Goal: Task Accomplishment & Management: Manage account settings

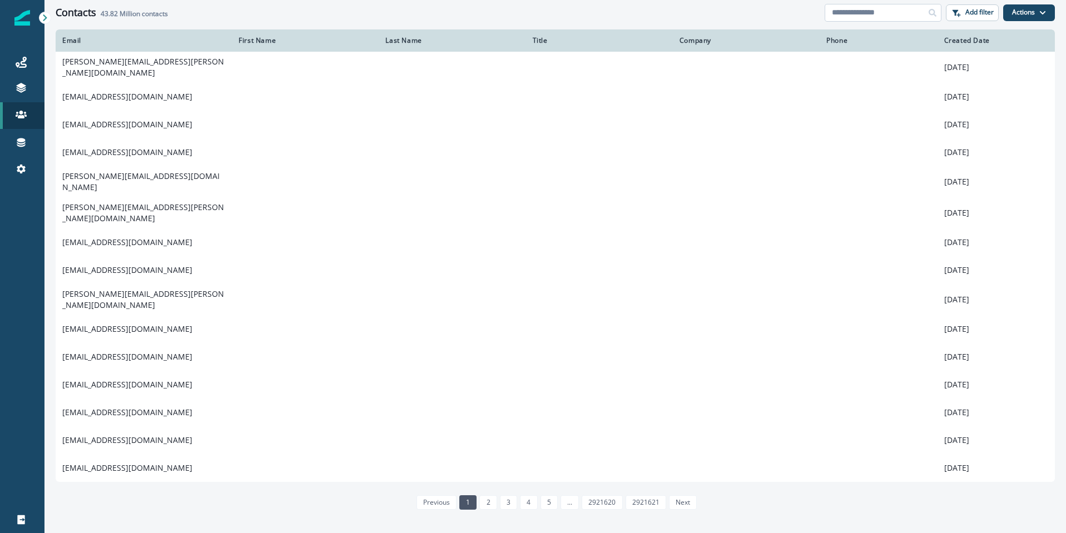
click at [848, 17] on input at bounding box center [883, 13] width 117 height 18
paste input "**********"
type input "**********"
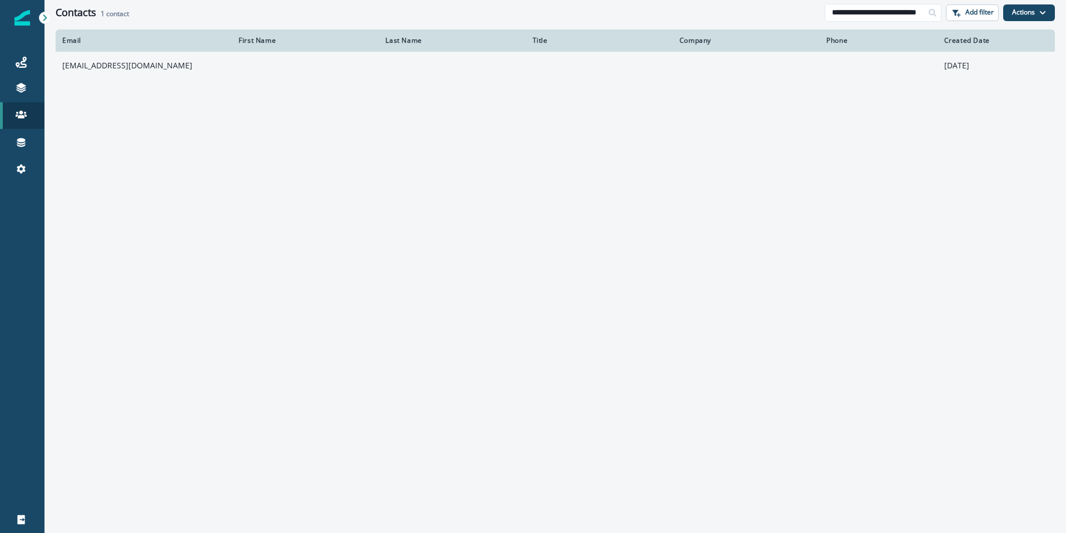
click at [107, 67] on td "[EMAIL_ADDRESS][DOMAIN_NAME]" at bounding box center [144, 66] width 176 height 28
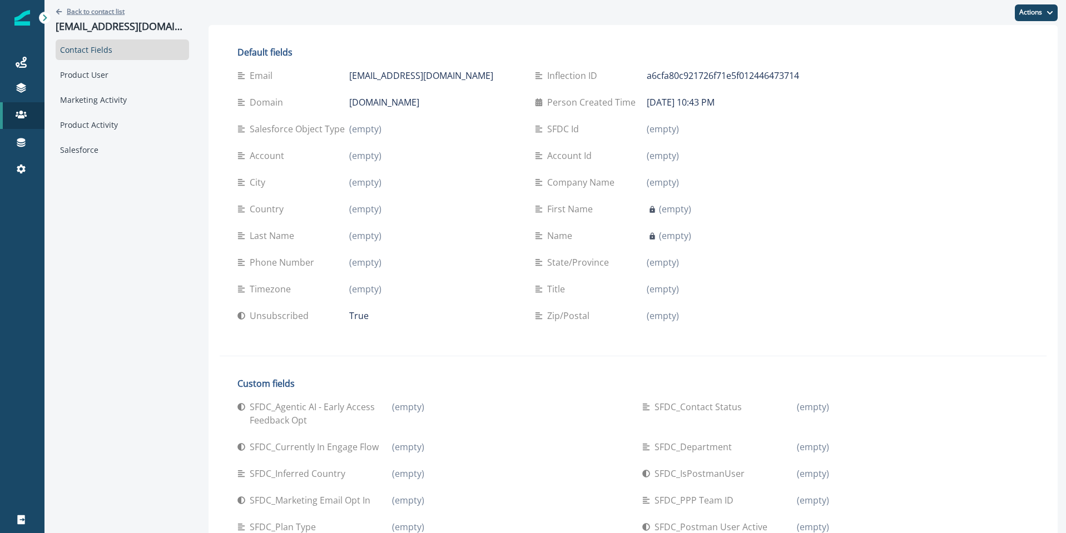
click at [59, 10] on icon "Go back" at bounding box center [59, 11] width 7 height 7
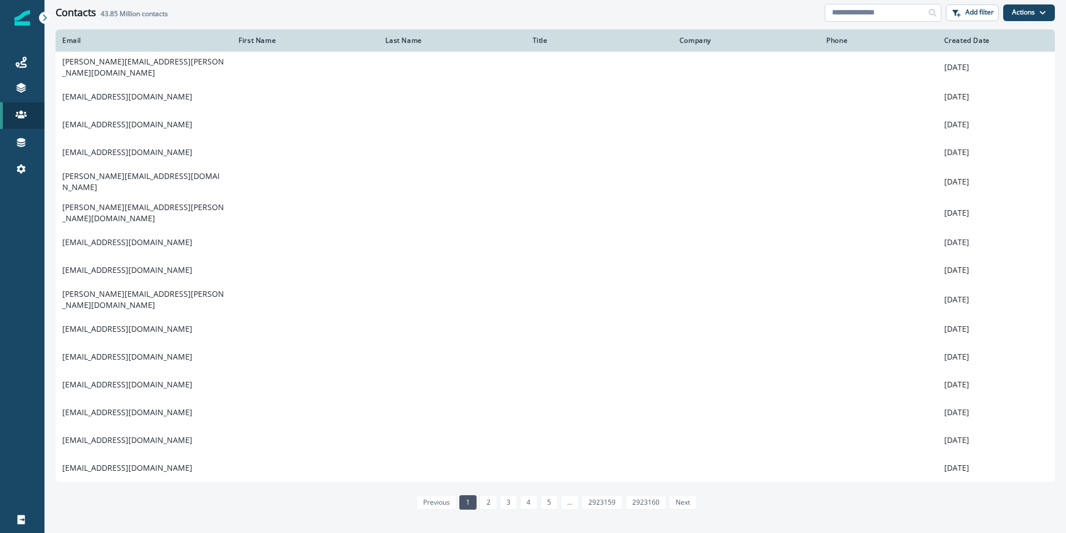
click at [870, 15] on input at bounding box center [883, 13] width 117 height 18
paste input "**********"
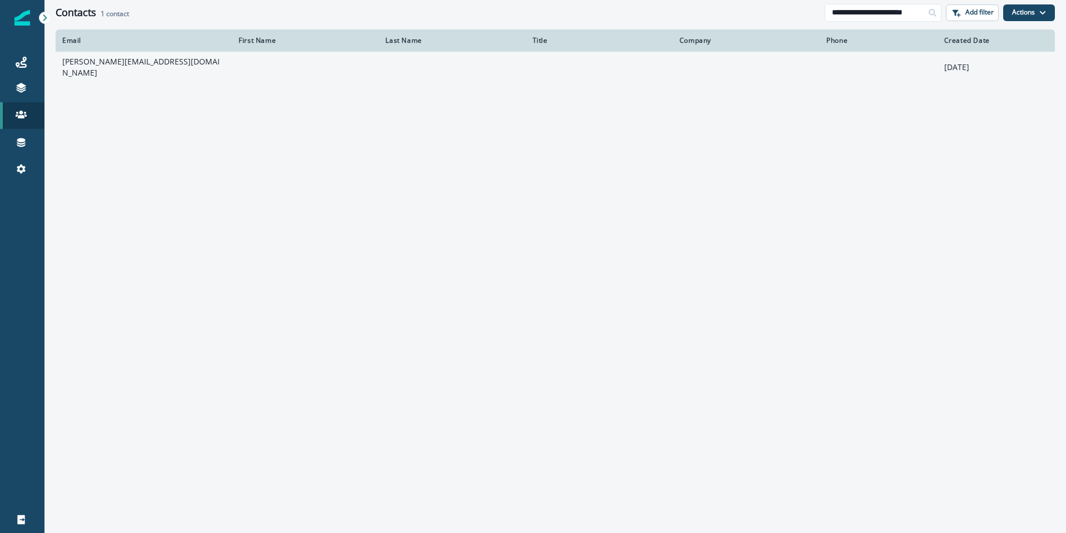
type input "**********"
click at [110, 63] on td "cohen.elijahlev@gmail.com" at bounding box center [144, 67] width 176 height 31
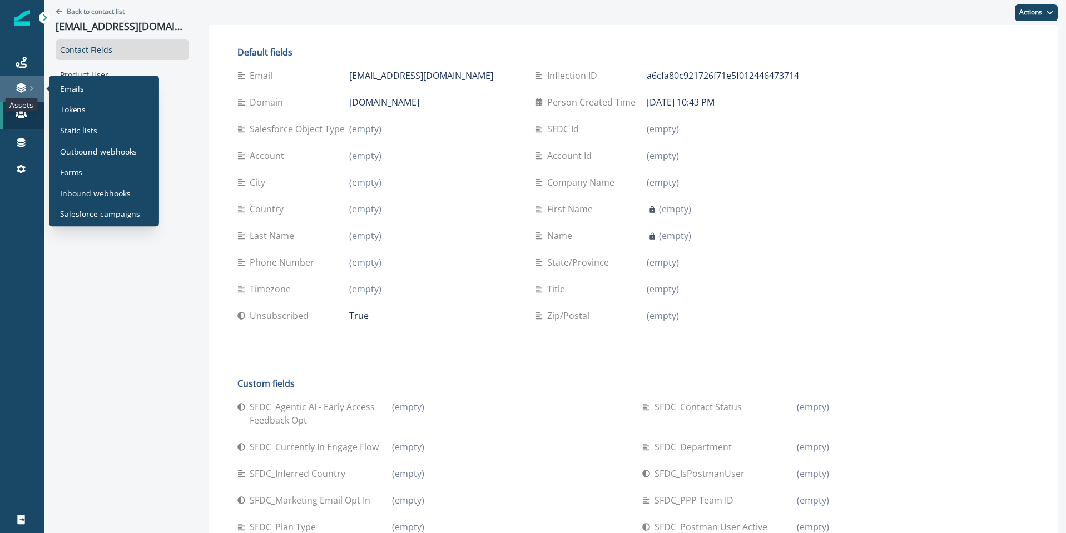
click at [18, 87] on icon at bounding box center [20, 86] width 9 height 6
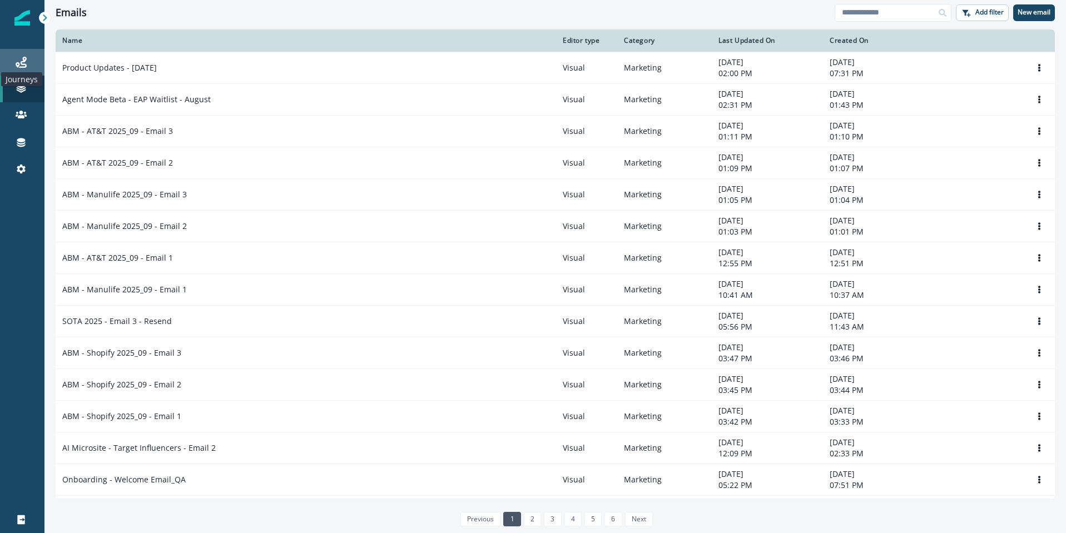
click at [19, 62] on icon at bounding box center [21, 62] width 11 height 11
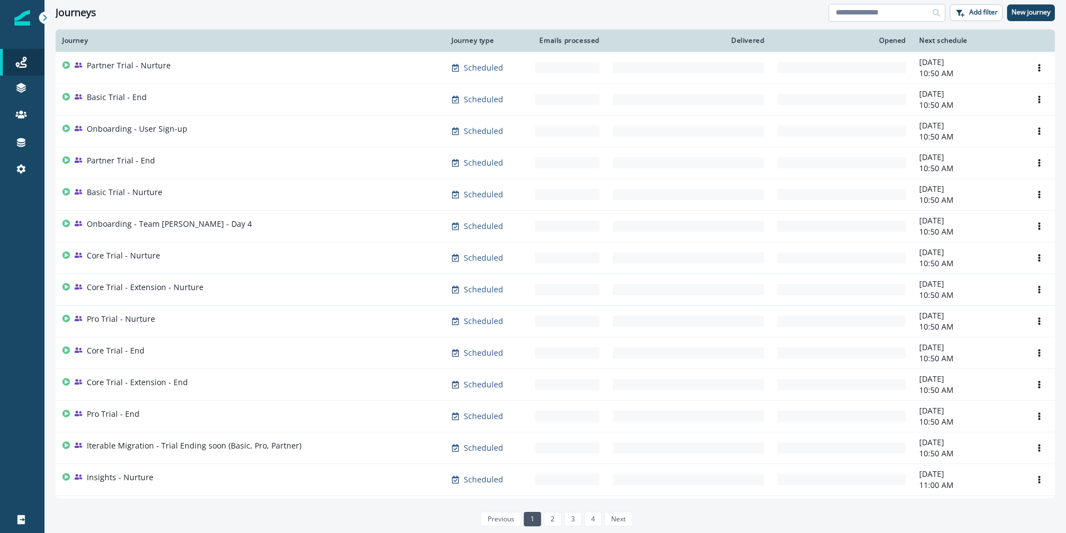
click at [855, 14] on input at bounding box center [887, 13] width 117 height 18
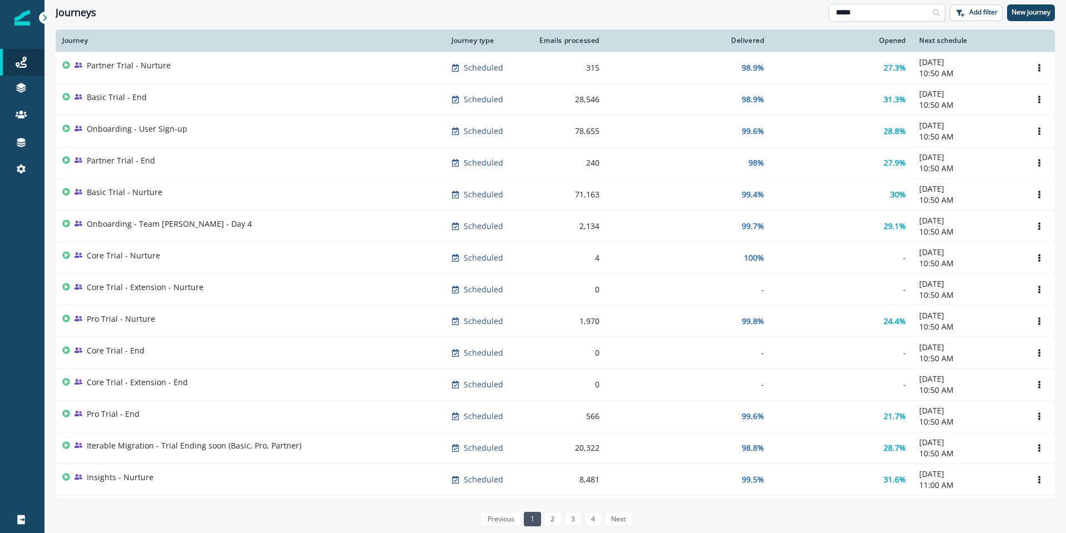
type input "****"
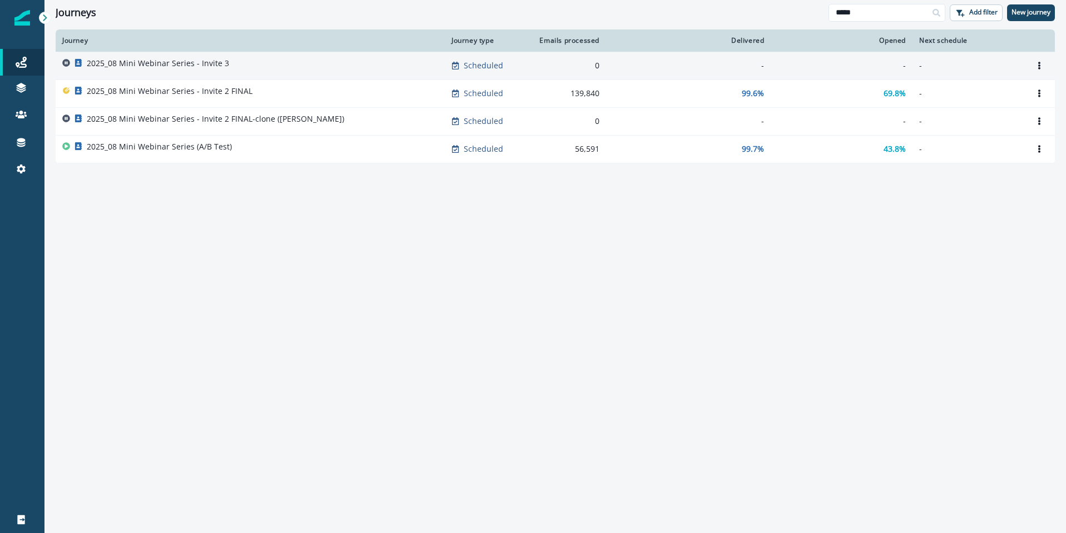
click at [150, 60] on p "2025_08 Mini Webinar Series - Invite 3" at bounding box center [158, 63] width 142 height 11
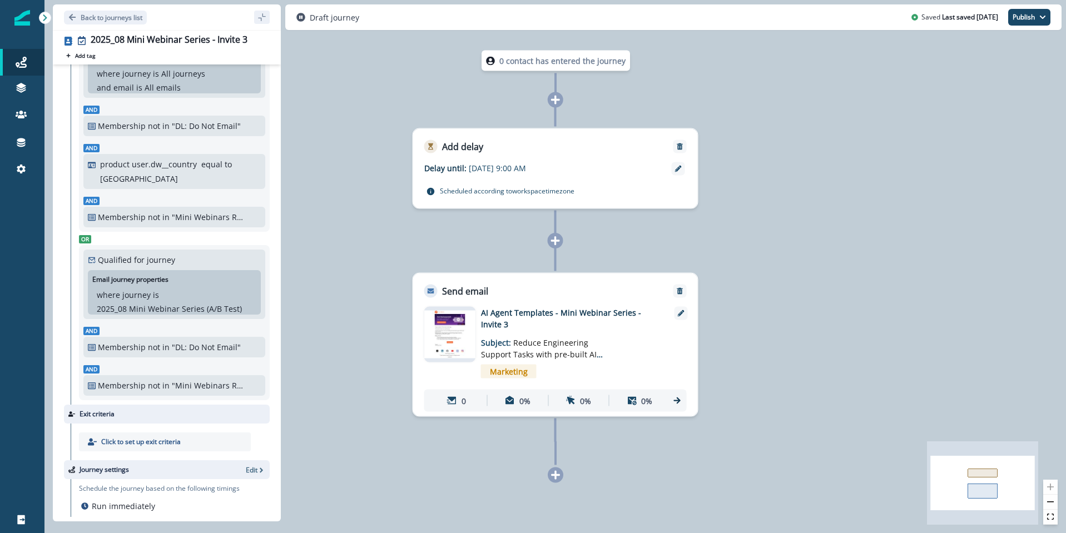
scroll to position [251, 0]
click at [22, 171] on icon at bounding box center [21, 169] width 9 height 9
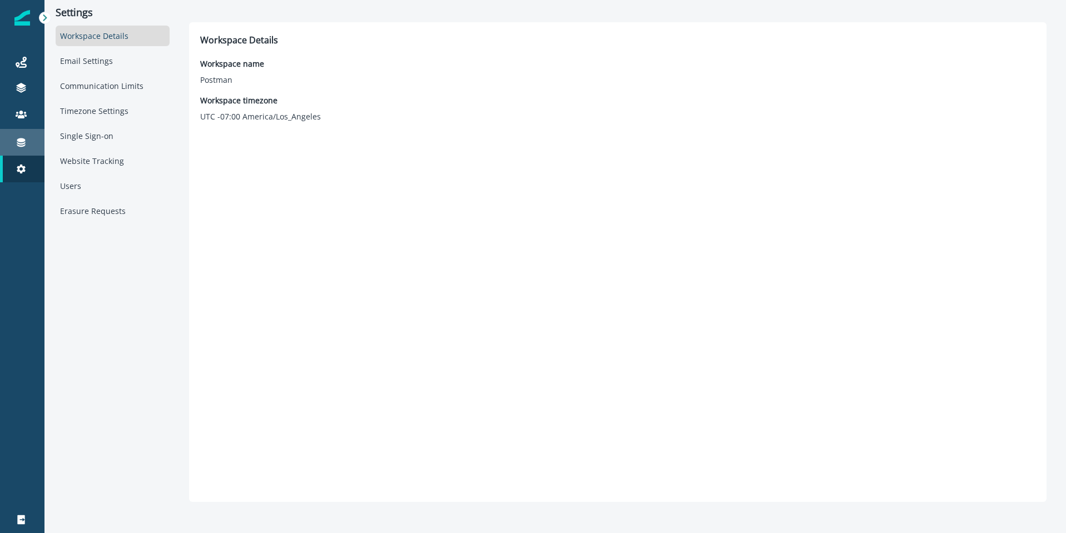
click at [29, 140] on div "Connections" at bounding box center [22, 142] width 36 height 13
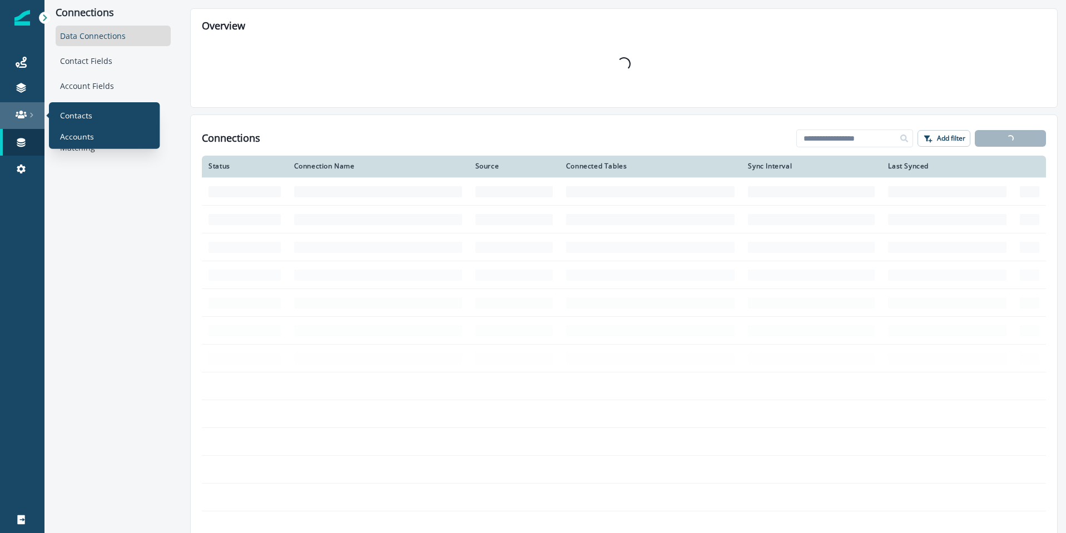
click at [23, 116] on icon at bounding box center [21, 115] width 11 height 8
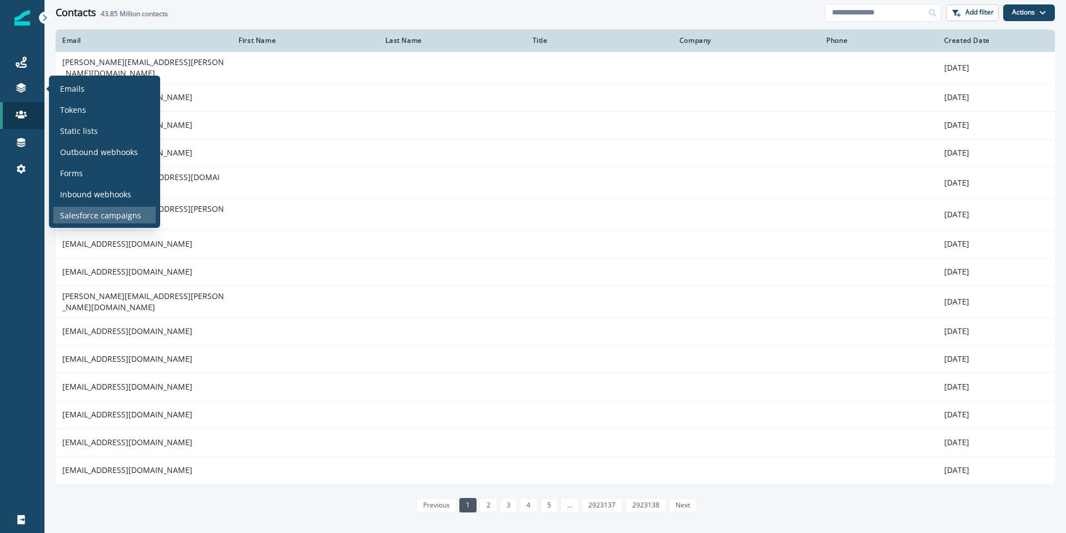
click at [127, 214] on p "Salesforce campaigns" at bounding box center [100, 216] width 81 height 12
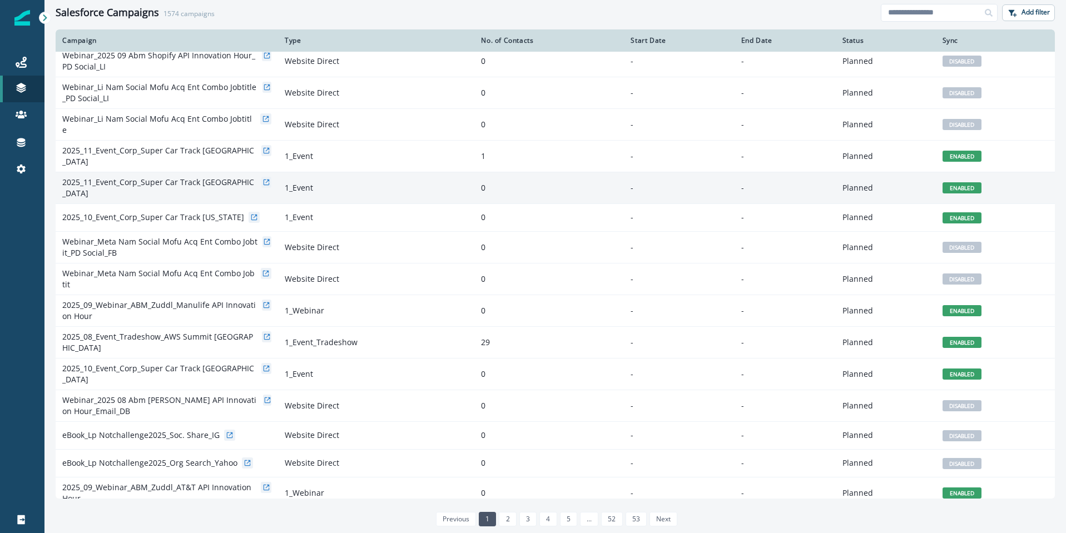
scroll to position [189, 0]
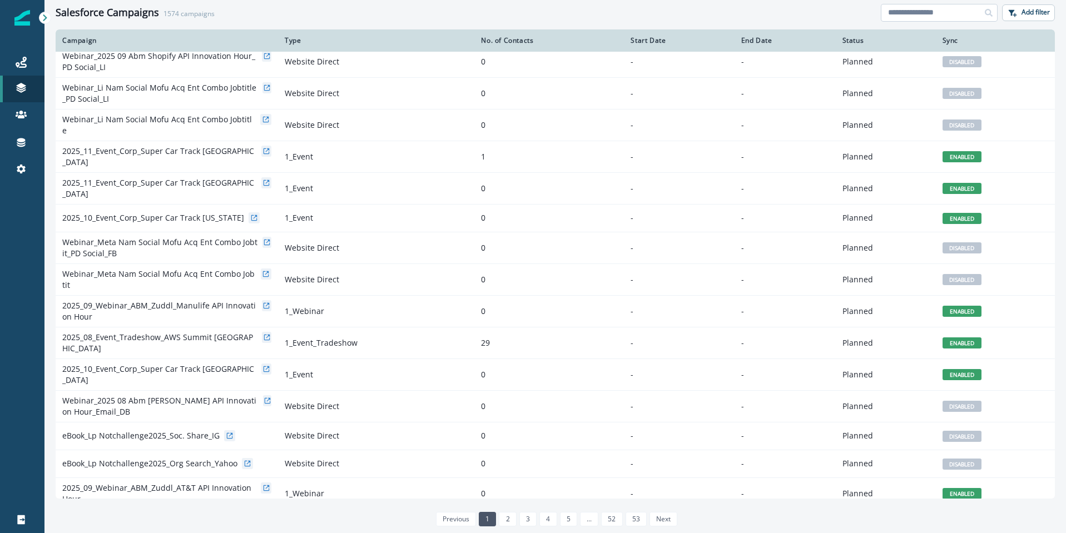
click at [910, 13] on input at bounding box center [939, 13] width 117 height 18
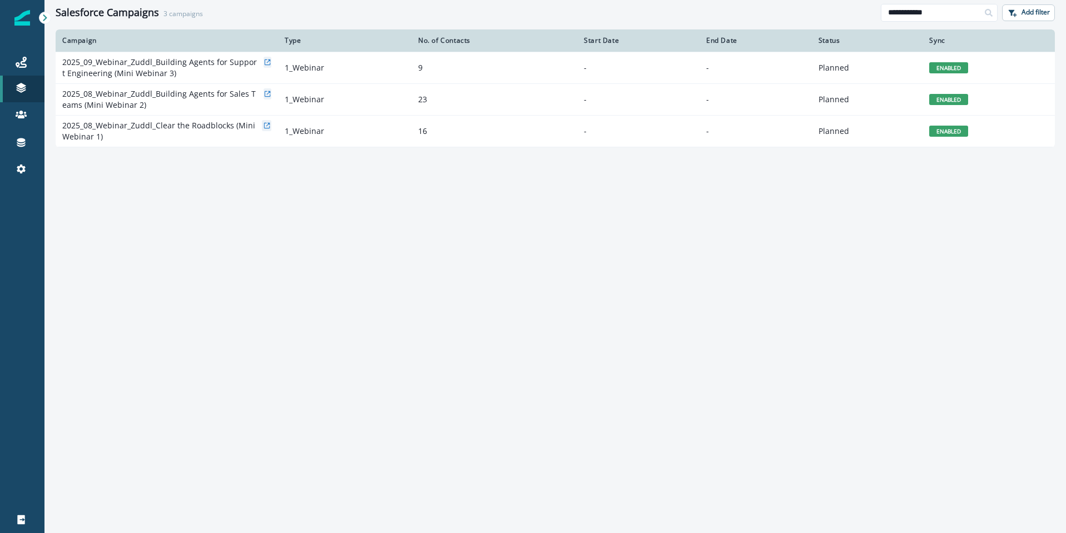
type input "**********"
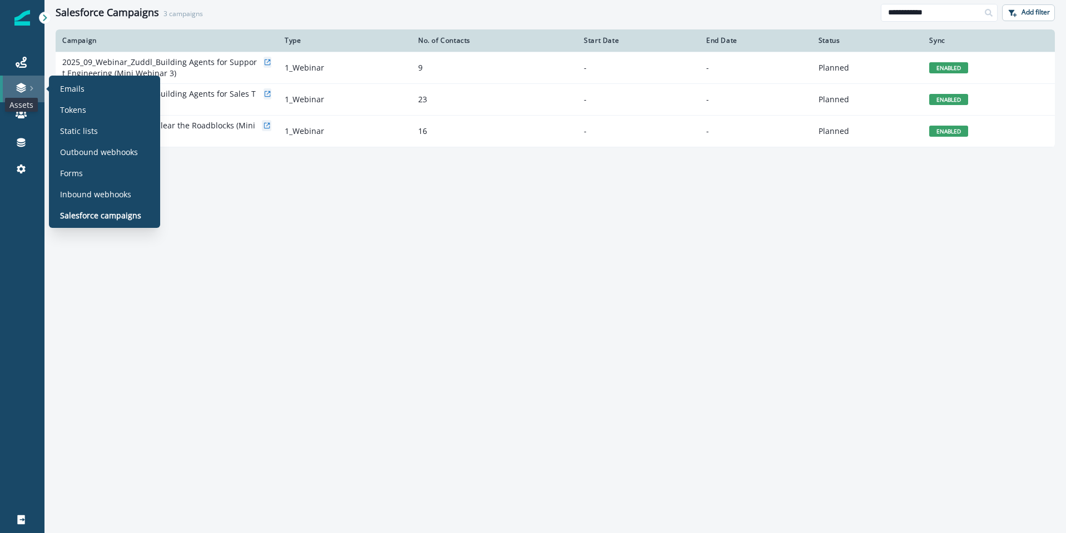
click at [24, 90] on icon at bounding box center [21, 87] width 11 height 11
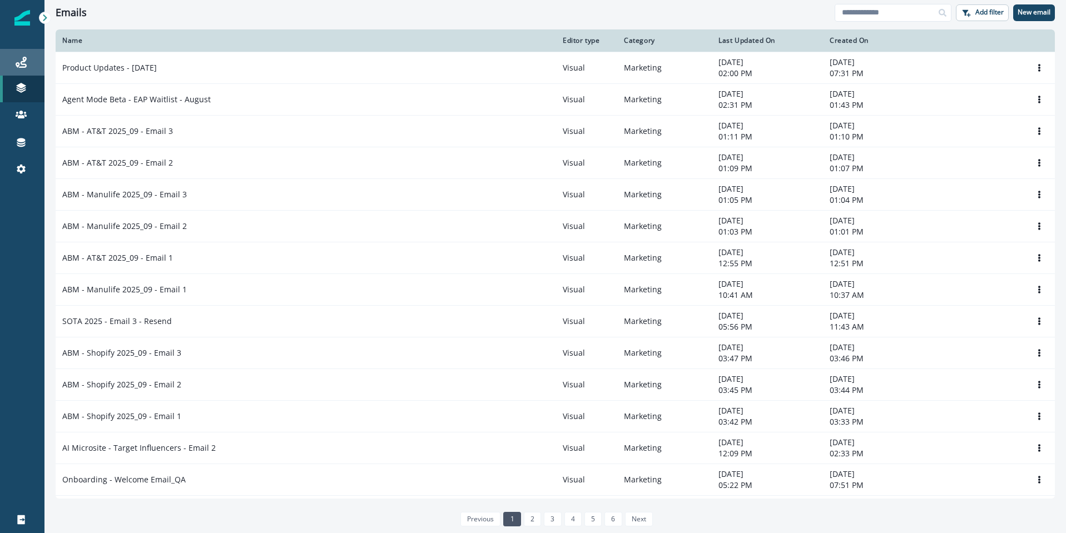
click at [34, 62] on div "Journeys" at bounding box center [22, 62] width 36 height 13
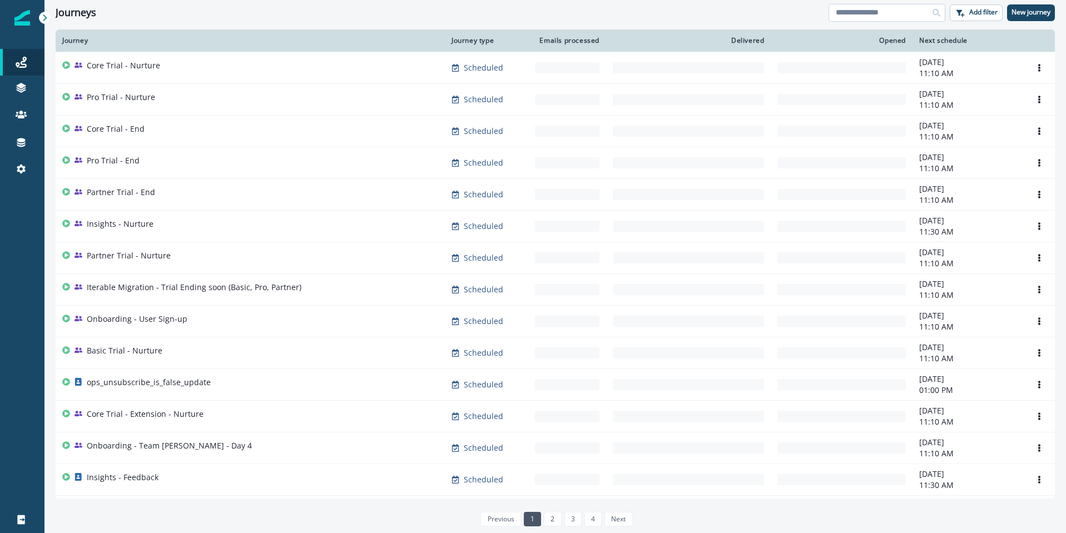
click at [913, 14] on input at bounding box center [887, 13] width 117 height 18
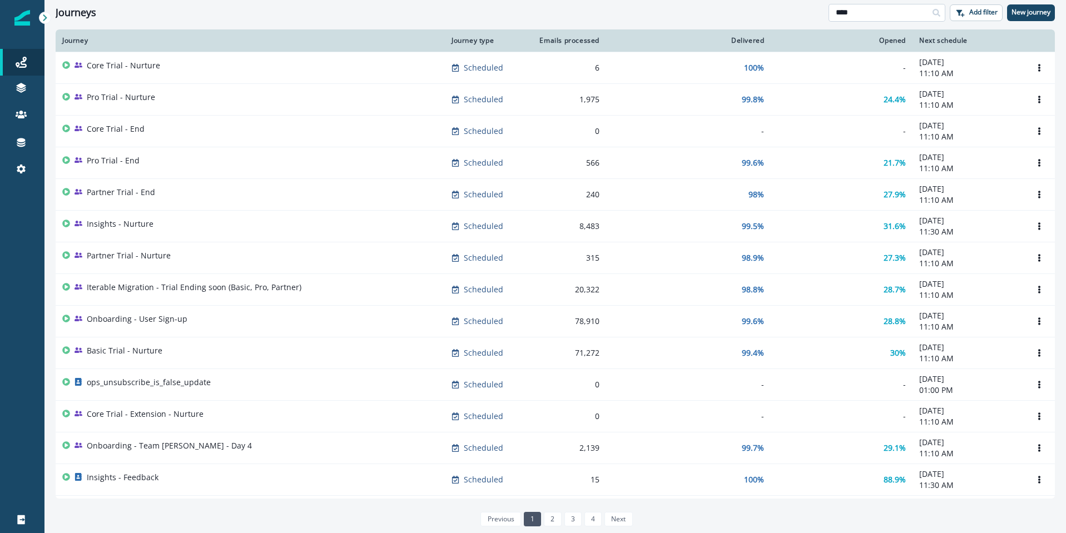
type input "****"
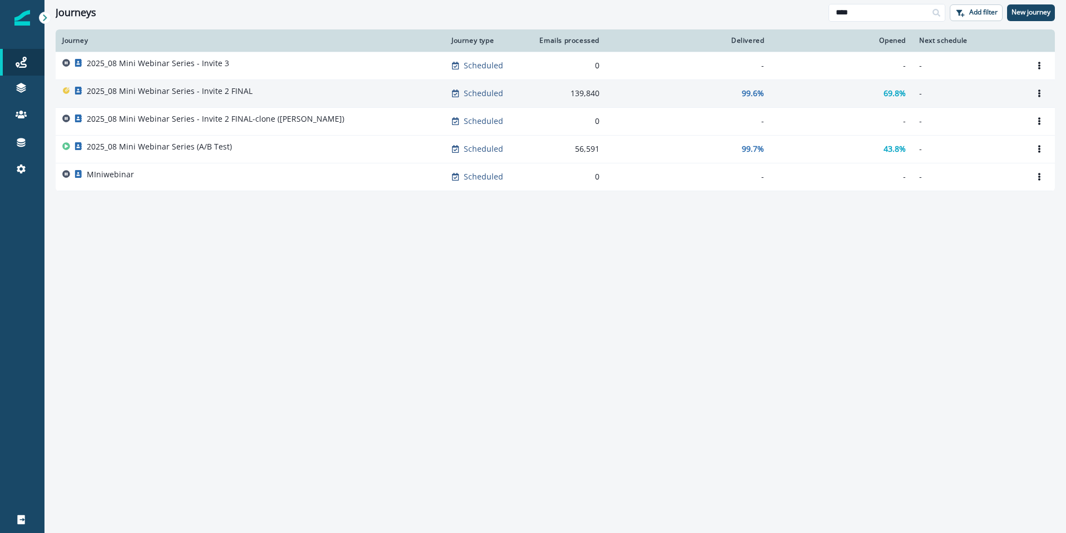
click at [184, 93] on p "2025_08 Mini Webinar Series - Invite 2 FINAL" at bounding box center [170, 91] width 166 height 11
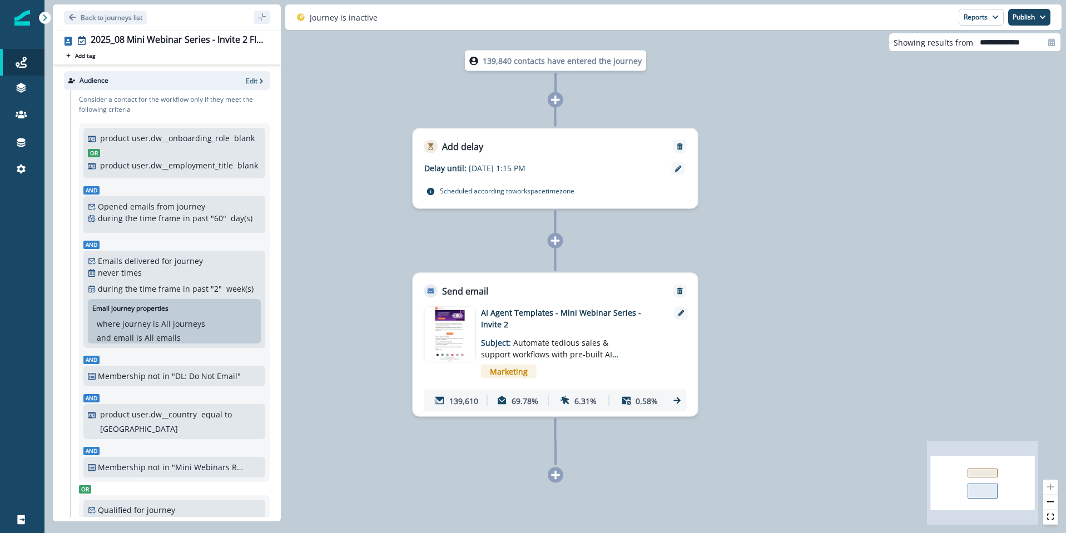
click at [677, 399] on icon at bounding box center [677, 401] width 10 height 10
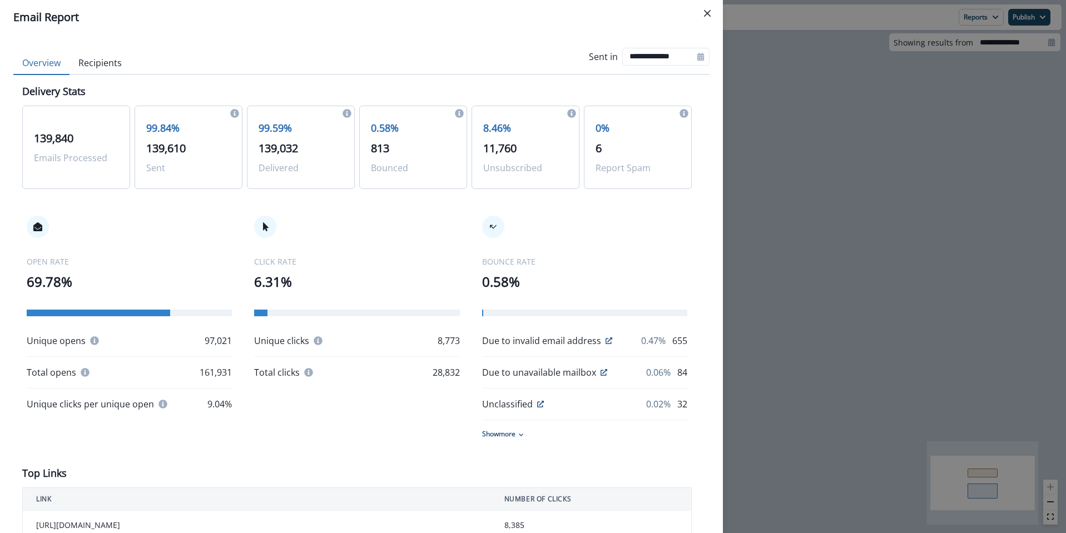
scroll to position [441, 0]
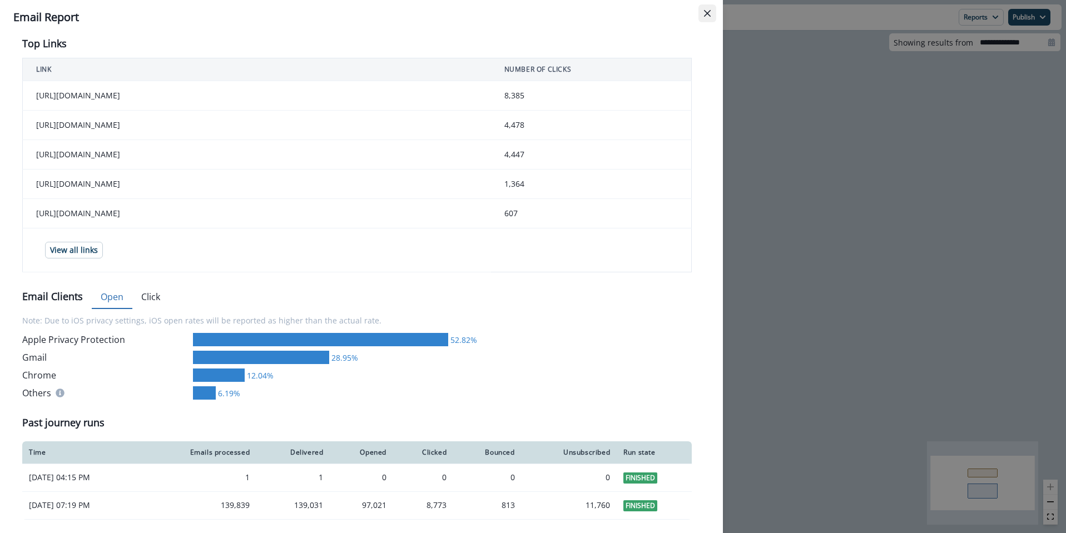
click at [707, 13] on icon "Close" at bounding box center [707, 13] width 7 height 7
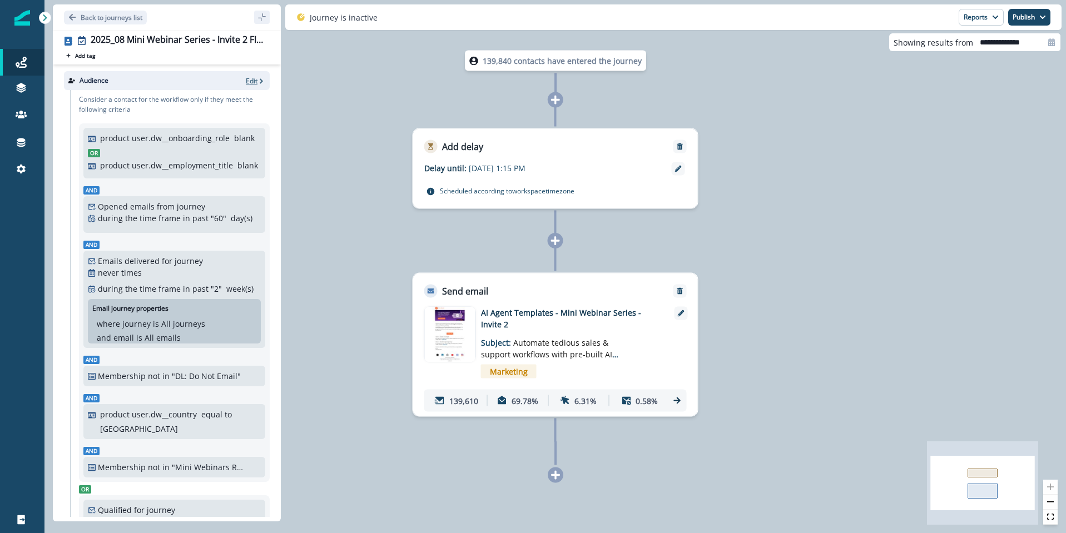
click at [250, 76] on p "Edit" at bounding box center [252, 80] width 12 height 9
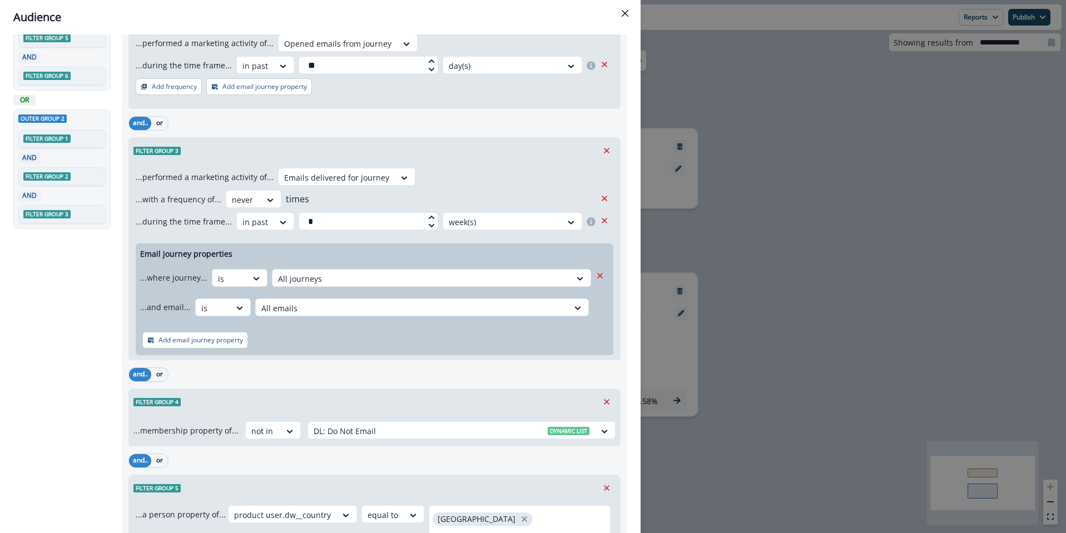
scroll to position [232, 0]
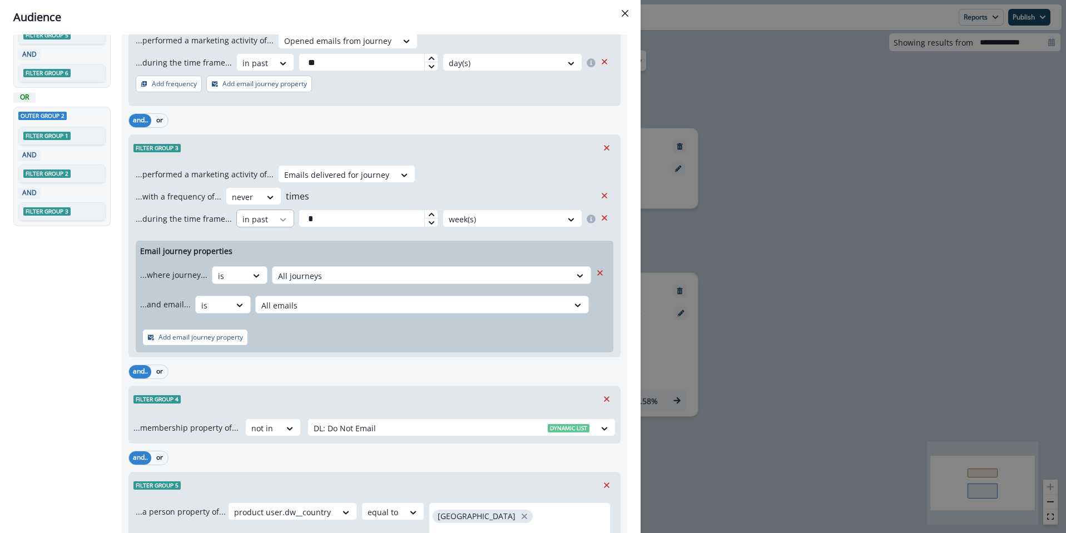
drag, startPoint x: 350, startPoint y: 219, endPoint x: 276, endPoint y: 217, distance: 74.5
click at [276, 217] on div "...during the time frame... in past * week(s)" at bounding box center [366, 219] width 460 height 18
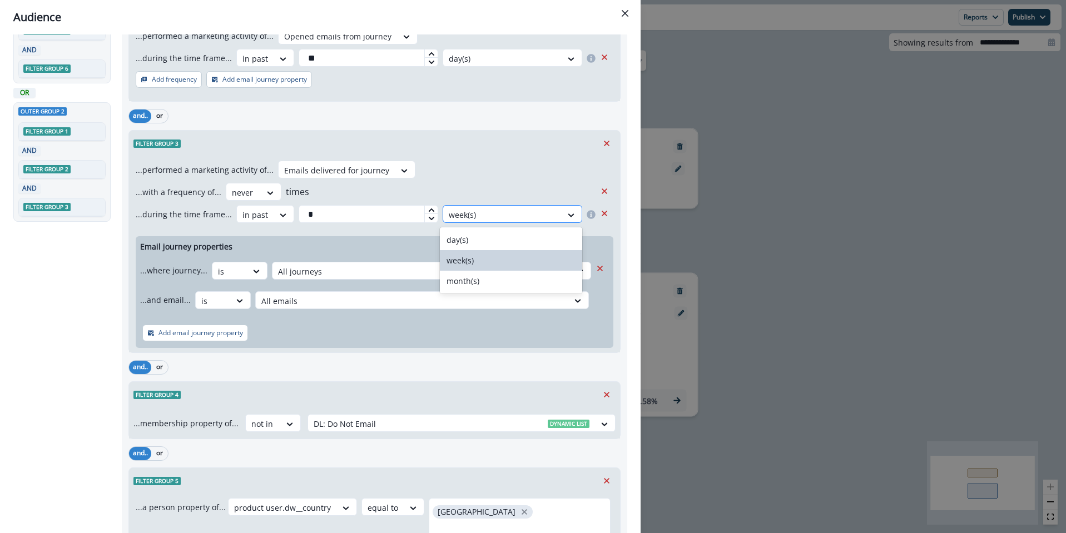
click at [487, 214] on div at bounding box center [502, 215] width 107 height 14
click at [471, 239] on div "day(s)" at bounding box center [511, 240] width 142 height 21
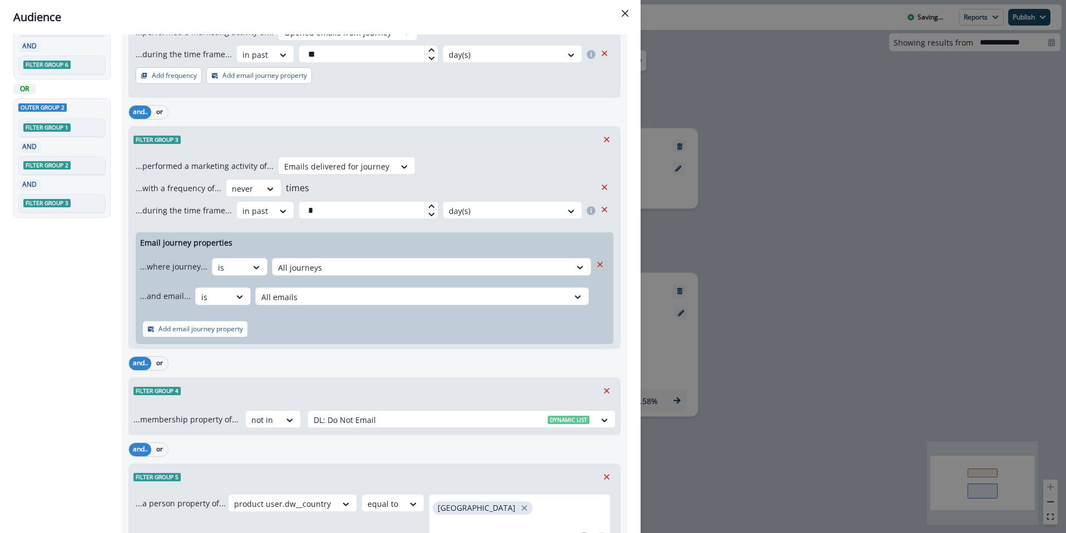
drag, startPoint x: 48, startPoint y: 334, endPoint x: 128, endPoint y: 311, distance: 83.3
click at [48, 334] on div "All contact s who have, Outer group 1 Filter group 1 AND Filter group 2 AND Fil…" at bounding box center [64, 503] width 102 height 1369
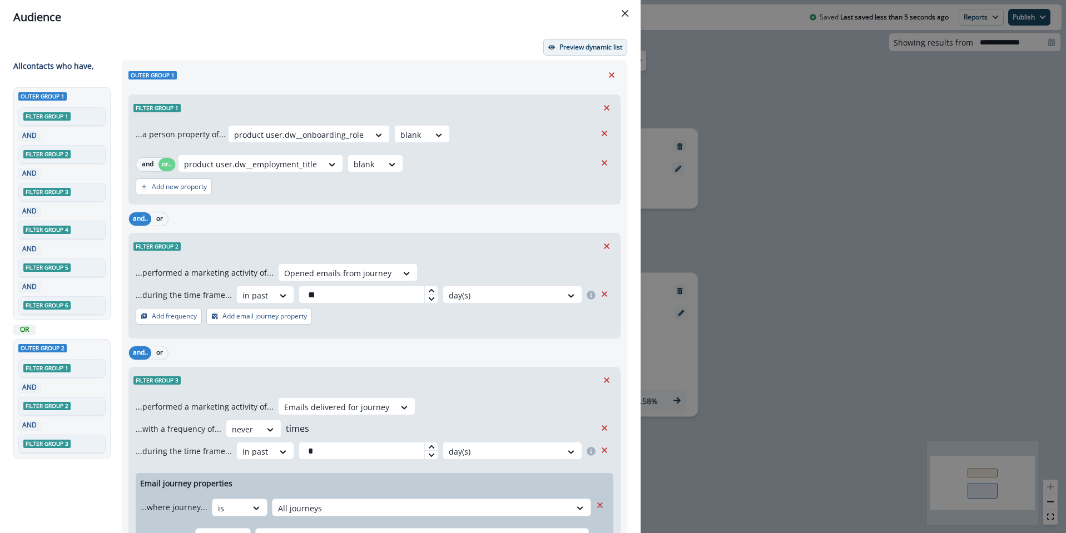
click at [566, 43] on p "Preview dynamic list" at bounding box center [590, 47] width 63 height 8
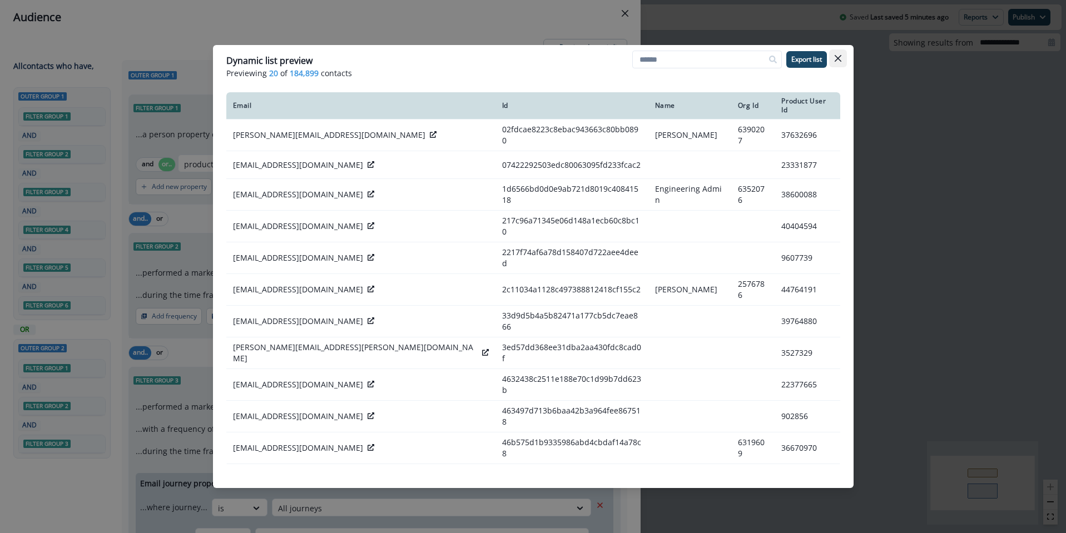
click at [840, 62] on button "Close" at bounding box center [838, 58] width 18 height 18
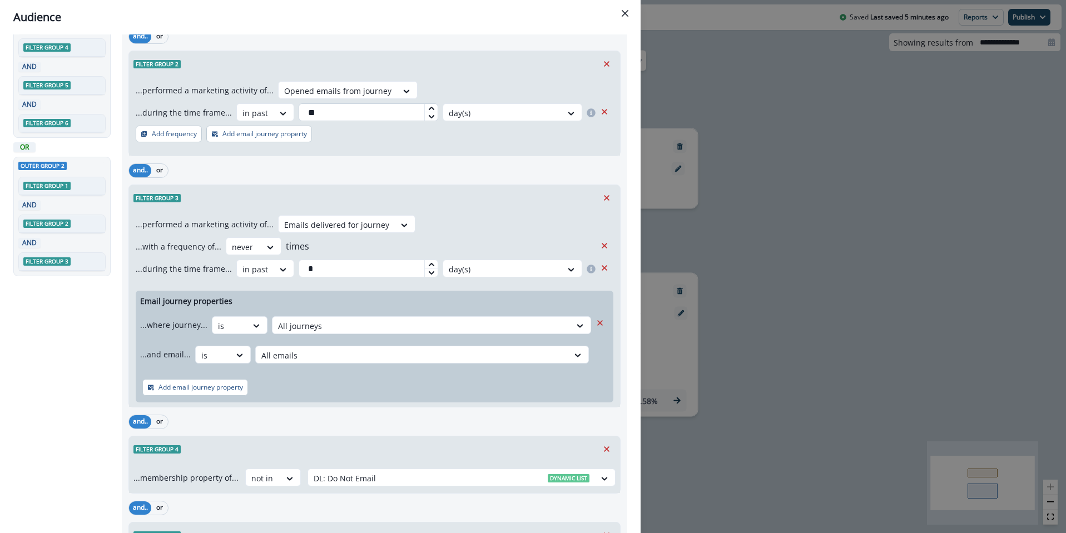
scroll to position [209, 0]
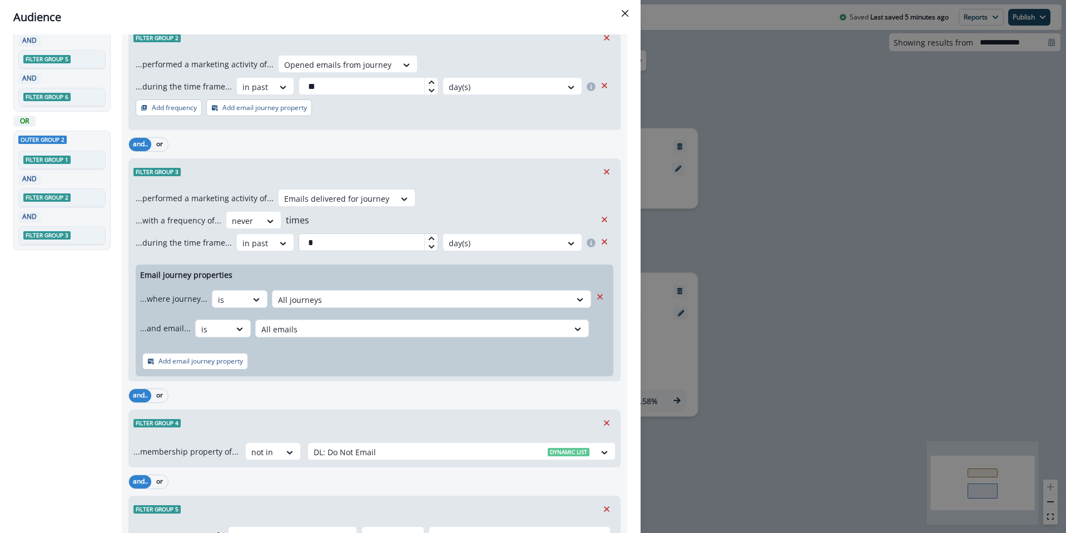
click at [350, 241] on input "*" at bounding box center [369, 243] width 140 height 18
click at [521, 243] on div at bounding box center [502, 243] width 107 height 14
click at [477, 292] on div "week(s)" at bounding box center [511, 289] width 142 height 21
click at [17, 298] on div "All contact s who have, Outer group 1 Filter group 1 AND Filter group 2 AND Fil…" at bounding box center [64, 536] width 102 height 1369
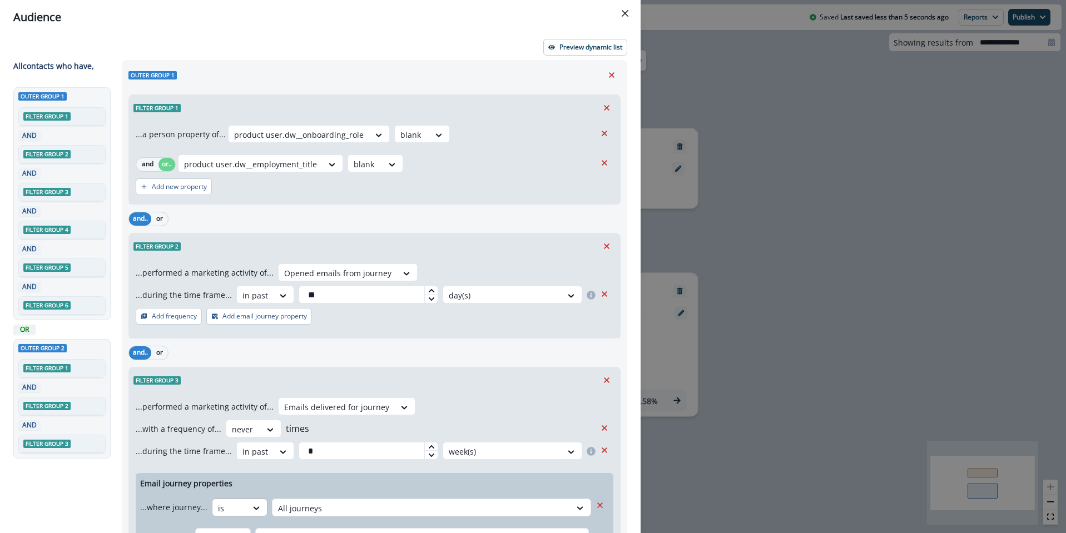
scroll to position [170, 0]
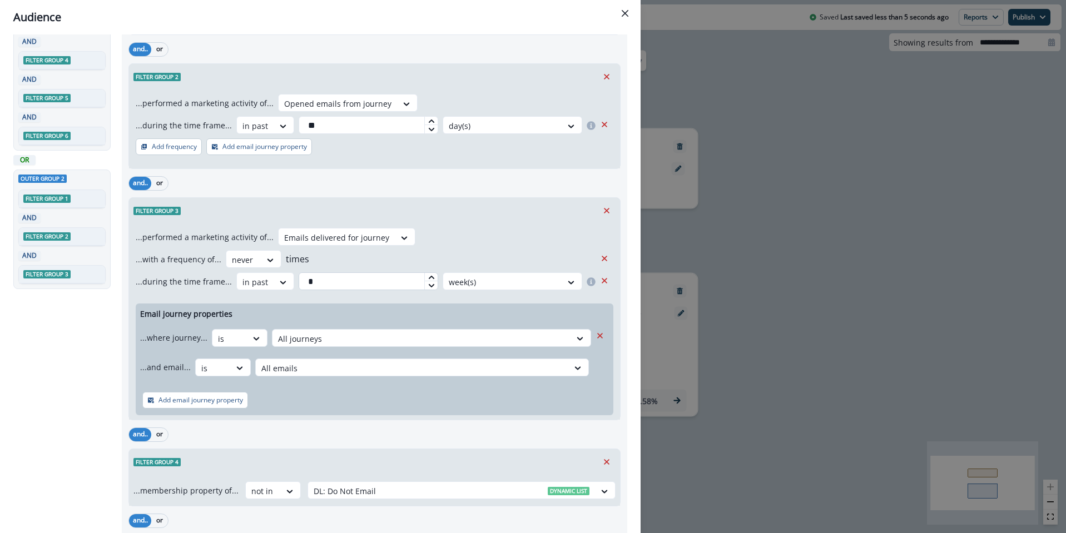
click at [341, 279] on input "*" at bounding box center [369, 281] width 140 height 18
click at [340, 279] on input "*" at bounding box center [369, 281] width 140 height 18
click at [475, 284] on div at bounding box center [502, 282] width 107 height 14
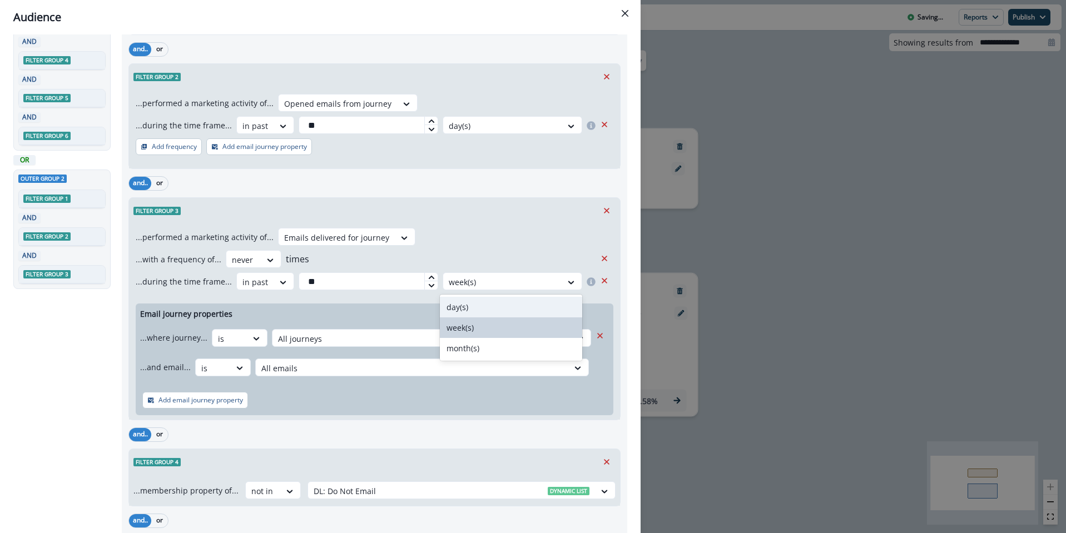
click at [468, 306] on div "day(s)" at bounding box center [511, 307] width 142 height 21
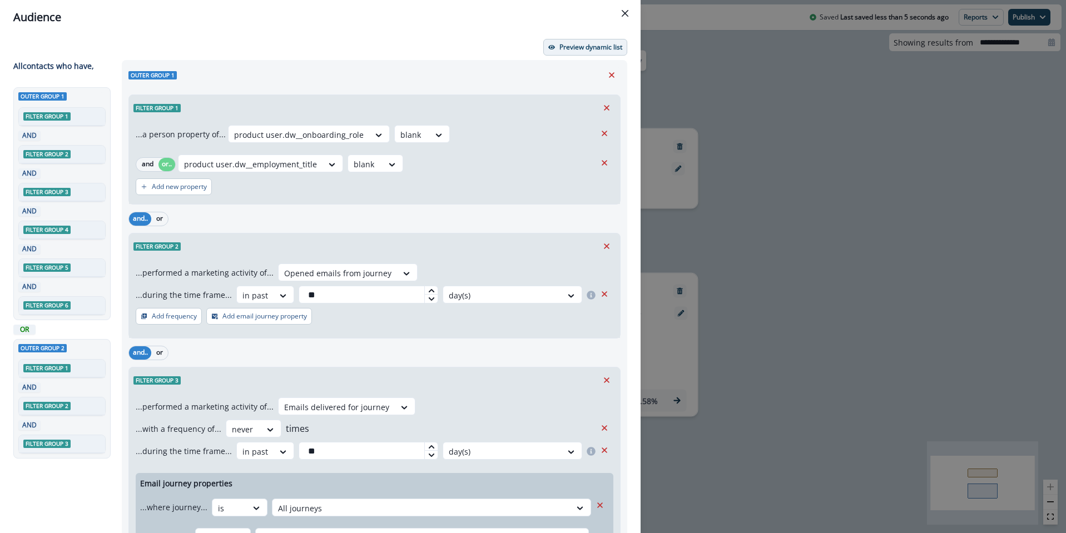
click at [574, 45] on p "Preview dynamic list" at bounding box center [590, 47] width 63 height 8
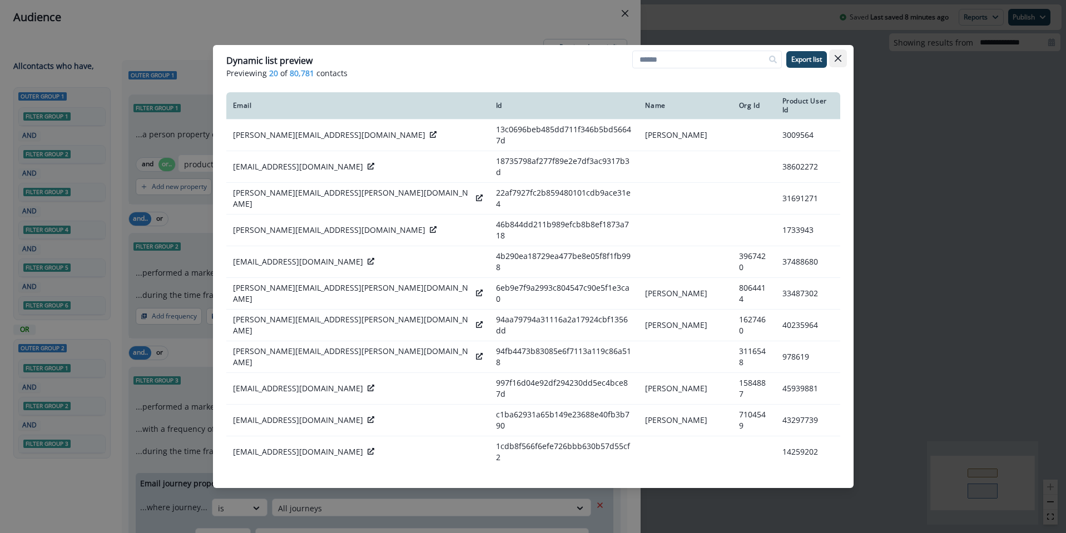
click at [840, 60] on icon "Close" at bounding box center [838, 58] width 7 height 7
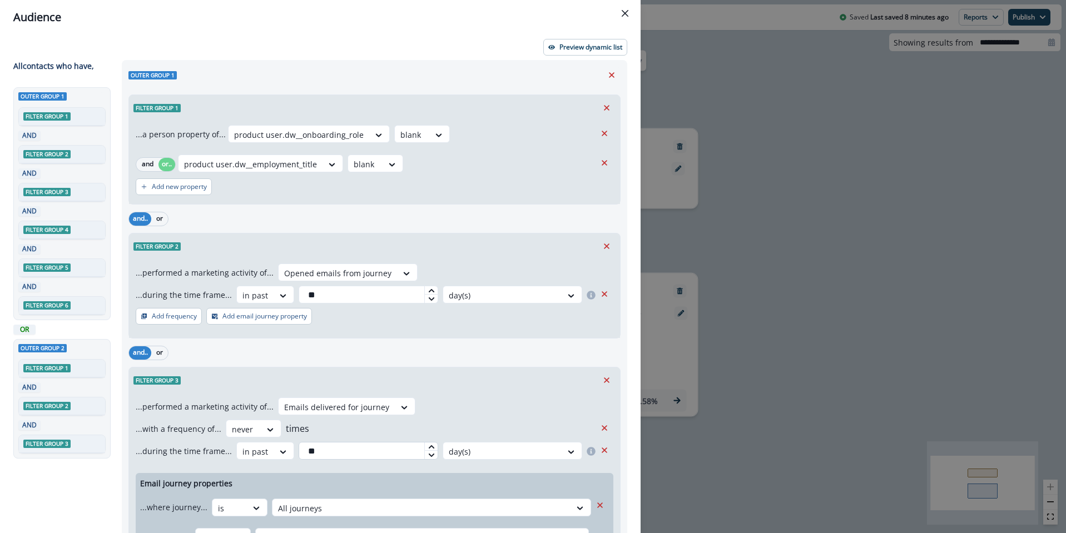
click at [340, 452] on input "**" at bounding box center [369, 451] width 140 height 18
click at [338, 453] on input "**" at bounding box center [369, 451] width 140 height 18
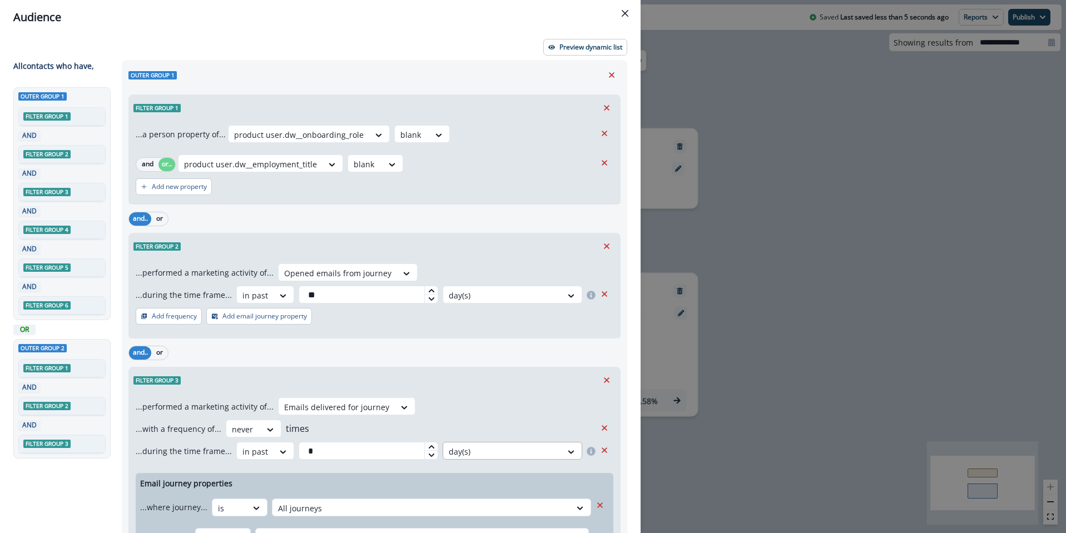
type input "*"
click at [471, 459] on div "day(s)" at bounding box center [502, 452] width 118 height 18
click at [468, 500] on div "week(s)" at bounding box center [511, 497] width 142 height 21
click at [500, 427] on div "...with a frequency of... never times" at bounding box center [366, 429] width 460 height 18
click at [597, 45] on p "Preview dynamic list" at bounding box center [590, 47] width 63 height 8
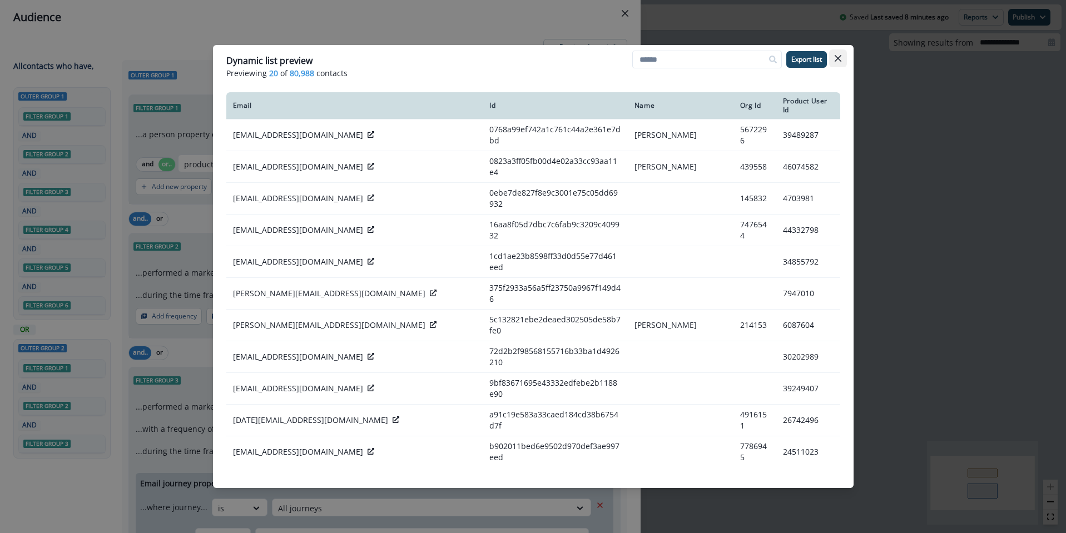
click at [840, 58] on icon "Close" at bounding box center [838, 58] width 7 height 7
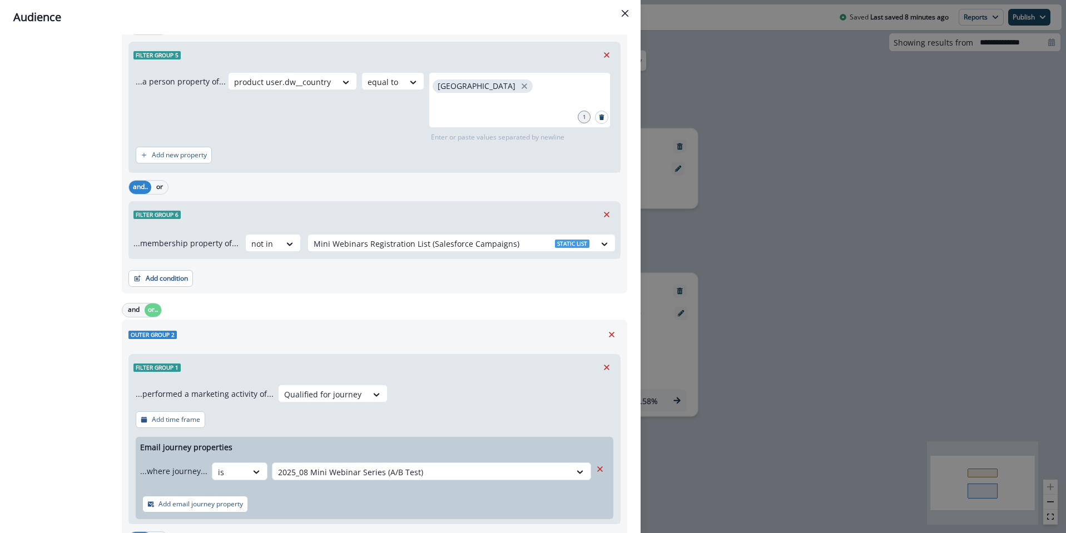
scroll to position [900, 0]
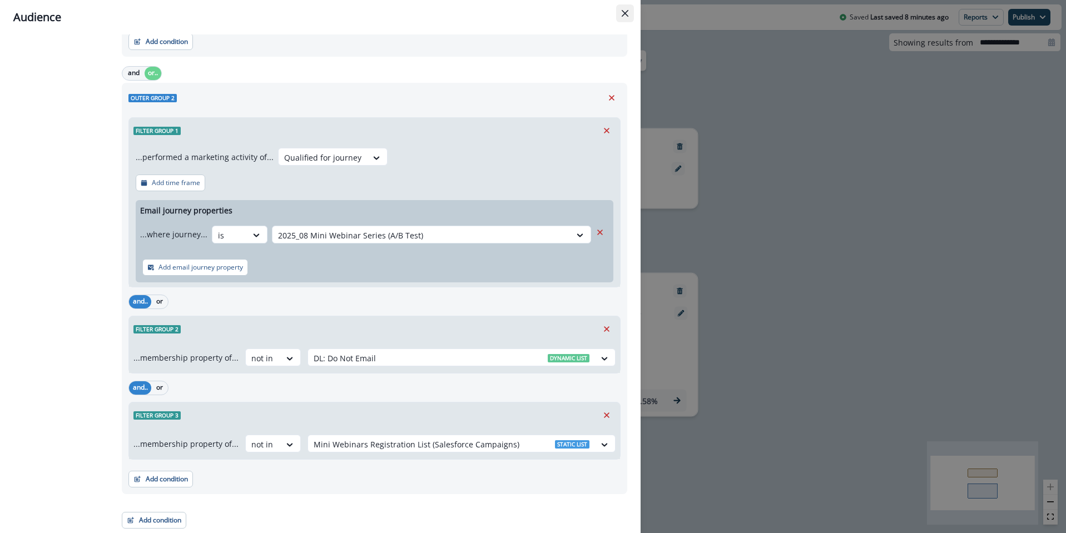
click at [628, 13] on button "Close" at bounding box center [625, 13] width 18 height 18
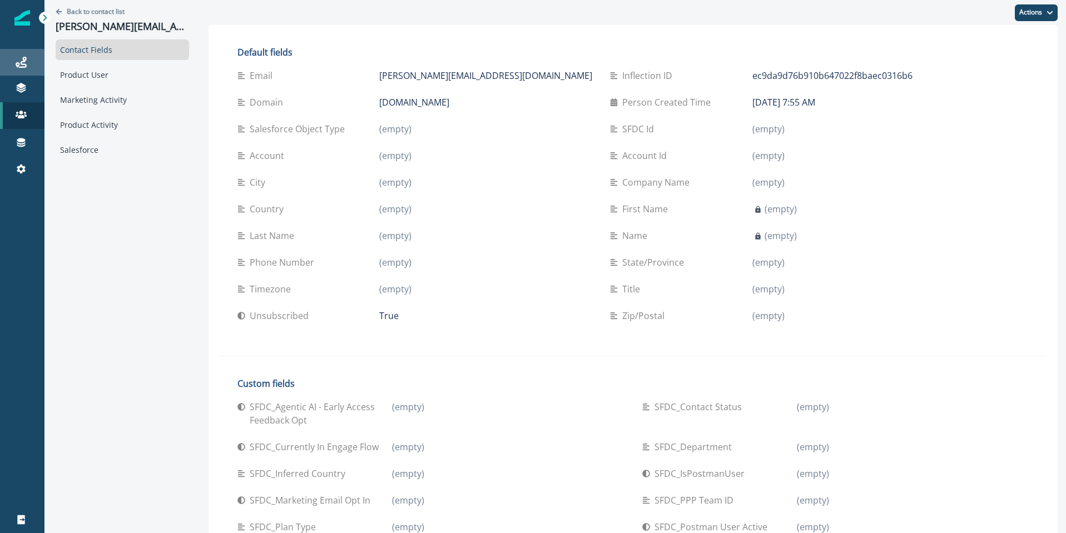
click at [26, 54] on link "Journeys" at bounding box center [22, 62] width 44 height 27
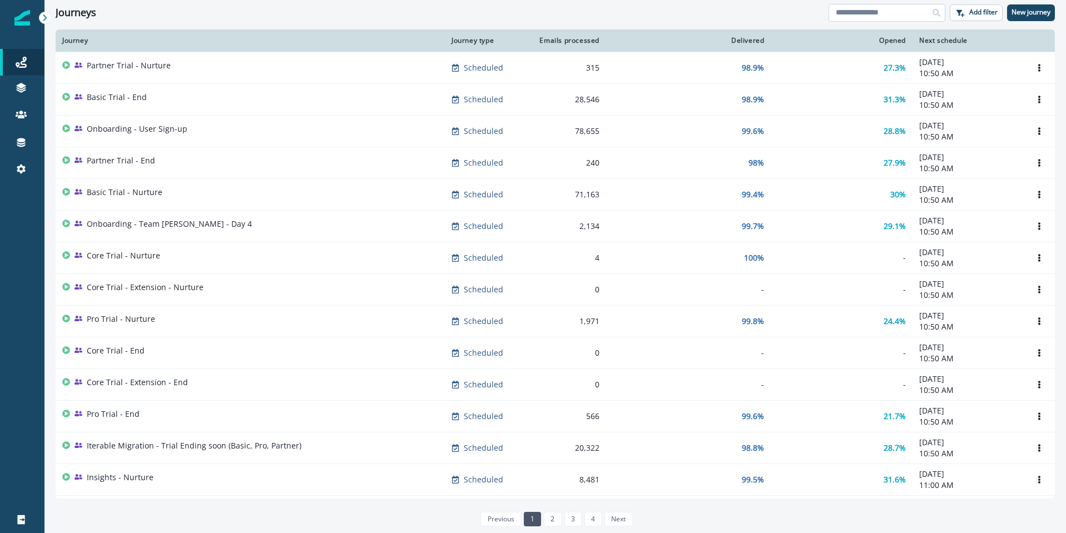
click at [896, 17] on input at bounding box center [887, 13] width 117 height 18
type input "**********"
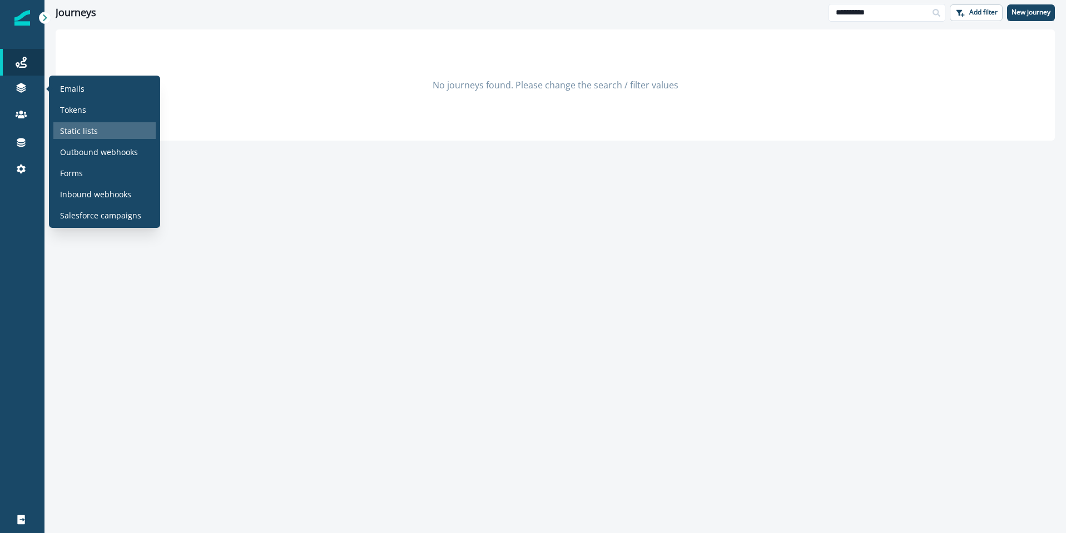
click at [101, 135] on div "Static lists" at bounding box center [104, 130] width 102 height 17
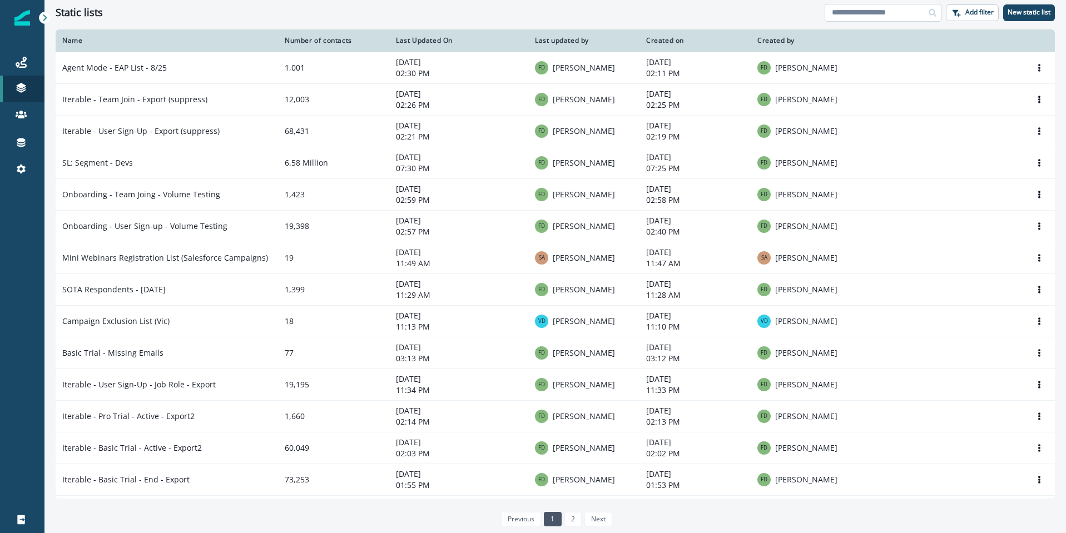
click at [902, 16] on input at bounding box center [883, 13] width 117 height 18
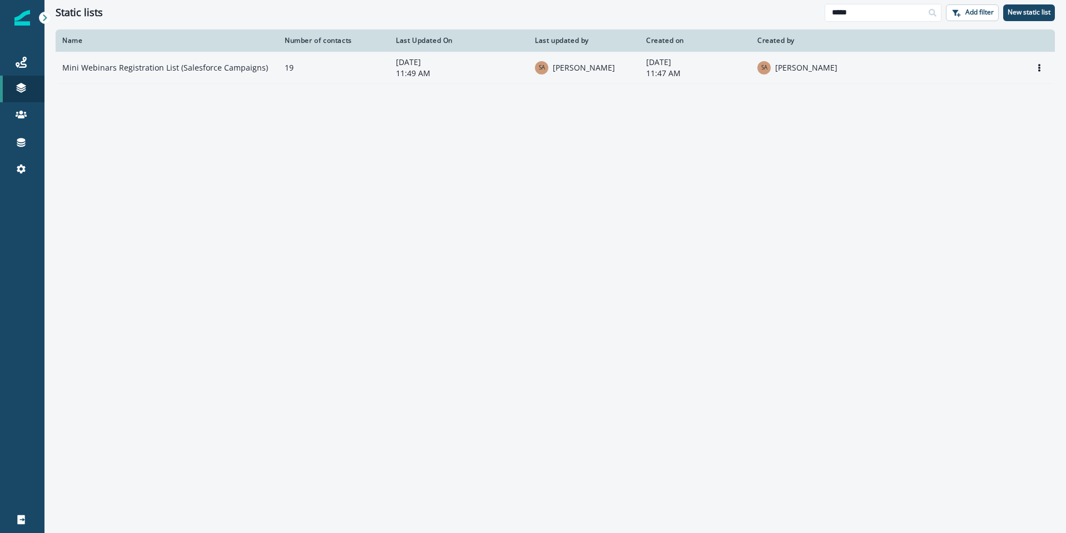
type input "*****"
click at [160, 74] on td "Mini Webinars Registration List (Salesforce Campaigns)" at bounding box center [167, 68] width 222 height 32
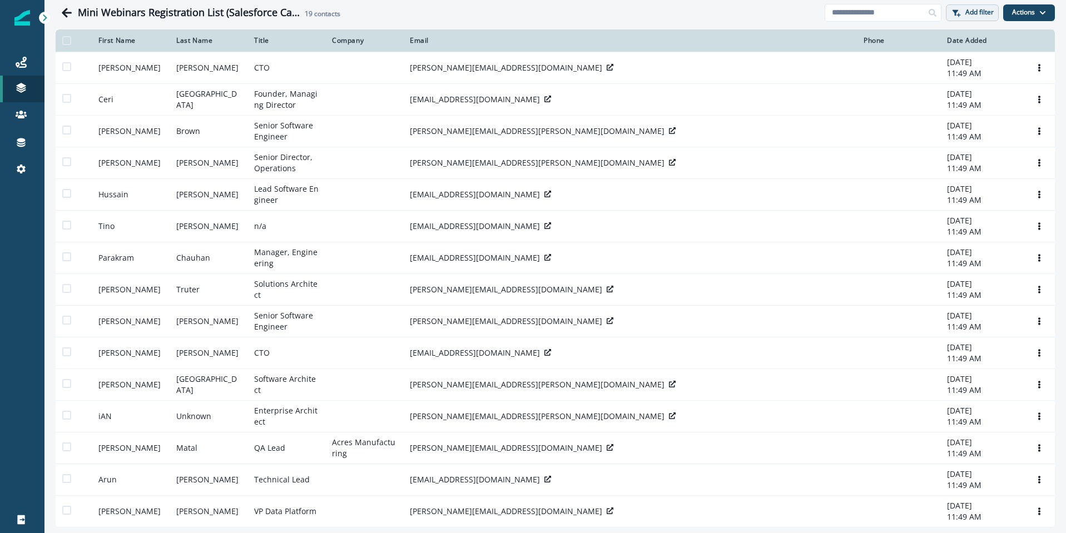
click at [974, 10] on p "Add filter" at bounding box center [979, 12] width 28 height 8
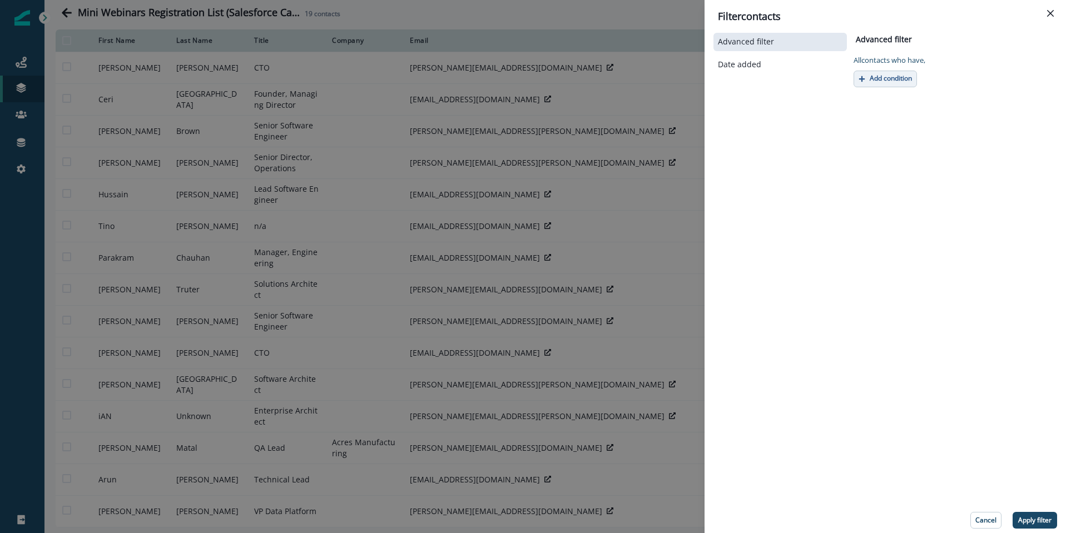
click at [897, 76] on p "Add condition" at bounding box center [891, 79] width 42 height 8
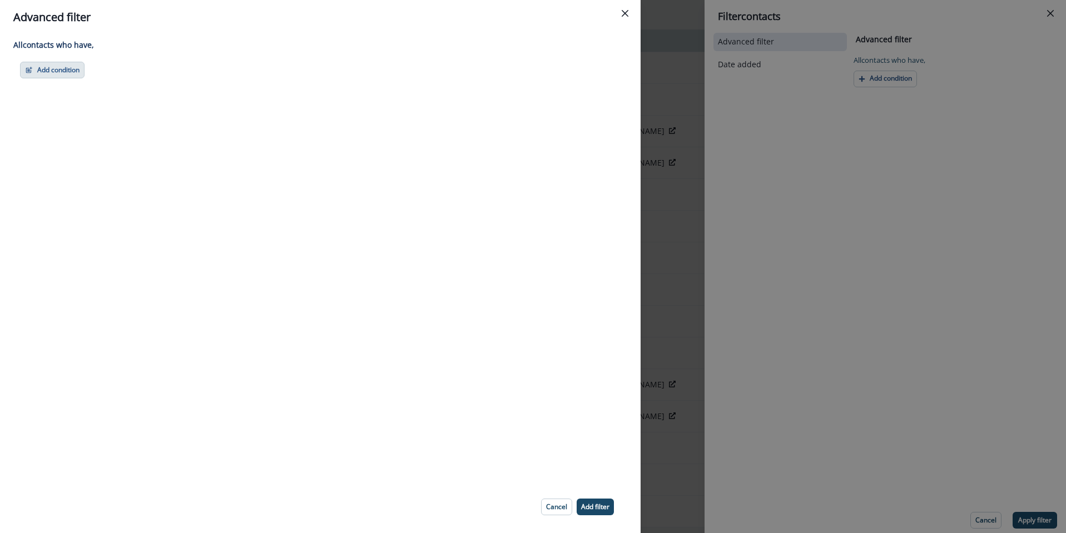
click at [47, 69] on button "Add condition" at bounding box center [52, 70] width 65 height 17
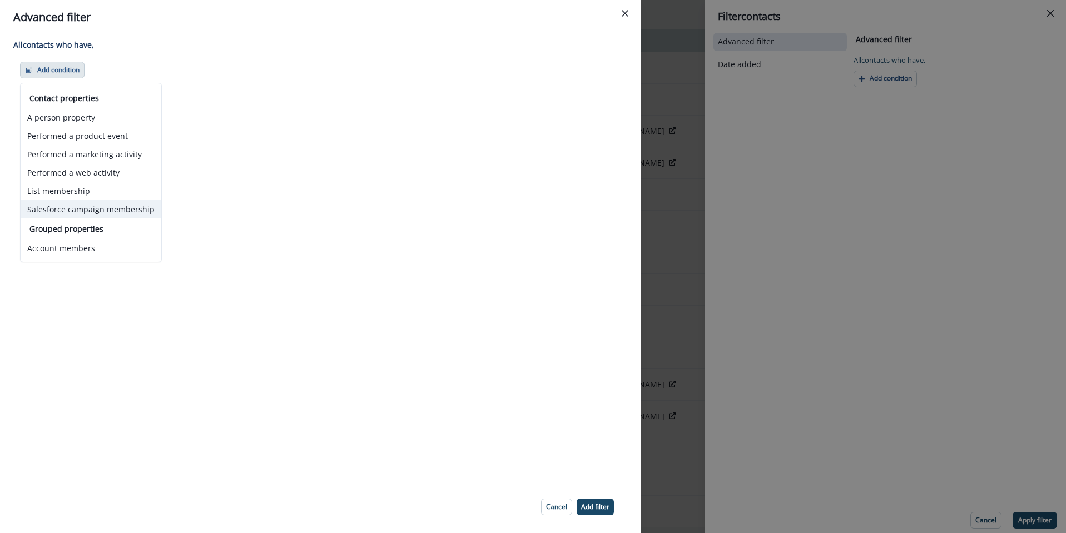
click at [120, 209] on button "Salesforce campaign membership" at bounding box center [91, 209] width 141 height 18
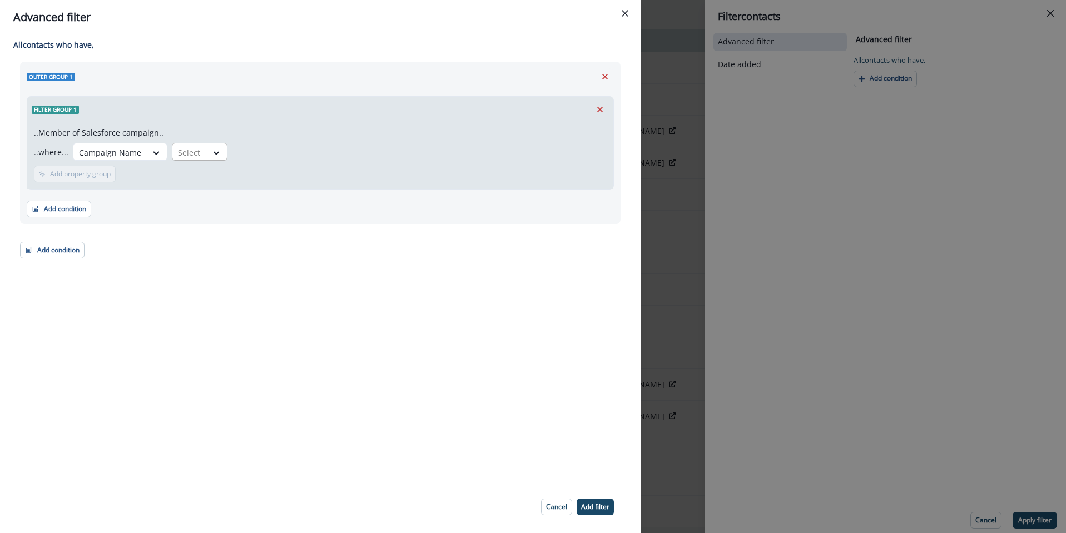
click at [141, 152] on div at bounding box center [110, 153] width 62 height 14
click at [112, 154] on div at bounding box center [110, 153] width 62 height 14
click at [192, 153] on div at bounding box center [189, 153] width 23 height 14
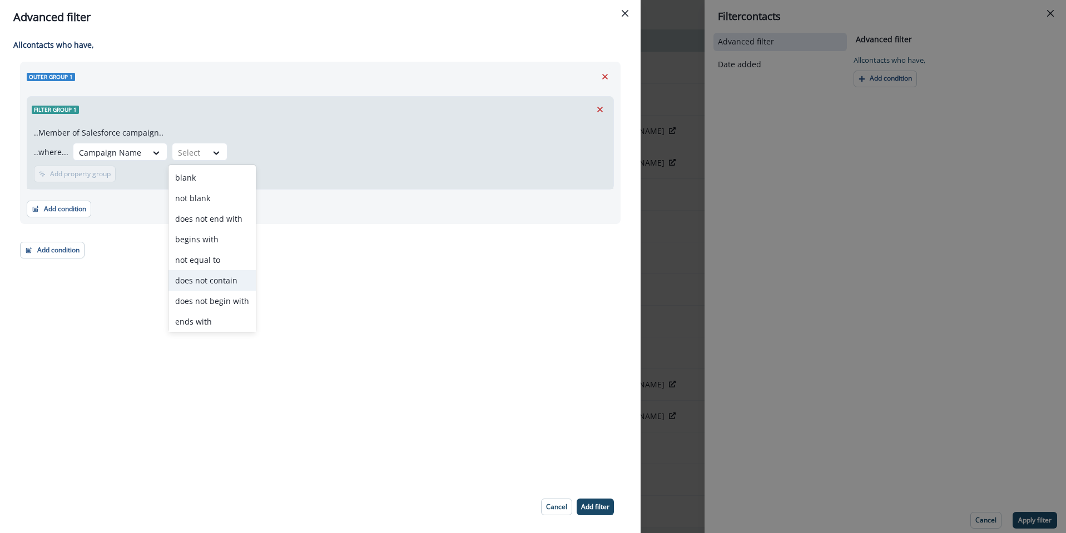
scroll to position [43, 0]
click at [211, 316] on div "contains" at bounding box center [211, 319] width 87 height 21
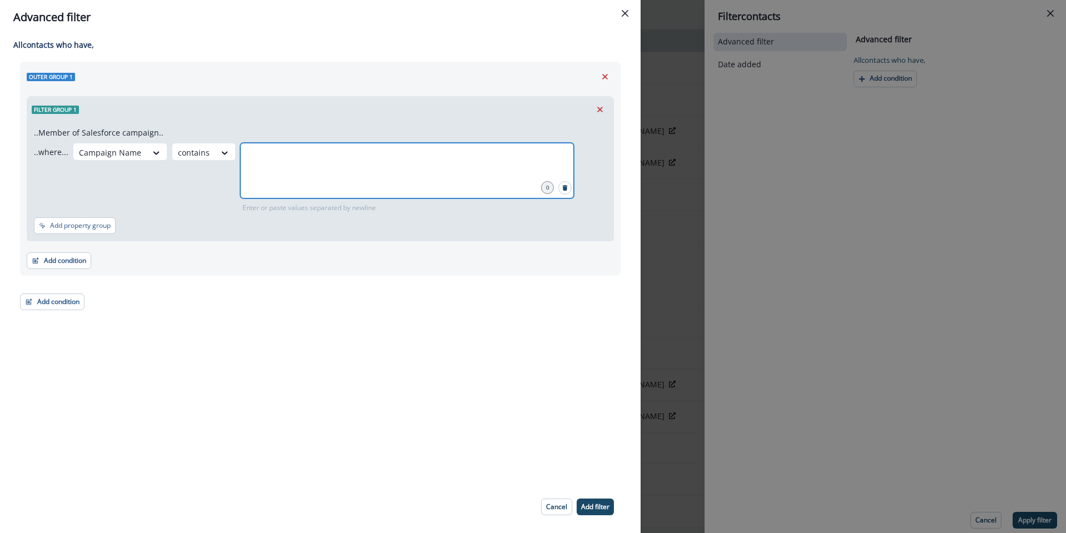
click at [322, 162] on input "text" at bounding box center [407, 157] width 330 height 22
type input "**********"
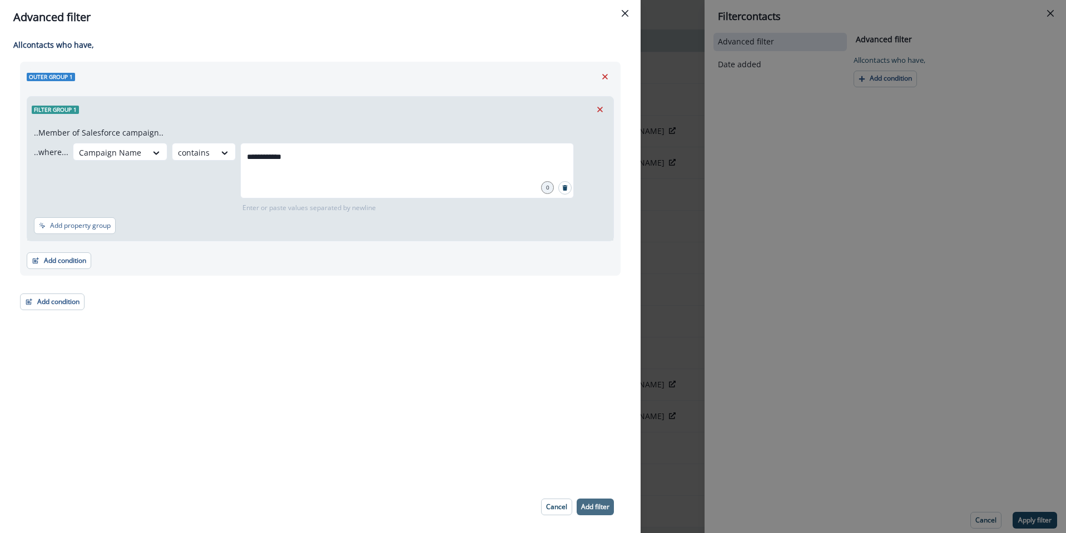
click at [602, 503] on p "Add filter" at bounding box center [595, 507] width 28 height 8
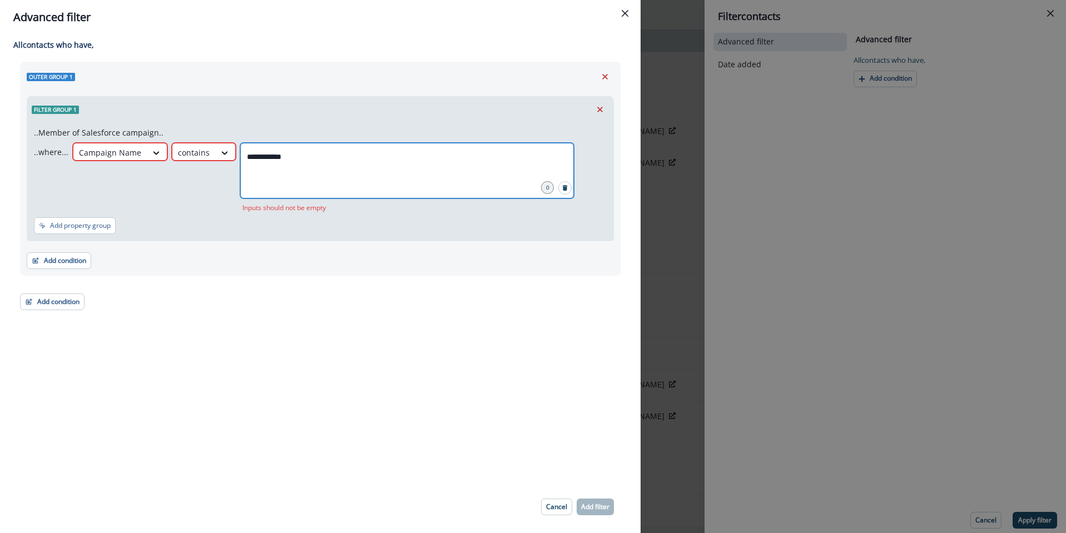
click at [310, 156] on input "**********" at bounding box center [407, 157] width 330 height 22
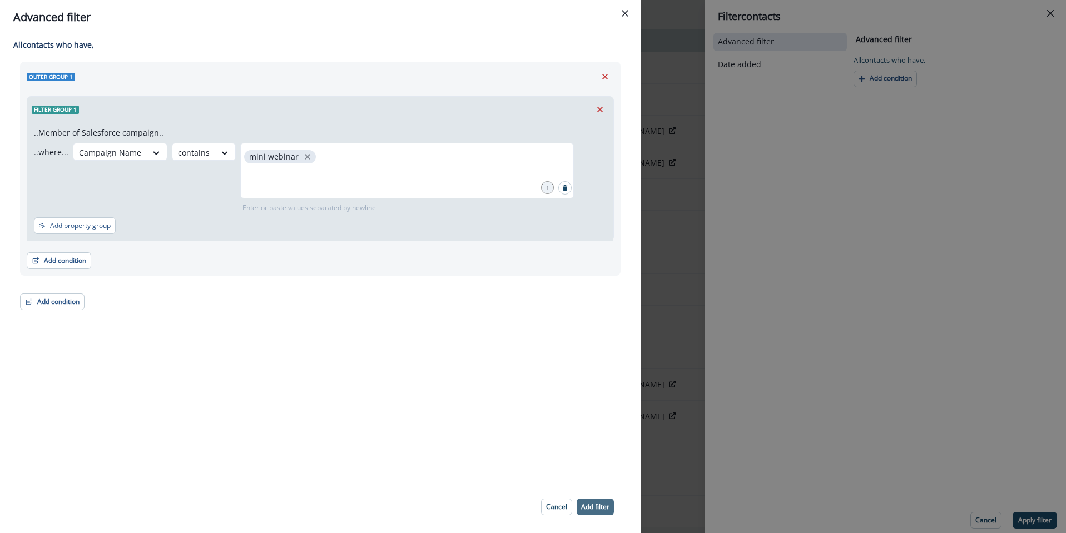
click at [591, 504] on p "Add filter" at bounding box center [595, 507] width 28 height 8
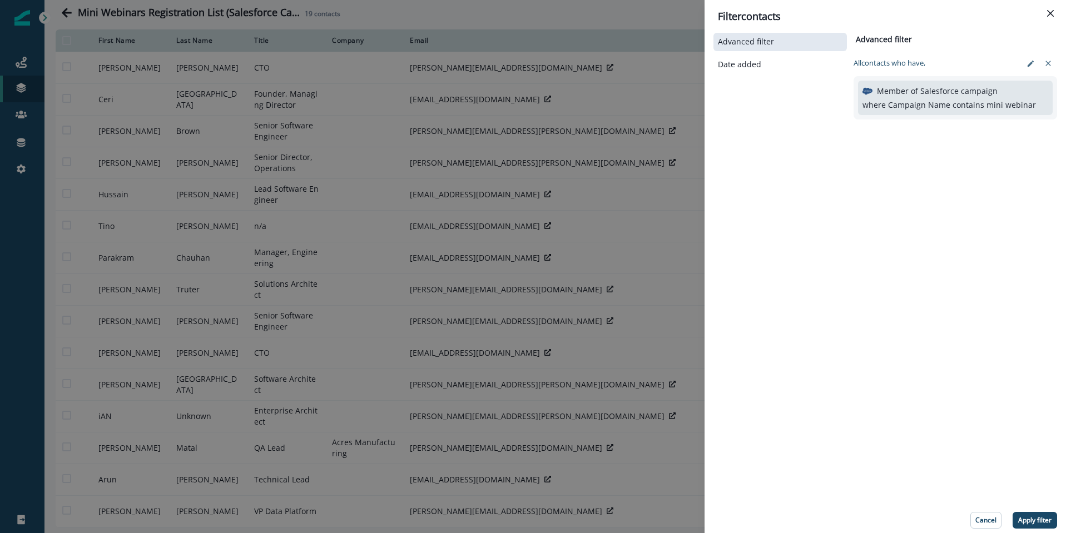
click at [1051, 519] on p "Apply filter" at bounding box center [1034, 521] width 33 height 8
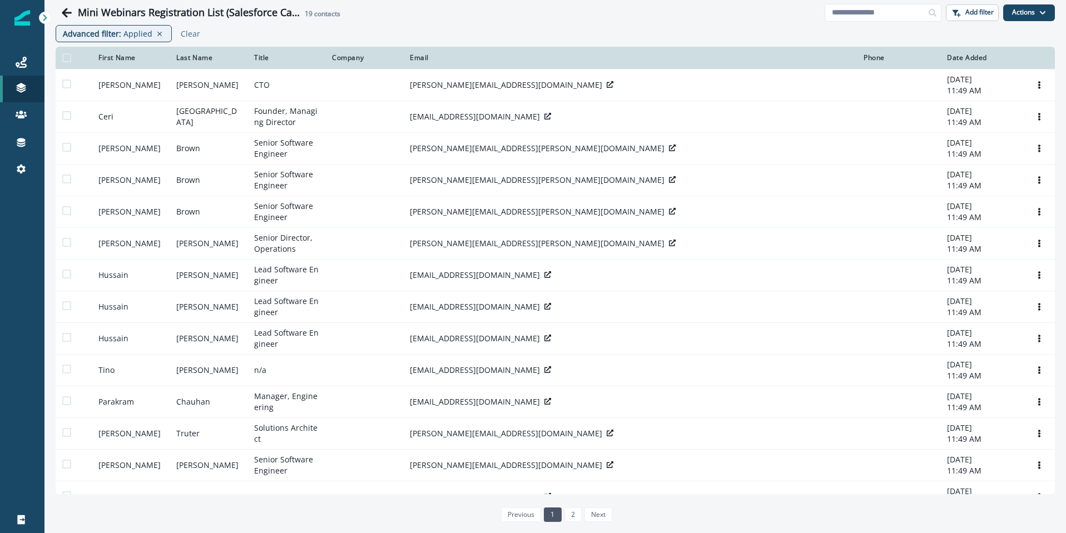
scroll to position [51, 0]
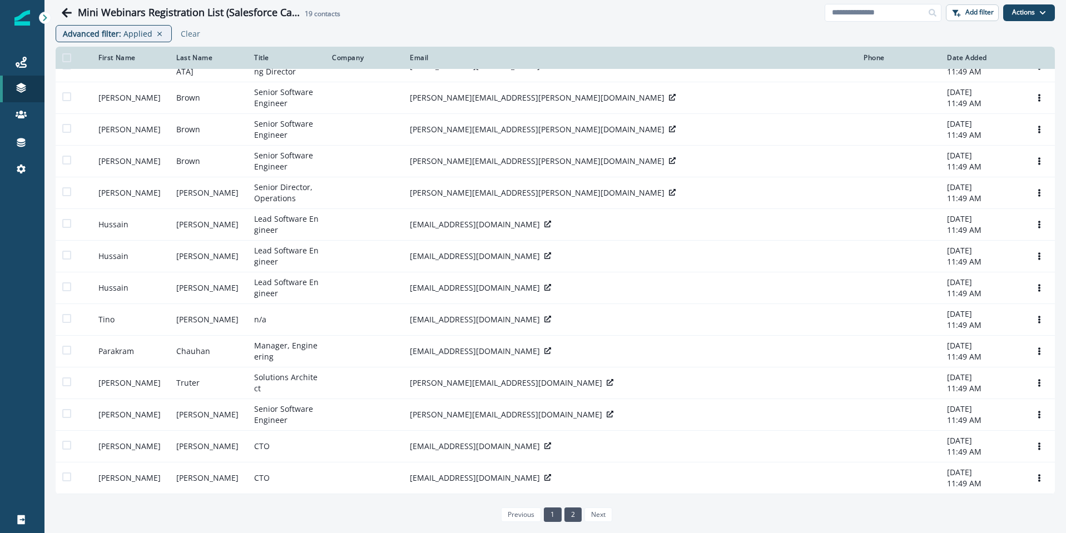
click at [570, 516] on link "2" at bounding box center [572, 515] width 17 height 14
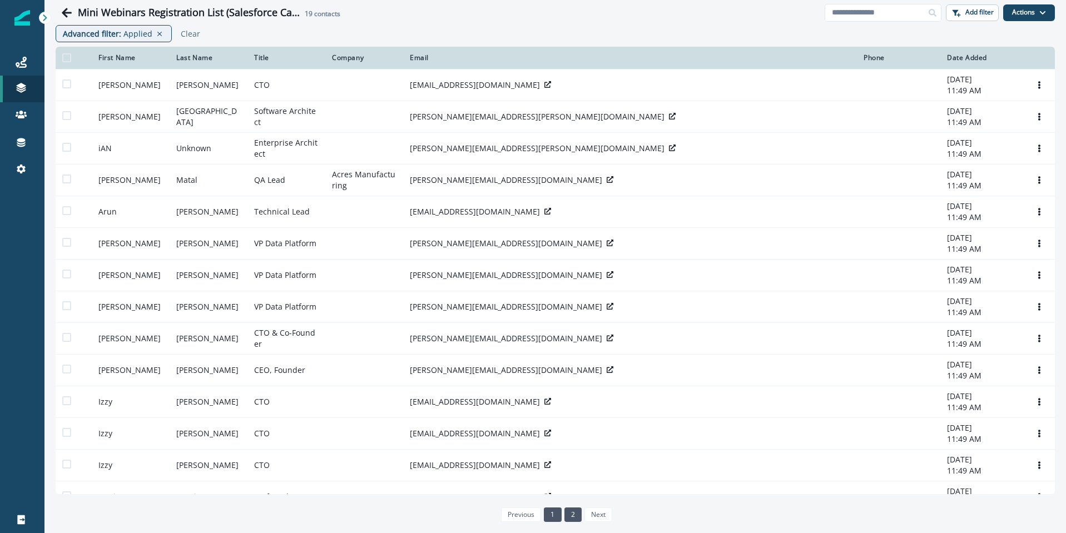
click at [553, 518] on link "1" at bounding box center [552, 515] width 17 height 14
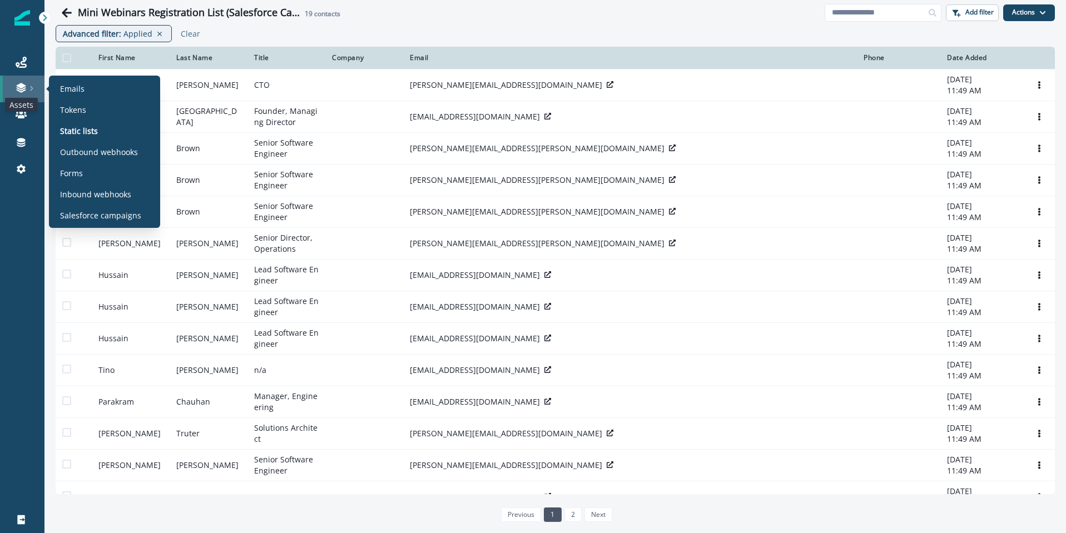
click at [23, 87] on icon at bounding box center [21, 87] width 11 height 11
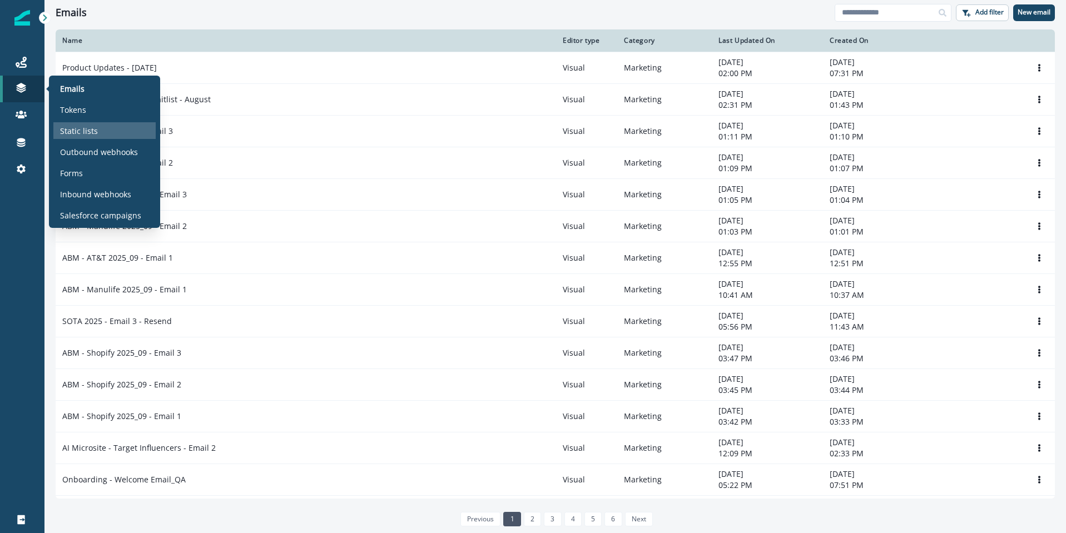
click at [85, 132] on p "Static lists" at bounding box center [79, 131] width 38 height 12
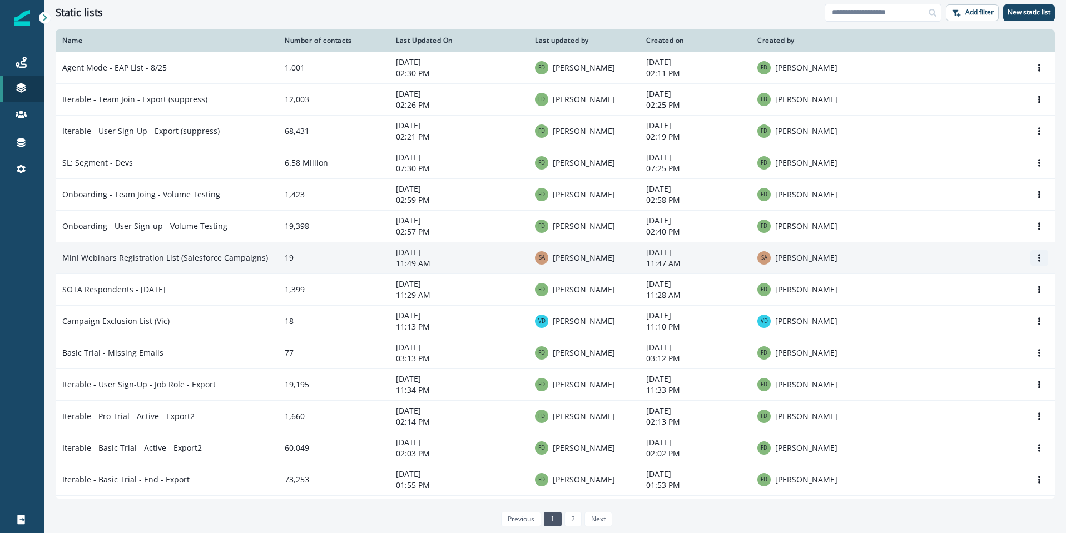
click at [1046, 262] on button "Options" at bounding box center [1039, 258] width 18 height 17
click at [217, 259] on td "Mini Webinars Registration List (Salesforce Campaigns)" at bounding box center [167, 258] width 222 height 32
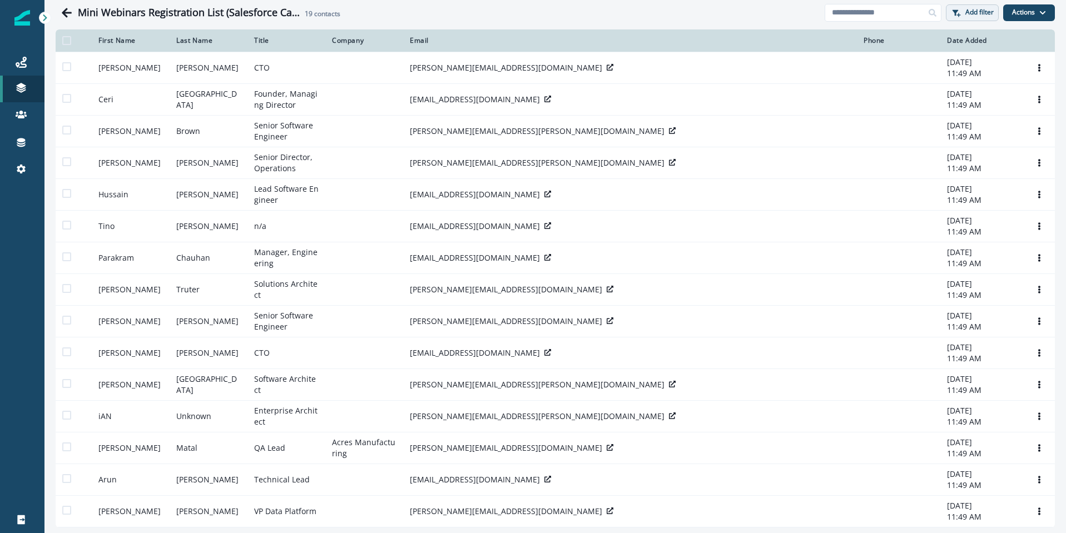
click at [977, 11] on p "Add filter" at bounding box center [979, 12] width 28 height 8
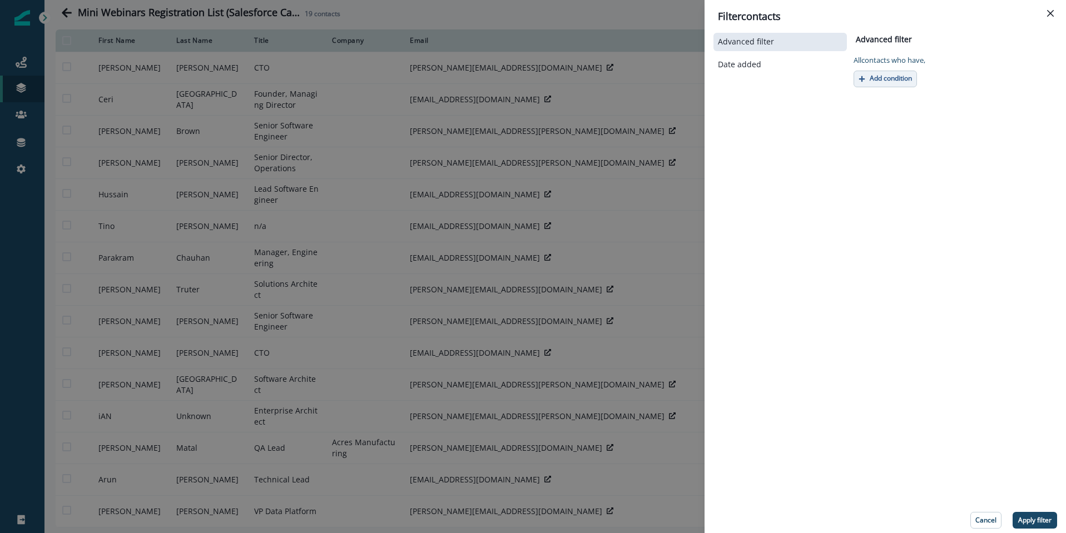
click at [886, 78] on p "Add condition" at bounding box center [891, 79] width 42 height 8
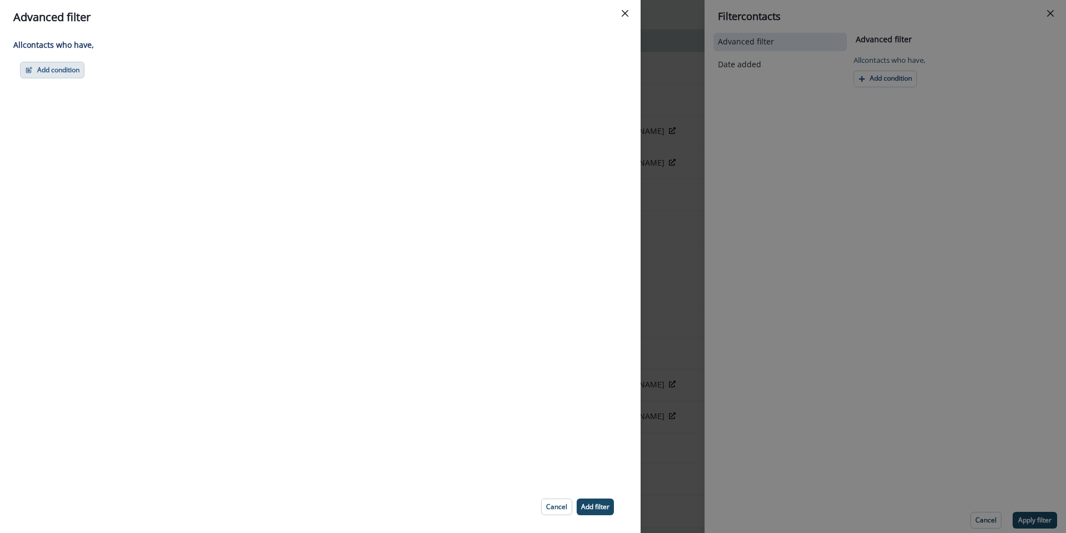
click at [71, 75] on button "Add condition" at bounding box center [52, 70] width 65 height 17
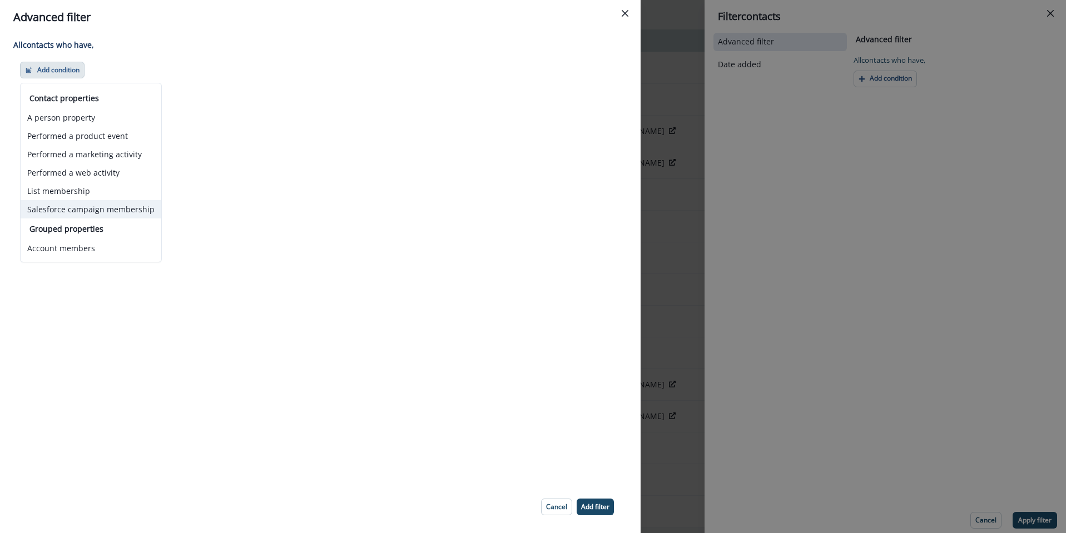
click at [85, 213] on button "Salesforce campaign membership" at bounding box center [91, 209] width 141 height 18
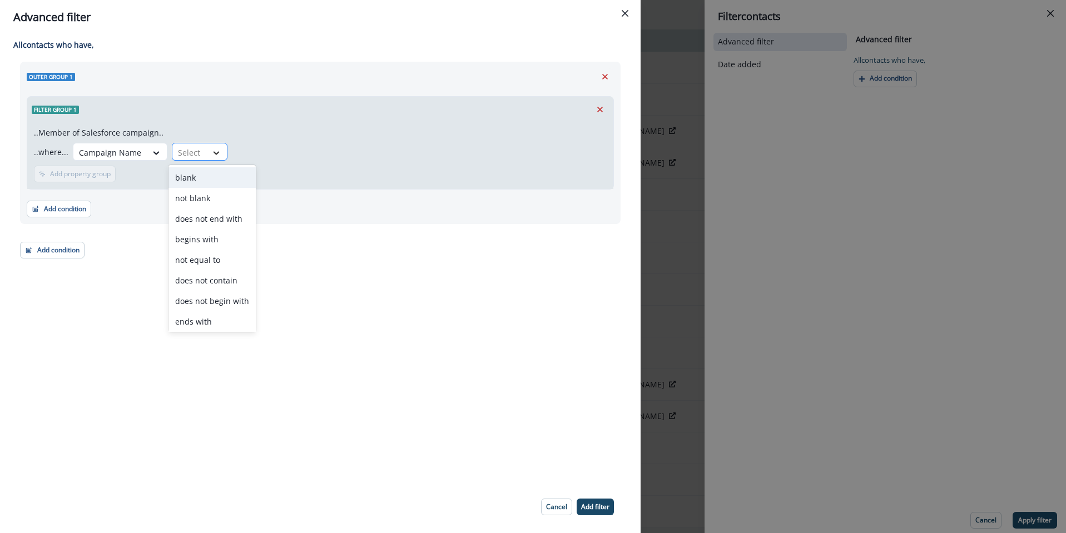
click at [211, 153] on icon at bounding box center [216, 152] width 10 height 11
click at [209, 318] on div "contains" at bounding box center [211, 319] width 87 height 21
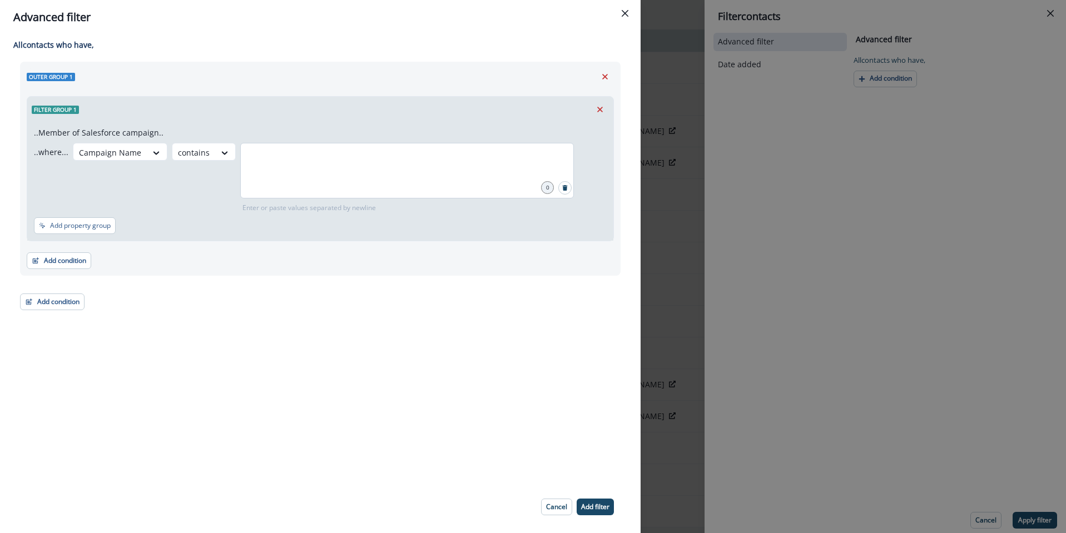
click at [330, 176] on div at bounding box center [407, 171] width 334 height 56
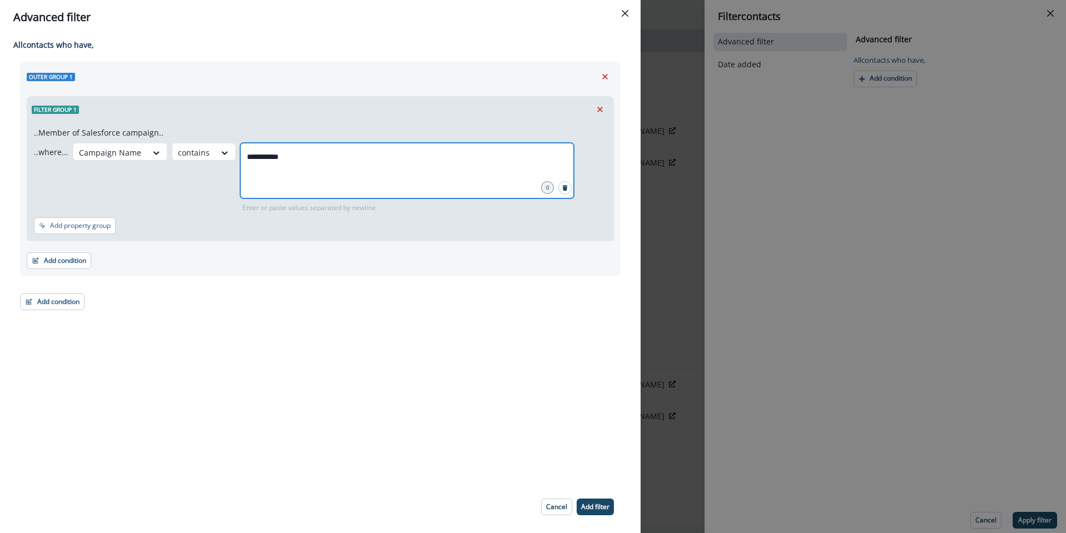
type input "**********"
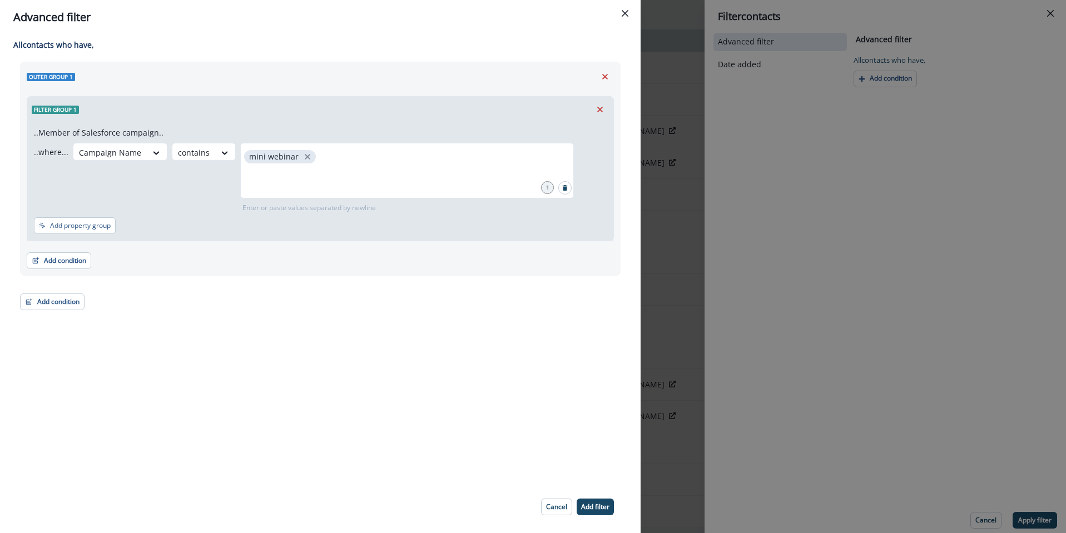
click at [608, 509] on p "Add filter" at bounding box center [595, 507] width 28 height 8
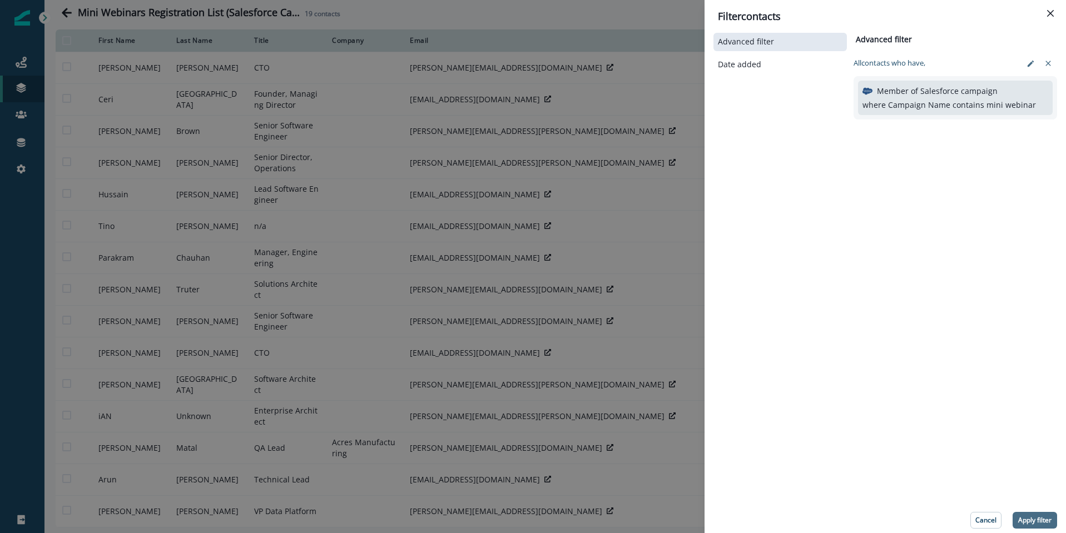
click at [1027, 517] on p "Apply filter" at bounding box center [1034, 521] width 33 height 8
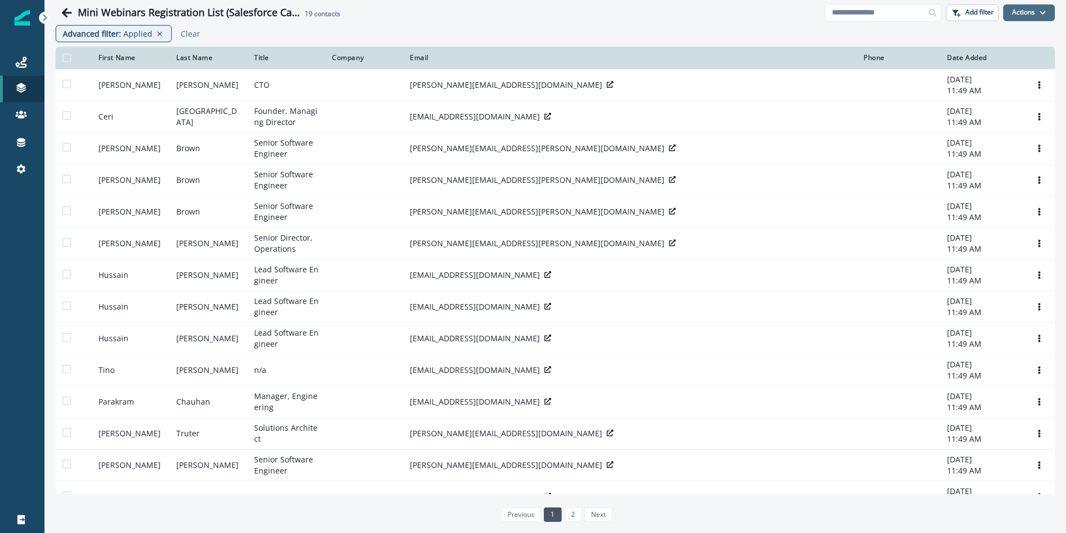
click at [1042, 16] on icon "button" at bounding box center [1042, 12] width 7 height 7
click at [885, 40] on div "Advanced filter : Applied Clear" at bounding box center [555, 36] width 1022 height 22
click at [1033, 18] on button "Actions" at bounding box center [1029, 12] width 52 height 17
click at [126, 34] on p "Applied" at bounding box center [137, 34] width 29 height 12
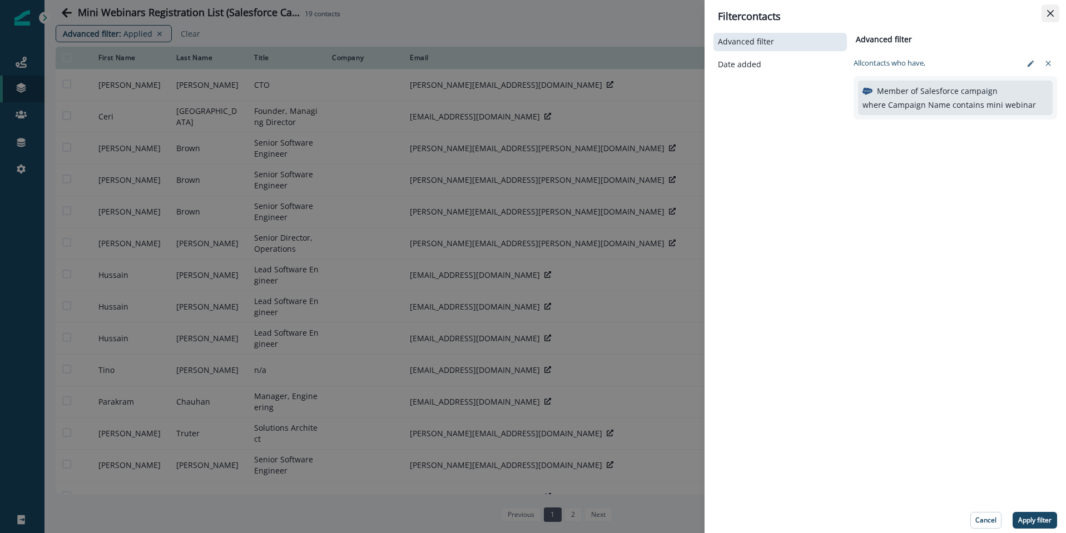
click at [1048, 12] on icon "Close" at bounding box center [1050, 13] width 7 height 7
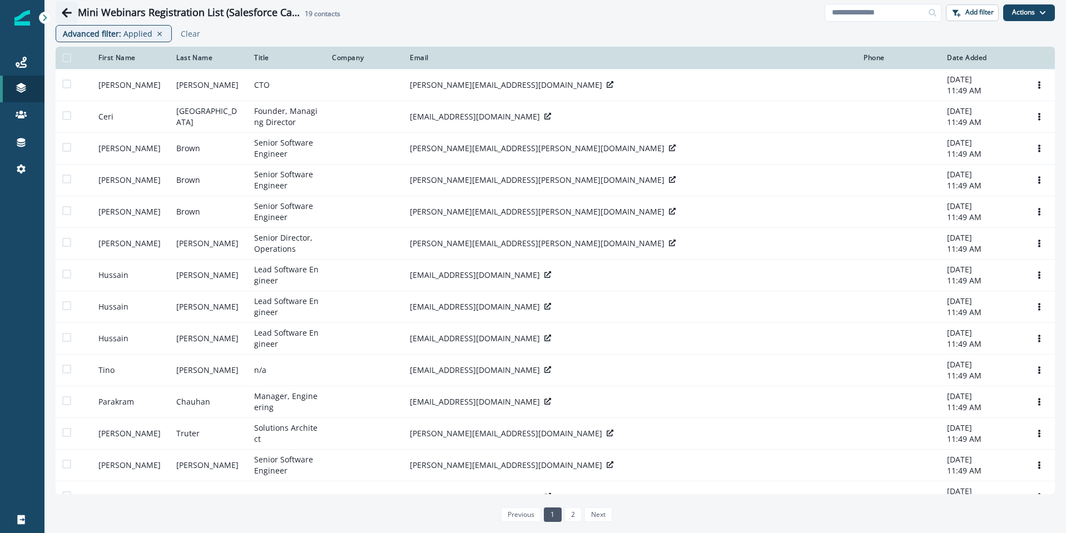
click at [67, 12] on icon "Go back" at bounding box center [67, 12] width 10 height 9
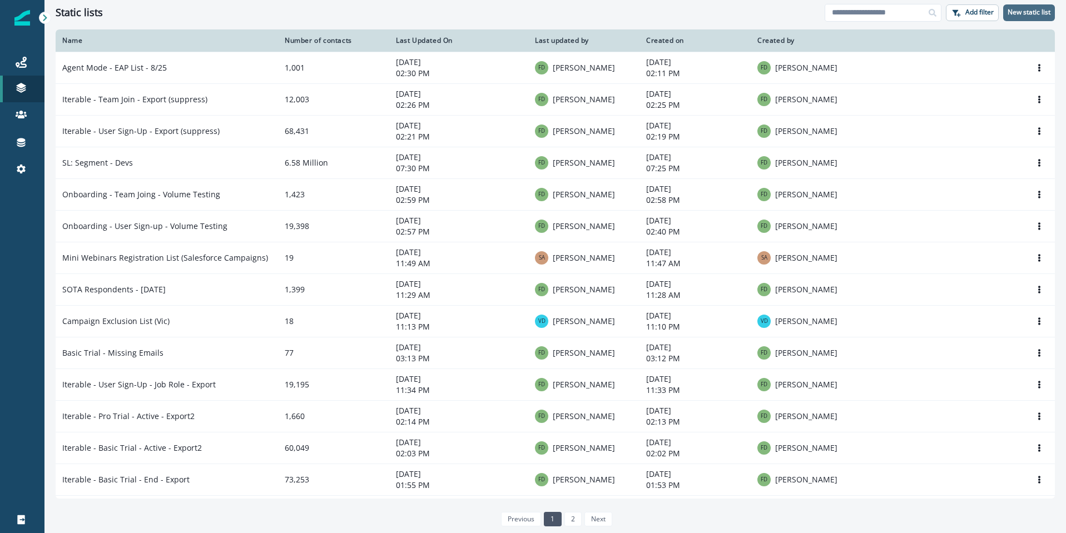
click at [1030, 14] on p "New static list" at bounding box center [1029, 12] width 43 height 8
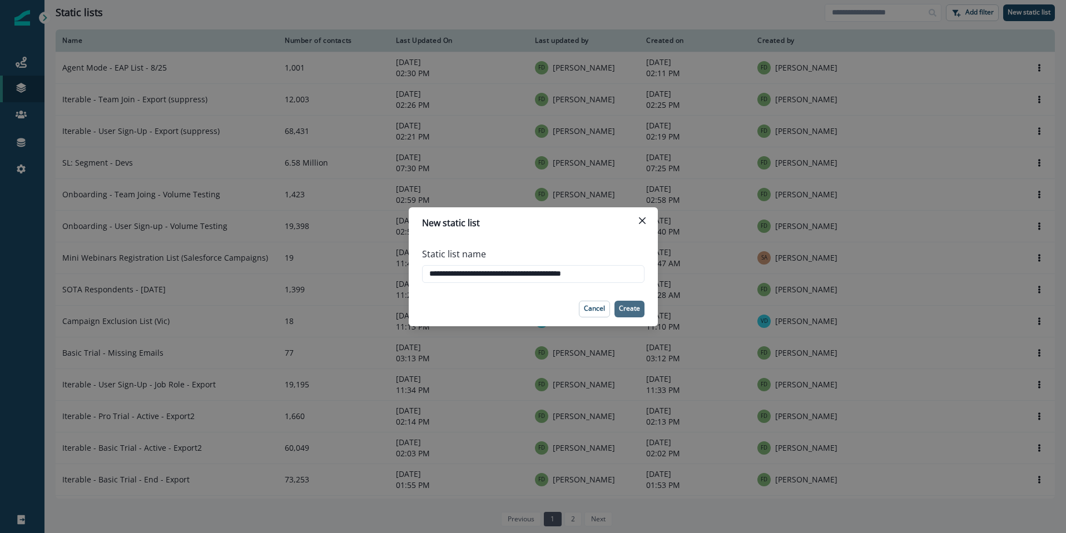
type input "**********"
click at [632, 306] on p "Create" at bounding box center [629, 309] width 21 height 8
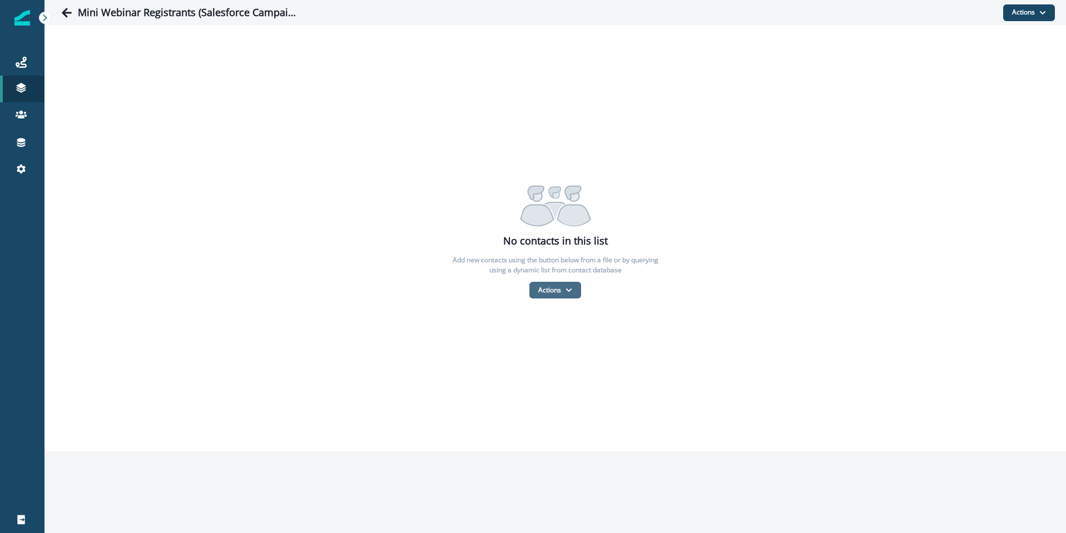
click at [567, 293] on icon "button" at bounding box center [569, 290] width 7 height 7
click at [561, 356] on button "From a dynamic list" at bounding box center [579, 356] width 99 height 18
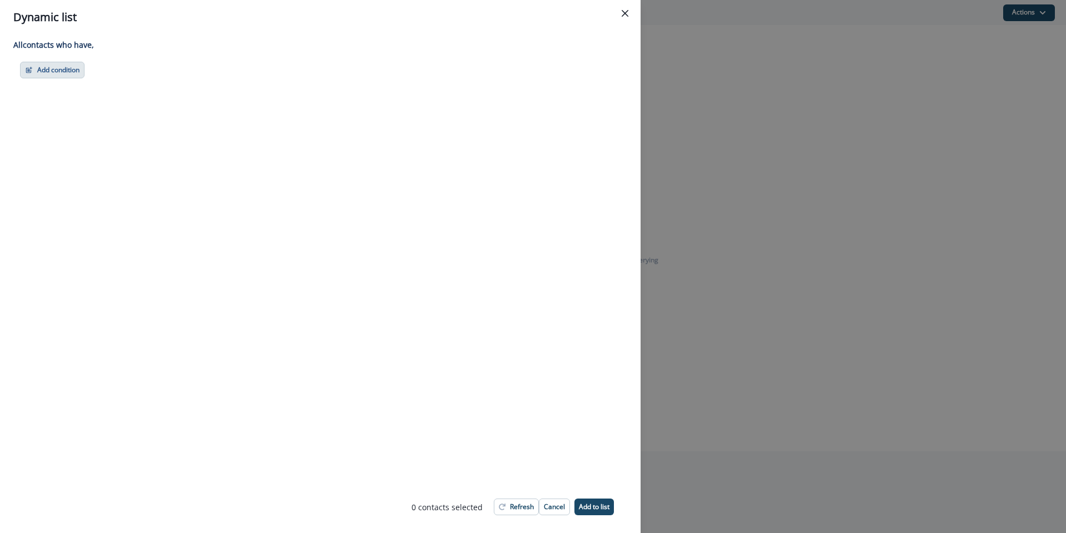
click at [72, 73] on button "Add condition" at bounding box center [52, 70] width 65 height 17
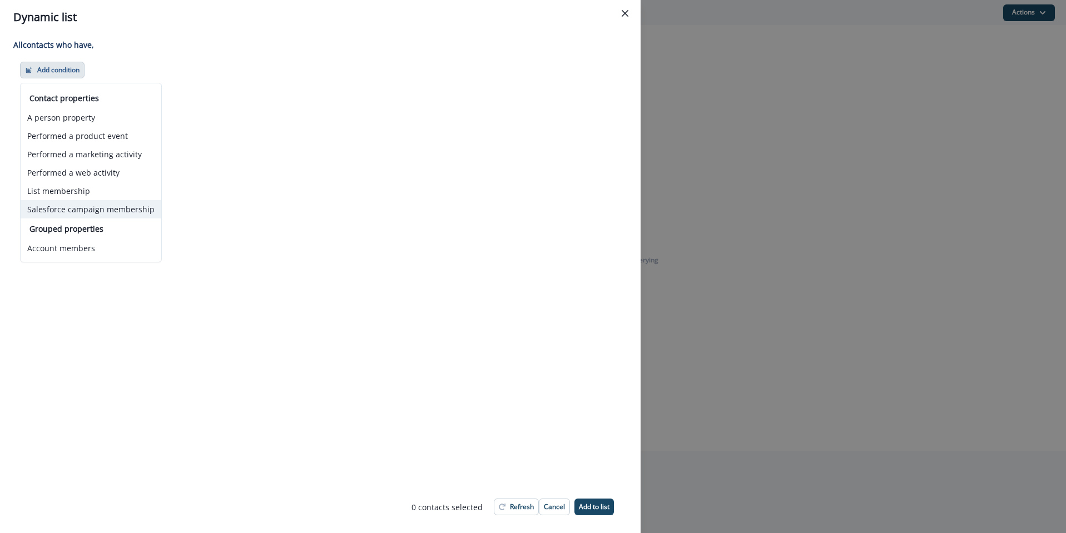
click at [106, 212] on button "Salesforce campaign membership" at bounding box center [91, 209] width 141 height 18
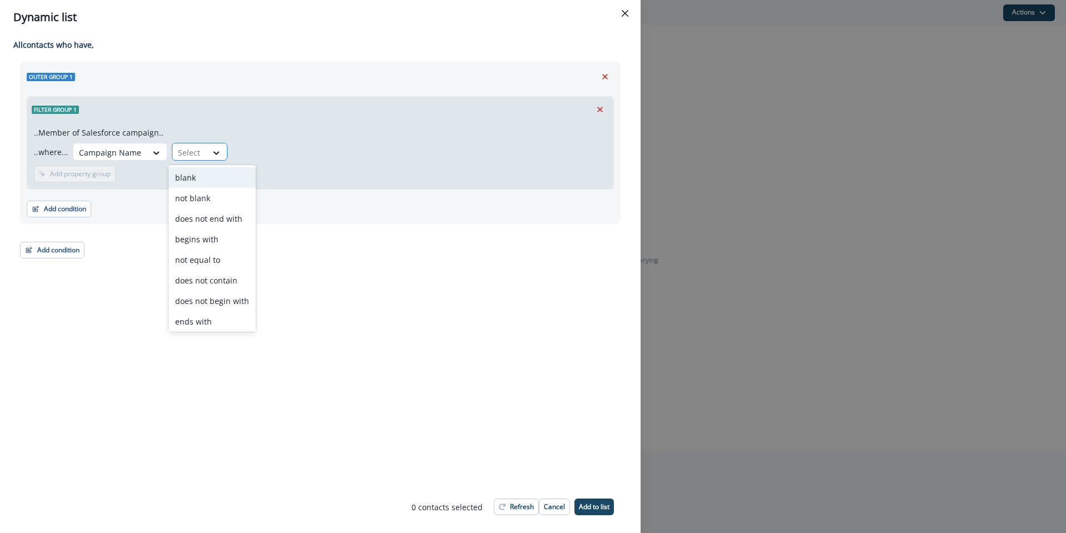
click at [183, 152] on div at bounding box center [189, 153] width 23 height 14
click at [205, 326] on div "contains" at bounding box center [211, 319] width 87 height 21
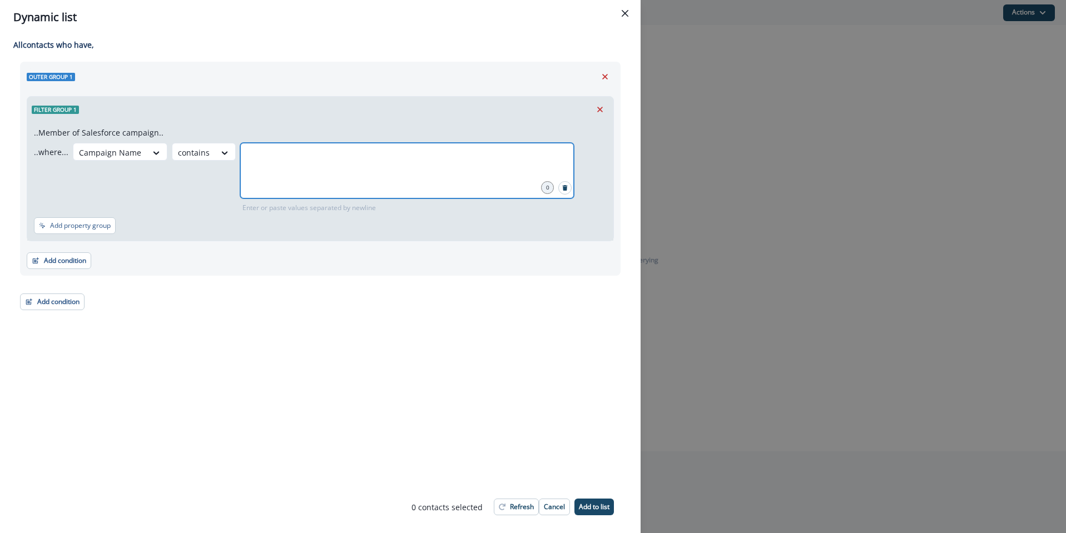
click at [285, 156] on input "text" at bounding box center [407, 157] width 330 height 22
type input "**********"
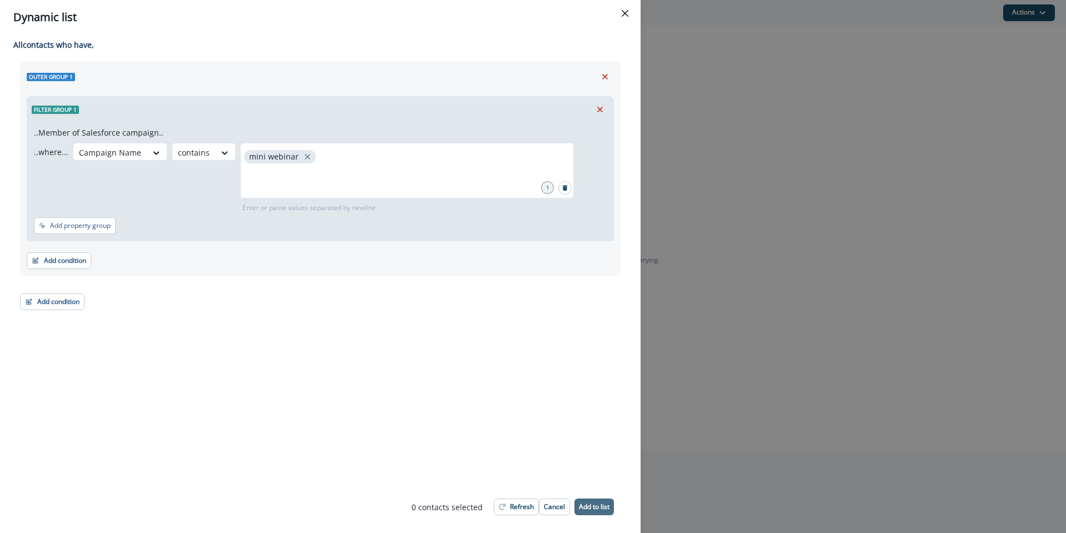
click at [601, 508] on p "Add to list" at bounding box center [594, 507] width 31 height 8
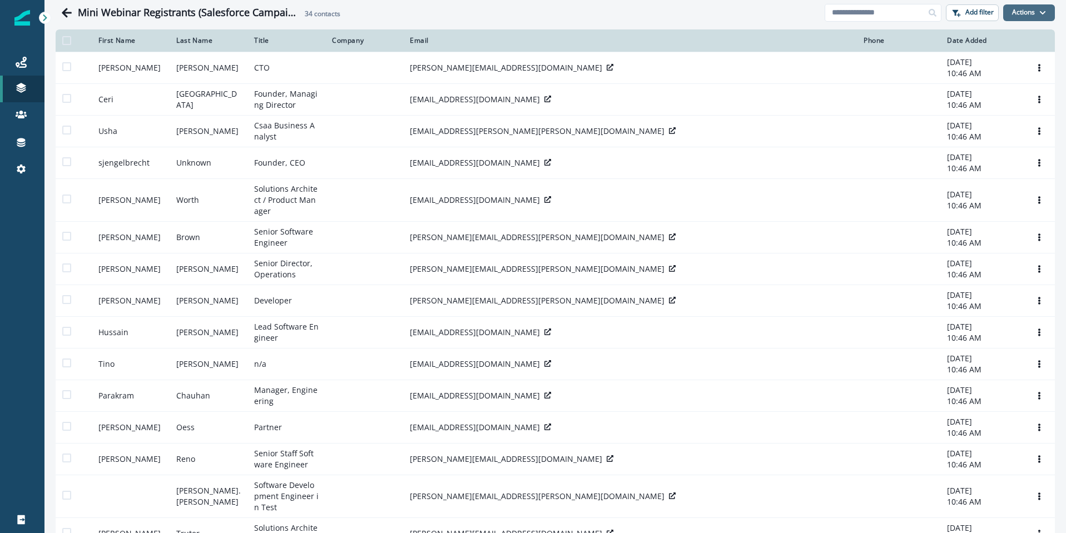
click at [1022, 20] on button "Actions" at bounding box center [1029, 12] width 52 height 17
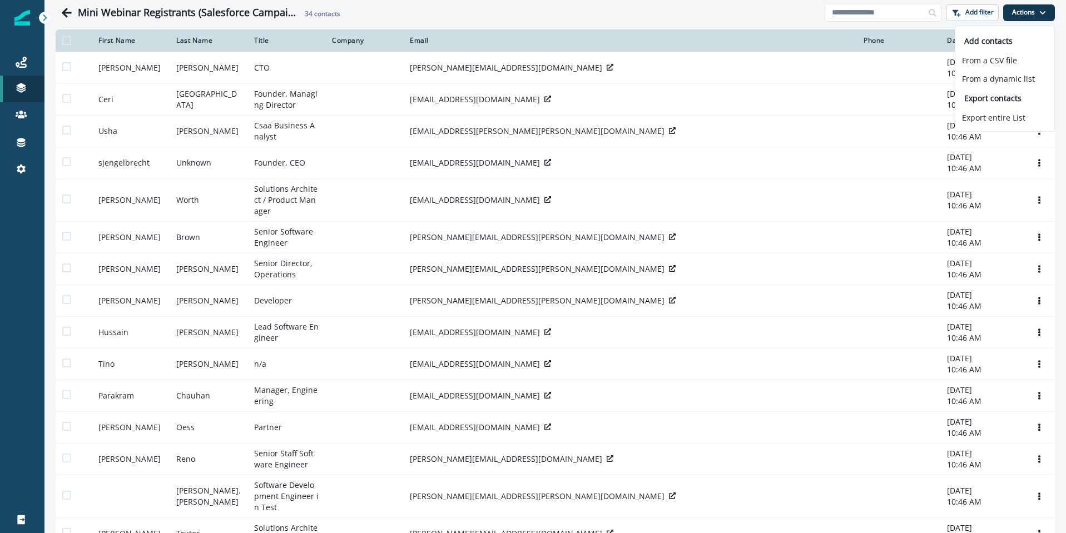
click at [623, 27] on div "Clear" at bounding box center [555, 27] width 1022 height 4
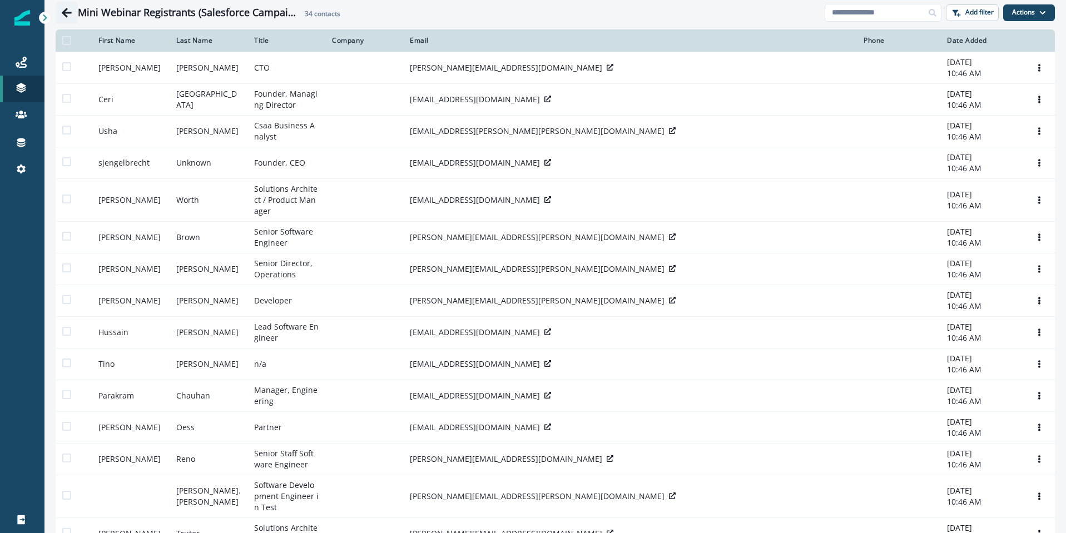
click at [70, 16] on icon "Go back" at bounding box center [66, 12] width 11 height 11
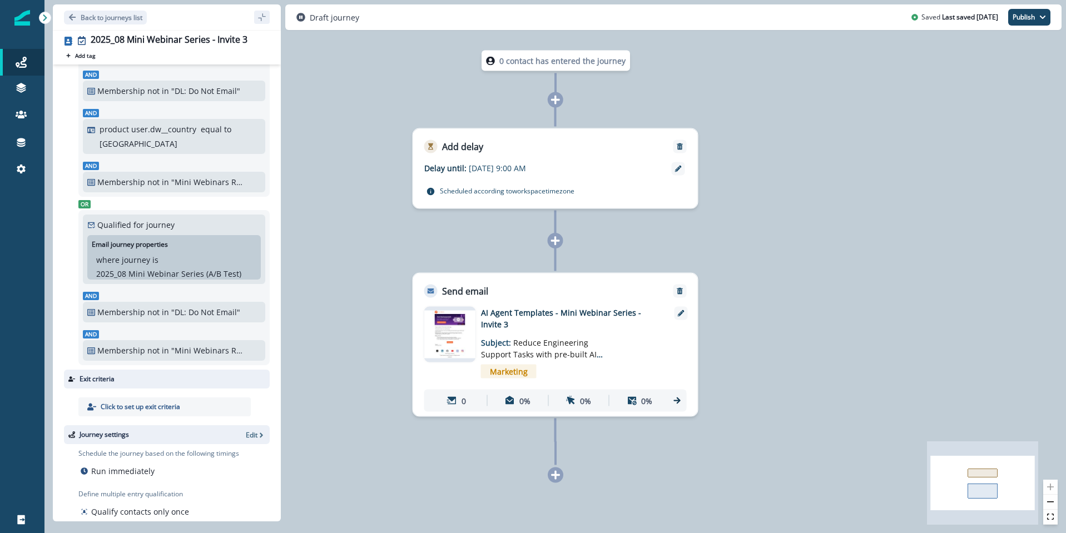
scroll to position [286, 0]
click at [174, 181] on p ""Mini Webinars Registration List (Salesforce Campaigns)"" at bounding box center [208, 181] width 75 height 12
click at [150, 182] on p "not in" at bounding box center [158, 181] width 22 height 12
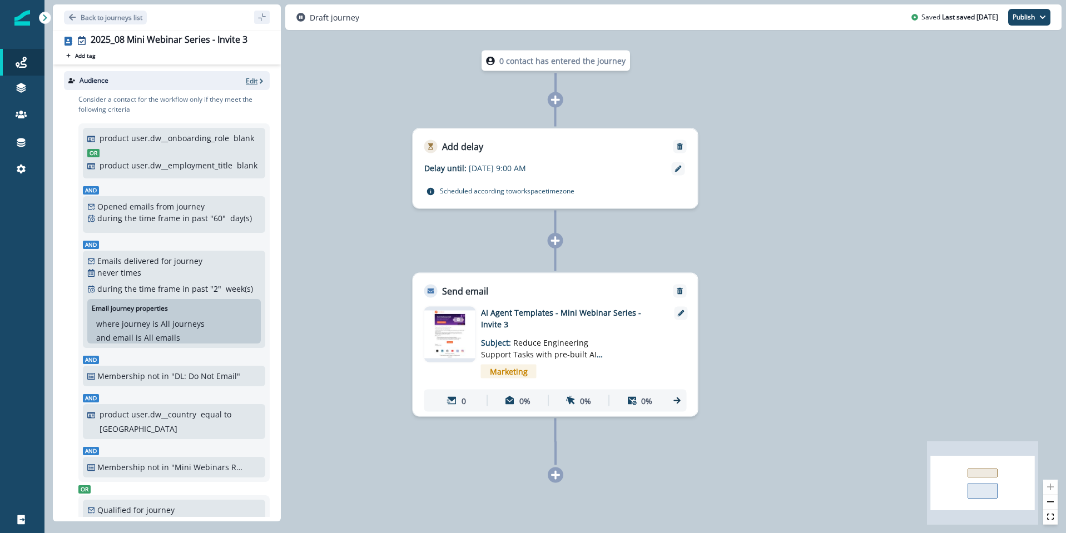
click at [250, 80] on p "Edit" at bounding box center [252, 80] width 12 height 9
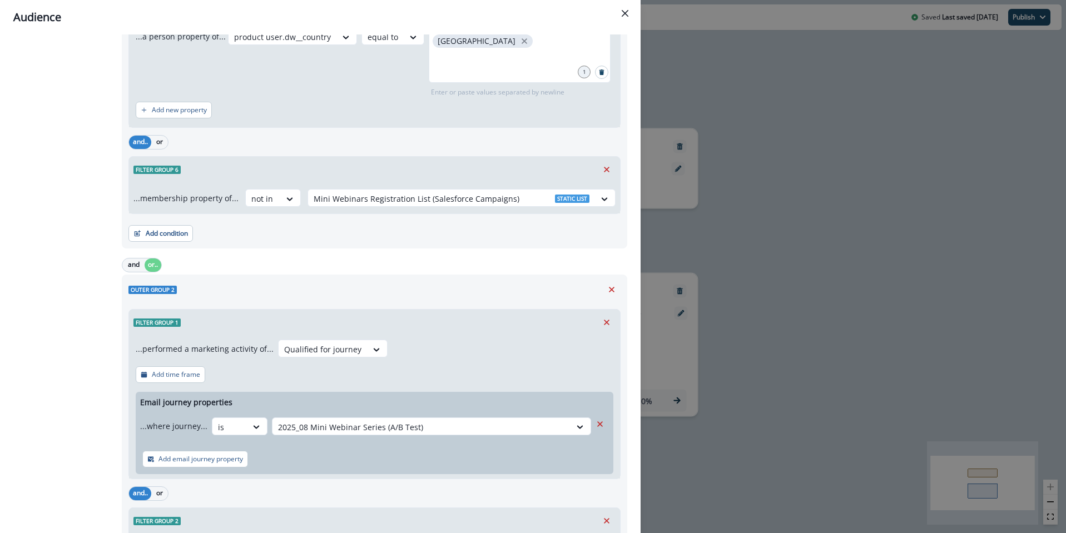
scroll to position [708, 0]
click at [444, 199] on div at bounding box center [452, 198] width 276 height 14
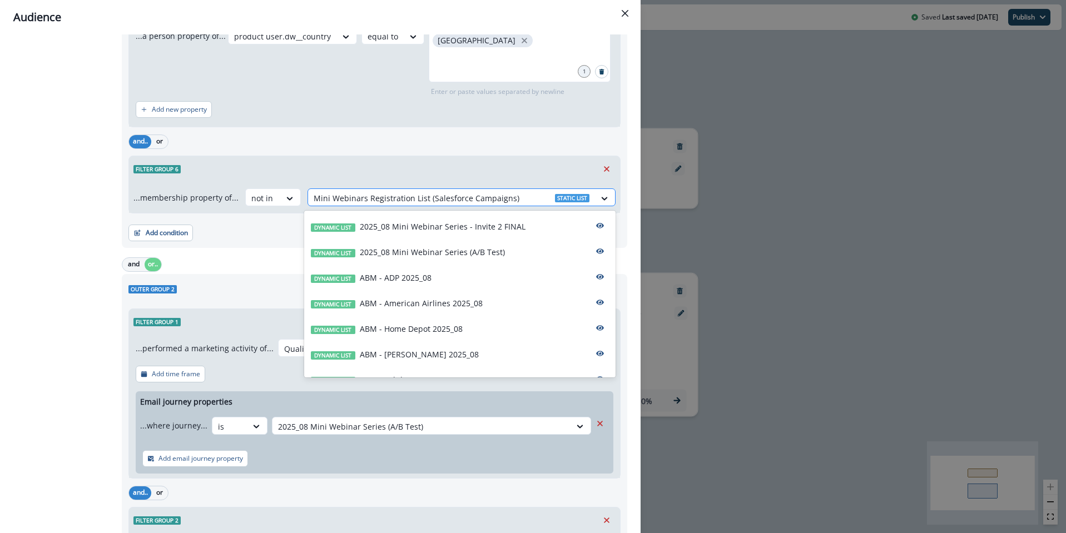
click at [444, 199] on div at bounding box center [452, 198] width 276 height 14
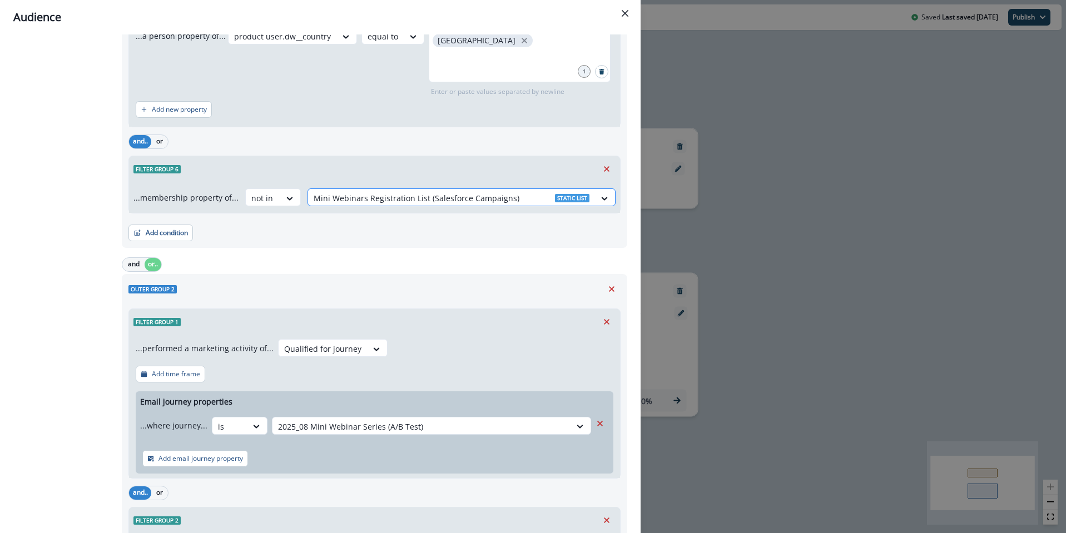
click at [444, 199] on div at bounding box center [452, 198] width 276 height 14
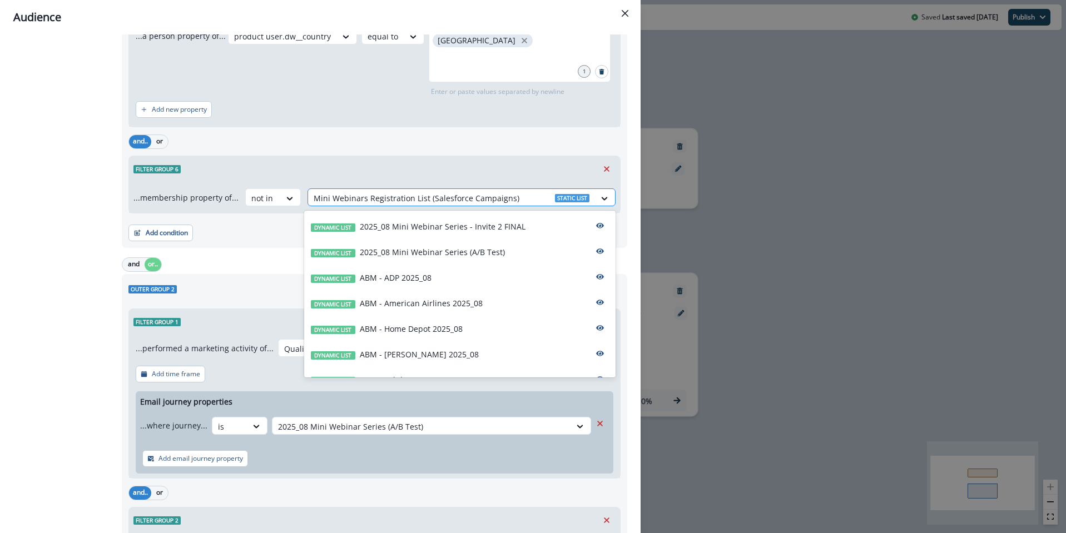
click at [399, 196] on div at bounding box center [452, 198] width 276 height 14
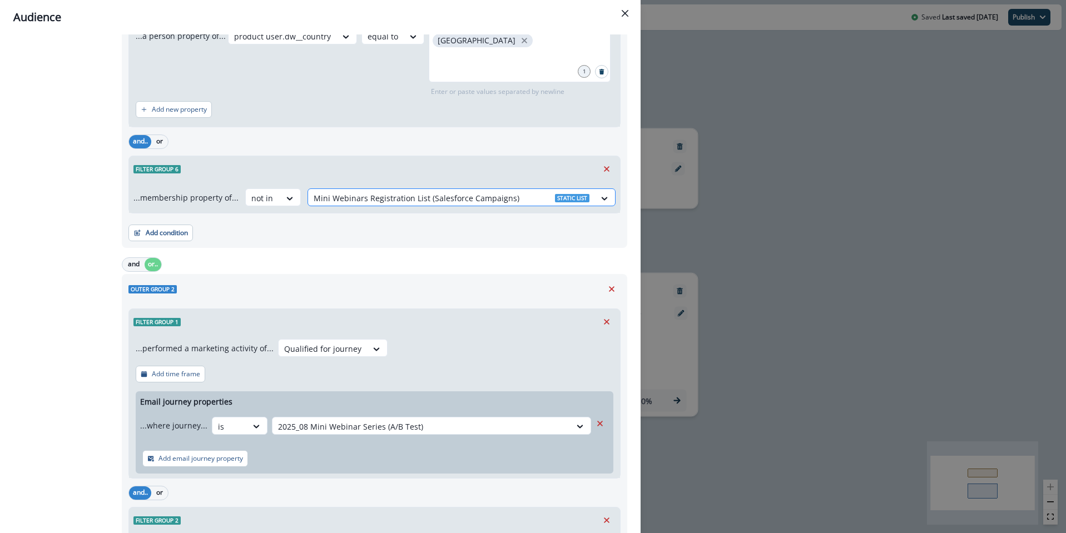
click at [399, 196] on div at bounding box center [452, 198] width 276 height 14
click at [432, 194] on div at bounding box center [452, 198] width 276 height 14
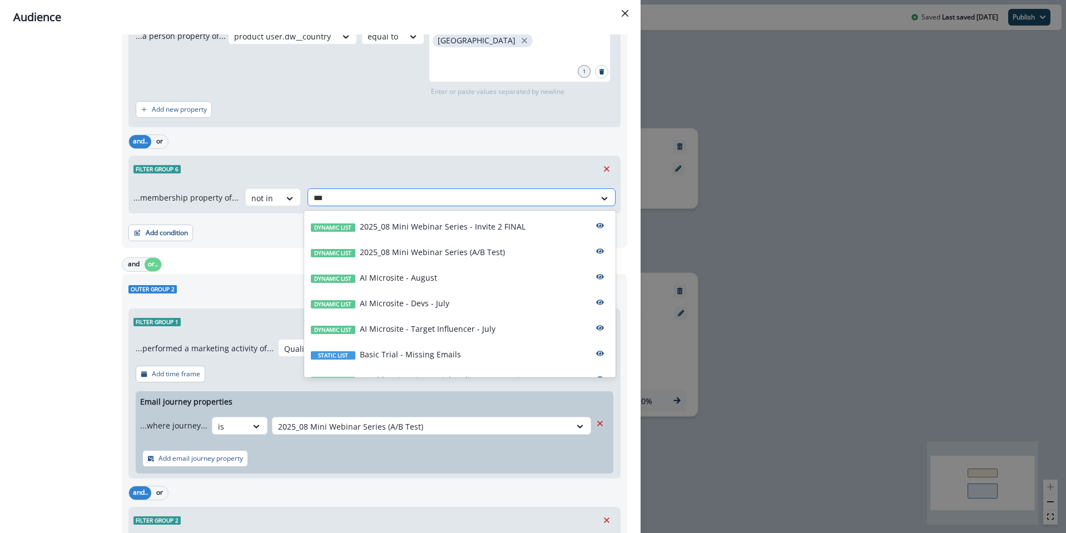
type input "****"
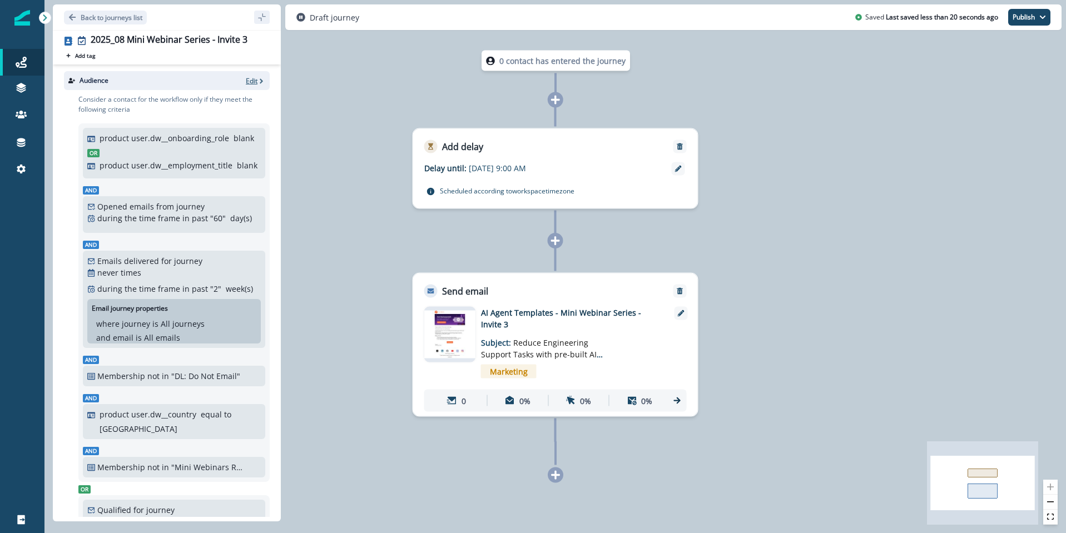
click at [252, 83] on p "Edit" at bounding box center [252, 80] width 12 height 9
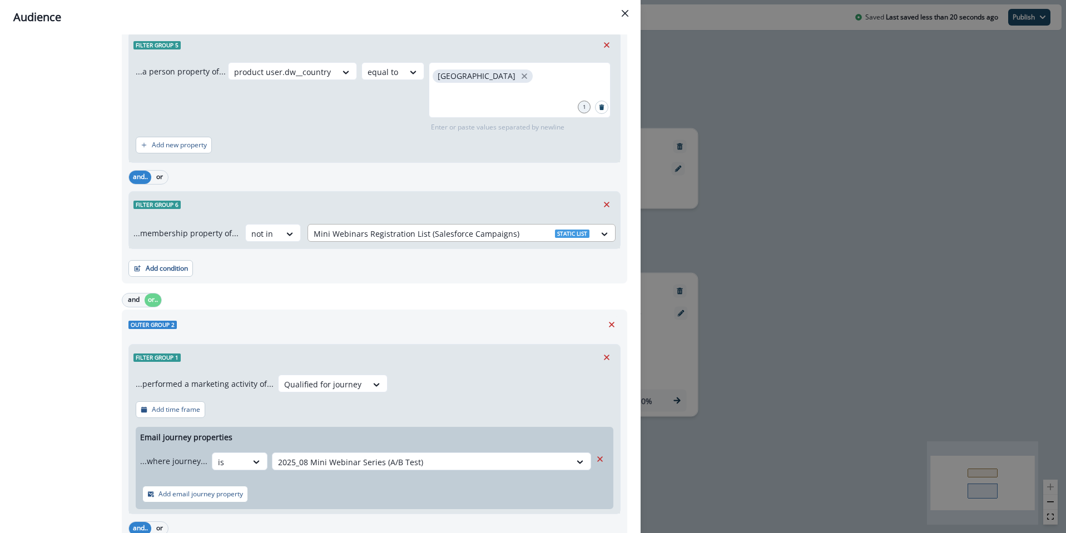
scroll to position [677, 0]
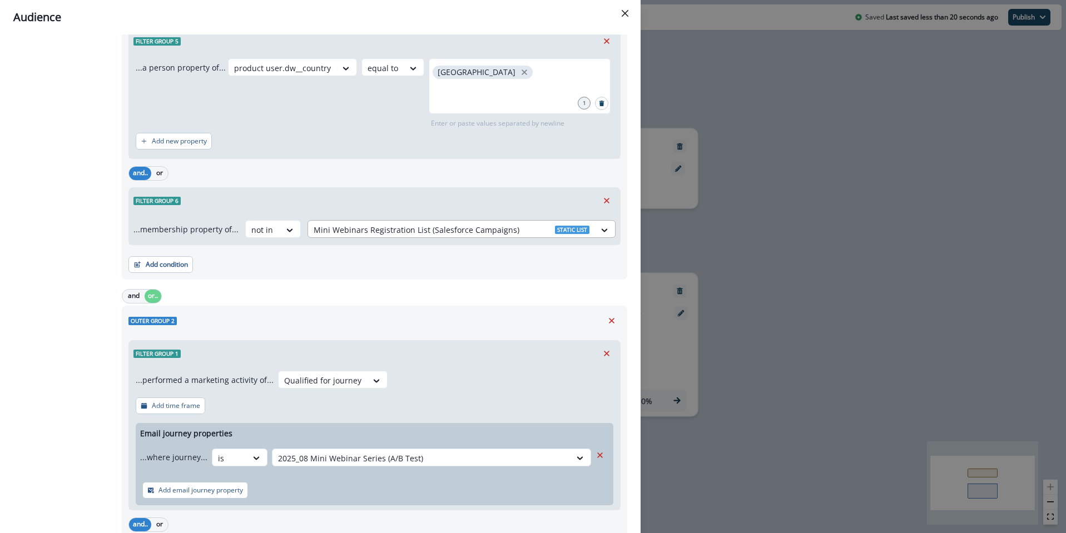
click at [388, 234] on div at bounding box center [452, 230] width 276 height 14
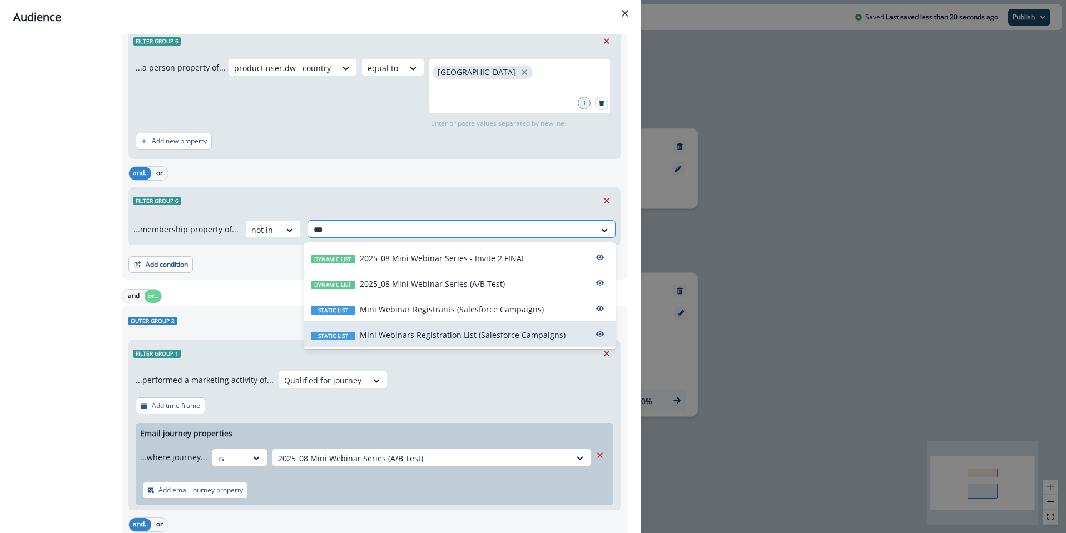
type input "****"
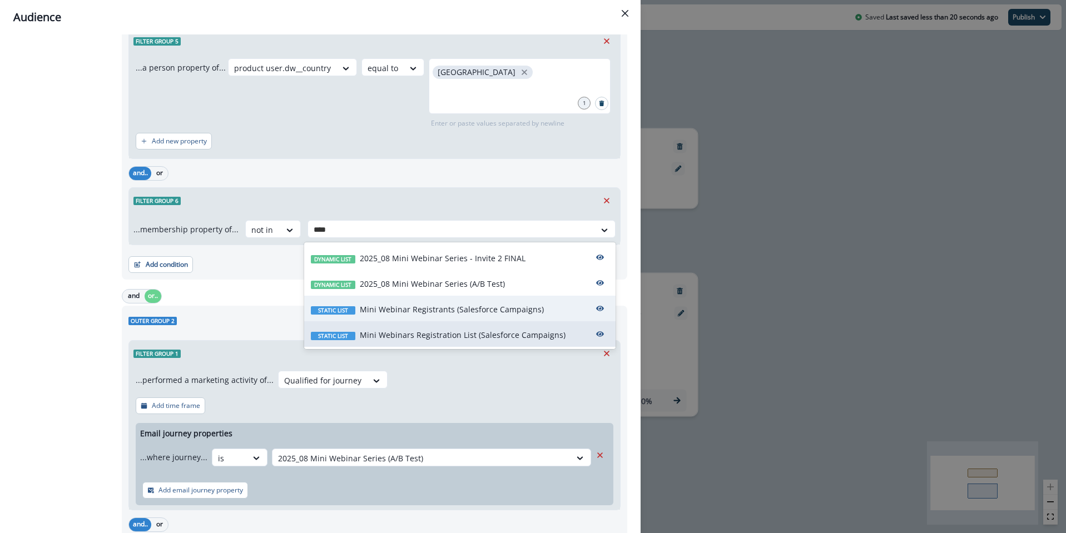
click at [420, 310] on p "Mini Webinar Registrants (Salesforce Campaigns)" at bounding box center [452, 310] width 184 height 12
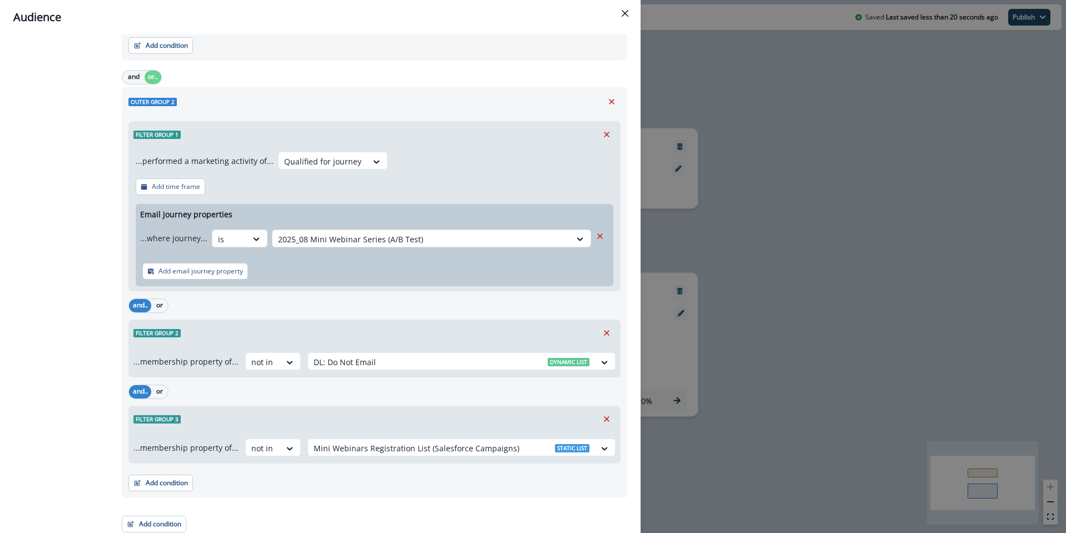
scroll to position [900, 0]
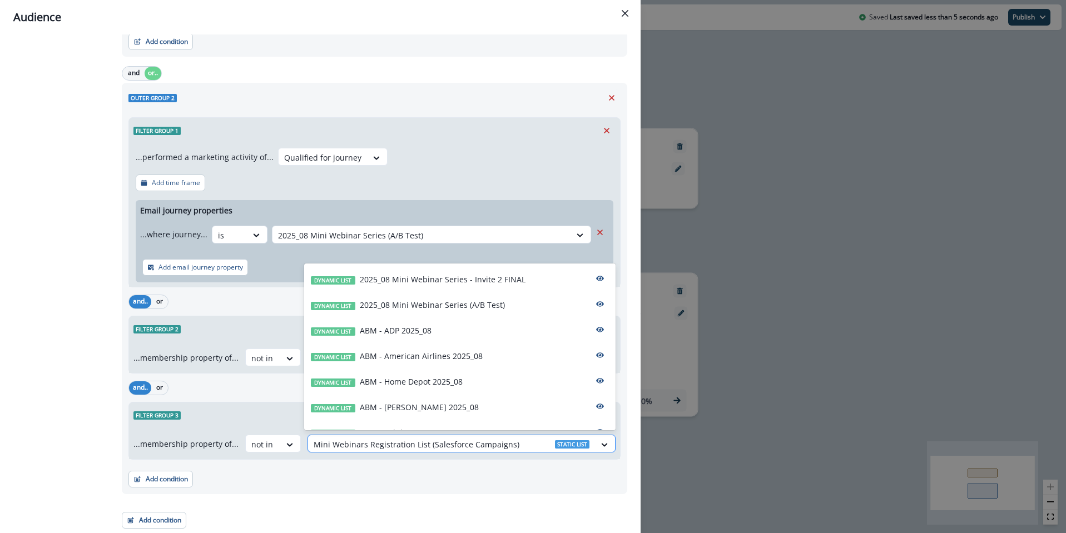
click at [384, 440] on div at bounding box center [452, 445] width 276 height 14
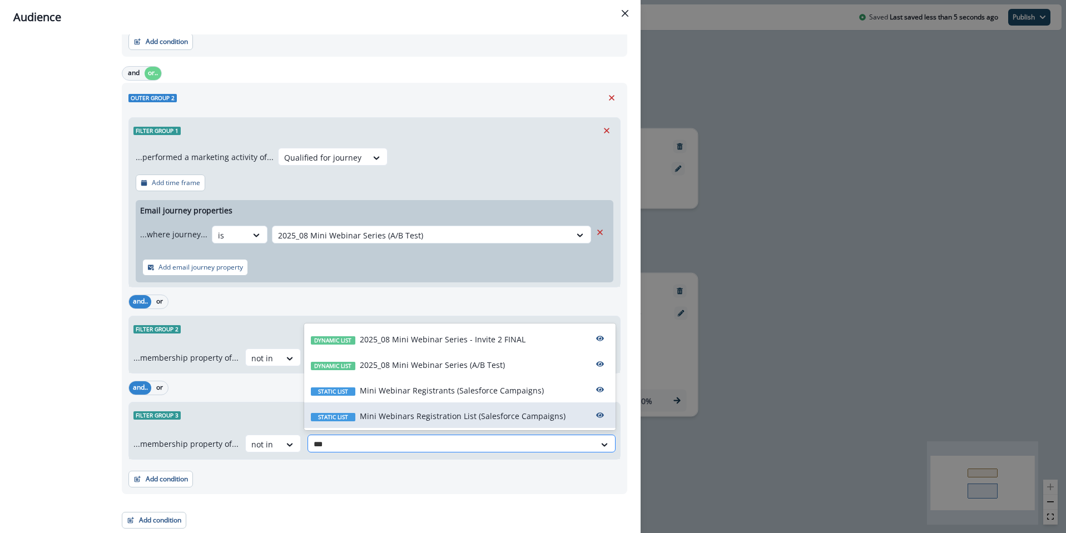
type input "****"
click at [413, 383] on div "Static list Mini Webinar Registrants (Salesforce Campaigns)" at bounding box center [459, 390] width 311 height 26
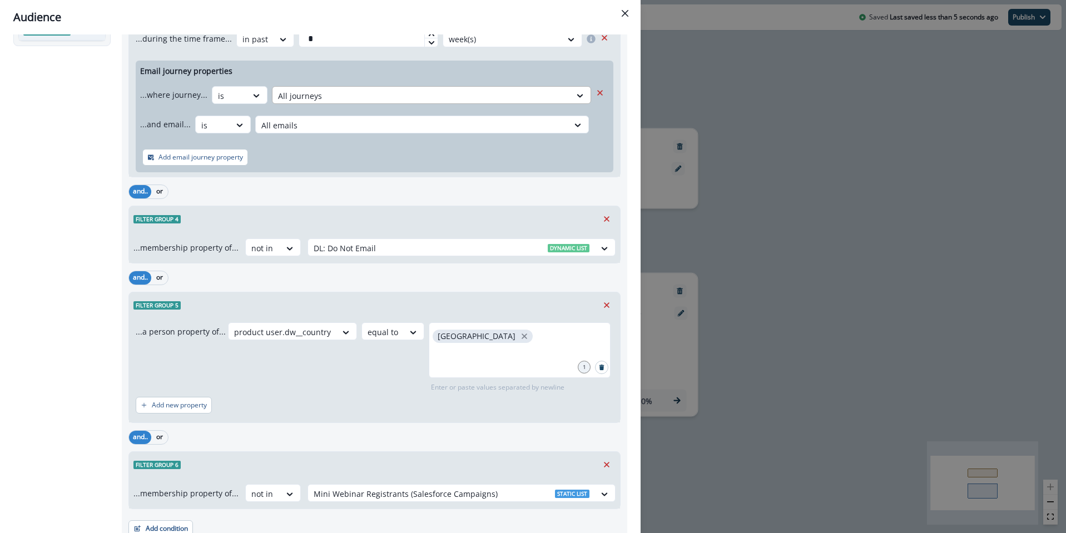
scroll to position [0, 0]
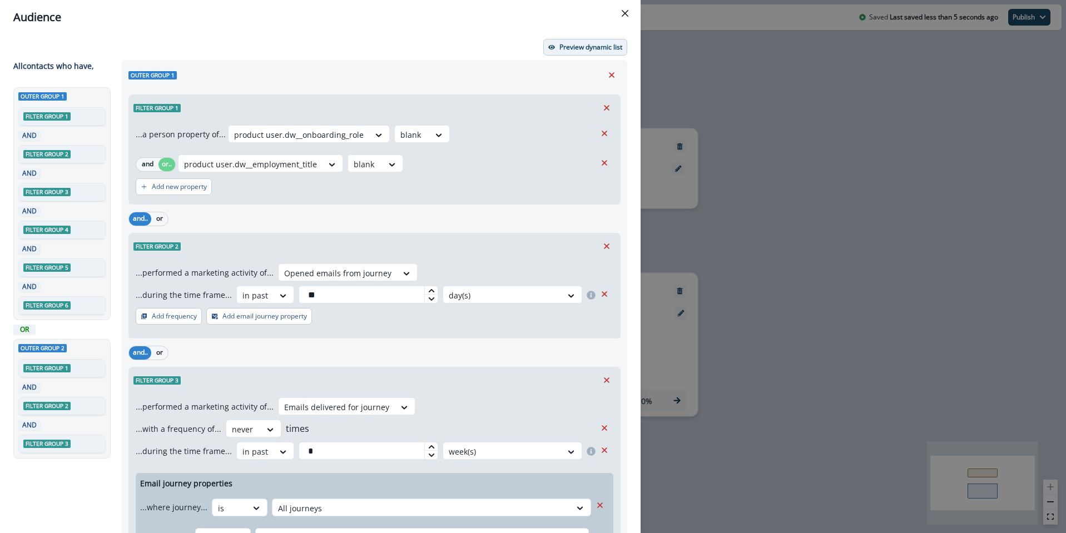
click at [572, 49] on p "Preview dynamic list" at bounding box center [590, 47] width 63 height 8
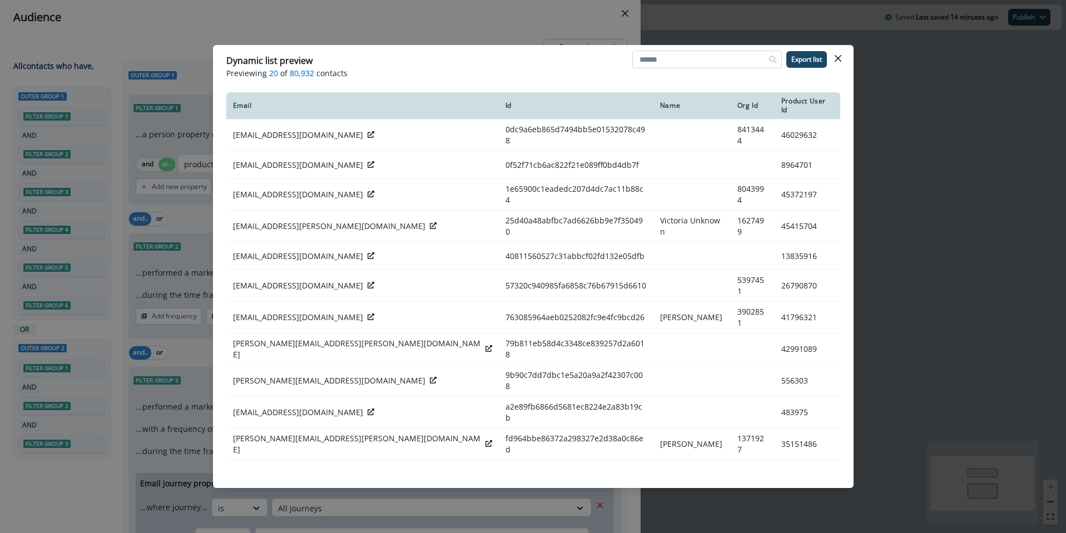
click at [687, 60] on input at bounding box center [707, 60] width 150 height 18
paste input "**********"
type input "**********"
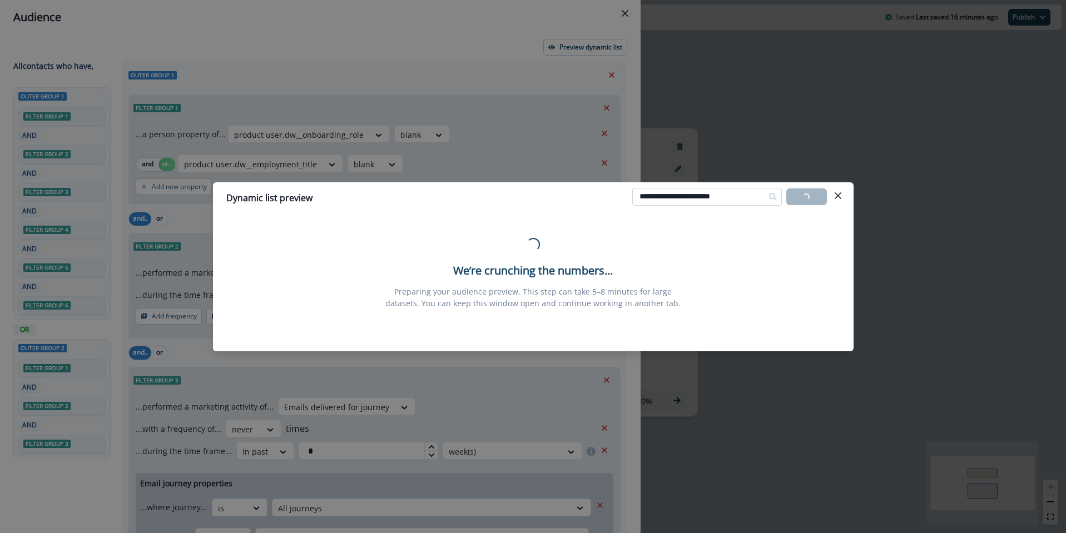
click at [704, 197] on input "**********" at bounding box center [707, 197] width 150 height 18
click at [838, 194] on icon "Close" at bounding box center [838, 195] width 7 height 7
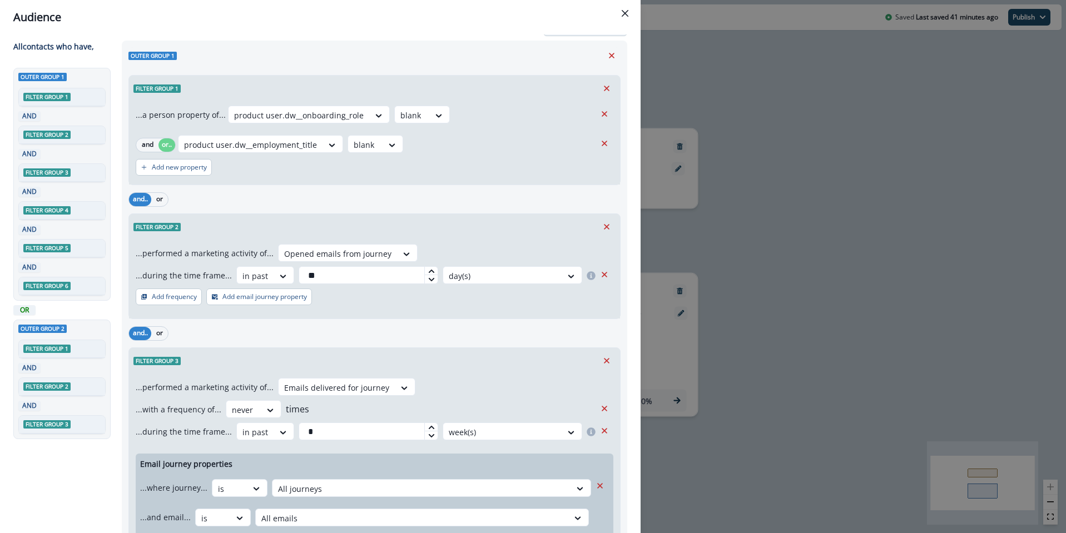
scroll to position [6, 0]
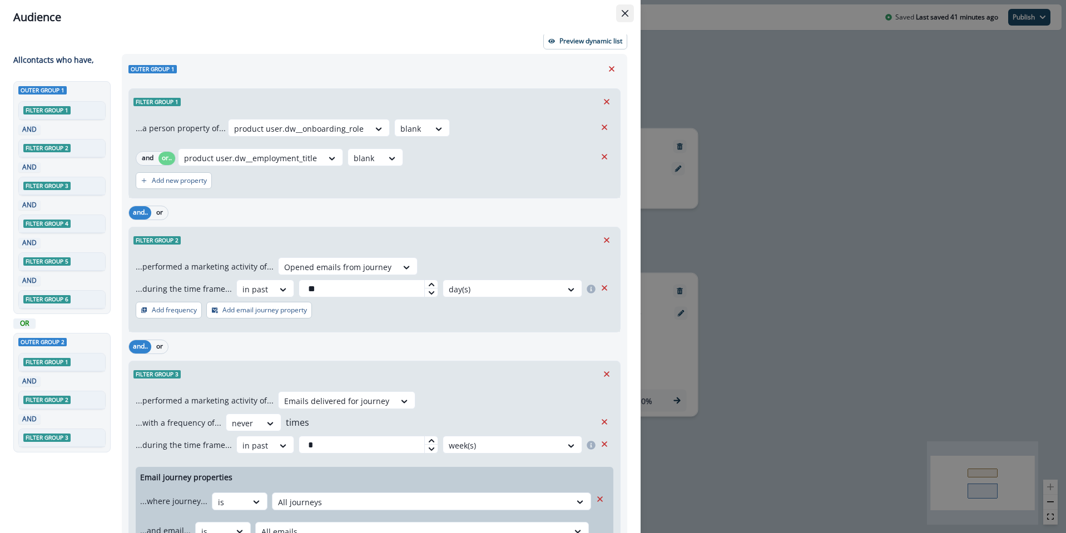
click at [625, 13] on icon "Close" at bounding box center [625, 13] width 7 height 7
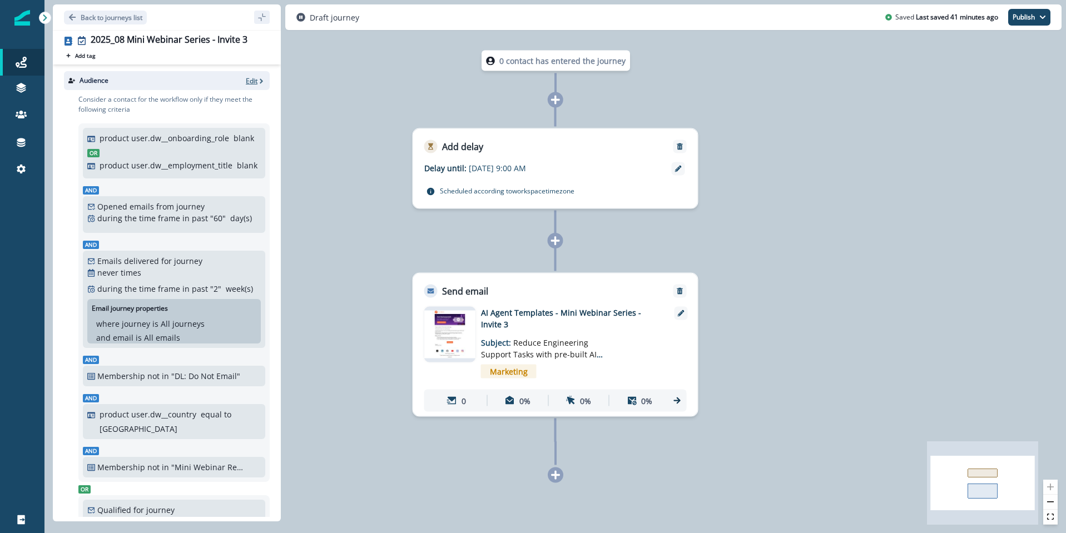
click at [254, 82] on p "Edit" at bounding box center [252, 80] width 12 height 9
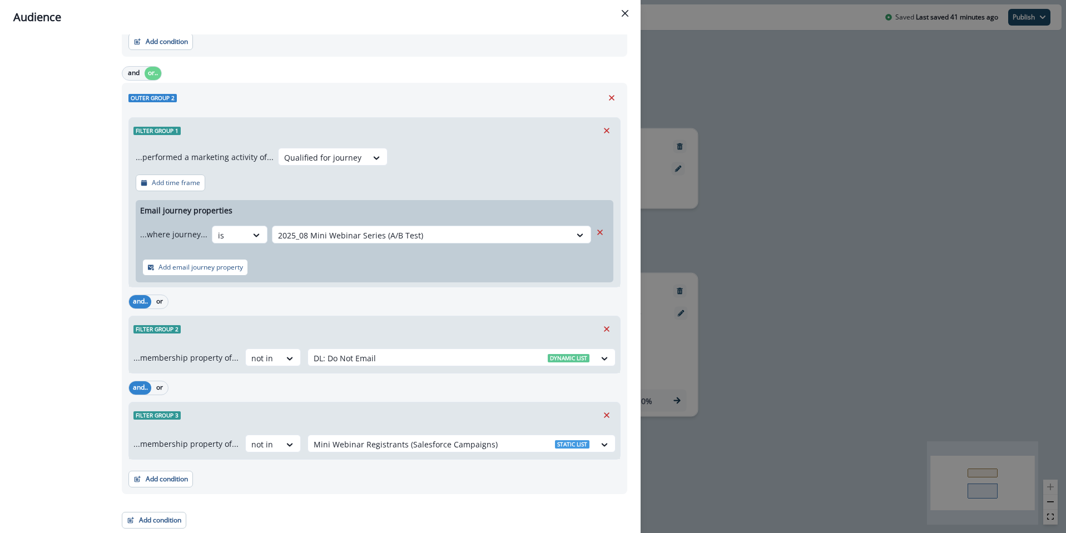
scroll to position [0, 0]
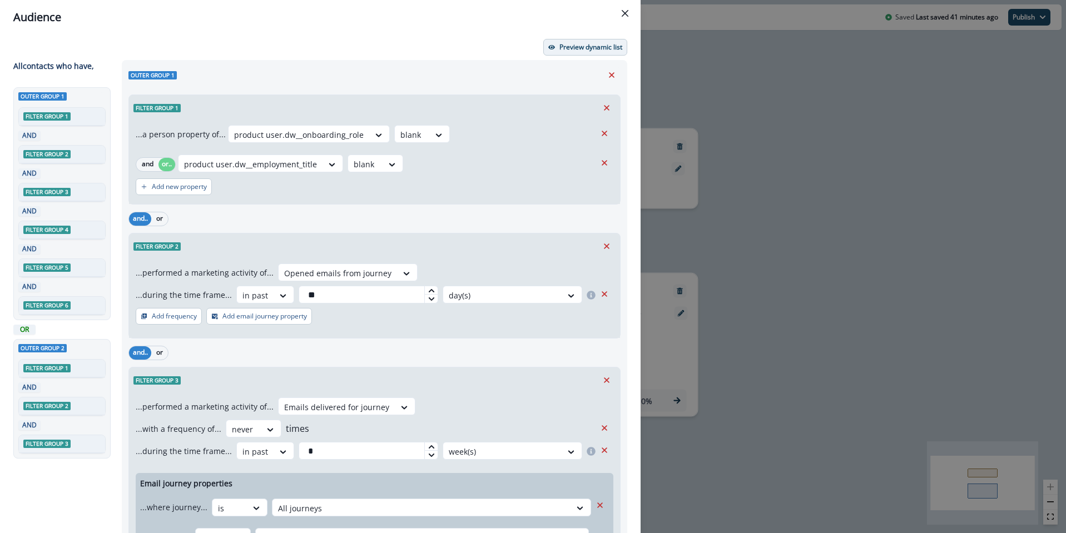
click at [574, 49] on p "Preview dynamic list" at bounding box center [590, 47] width 63 height 8
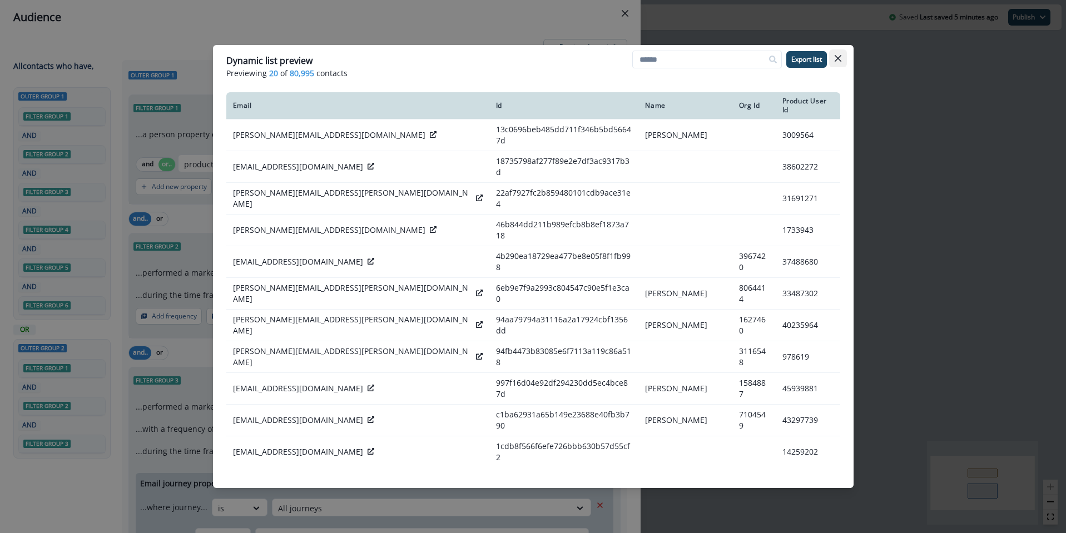
click at [842, 57] on button "Close" at bounding box center [838, 58] width 18 height 18
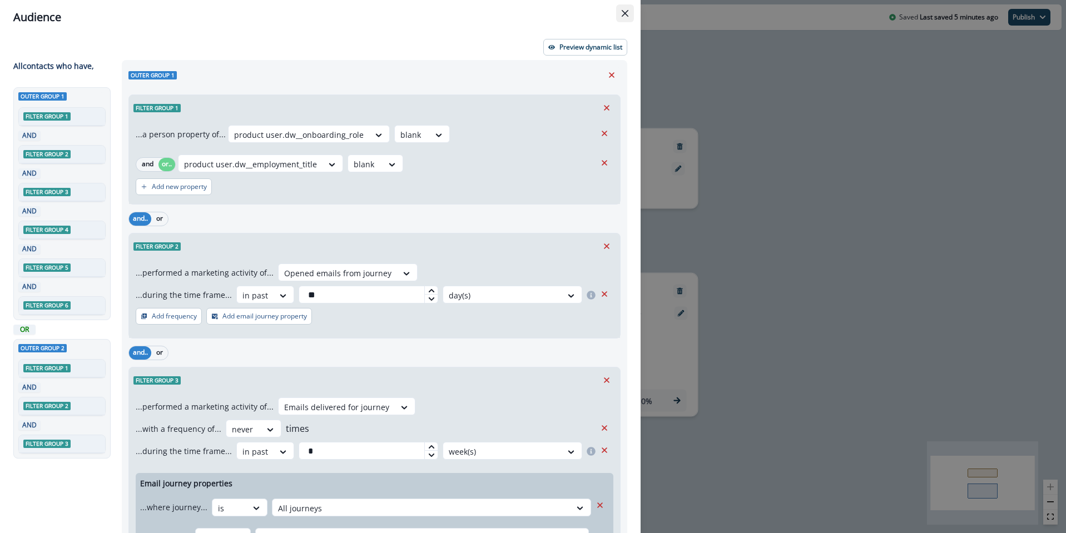
click at [623, 14] on icon "Close" at bounding box center [625, 13] width 7 height 7
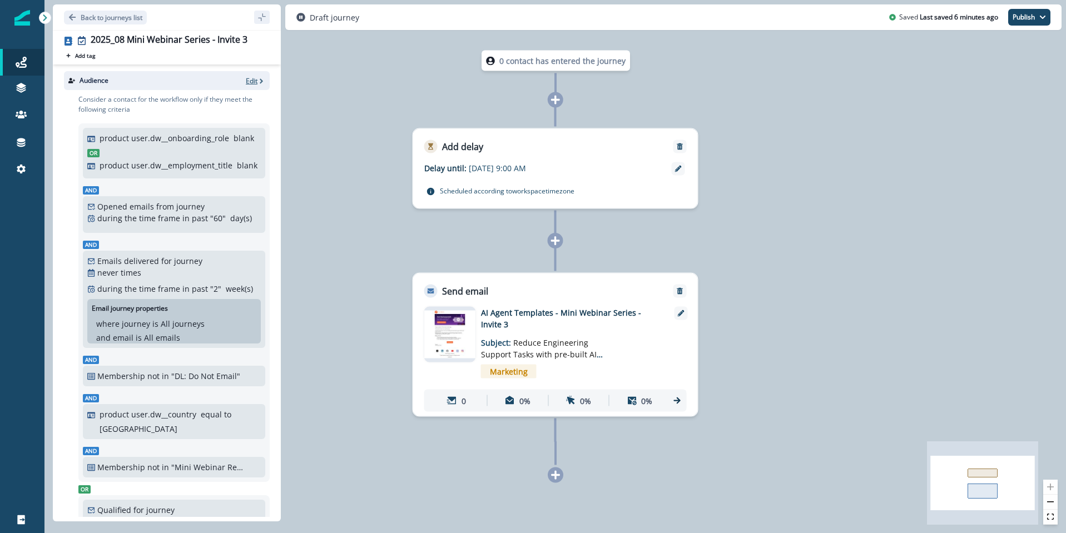
click at [254, 81] on p "Edit" at bounding box center [252, 80] width 12 height 9
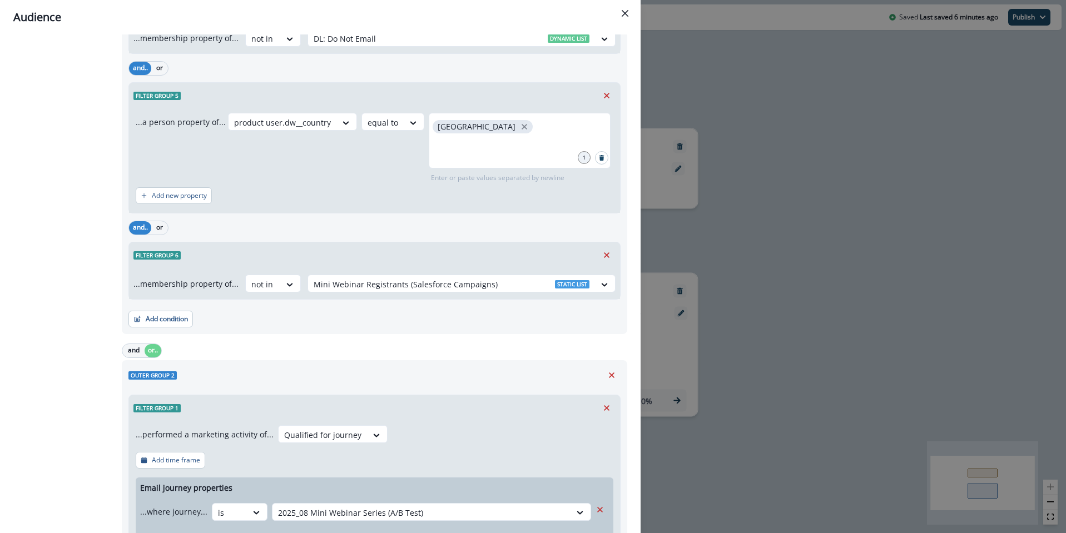
scroll to position [900, 0]
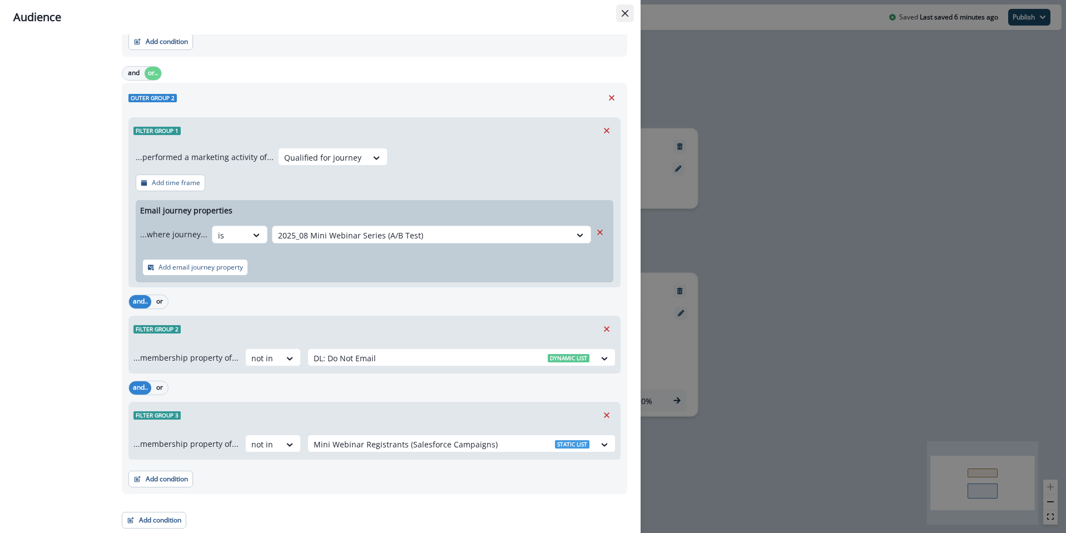
click at [623, 13] on icon "Close" at bounding box center [625, 13] width 7 height 7
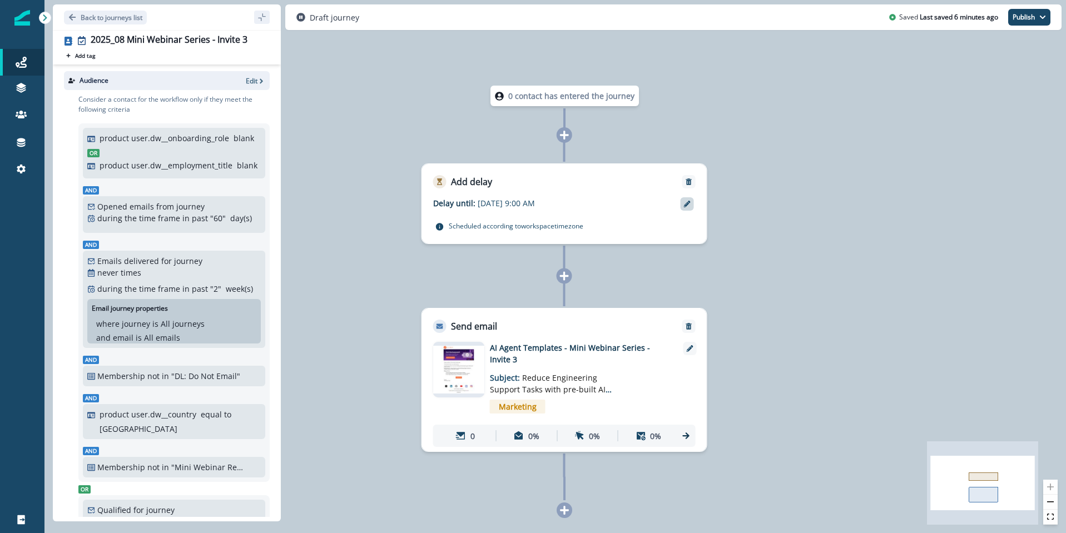
click at [687, 206] on icon at bounding box center [687, 204] width 7 height 7
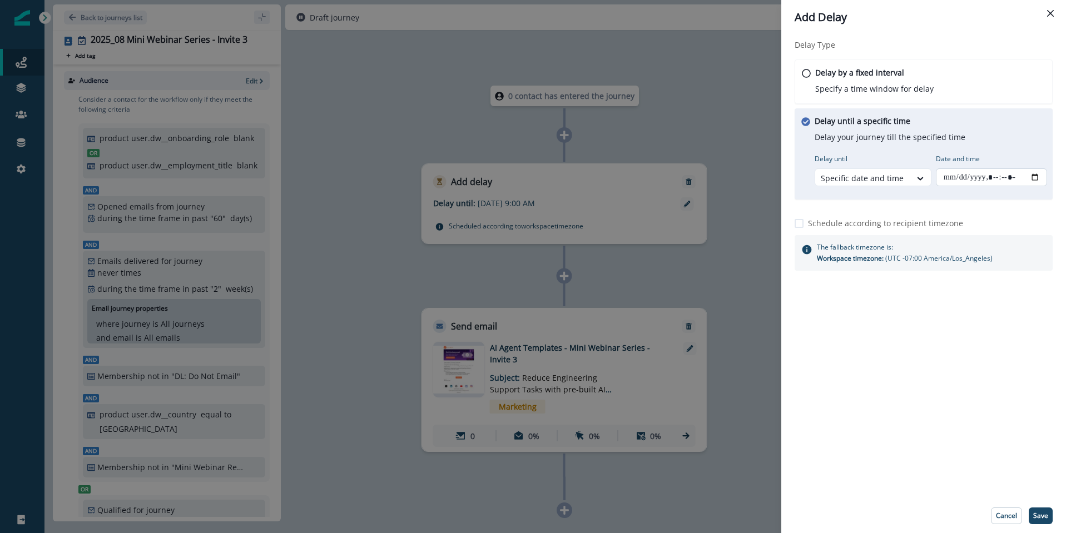
click at [1035, 176] on input "Date and time" at bounding box center [991, 177] width 111 height 18
type input "**********"
click at [1038, 515] on p "Save" at bounding box center [1040, 516] width 15 height 8
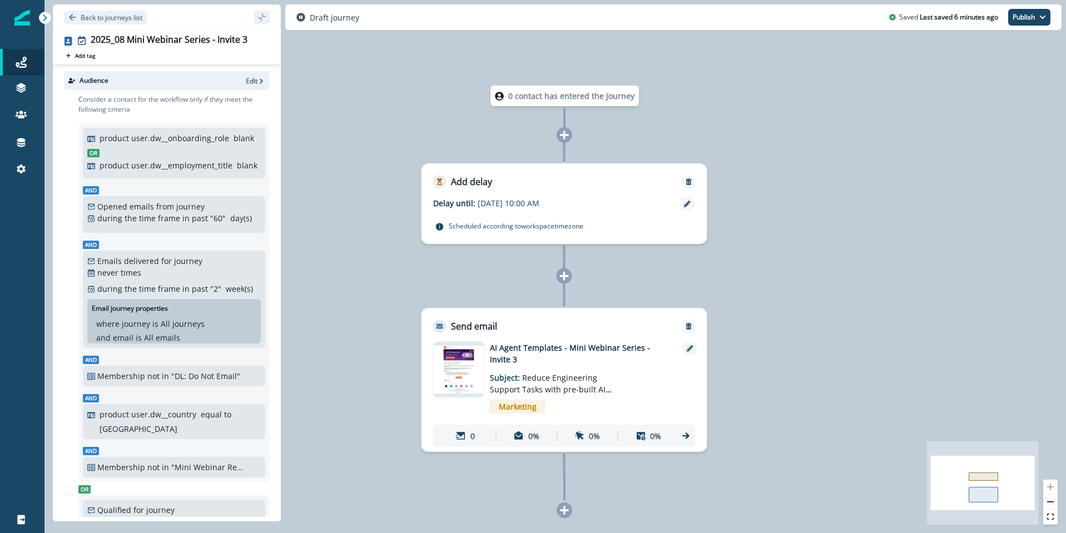
click at [815, 390] on div "0 contact has entered the journey Add delay Delay until: Aug 27, 2025 at 10:00 …" at bounding box center [555, 266] width 1022 height 533
click at [518, 404] on span "Marketing" at bounding box center [518, 407] width 56 height 14
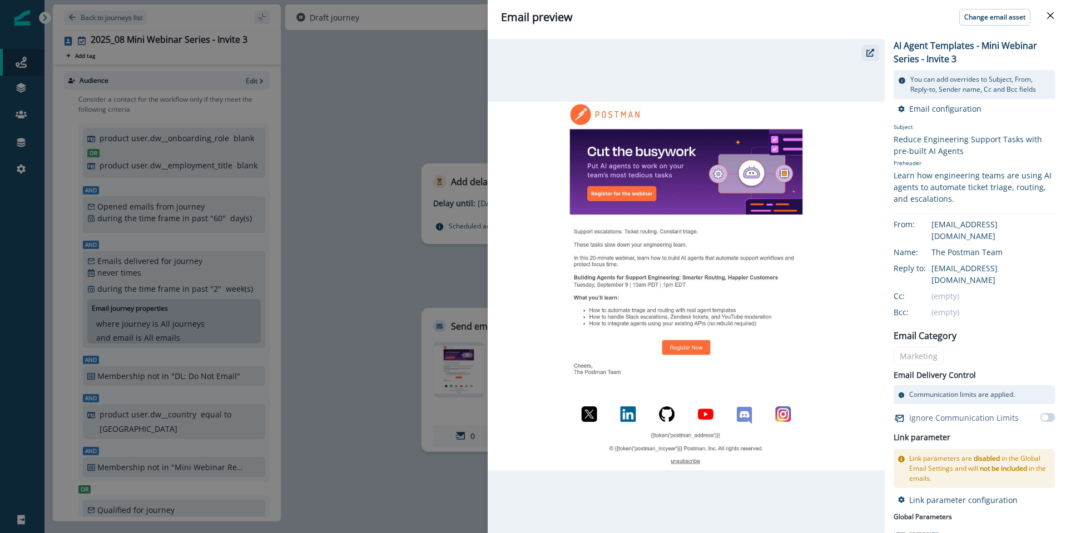
click at [870, 51] on icon "button" at bounding box center [870, 53] width 8 height 8
click at [868, 49] on icon "button" at bounding box center [870, 53] width 8 height 8
click at [1052, 12] on icon "Close" at bounding box center [1050, 15] width 7 height 7
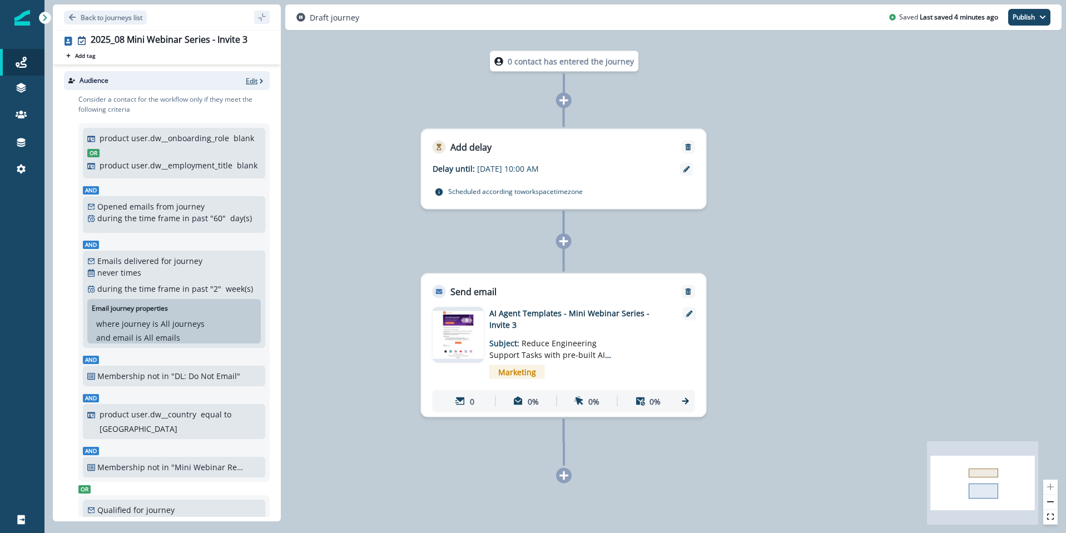
click at [253, 79] on p "Edit" at bounding box center [252, 80] width 12 height 9
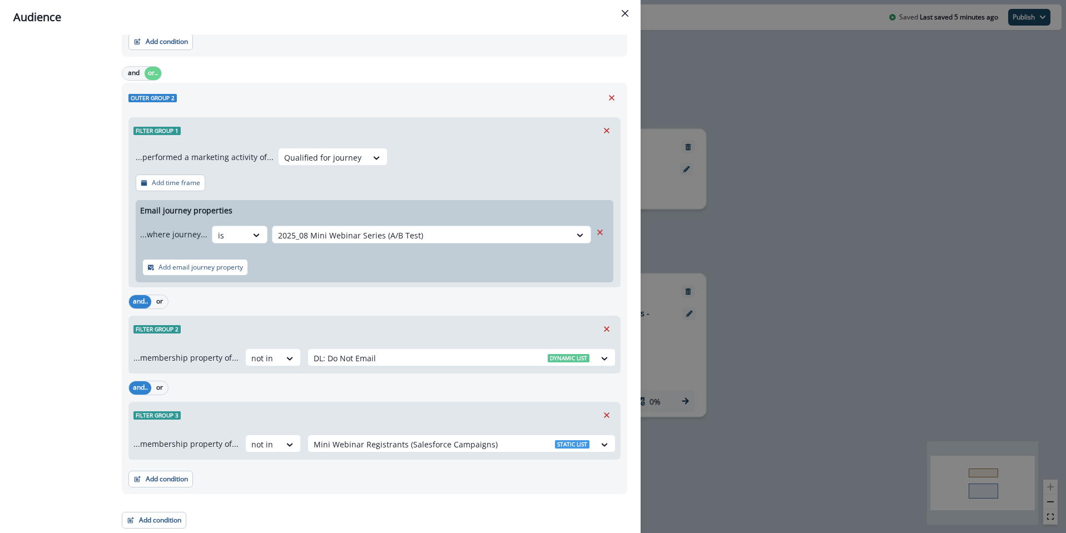
scroll to position [0, 0]
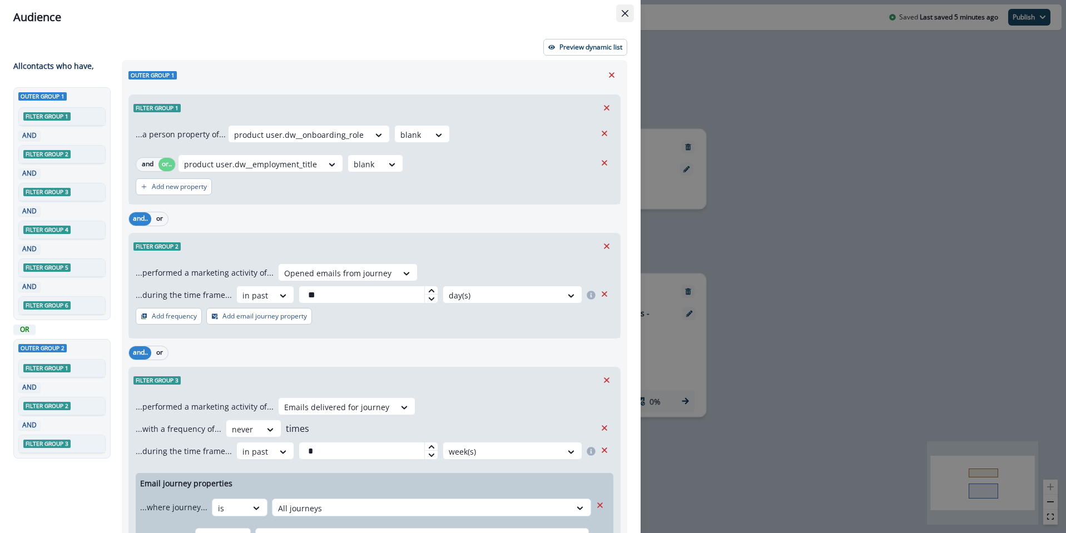
drag, startPoint x: 626, startPoint y: 13, endPoint x: 611, endPoint y: 17, distance: 15.0
click at [626, 13] on icon "Close" at bounding box center [625, 13] width 7 height 7
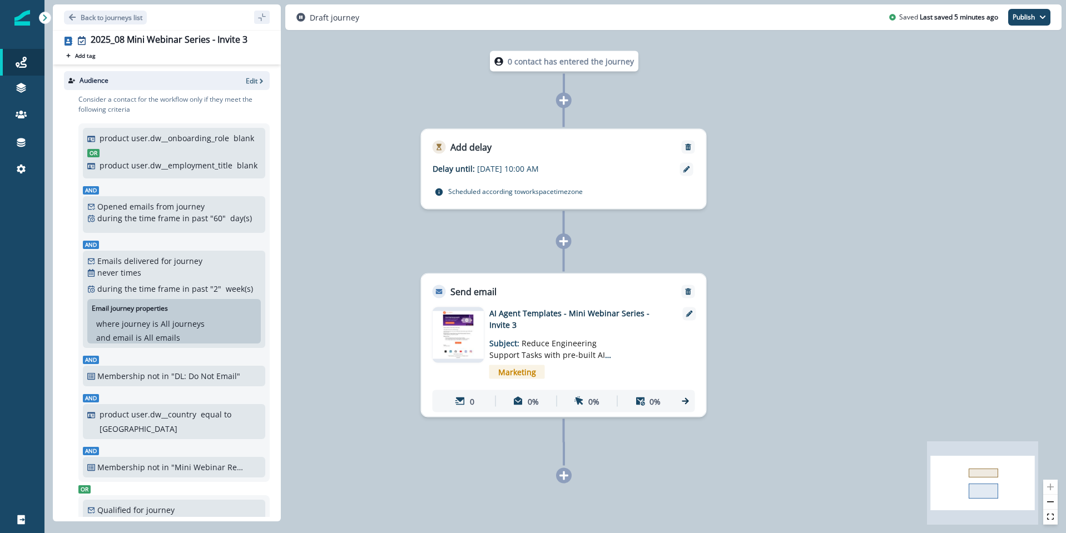
scroll to position [298, 0]
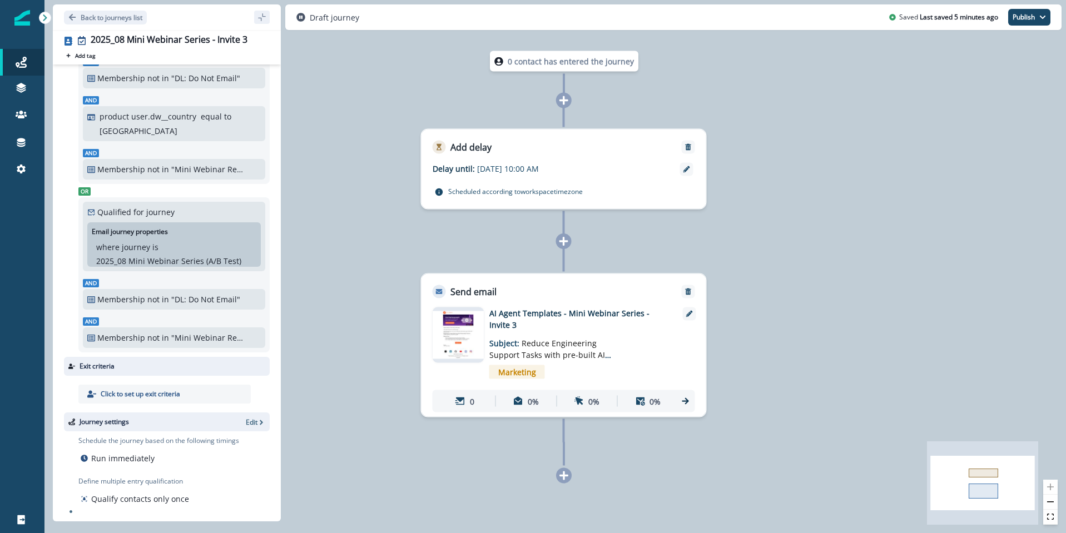
click at [147, 445] on div "Schedule the journey based on the following timings Run immediately" at bounding box center [158, 451] width 161 height 31
click at [123, 460] on p "Run immediately" at bounding box center [122, 459] width 63 height 12
click at [1028, 17] on button "Publish" at bounding box center [1029, 17] width 42 height 17
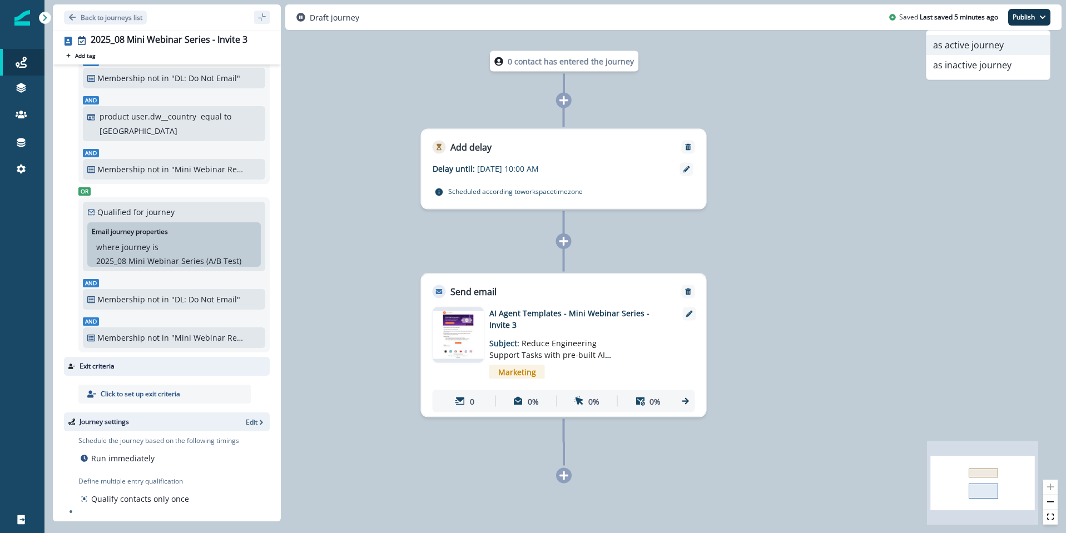
click at [990, 48] on button "as active journey" at bounding box center [987, 45] width 123 height 20
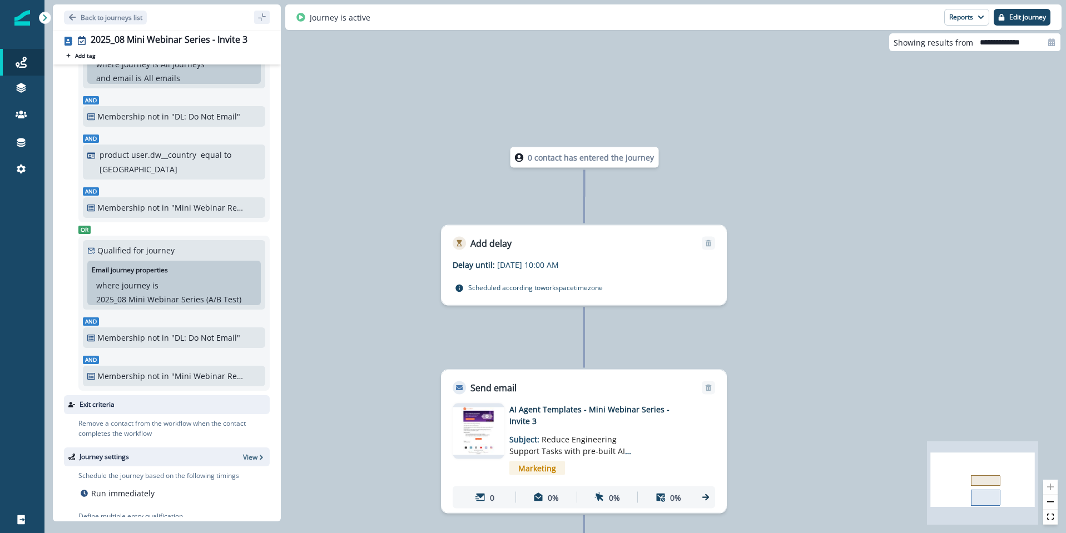
scroll to position [256, 0]
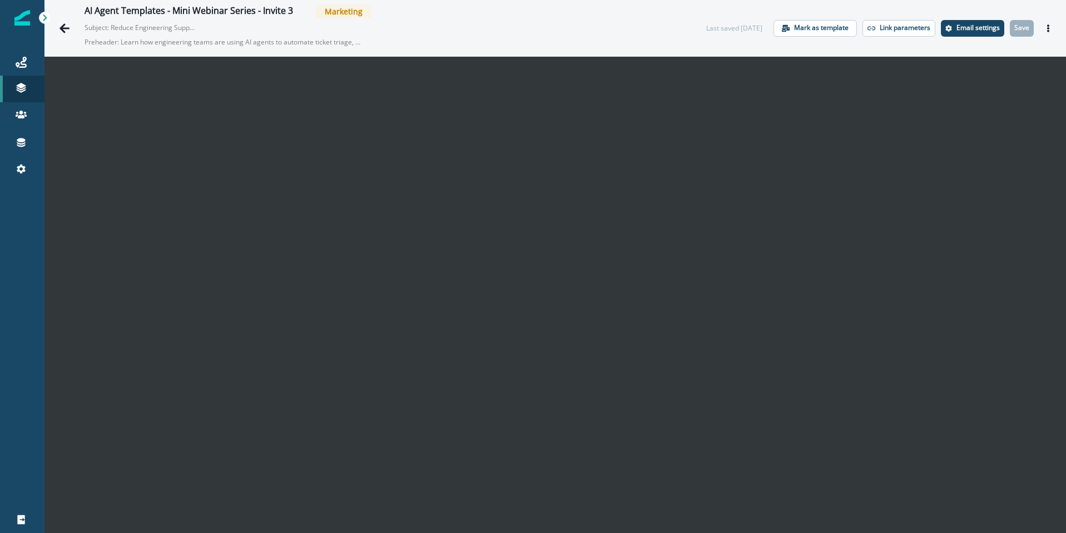
click at [1045, 30] on icon "Actions" at bounding box center [1048, 28] width 8 height 8
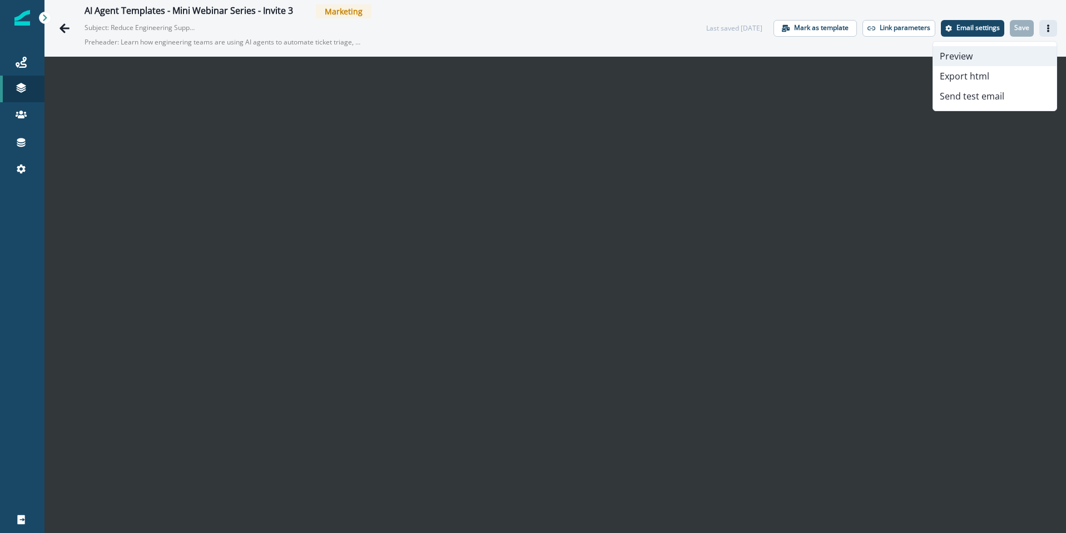
click at [974, 53] on button "Preview" at bounding box center [994, 56] width 123 height 20
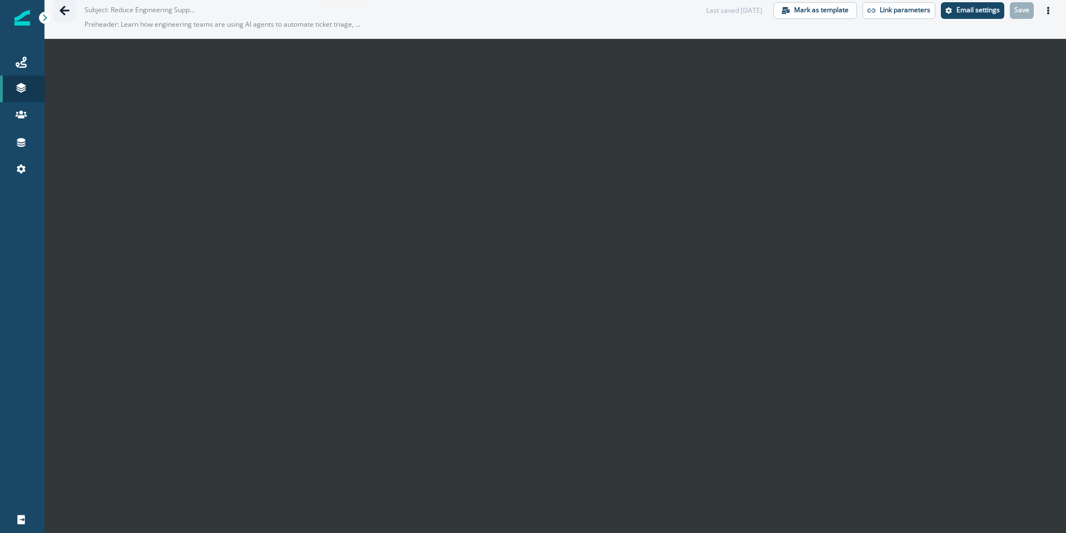
click at [68, 9] on icon "Go back" at bounding box center [65, 10] width 10 height 9
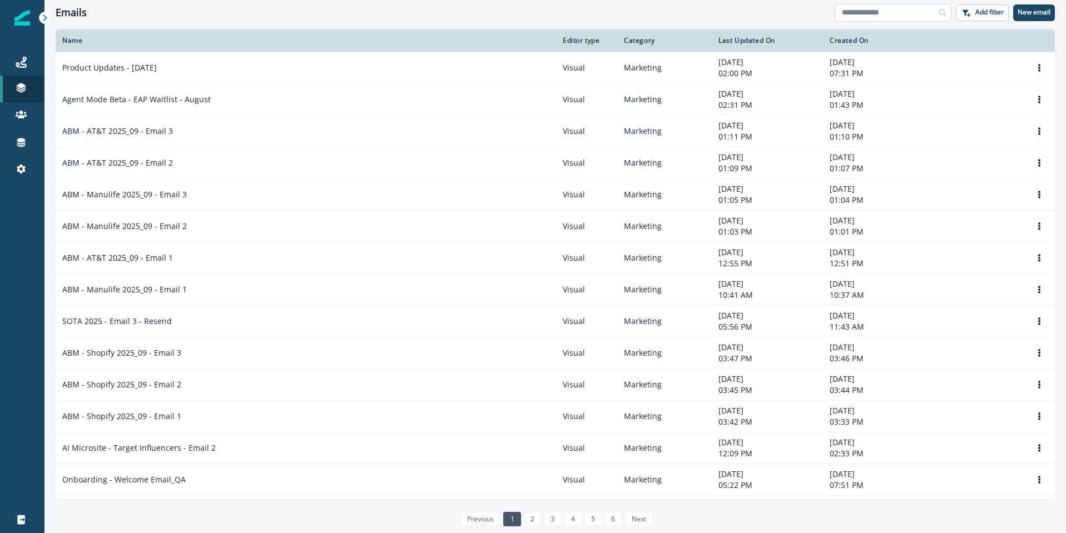
click at [848, 16] on input at bounding box center [893, 13] width 117 height 18
type input "**********"
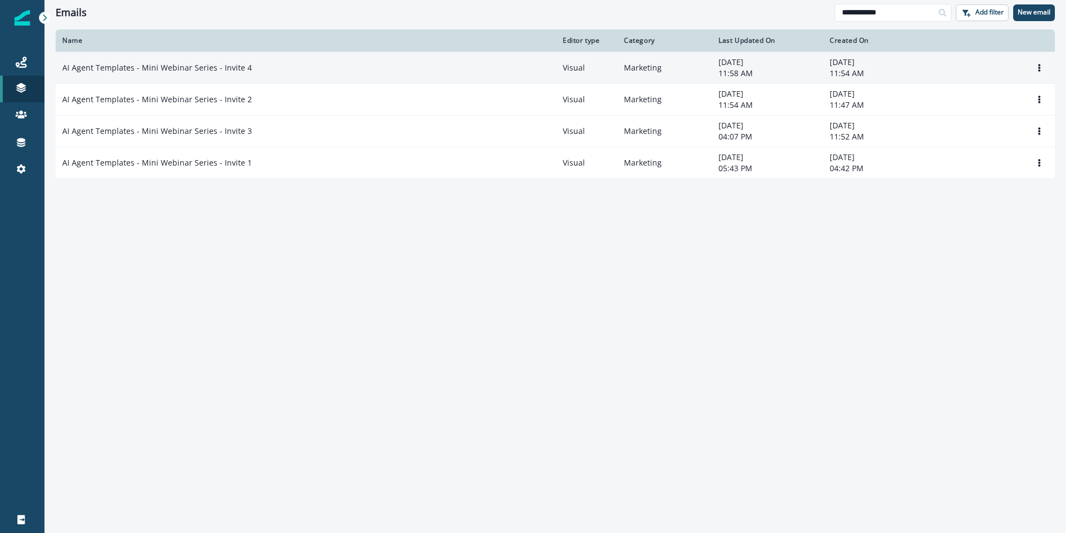
click at [186, 66] on p "AI Agent Templates - Mini Webinar Series - Invite 4" at bounding box center [157, 67] width 190 height 11
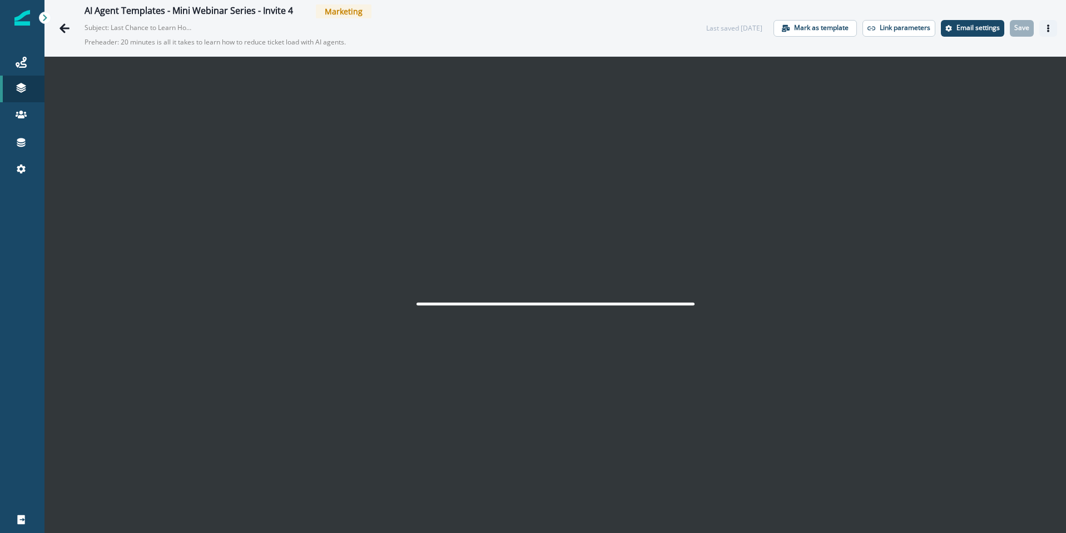
click at [1050, 32] on button "Actions" at bounding box center [1048, 28] width 18 height 17
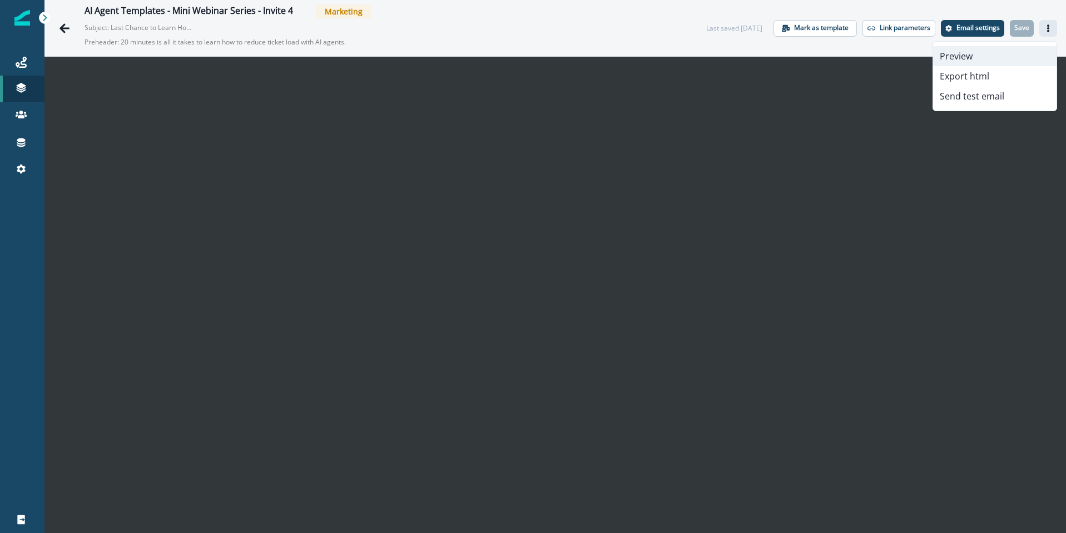
click at [976, 58] on button "Preview" at bounding box center [994, 56] width 123 height 20
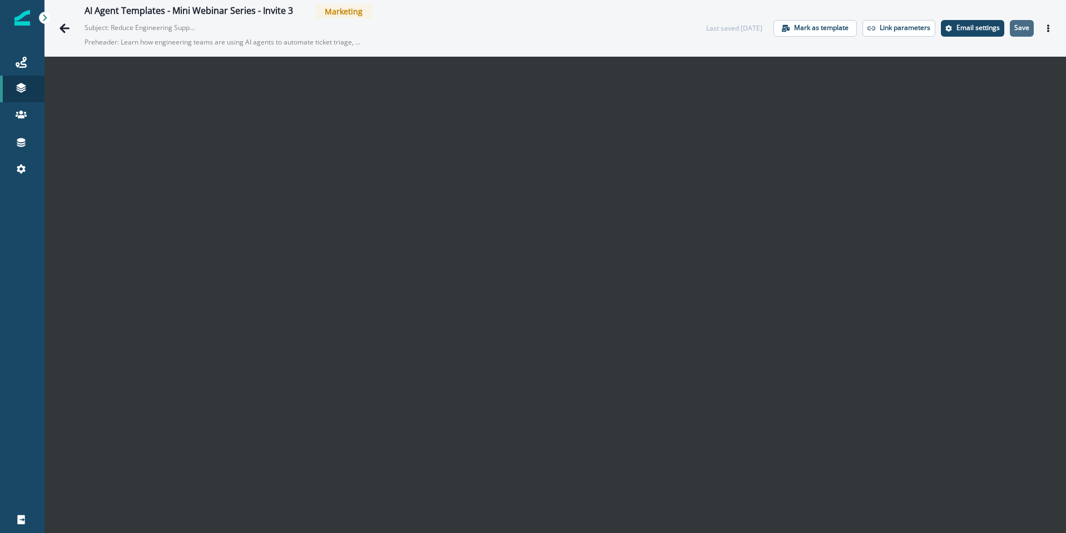
click at [1027, 32] on button "Save" at bounding box center [1022, 28] width 24 height 17
click at [1047, 26] on icon "Actions" at bounding box center [1048, 28] width 8 height 8
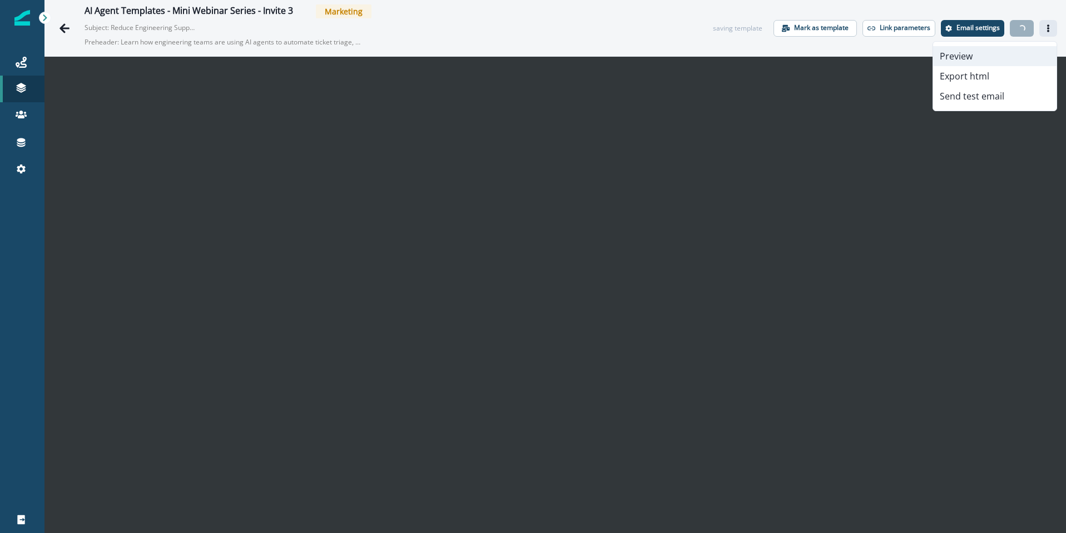
click at [965, 53] on button "Preview" at bounding box center [994, 56] width 123 height 20
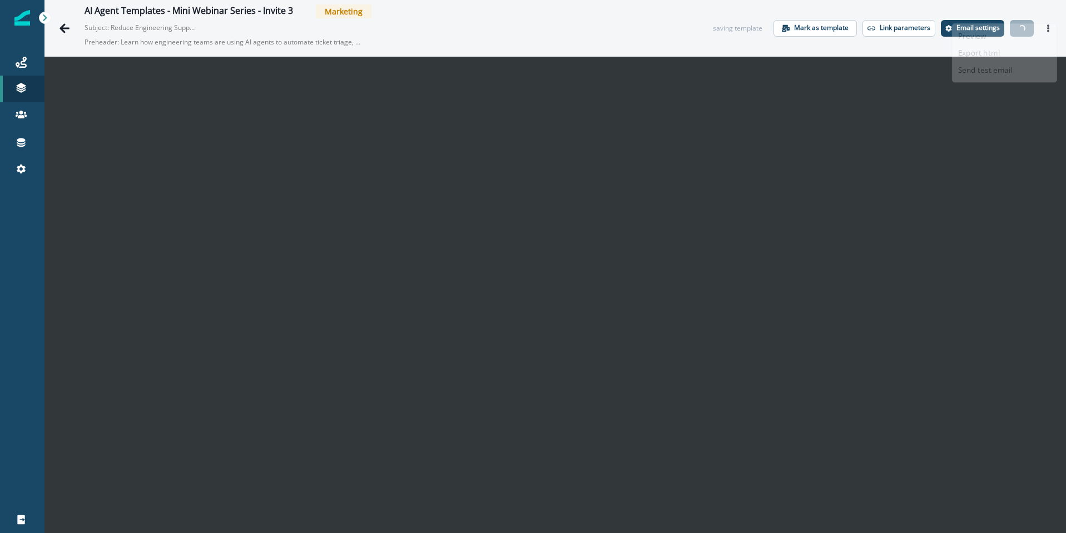
scroll to position [18, 0]
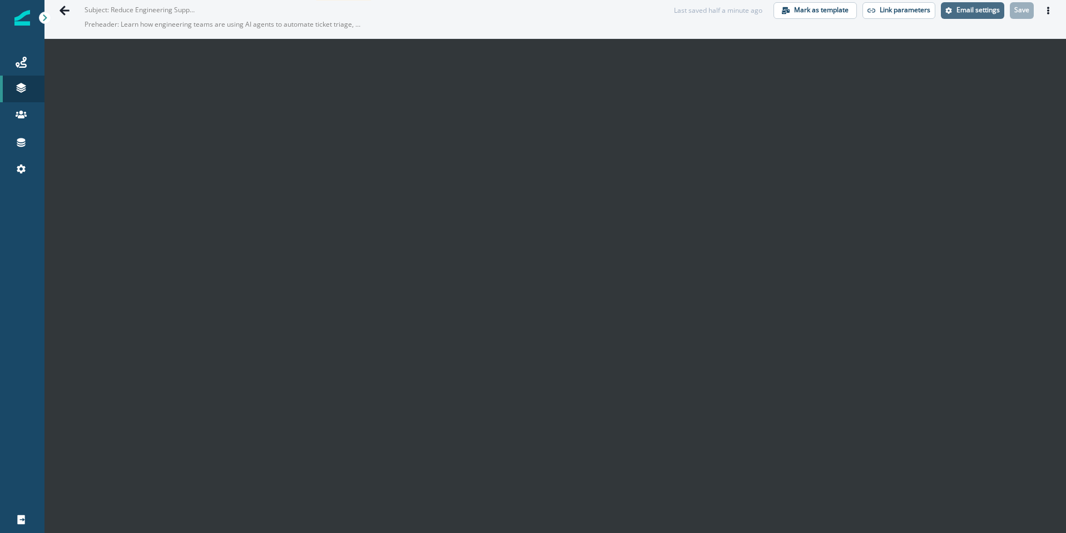
click at [968, 11] on p "Email settings" at bounding box center [977, 10] width 43 height 8
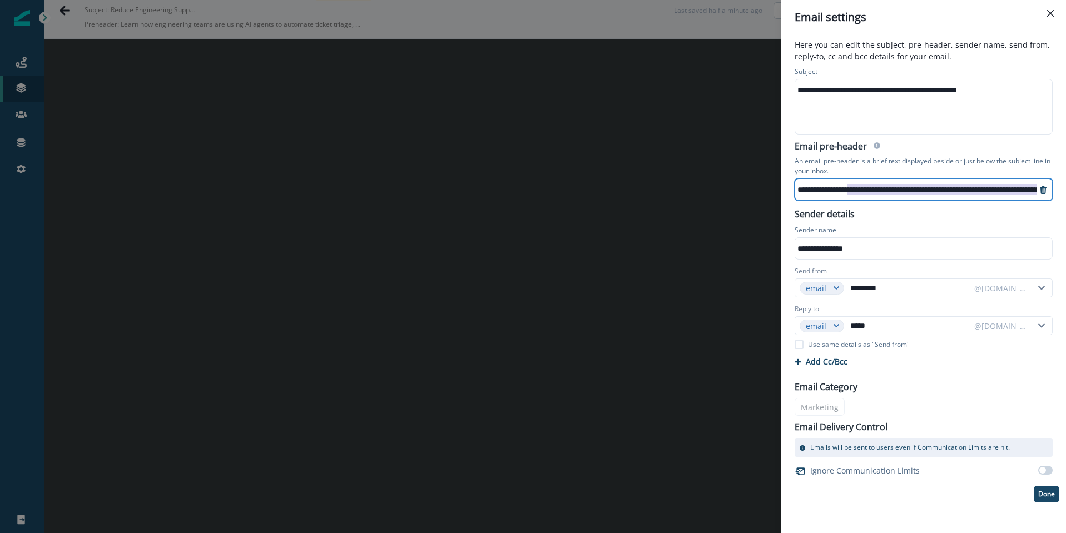
scroll to position [0, 125]
drag, startPoint x: 849, startPoint y: 190, endPoint x: 1065, endPoint y: 191, distance: 216.9
click at [1065, 194] on html "**********" at bounding box center [533, 266] width 1066 height 533
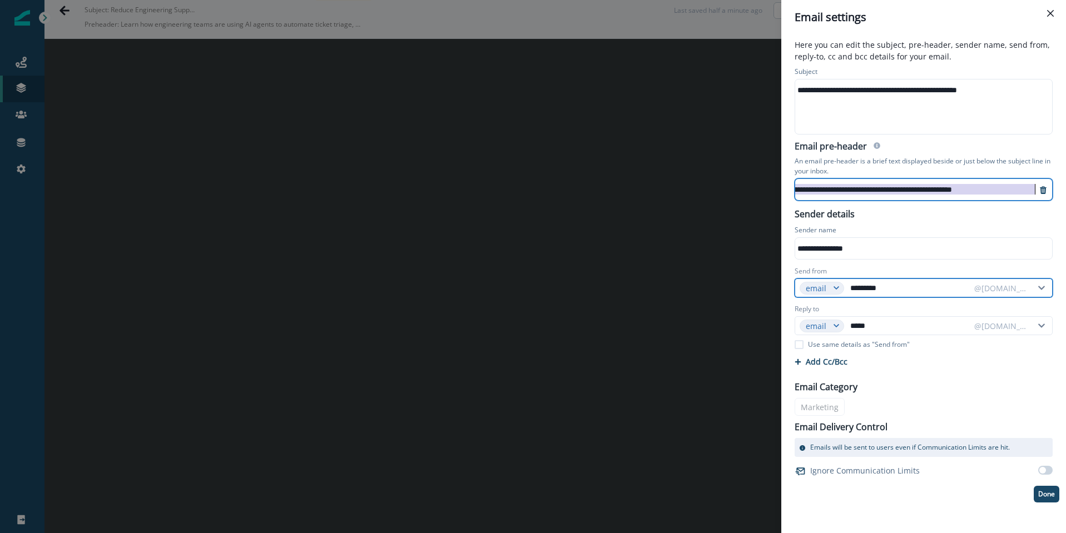
click at [884, 290] on input "*********" at bounding box center [908, 288] width 121 height 18
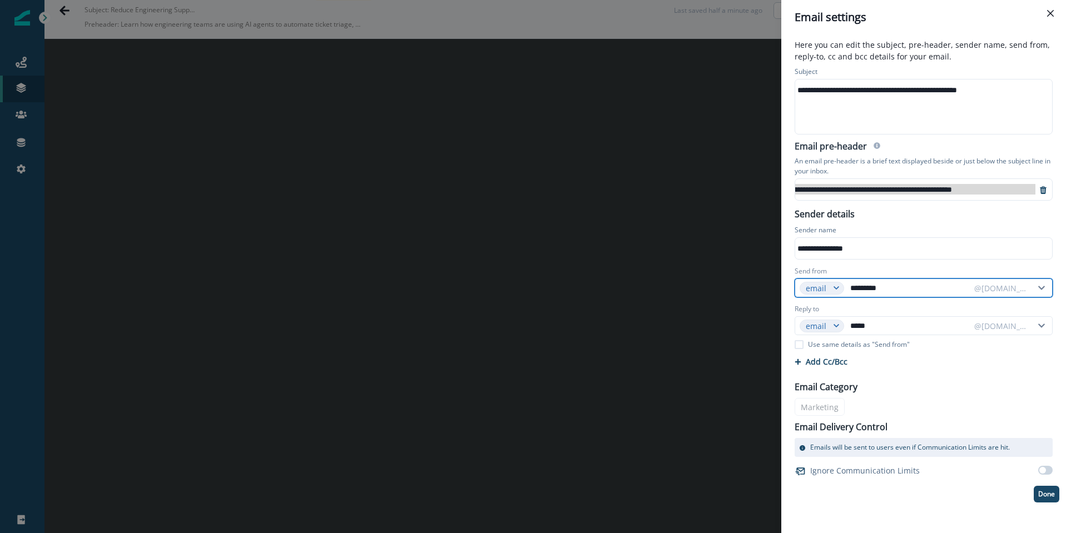
click at [884, 290] on input "*********" at bounding box center [908, 288] width 121 height 18
click at [1043, 286] on icon at bounding box center [1041, 288] width 17 height 8
click at [891, 290] on input "*********" at bounding box center [908, 288] width 121 height 18
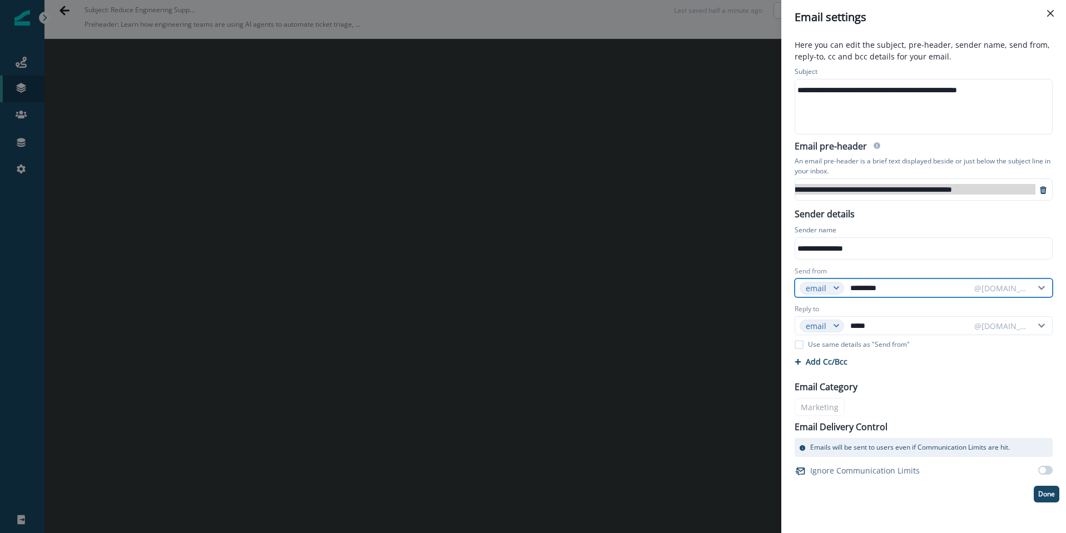
click at [891, 290] on input "*********" at bounding box center [908, 288] width 121 height 18
type input "******"
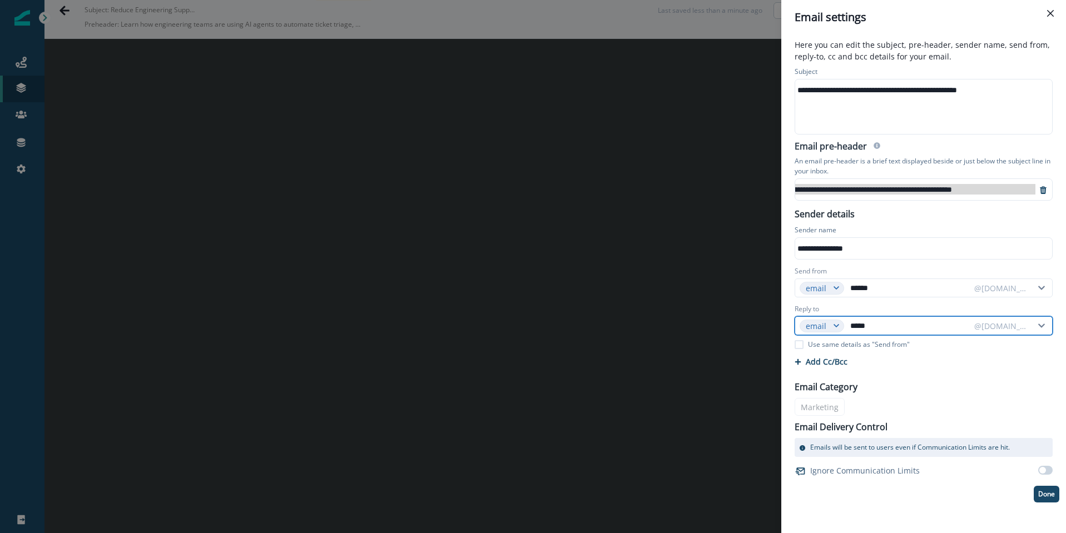
click at [895, 325] on input "*****" at bounding box center [908, 326] width 121 height 18
click at [985, 361] on div "Cc/Bcc Cc 0 Enter or paste emails separated by comma or space Bcc 0 Enter or pa…" at bounding box center [923, 361] width 271 height 19
click at [1047, 498] on p "Done" at bounding box center [1046, 494] width 17 height 8
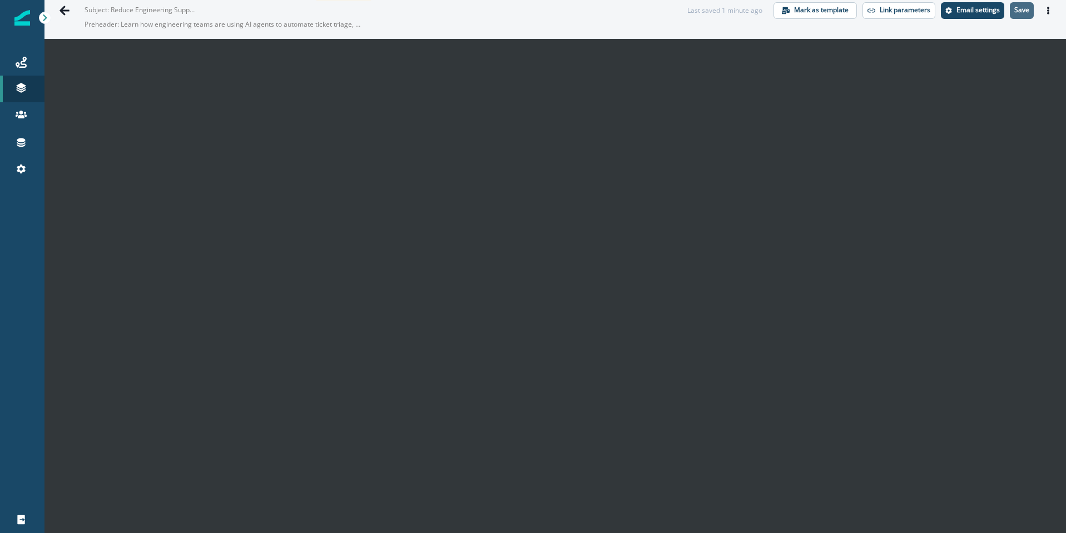
click at [1019, 12] on p "Save" at bounding box center [1021, 10] width 15 height 8
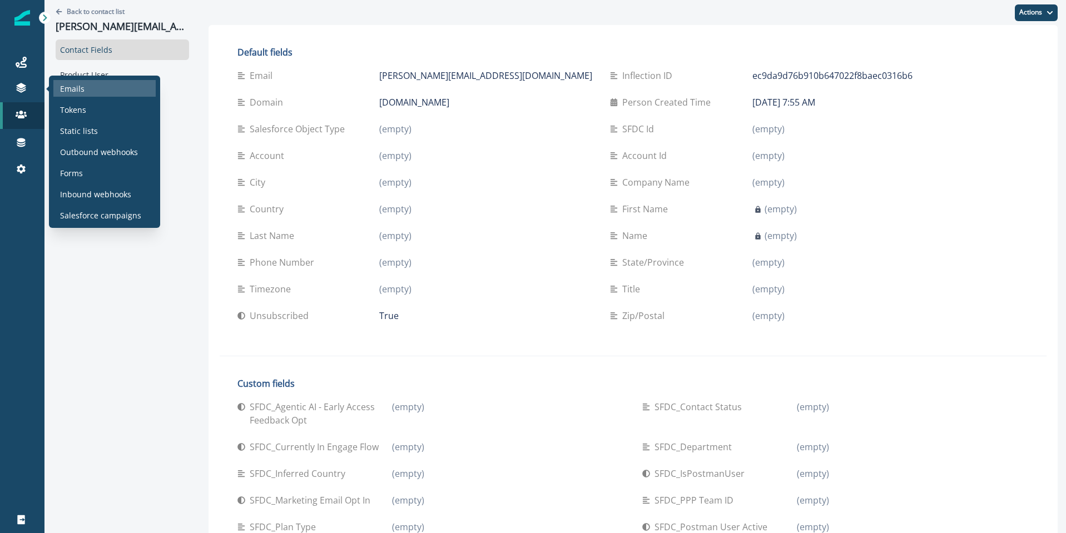
click at [66, 87] on p "Emails" at bounding box center [72, 89] width 24 height 12
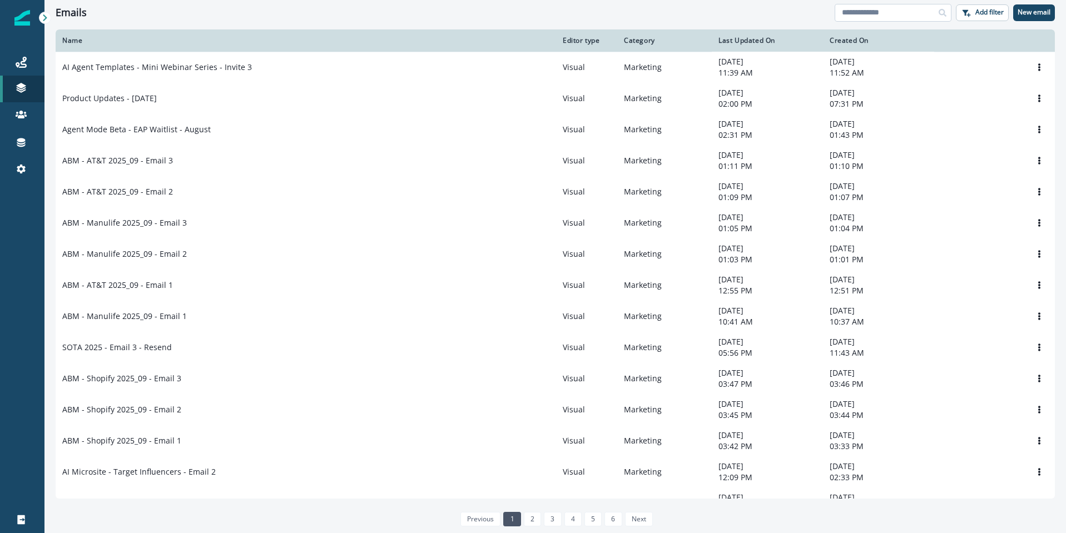
click at [866, 19] on input at bounding box center [893, 13] width 117 height 18
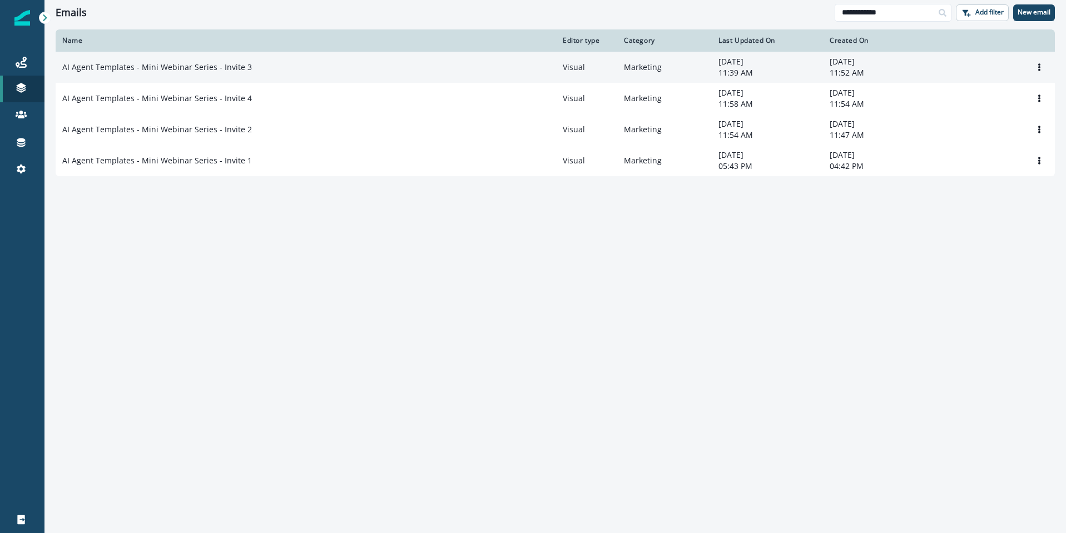
type input "**********"
click at [227, 71] on p "AI Agent Templates - Mini Webinar Series - Invite 3" at bounding box center [157, 67] width 190 height 11
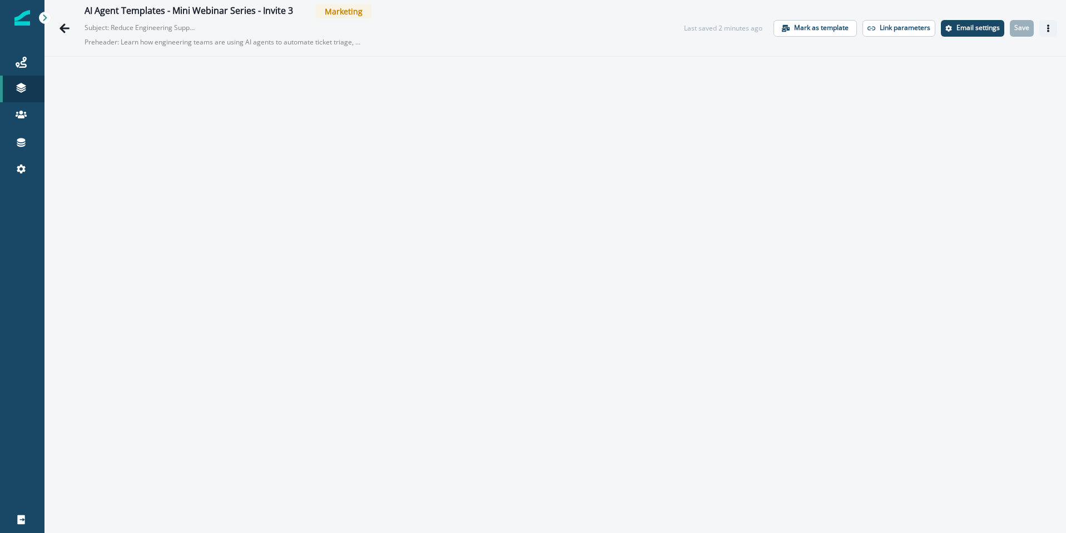
click at [1047, 34] on button "Actions" at bounding box center [1048, 28] width 18 height 17
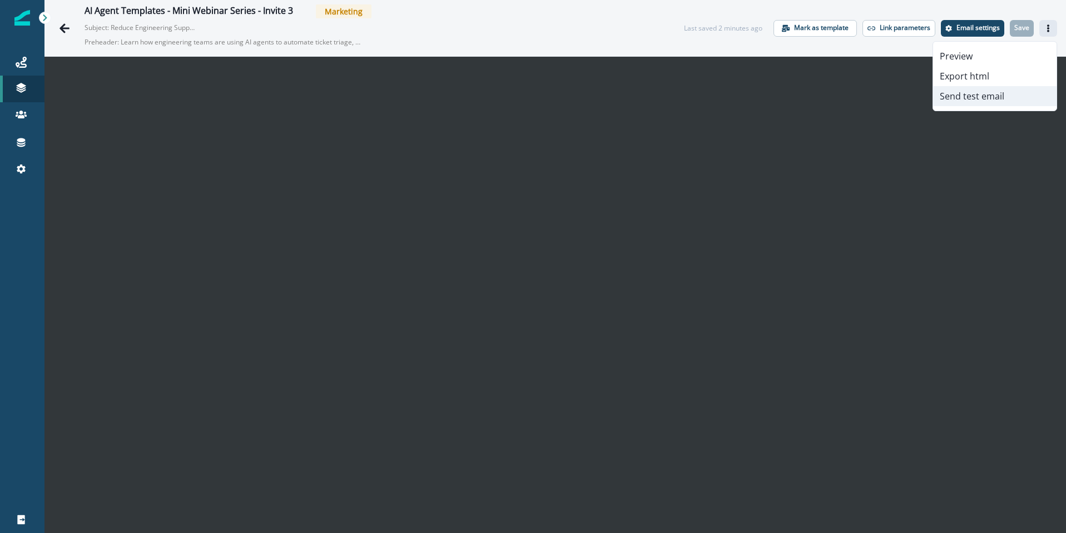
click at [989, 96] on button "Send test email" at bounding box center [994, 96] width 123 height 20
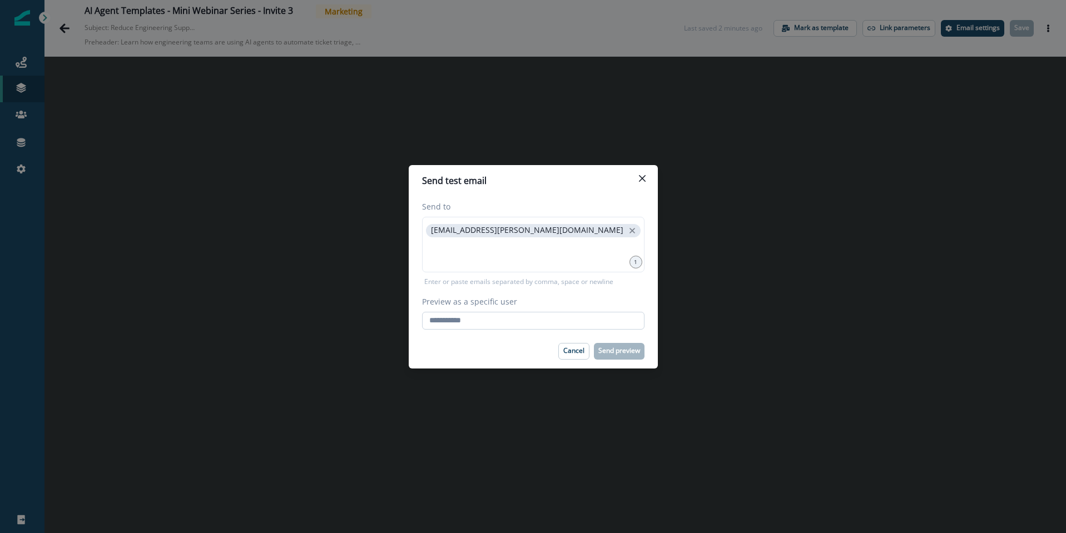
click at [517, 329] on input "Preview as a specific user" at bounding box center [533, 321] width 222 height 18
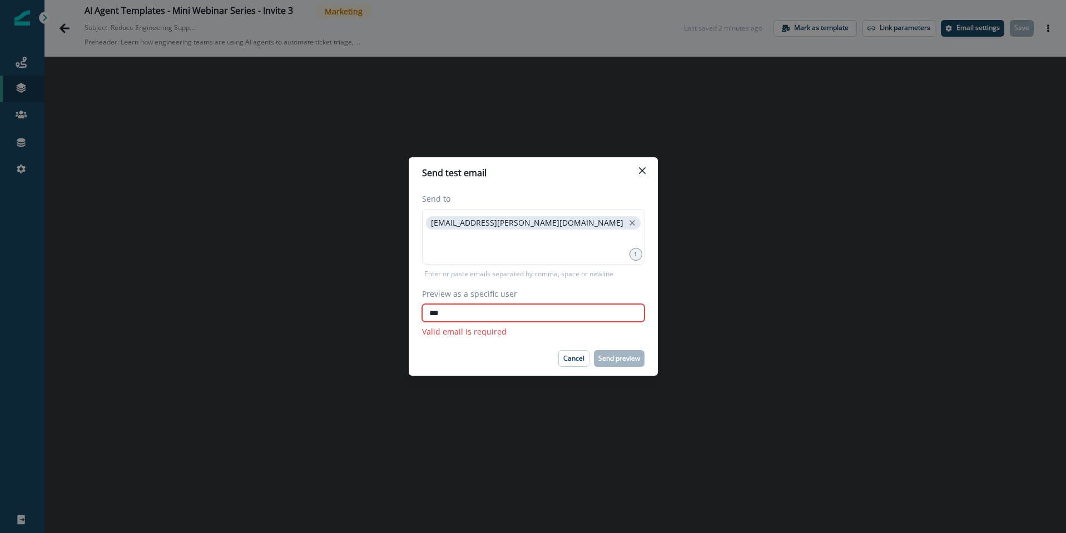
type input "****"
click at [503, 313] on input "****" at bounding box center [533, 313] width 222 height 18
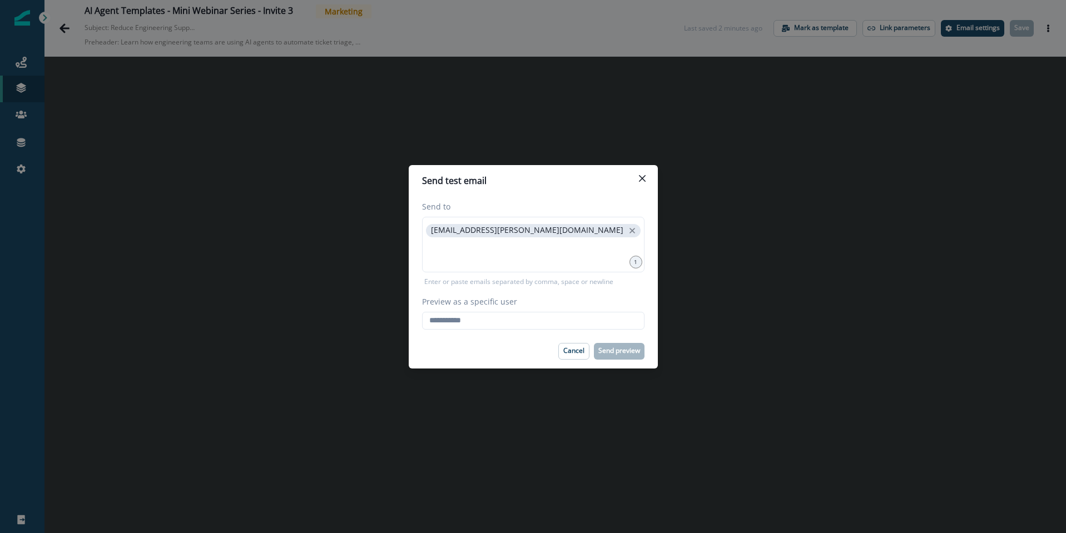
type input "**********"
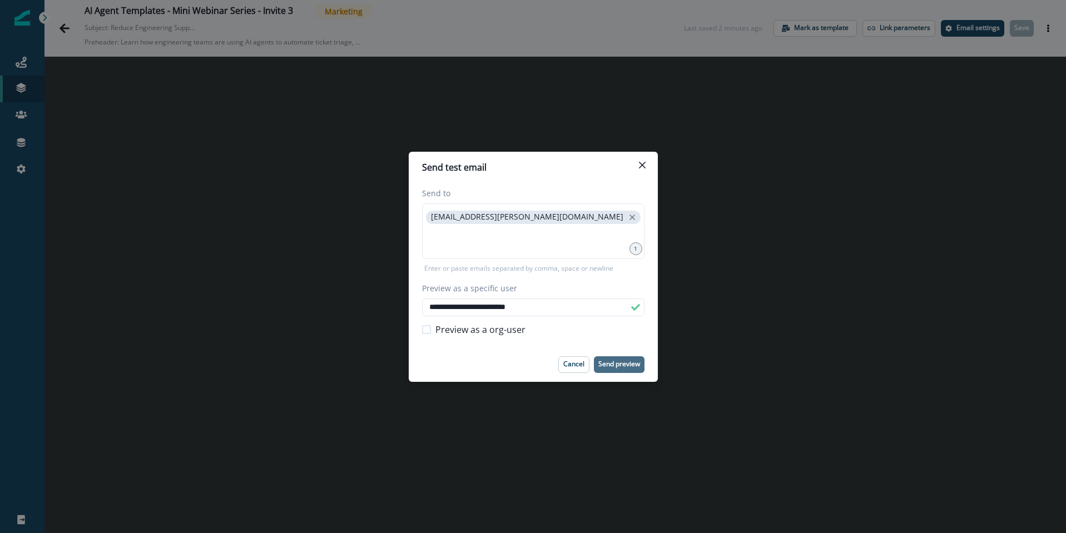
click at [621, 361] on p "Send preview" at bounding box center [619, 364] width 42 height 8
drag, startPoint x: 644, startPoint y: 165, endPoint x: 651, endPoint y: 160, distance: 8.8
click at [647, 164] on button "Close" at bounding box center [642, 165] width 18 height 18
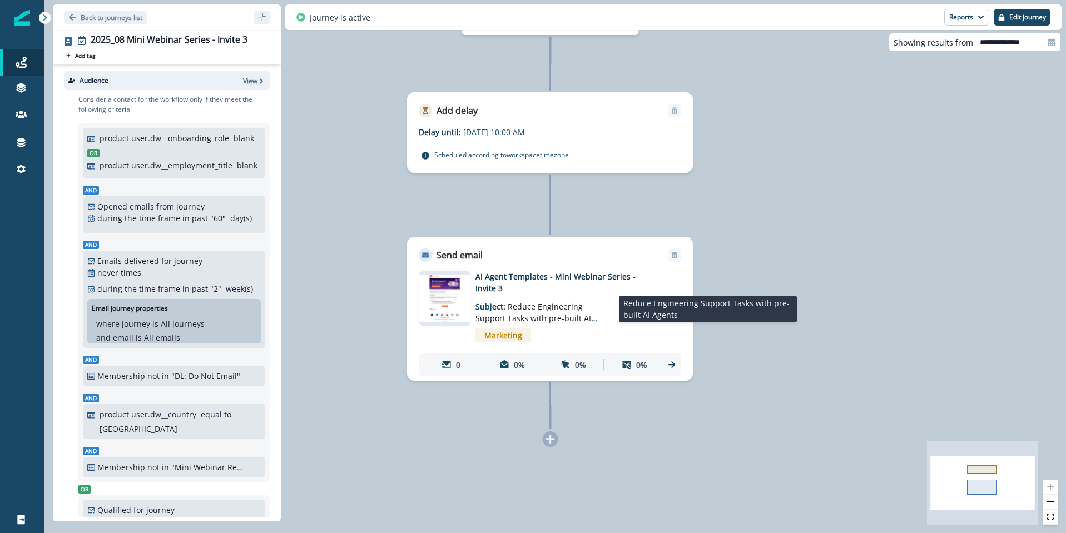
click at [492, 305] on p "Subject: Reduce Engineering Support Tasks with pre-built AI Agents" at bounding box center [544, 309] width 139 height 30
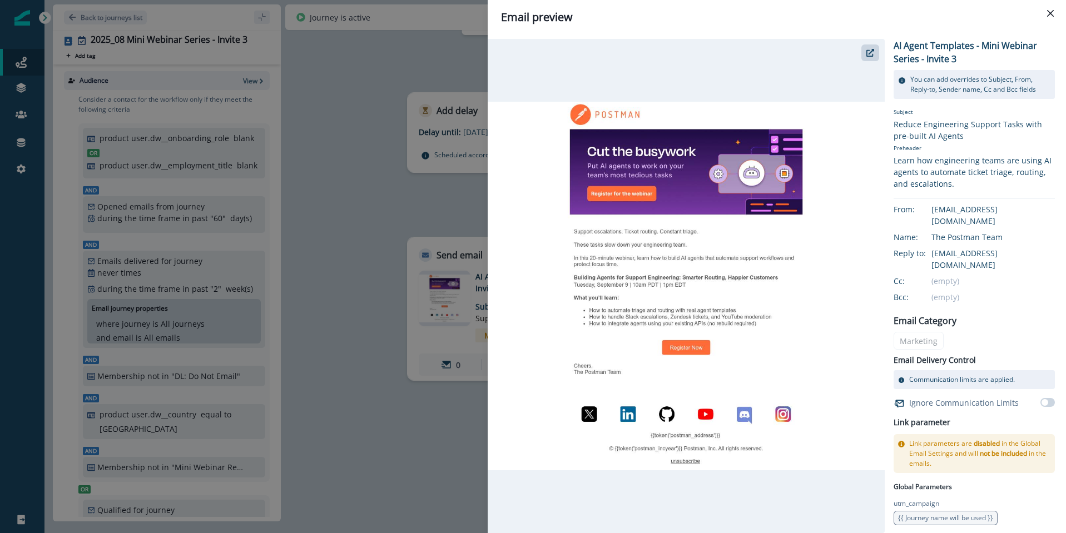
click at [1052, 11] on icon "Close" at bounding box center [1050, 13] width 7 height 7
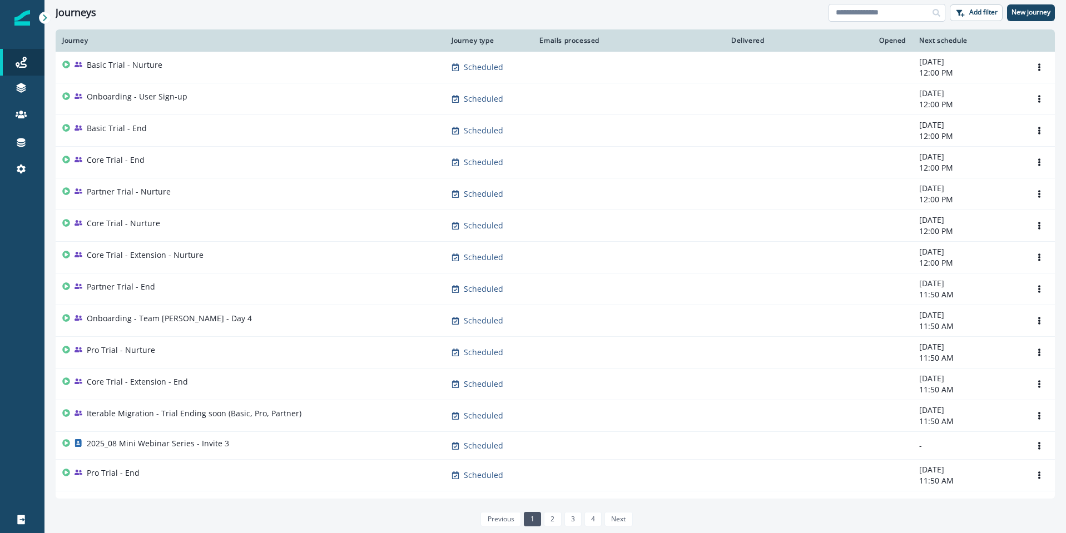
click at [860, 14] on input at bounding box center [887, 13] width 117 height 18
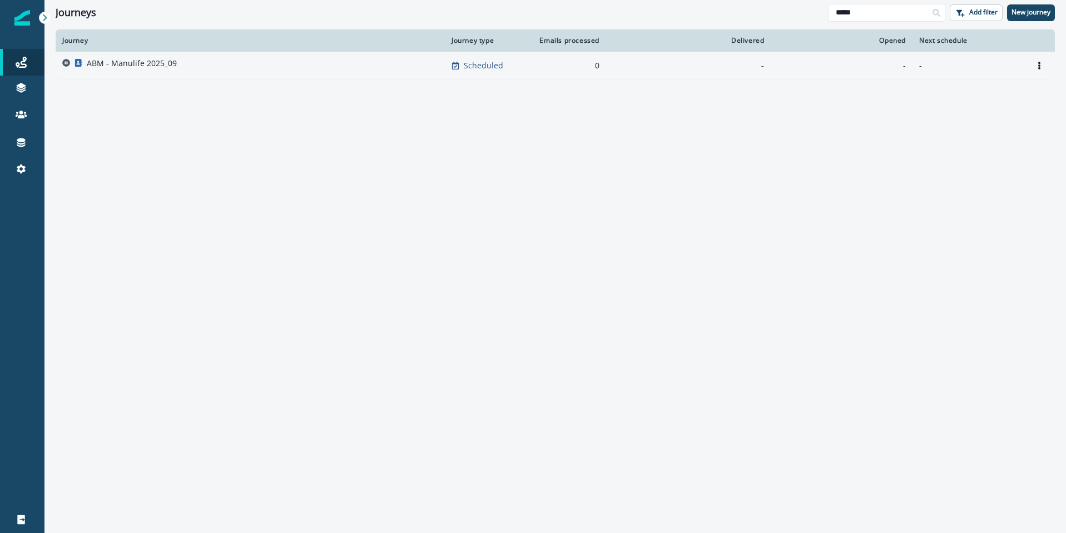
type input "*****"
click at [120, 60] on p "ABM - Manulife 2025_09" at bounding box center [132, 63] width 90 height 11
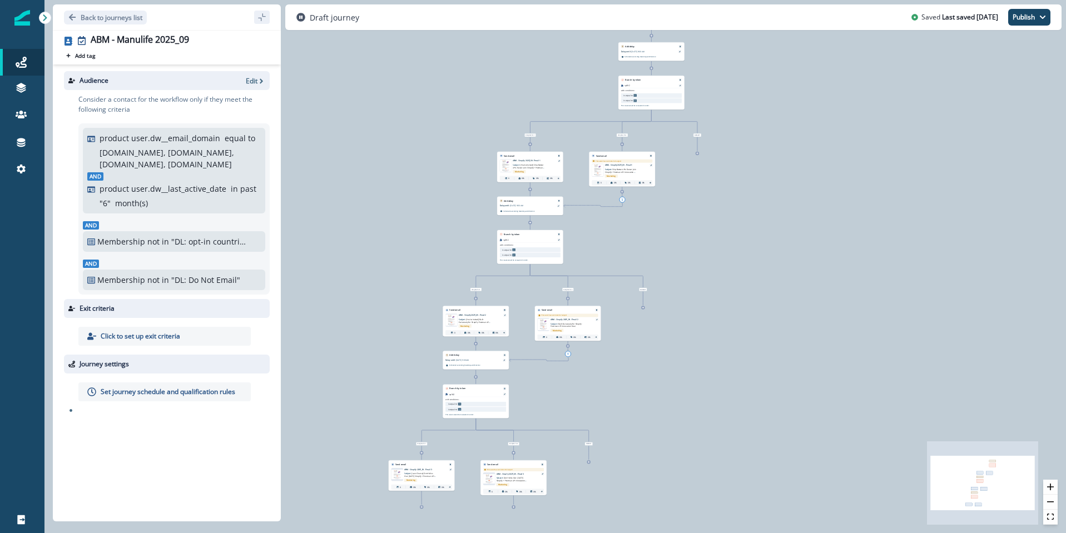
click at [153, 243] on p "not in" at bounding box center [158, 242] width 22 height 12
click at [258, 82] on icon "button" at bounding box center [261, 81] width 8 height 8
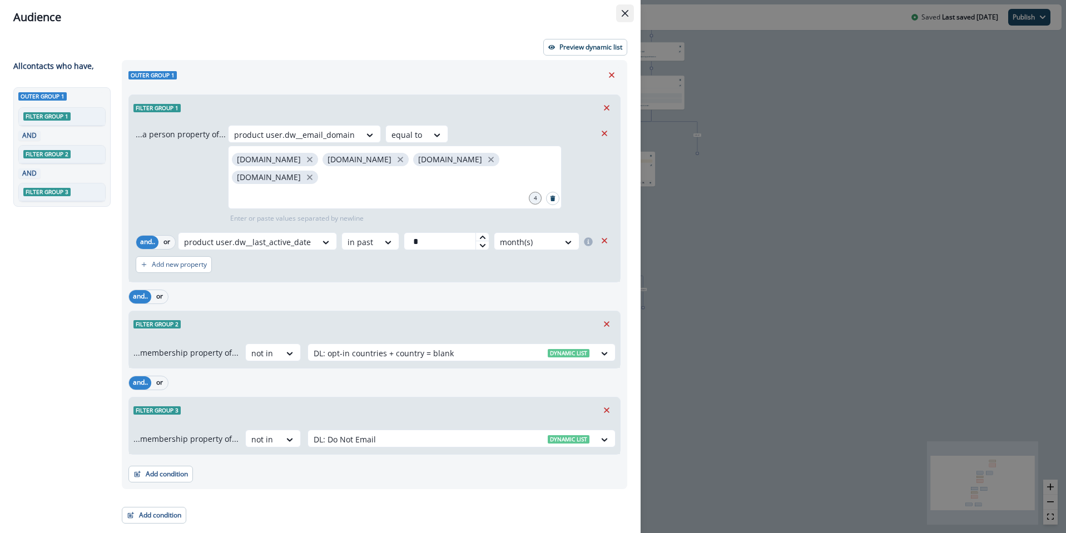
click at [627, 12] on icon "Close" at bounding box center [625, 13] width 7 height 7
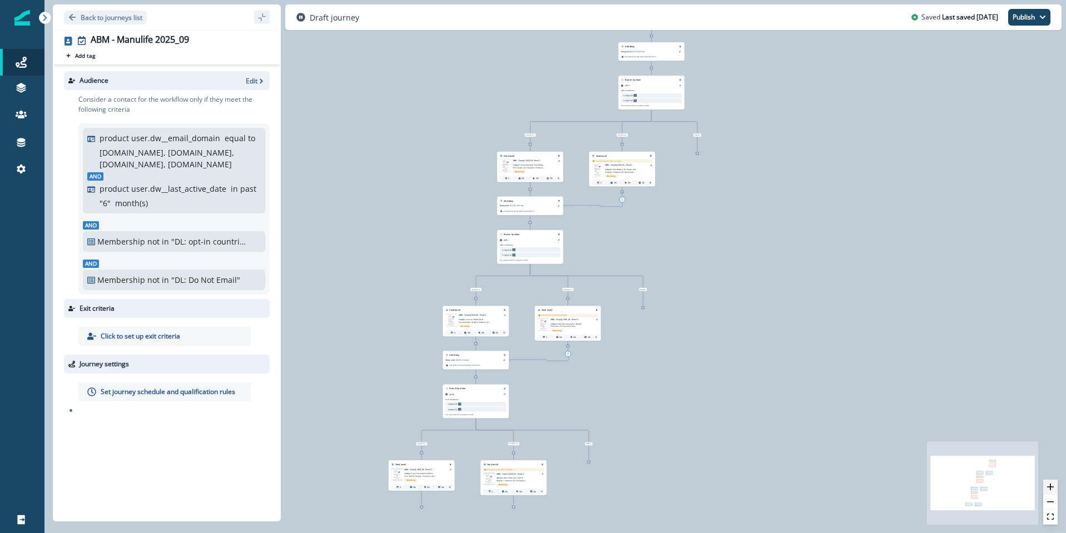
click at [1052, 487] on icon "zoom in" at bounding box center [1050, 487] width 7 height 7
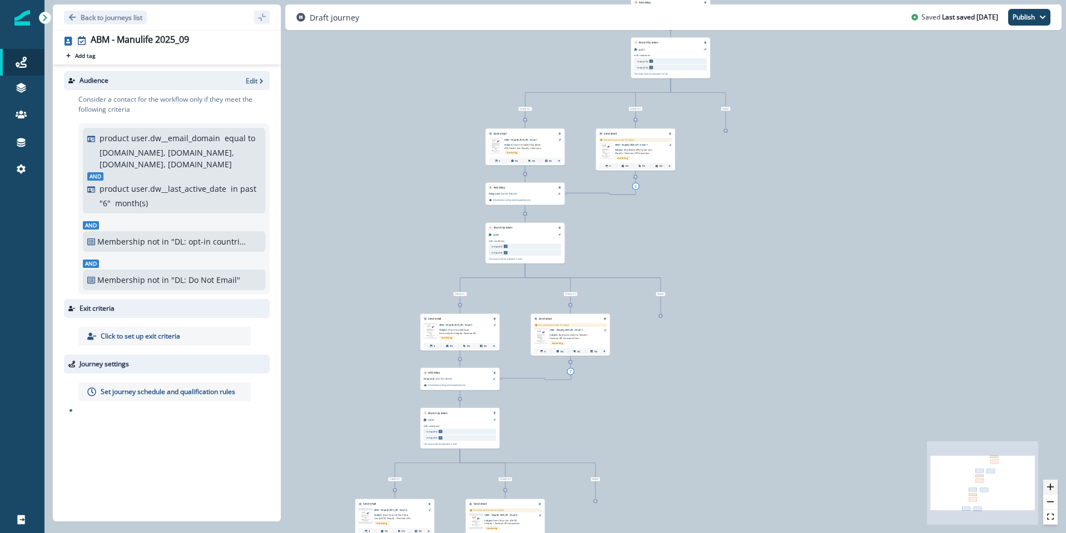
click at [1051, 487] on icon "zoom in" at bounding box center [1050, 487] width 7 height 7
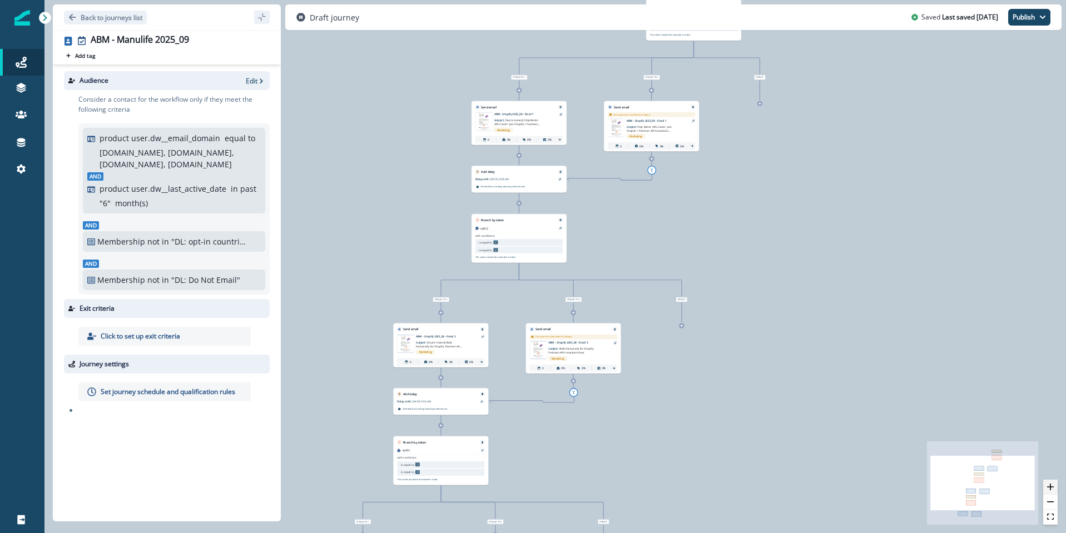
click at [1051, 487] on icon "zoom in" at bounding box center [1050, 487] width 7 height 7
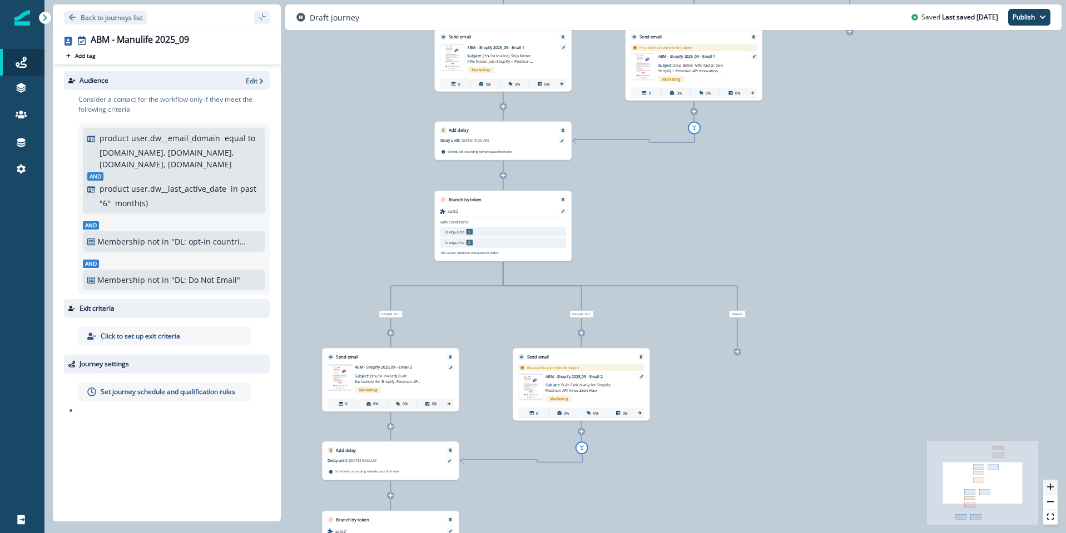
click at [1051, 487] on icon "zoom in" at bounding box center [1050, 487] width 7 height 7
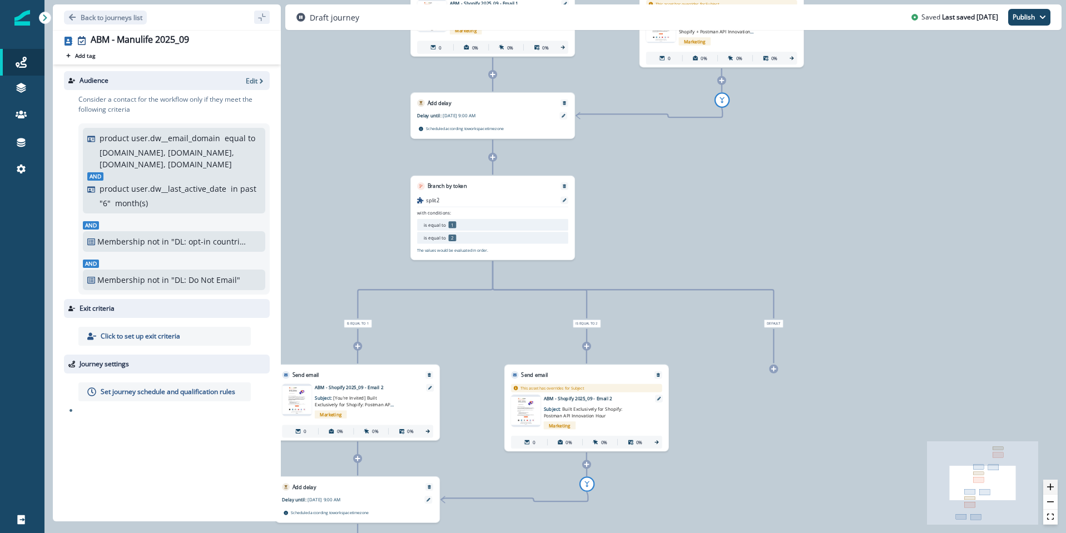
click at [1051, 487] on icon "zoom in" at bounding box center [1050, 487] width 7 height 7
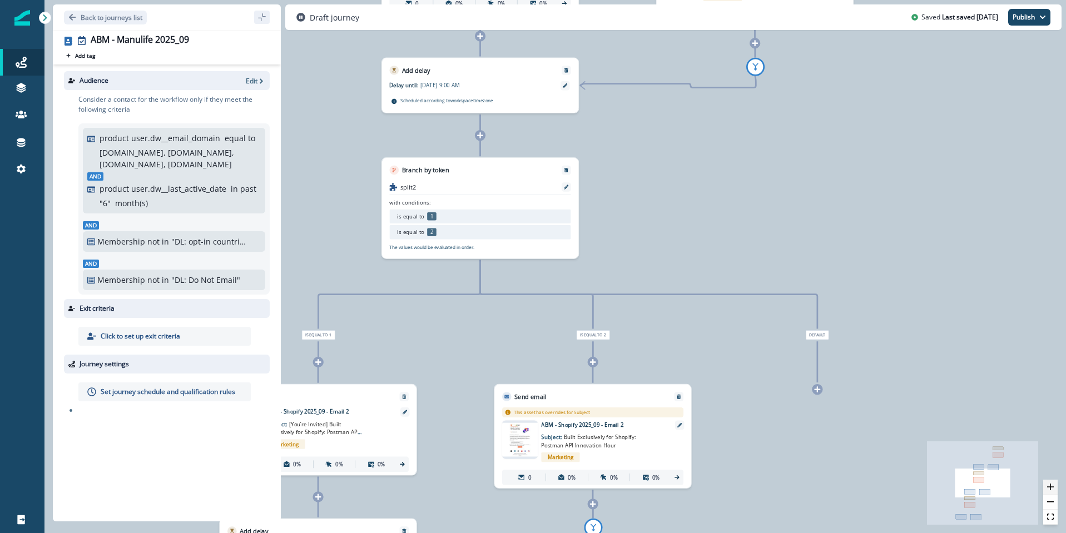
click at [1051, 487] on icon "zoom in" at bounding box center [1050, 487] width 7 height 7
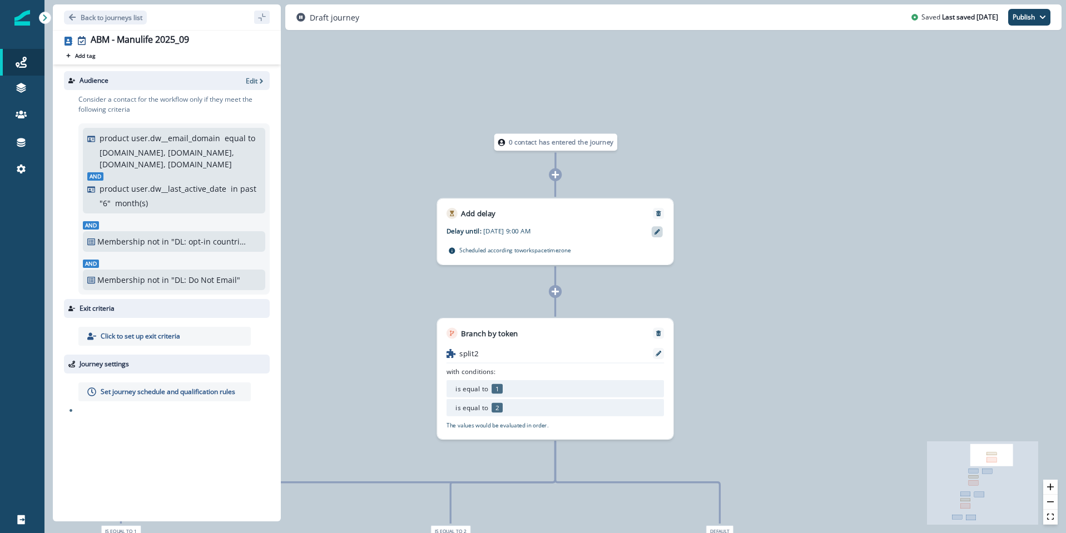
click at [657, 232] on icon at bounding box center [658, 232] width 6 height 6
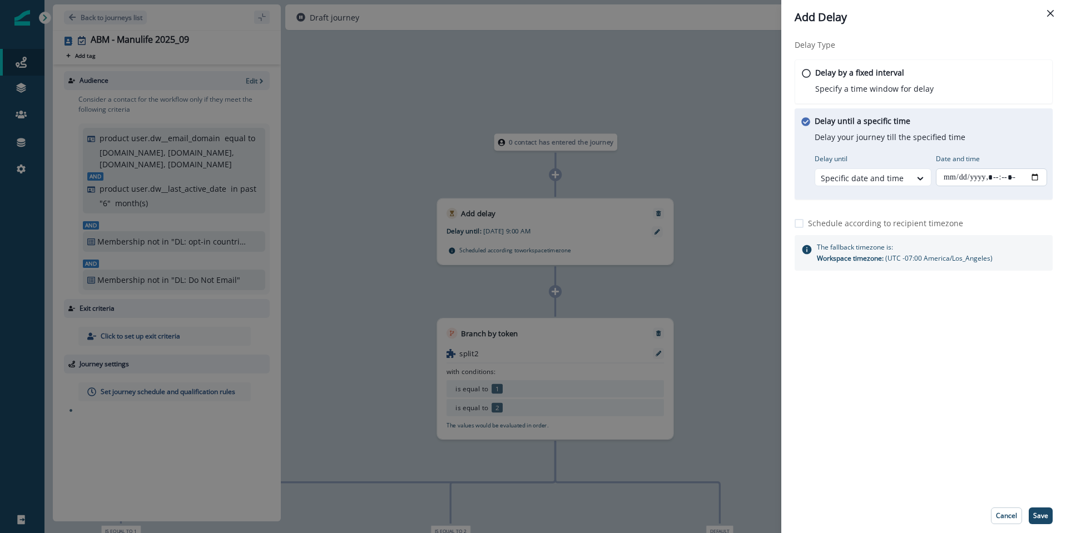
click at [1004, 178] on input "Date and time" at bounding box center [991, 177] width 111 height 18
click at [1039, 176] on input "Date and time" at bounding box center [991, 177] width 111 height 18
type input "**********"
click at [1042, 521] on button "Save" at bounding box center [1041, 516] width 24 height 17
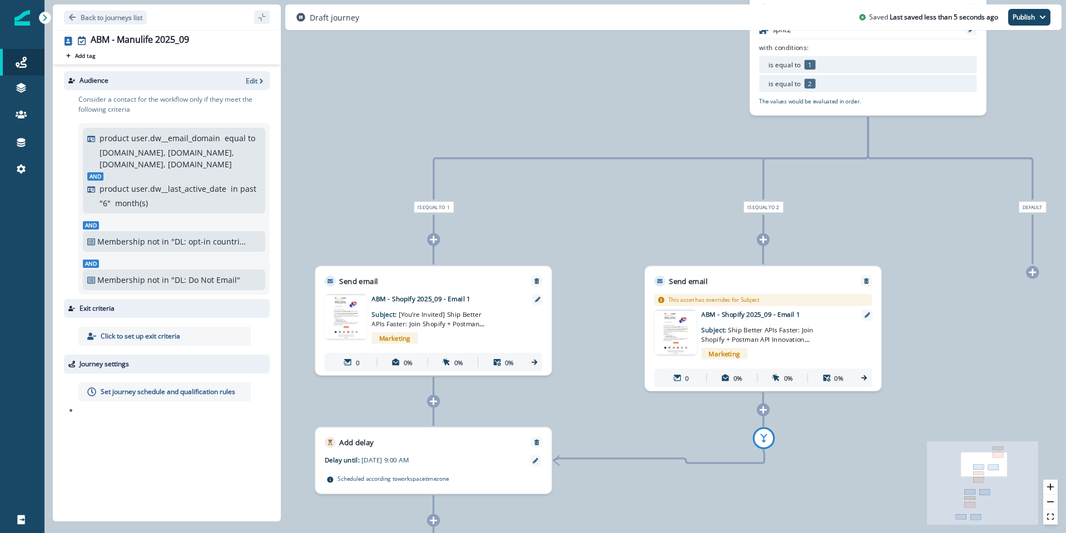
click at [443, 322] on span "[You’re Invited] Ship Better APIs Faster: Join Shopify + Postman API Innovation…" at bounding box center [427, 324] width 113 height 28
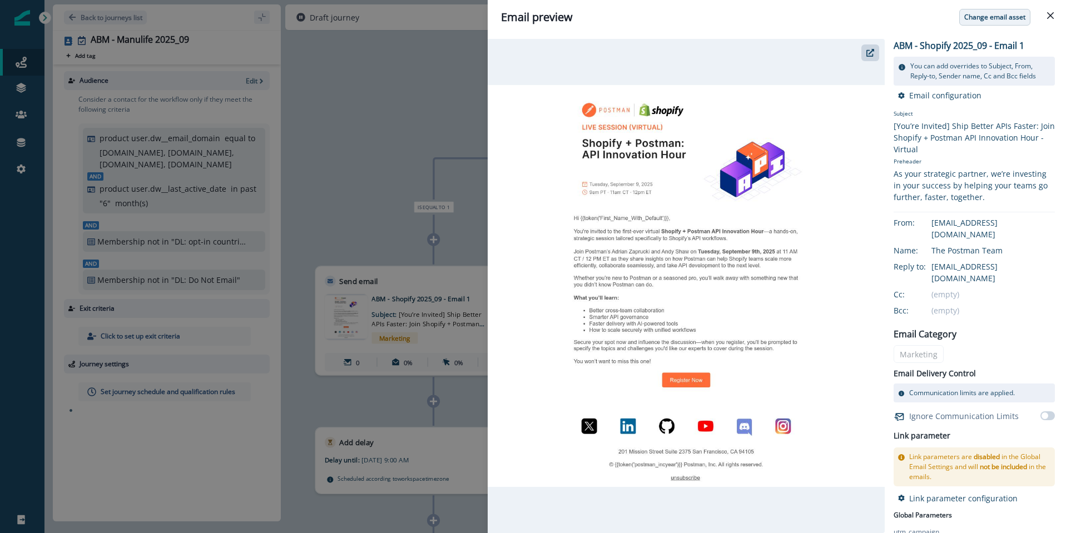
click at [989, 17] on p "Change email asset" at bounding box center [994, 17] width 61 height 8
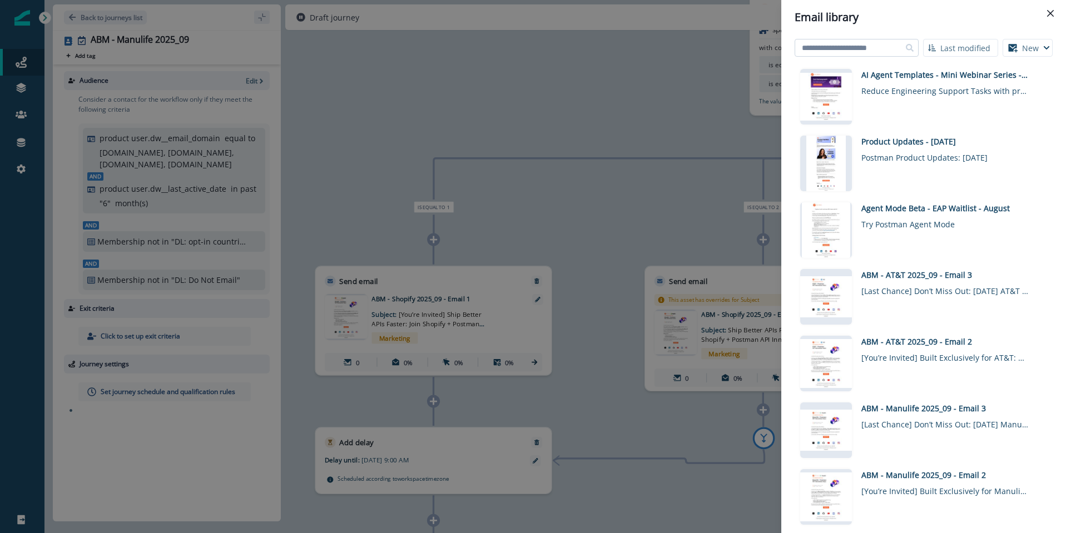
click at [810, 51] on input at bounding box center [857, 48] width 124 height 18
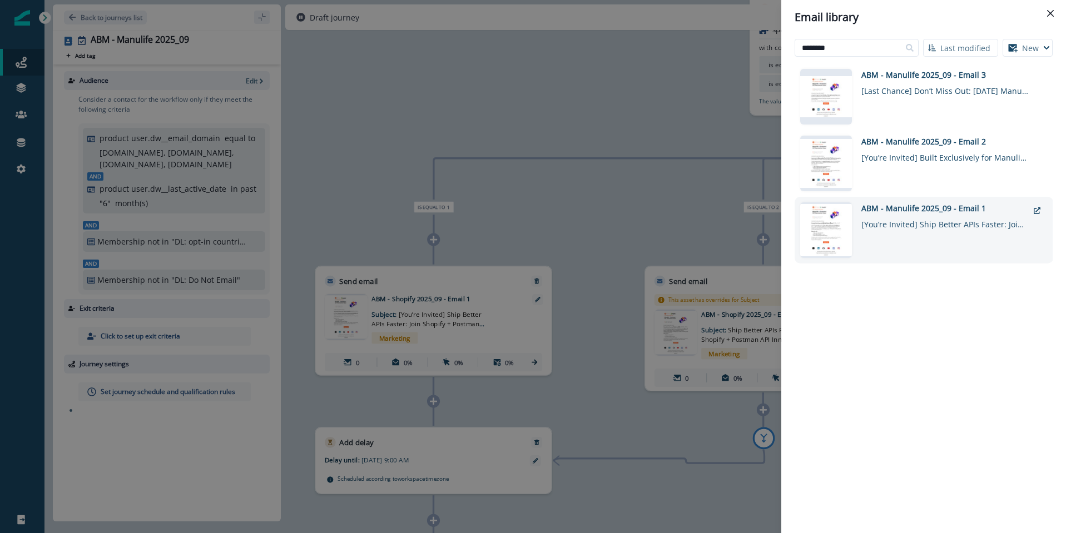
type input "********"
click at [909, 217] on div "[You’re Invited] Ship Better APIs Faster: Join Manulife + Postman API Innovatio…" at bounding box center [944, 222] width 167 height 16
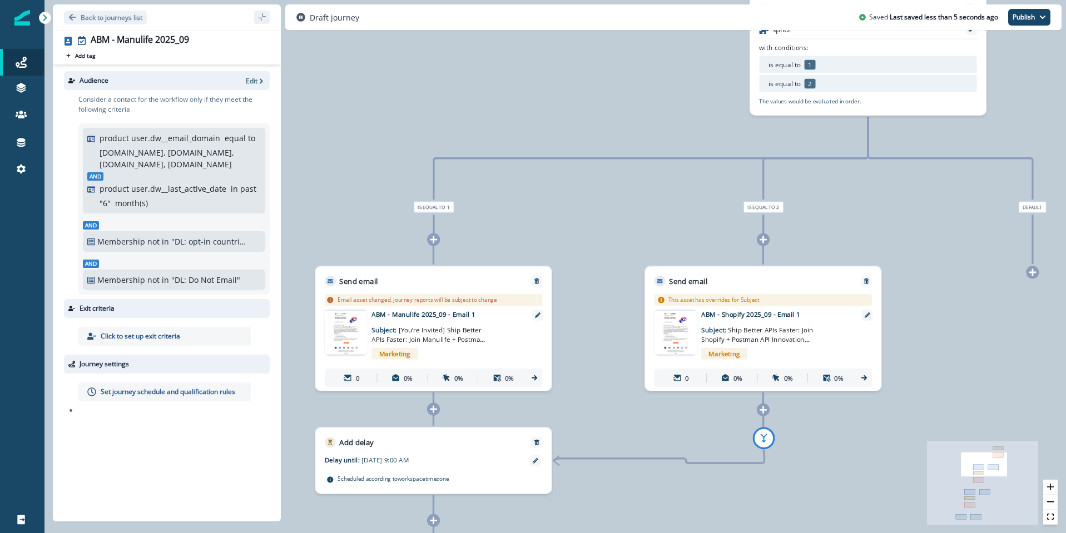
click at [839, 352] on div "Marketing" at bounding box center [776, 353] width 151 height 19
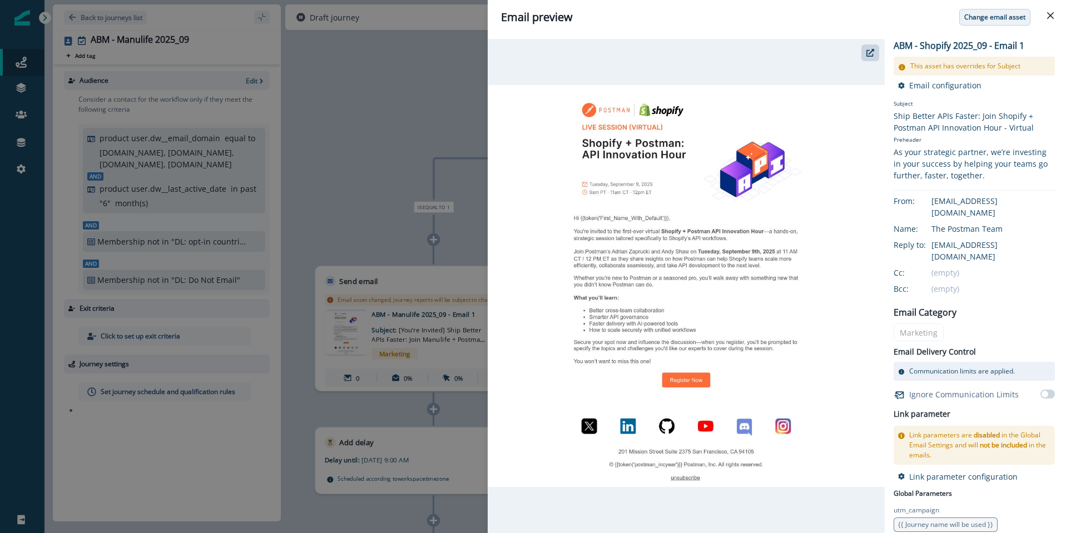
click at [999, 13] on p "Change email asset" at bounding box center [994, 17] width 61 height 8
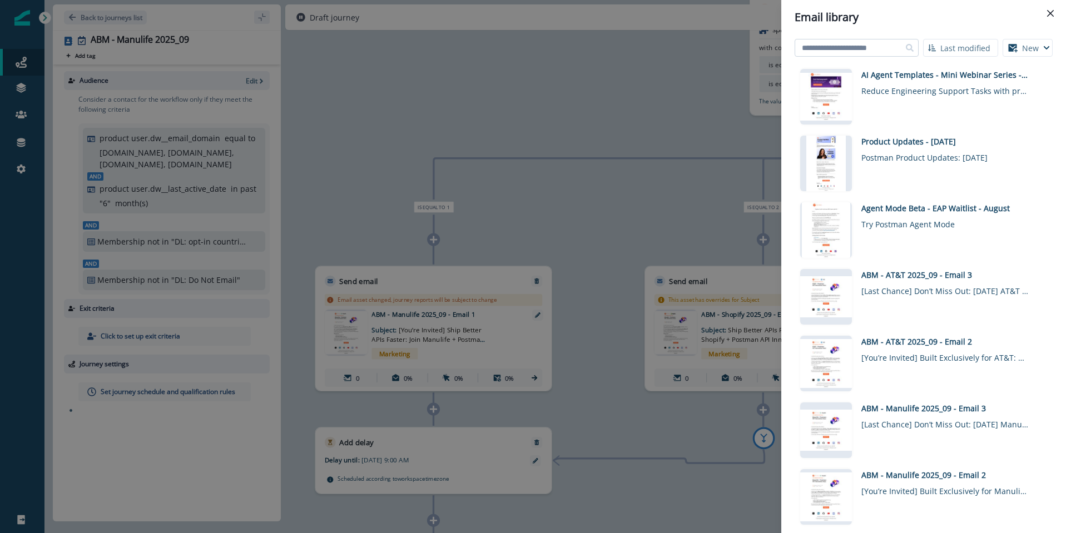
click at [835, 49] on input at bounding box center [857, 48] width 124 height 18
type input "********"
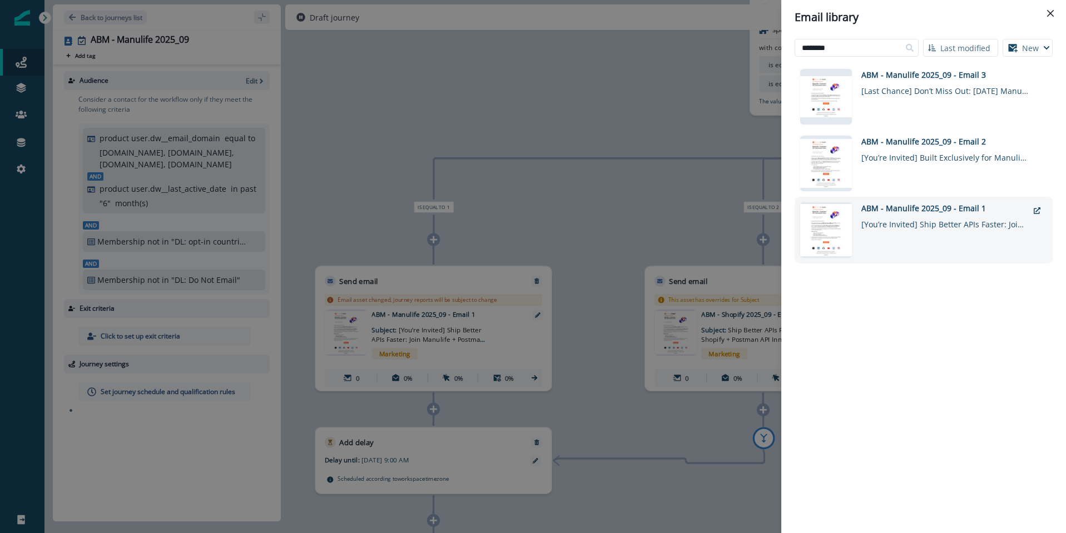
click at [913, 210] on div "ABM - Manulife 2025_09 - Email 1" at bounding box center [944, 208] width 167 height 12
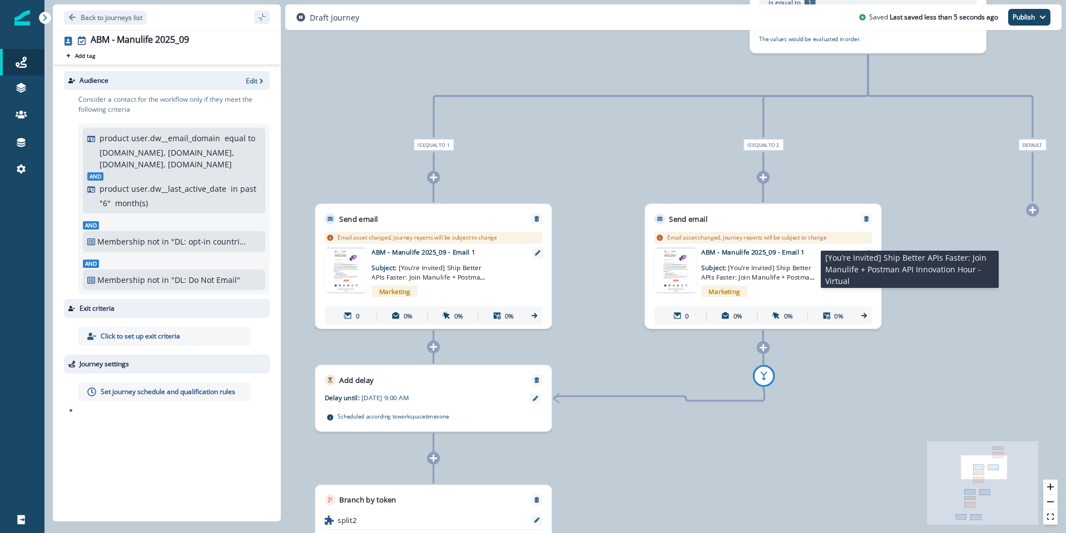
click at [750, 275] on span "[You’re Invited] Ship Better APIs Faster: Join Manulife + Postman API Innovatio…" at bounding box center [757, 277] width 113 height 28
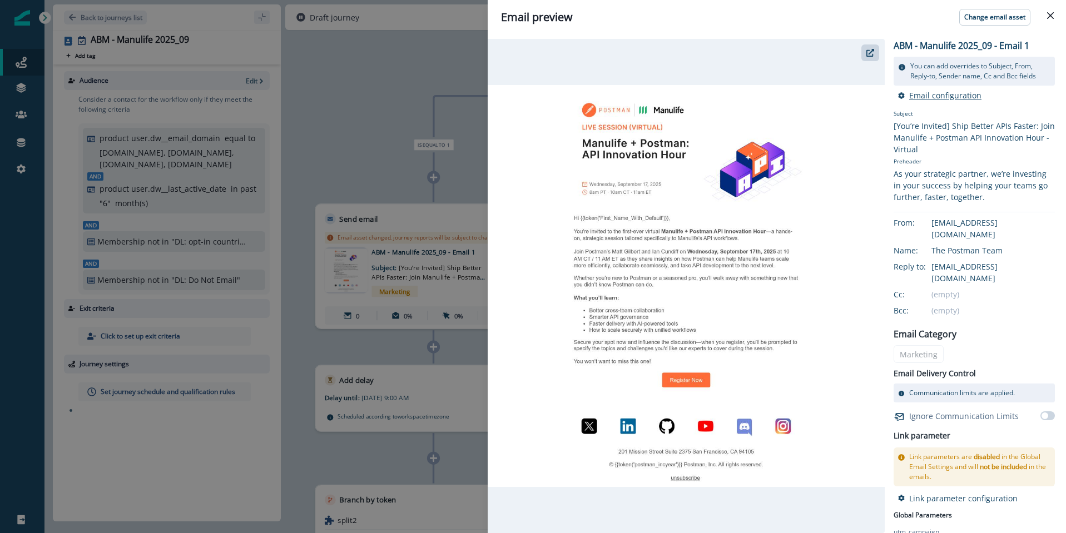
click at [944, 96] on p "Email configuration" at bounding box center [945, 95] width 72 height 11
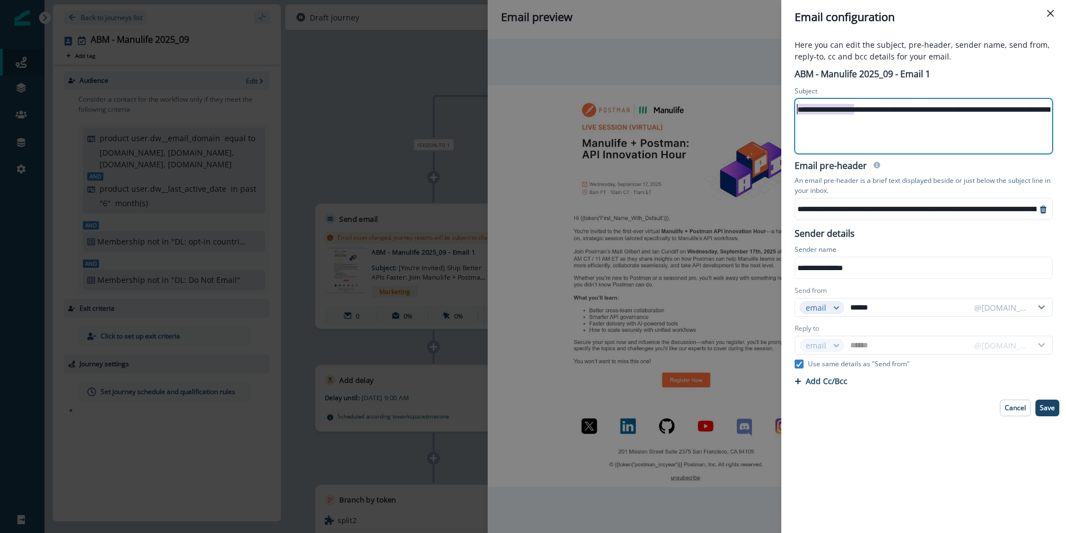
drag, startPoint x: 854, startPoint y: 108, endPoint x: 715, endPoint y: 108, distance: 139.0
click at [715, 108] on div "**********" at bounding box center [533, 266] width 1066 height 533
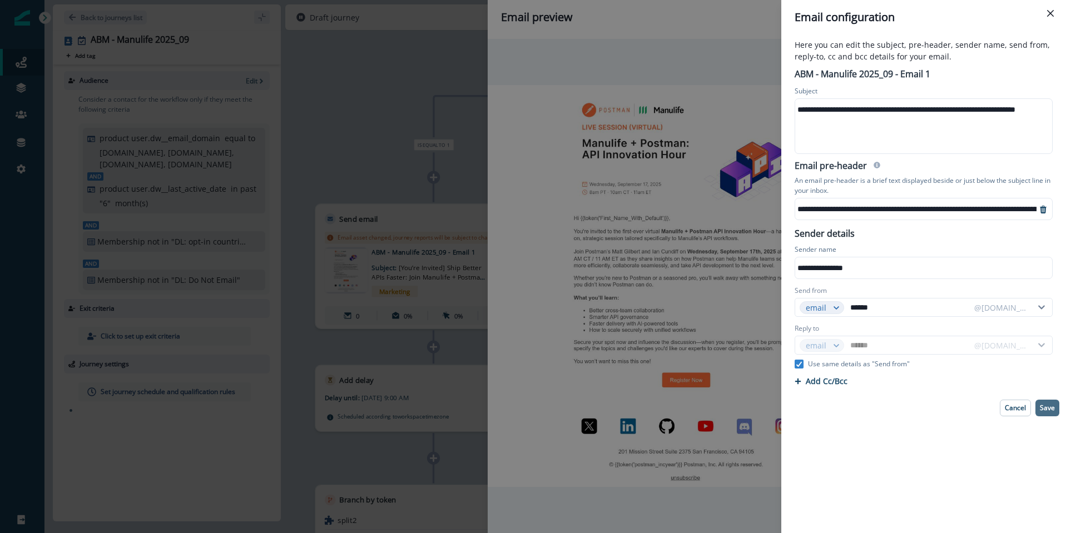
click at [1045, 412] on p "Save" at bounding box center [1047, 408] width 15 height 8
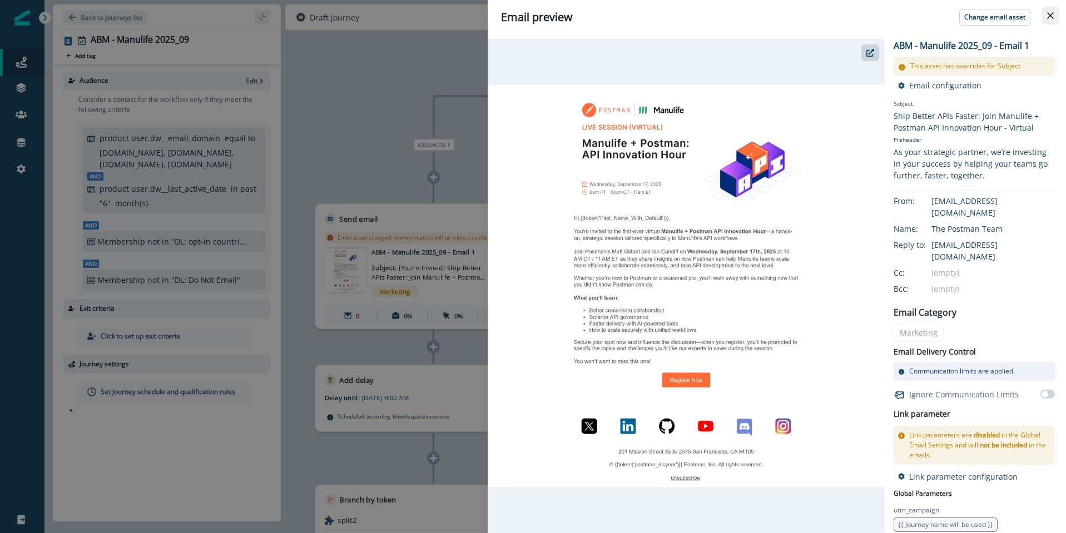
click at [1047, 17] on icon "Close" at bounding box center [1050, 15] width 7 height 7
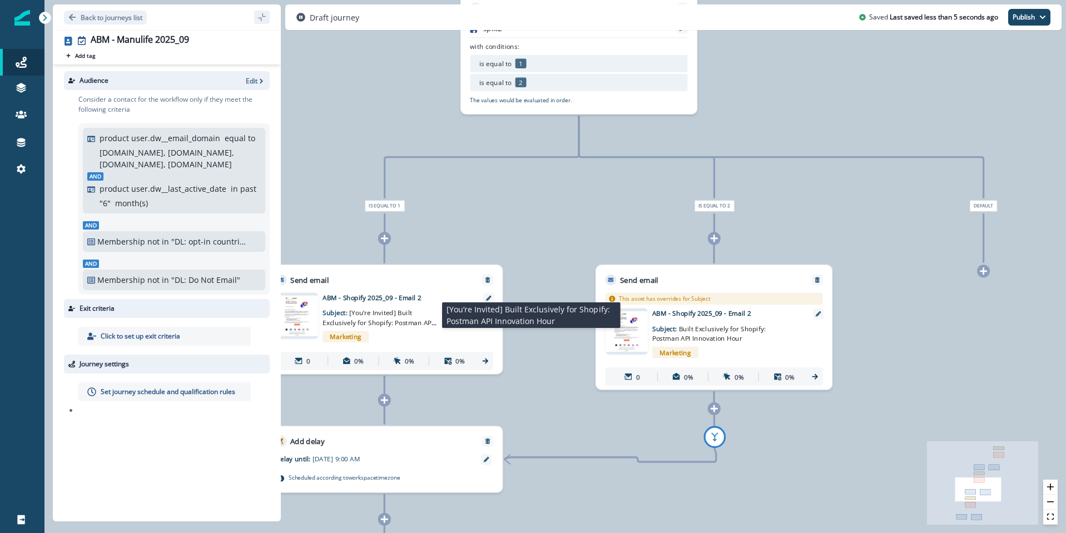
click at [349, 321] on span "[You’re Invited] Built Exclusively for Shopify: Postman API Innovation Hour" at bounding box center [380, 323] width 114 height 28
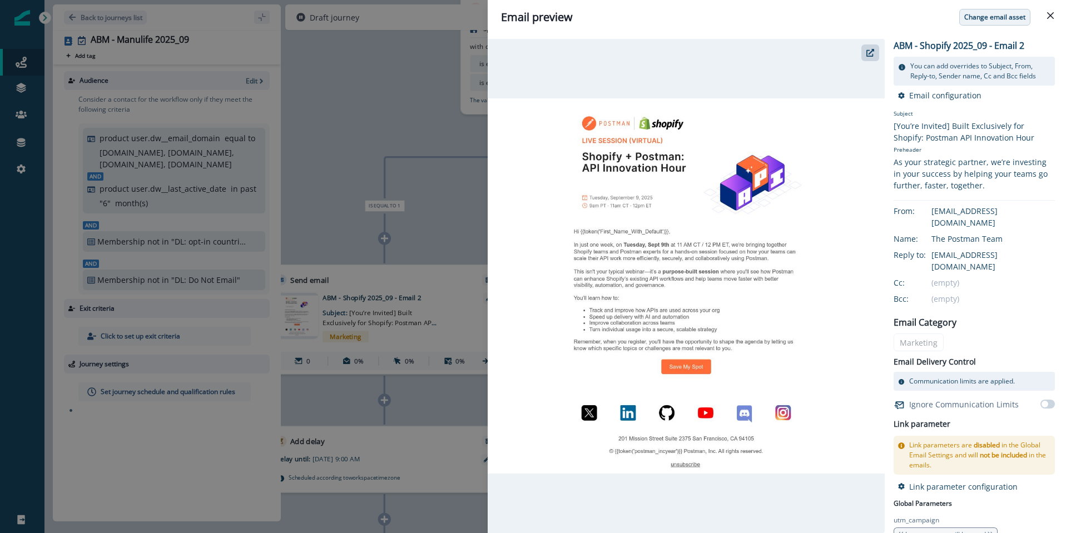
click at [1002, 17] on p "Change email asset" at bounding box center [994, 17] width 61 height 8
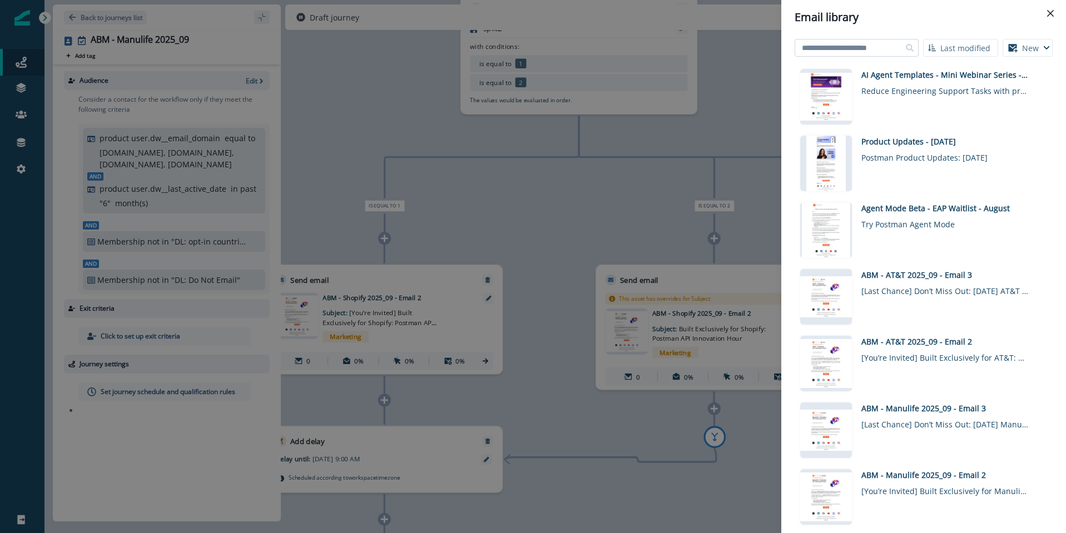
click at [847, 51] on input at bounding box center [857, 48] width 124 height 18
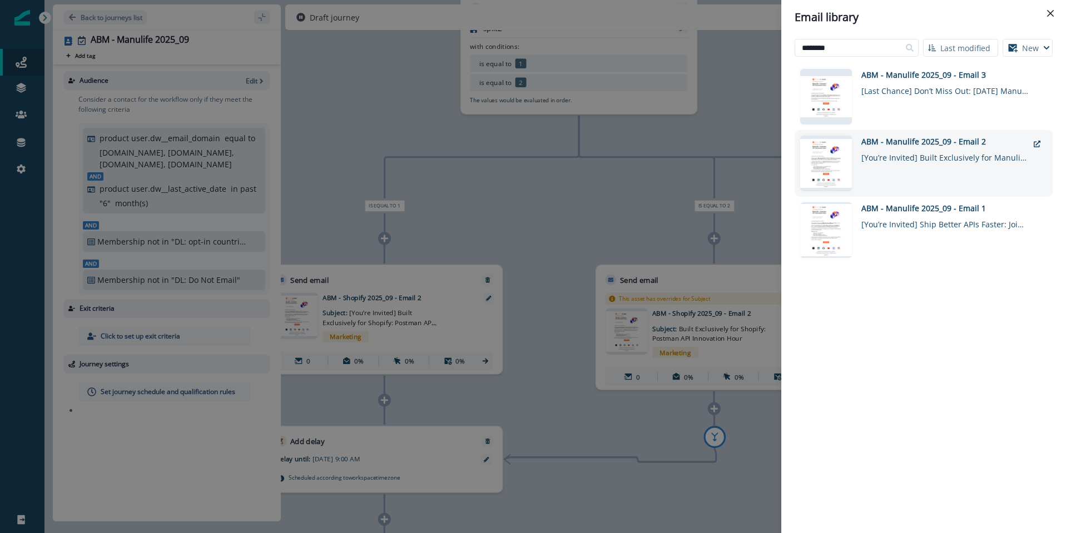
type input "********"
click at [923, 144] on div "ABM - Manulife 2025_09 - Email 2" at bounding box center [944, 142] width 167 height 12
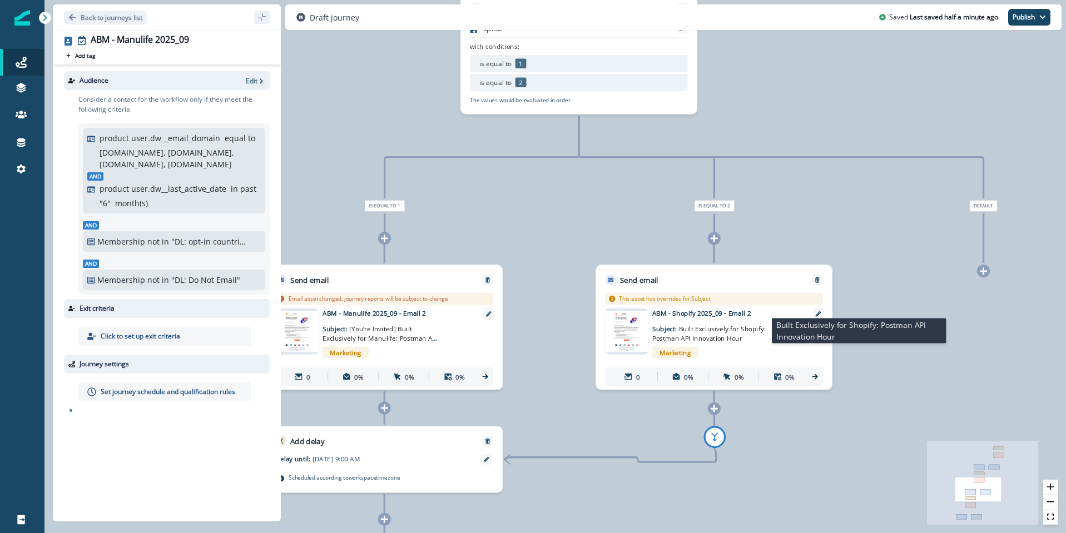
click at [703, 331] on span "Built Exclusively for Shopify: Postman API Innovation Hour" at bounding box center [708, 333] width 113 height 18
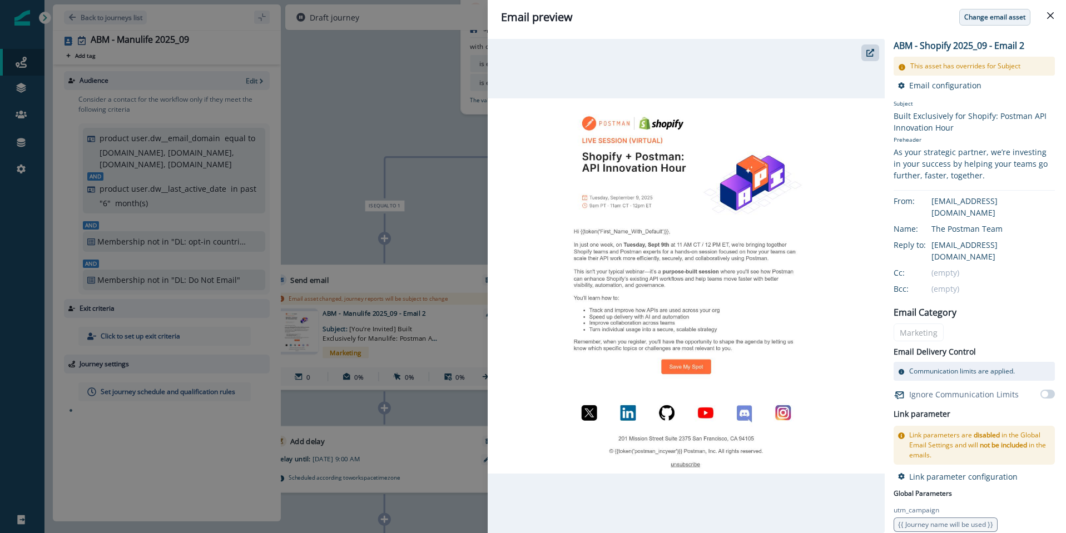
click at [986, 21] on p "Change email asset" at bounding box center [994, 17] width 61 height 8
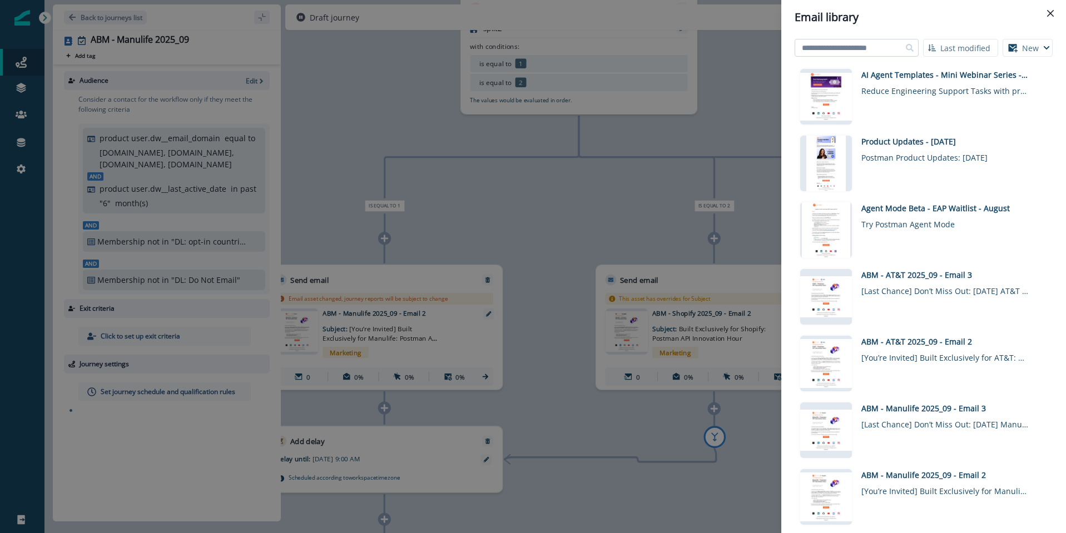
click at [885, 48] on input at bounding box center [857, 48] width 124 height 18
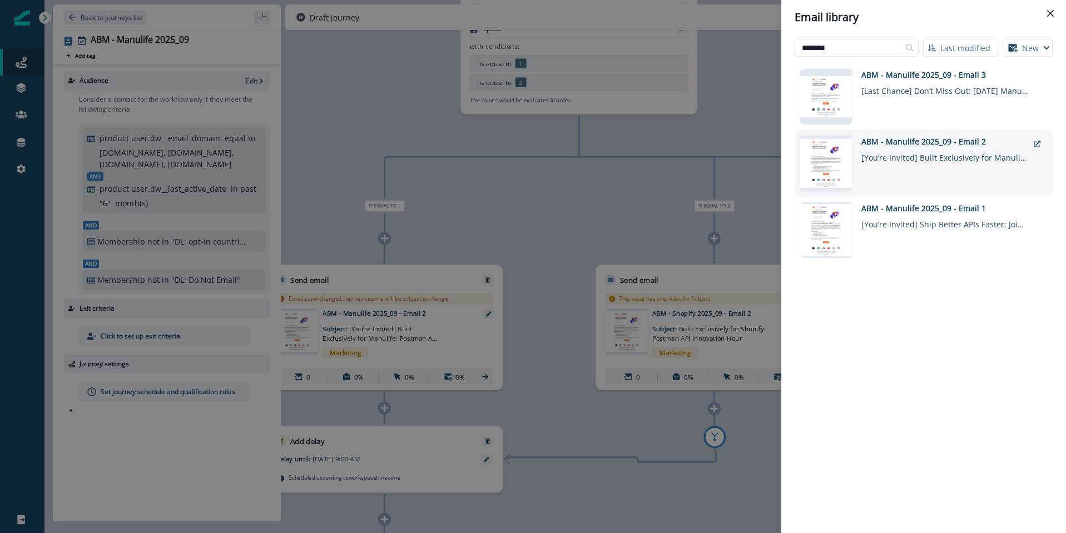
type input "********"
click at [930, 154] on div "[You’re Invited] Built Exclusively for Manulife: Postman API Innovation Hour" at bounding box center [944, 155] width 167 height 16
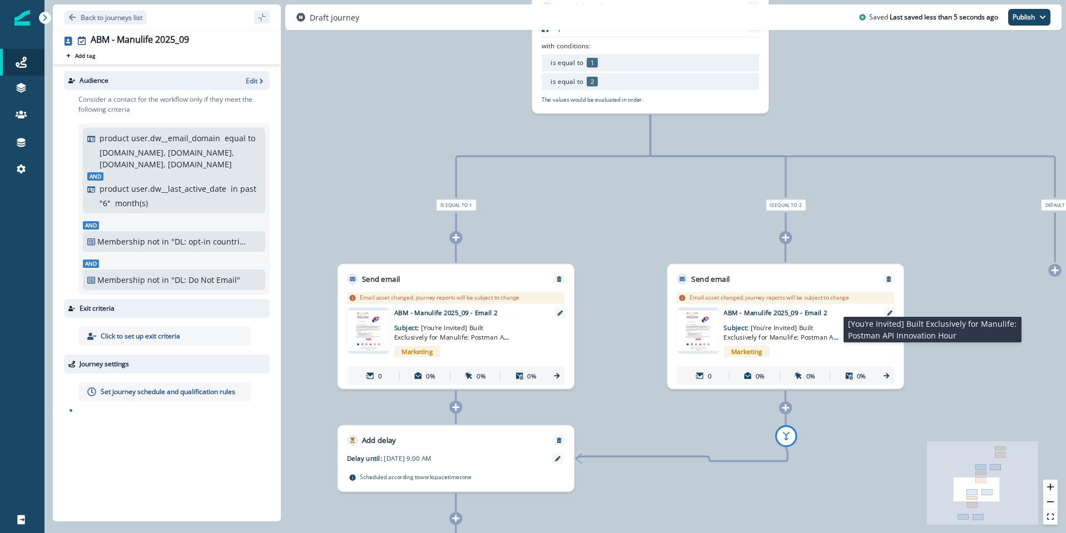
click at [789, 331] on span "[You’re Invited] Built Exclusively for Manulife: Postman API Innovation Hour" at bounding box center [780, 338] width 115 height 28
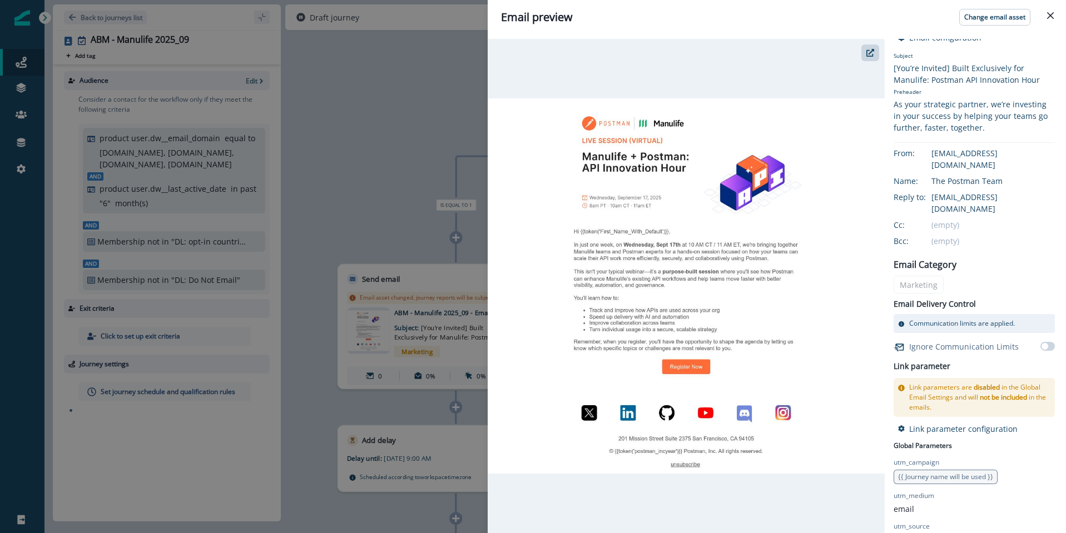
scroll to position [67, 0]
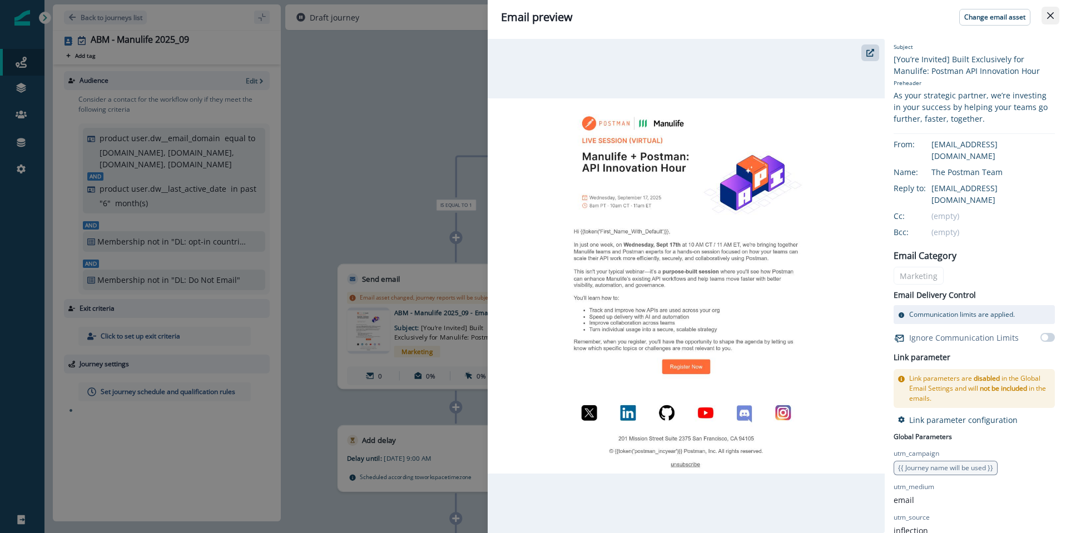
click at [1053, 15] on icon "Close" at bounding box center [1050, 15] width 7 height 7
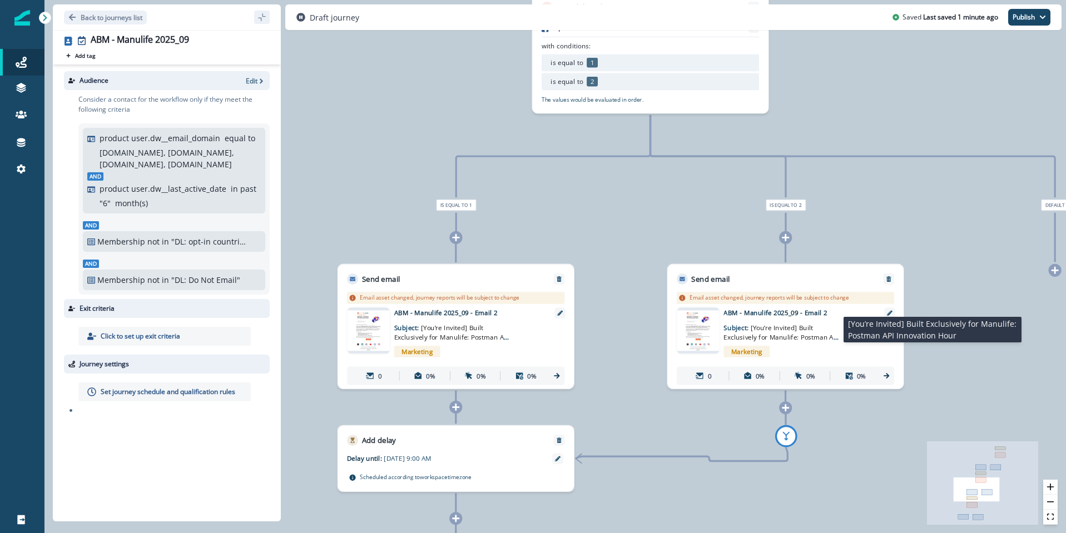
click at [774, 325] on span "[You’re Invited] Built Exclusively for Manulife: Postman API Innovation Hour" at bounding box center [780, 338] width 115 height 28
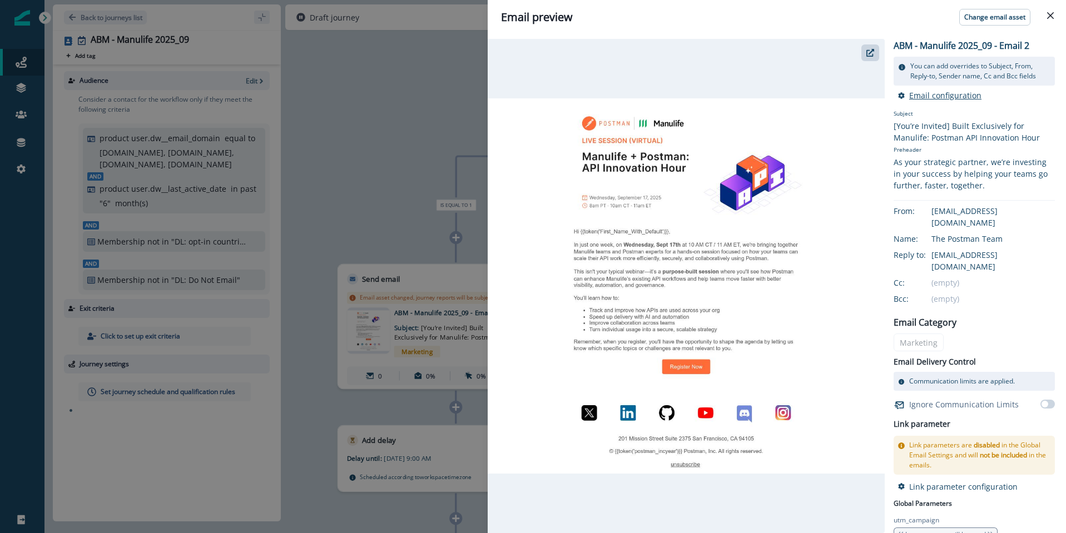
click at [948, 97] on p "Email configuration" at bounding box center [945, 95] width 72 height 11
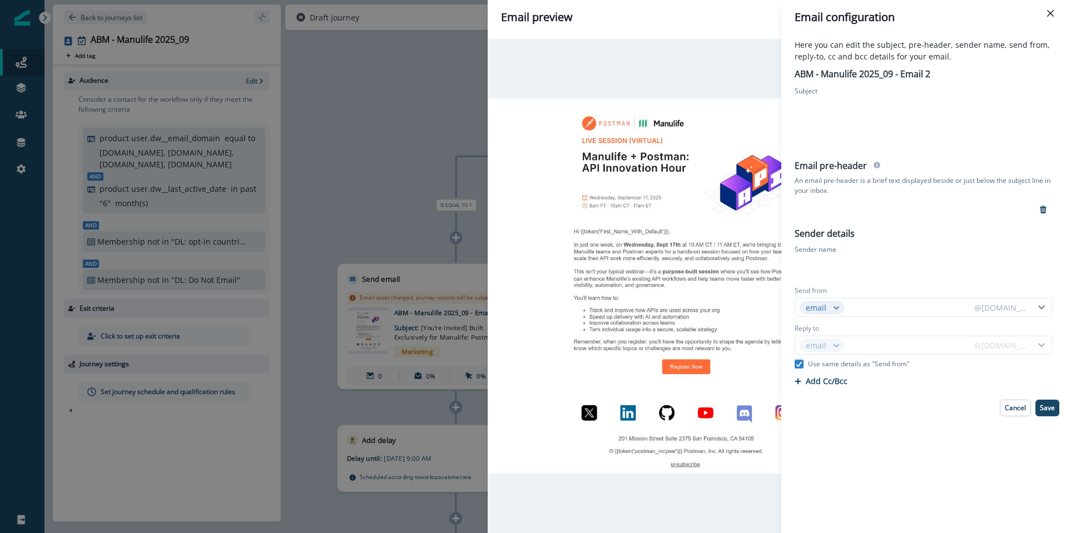
type input "******"
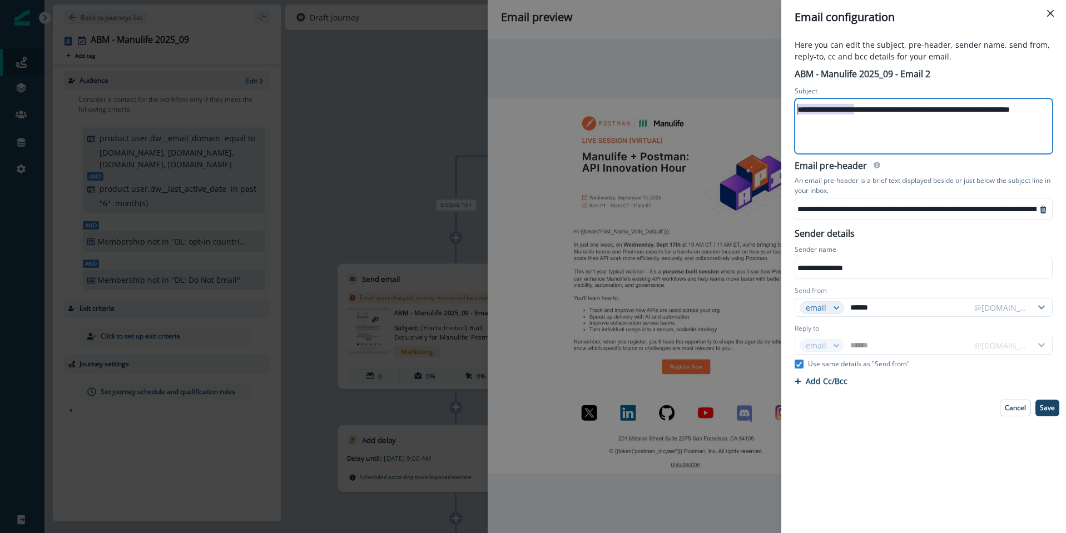
drag, startPoint x: 836, startPoint y: 108, endPoint x: 753, endPoint y: 108, distance: 82.9
click at [753, 108] on div "**********" at bounding box center [533, 266] width 1066 height 533
click at [1046, 408] on p "Save" at bounding box center [1047, 408] width 15 height 8
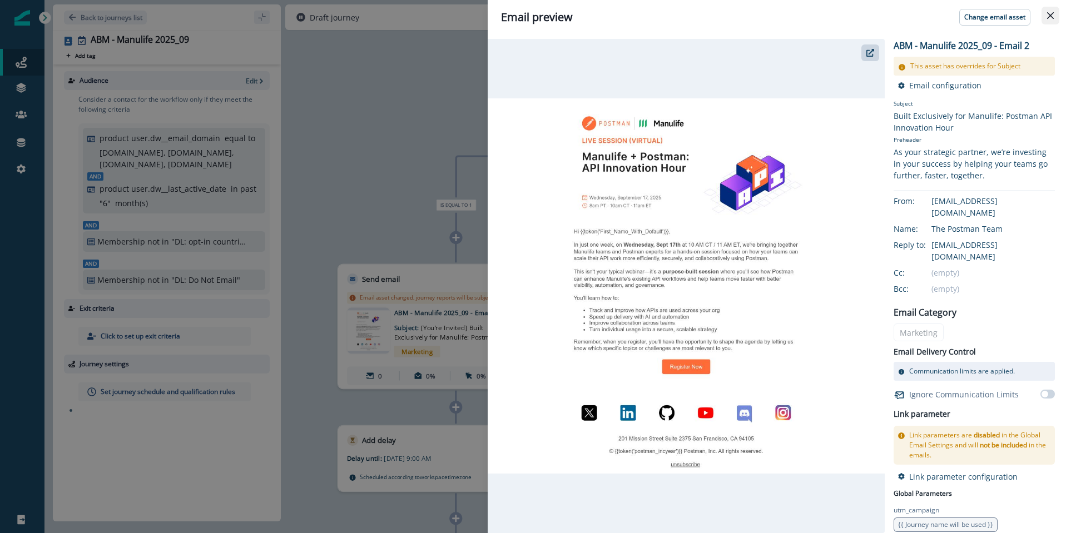
click at [1053, 13] on icon "Close" at bounding box center [1050, 15] width 7 height 7
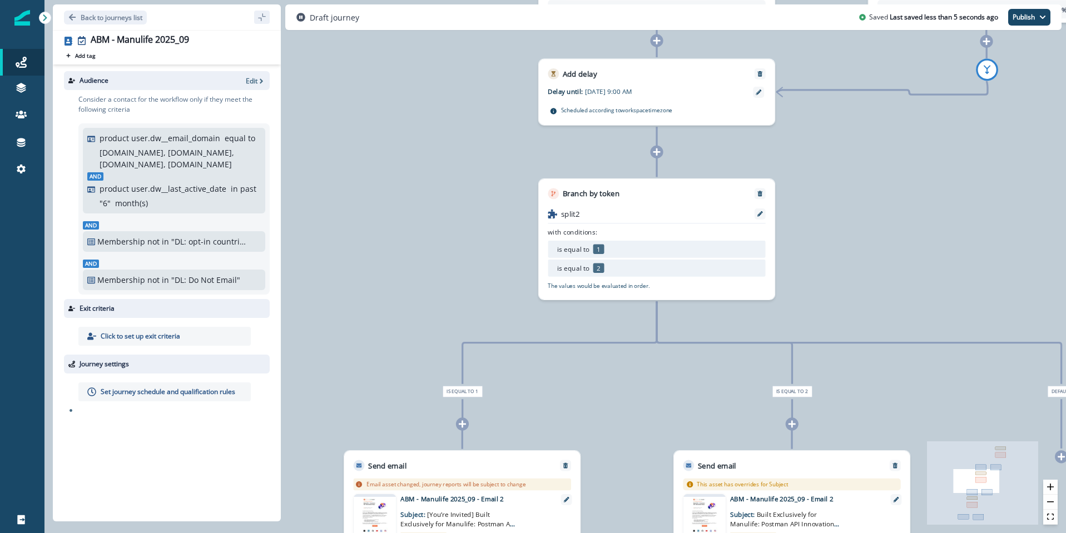
click at [635, 97] on div "Sep 03, 2025 at 9:00 AM" at bounding box center [667, 93] width 165 height 13
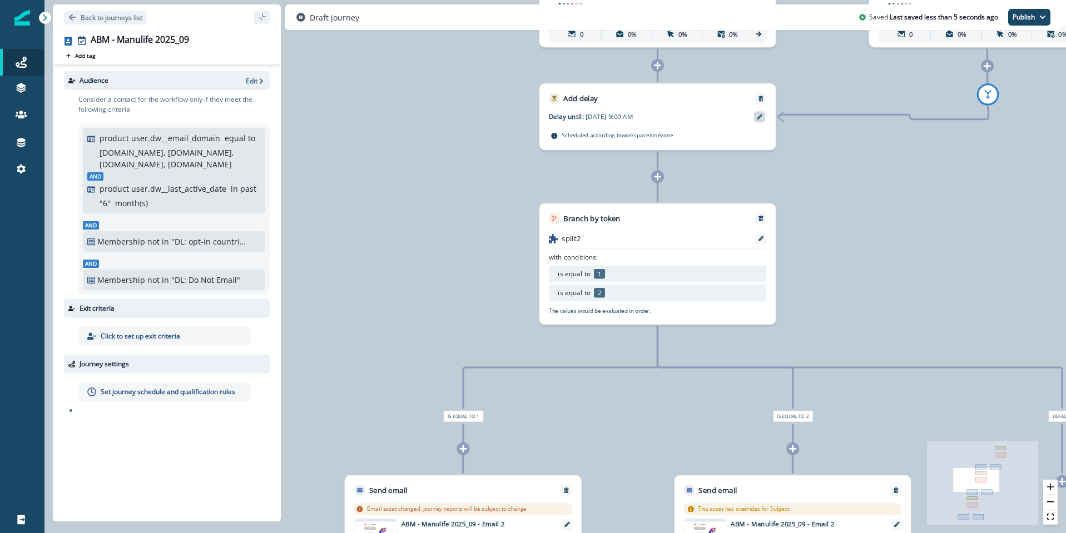
click at [759, 118] on icon at bounding box center [760, 118] width 6 height 6
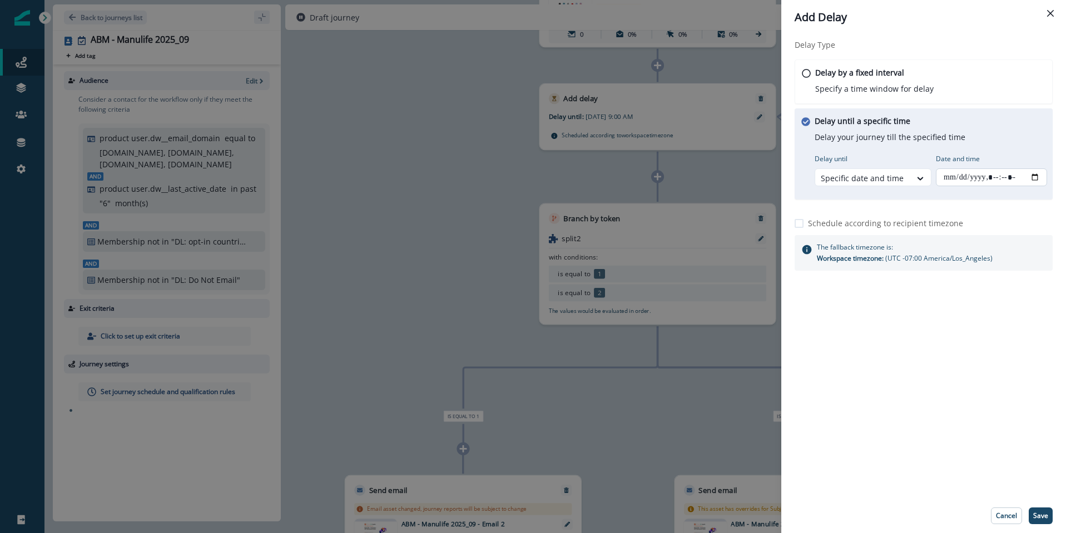
click at [995, 177] on input "Date and time" at bounding box center [991, 177] width 111 height 18
click at [1035, 176] on input "Date and time" at bounding box center [991, 177] width 111 height 18
type input "**********"
click at [984, 71] on div "Delay by a fixed interval Specify a time window for delay" at bounding box center [924, 82] width 261 height 45
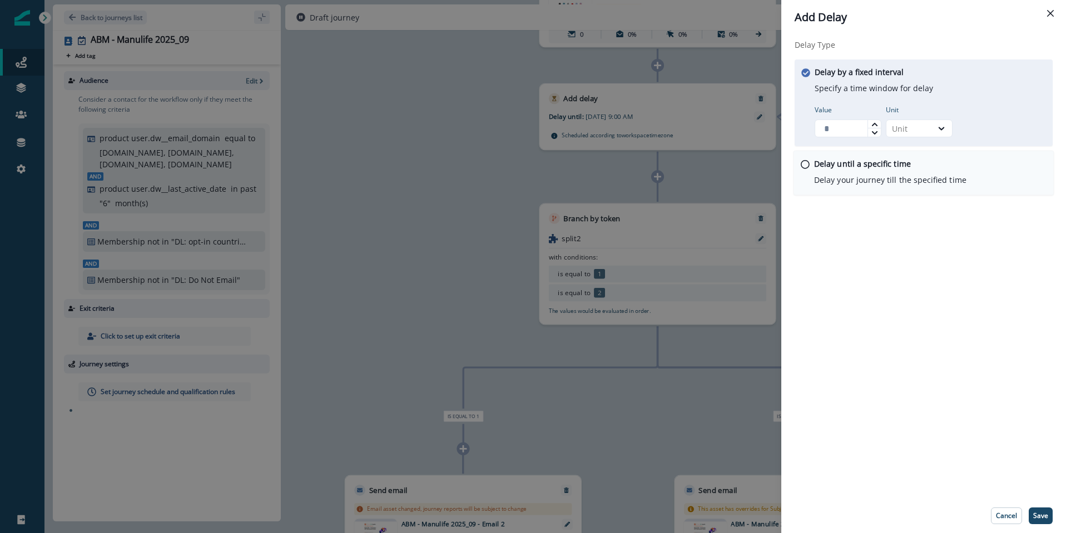
click at [846, 166] on p "Delay until a specific time" at bounding box center [862, 164] width 97 height 12
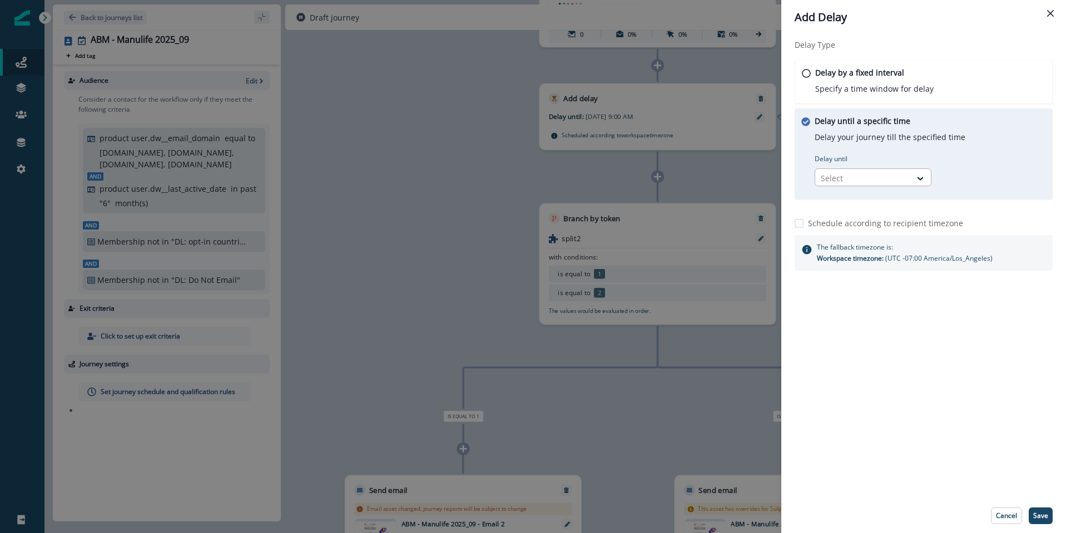
click at [846, 173] on div at bounding box center [863, 178] width 85 height 14
click at [865, 228] on div "Specific date and time" at bounding box center [873, 224] width 117 height 21
click at [1037, 176] on input "Date and time" at bounding box center [991, 177] width 111 height 18
type input "**********"
click at [1010, 429] on div "Delay Type Delay by a fixed interval Specify a time window for delay Delay unti…" at bounding box center [923, 266] width 285 height 464
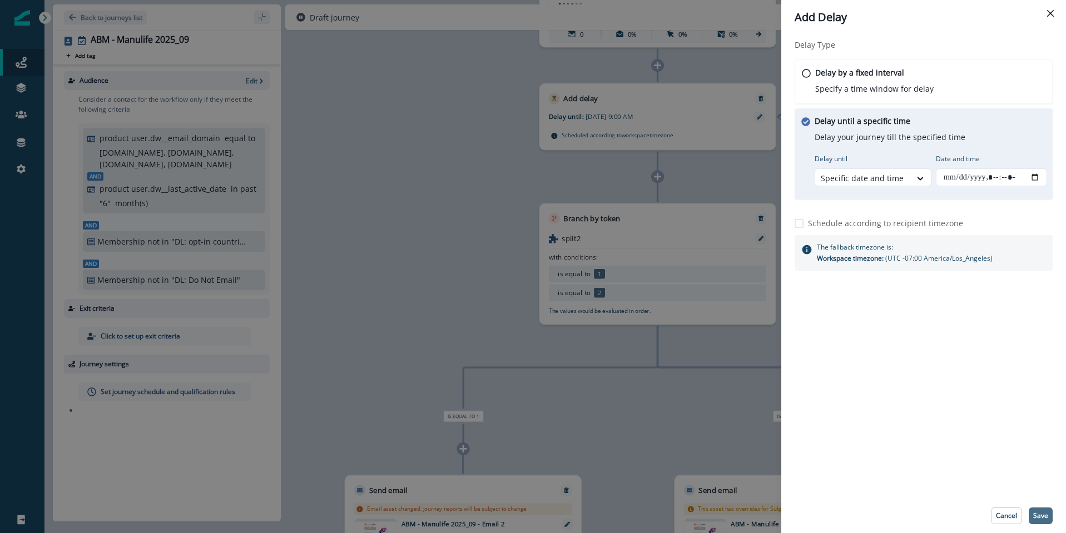
click at [1046, 517] on p "Save" at bounding box center [1040, 516] width 15 height 8
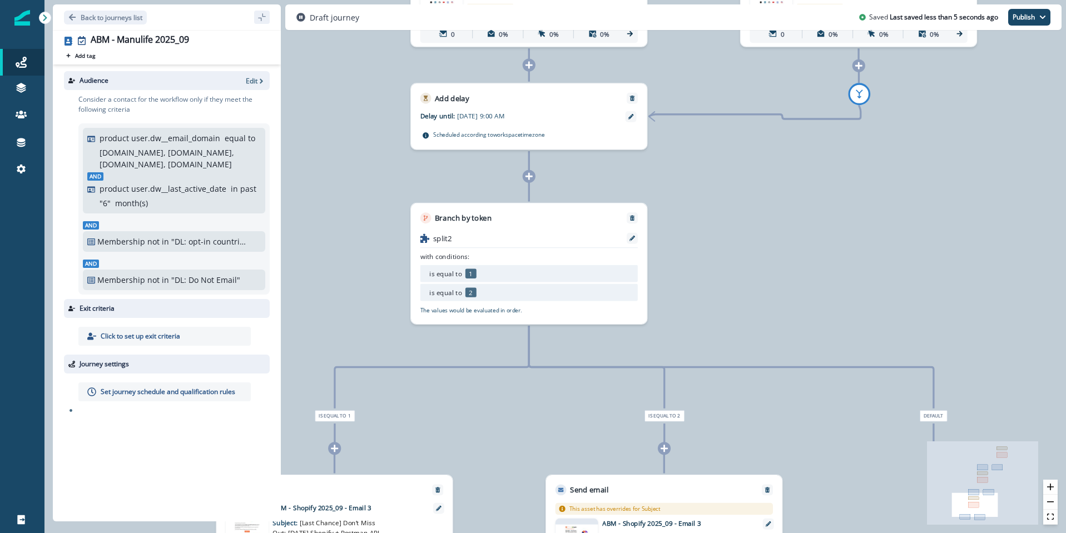
drag, startPoint x: 507, startPoint y: 119, endPoint x: 575, endPoint y: 110, distance: 68.5
click at [507, 119] on p "Sep 08, 2025 at 9:00 AM" at bounding box center [514, 115] width 115 height 9
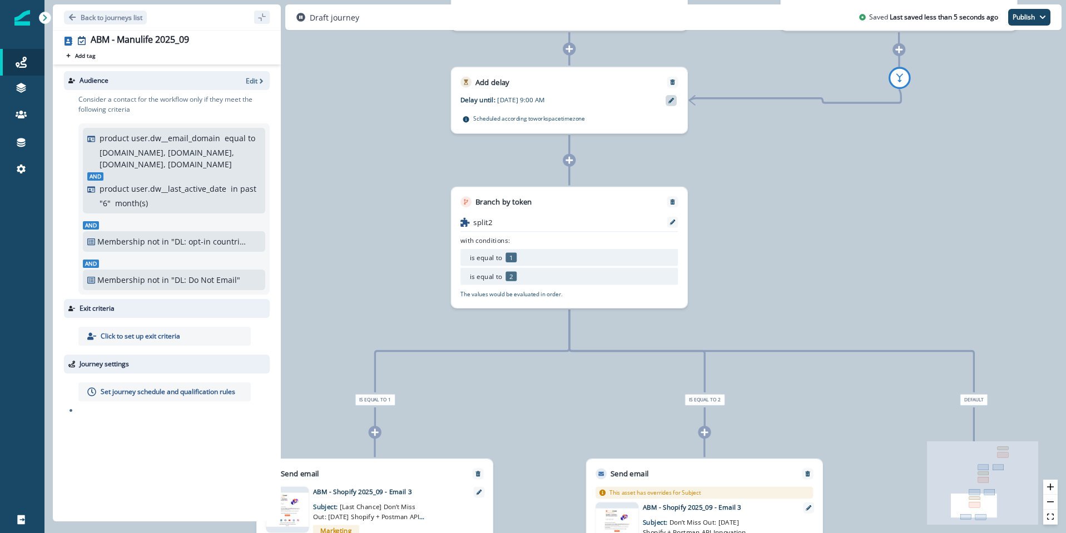
click at [673, 101] on icon at bounding box center [671, 101] width 6 height 6
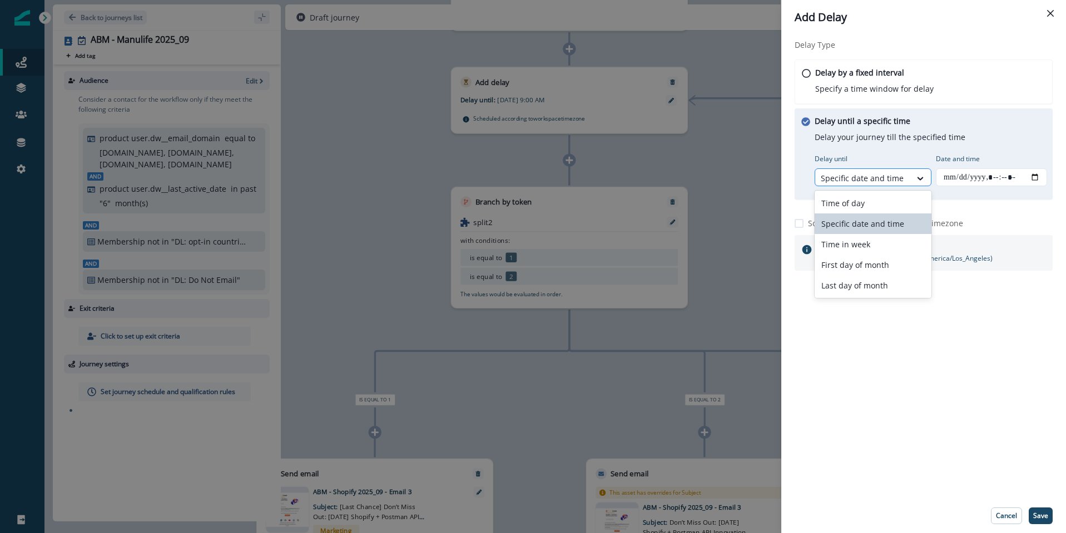
click at [896, 175] on div at bounding box center [863, 178] width 85 height 14
drag, startPoint x: 983, startPoint y: 179, endPoint x: 1022, endPoint y: 179, distance: 38.9
click at [984, 179] on input "Date and time" at bounding box center [991, 177] width 111 height 18
click at [1034, 177] on input "Date and time" at bounding box center [991, 177] width 111 height 18
type input "**********"
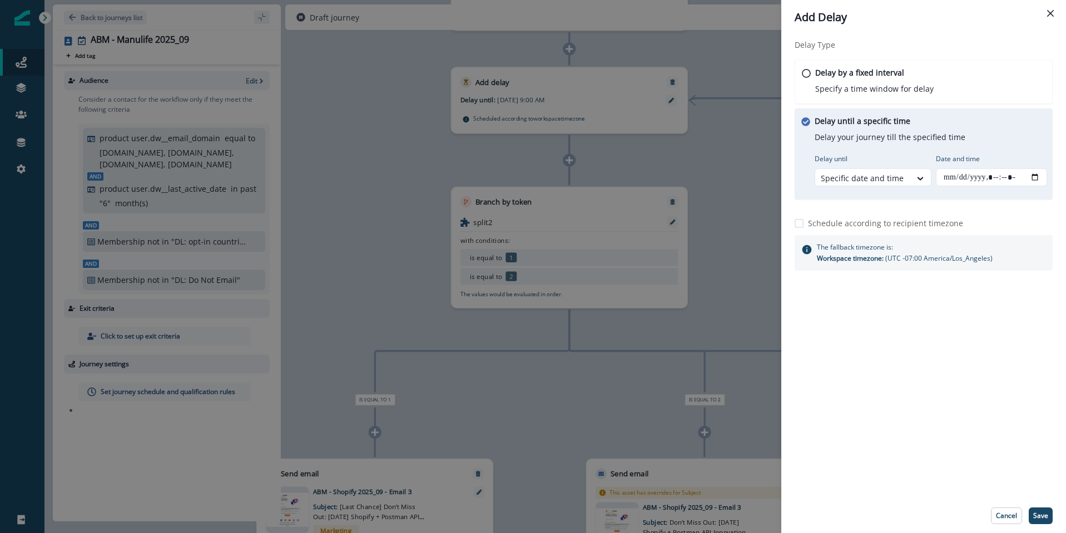
click at [1021, 422] on div "Delay Type Delay by a fixed interval Specify a time window for delay Delay unti…" at bounding box center [923, 266] width 285 height 464
click at [1042, 514] on p "Save" at bounding box center [1040, 516] width 15 height 8
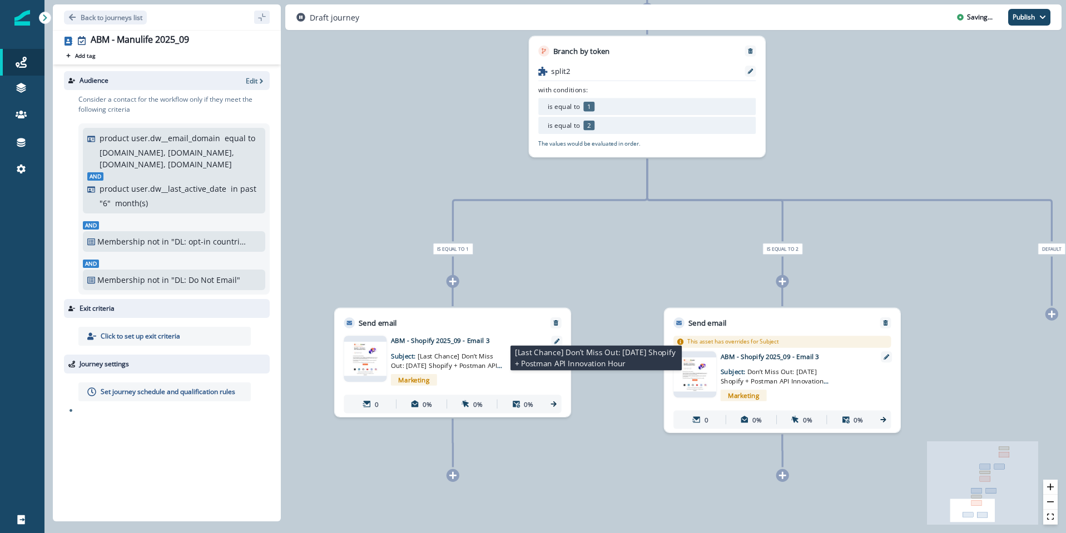
click at [482, 360] on p "Subject: [Last Chance] Don’t Miss Out: Tomorrow’s Shopify + Postman API Innovat…" at bounding box center [448, 358] width 115 height 25
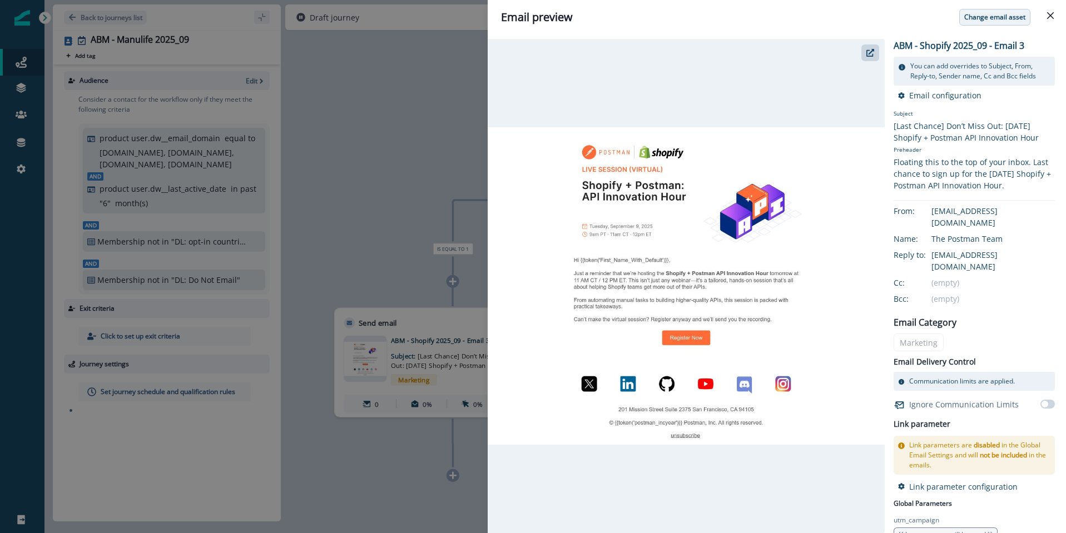
click at [989, 22] on button "Change email asset" at bounding box center [994, 17] width 71 height 17
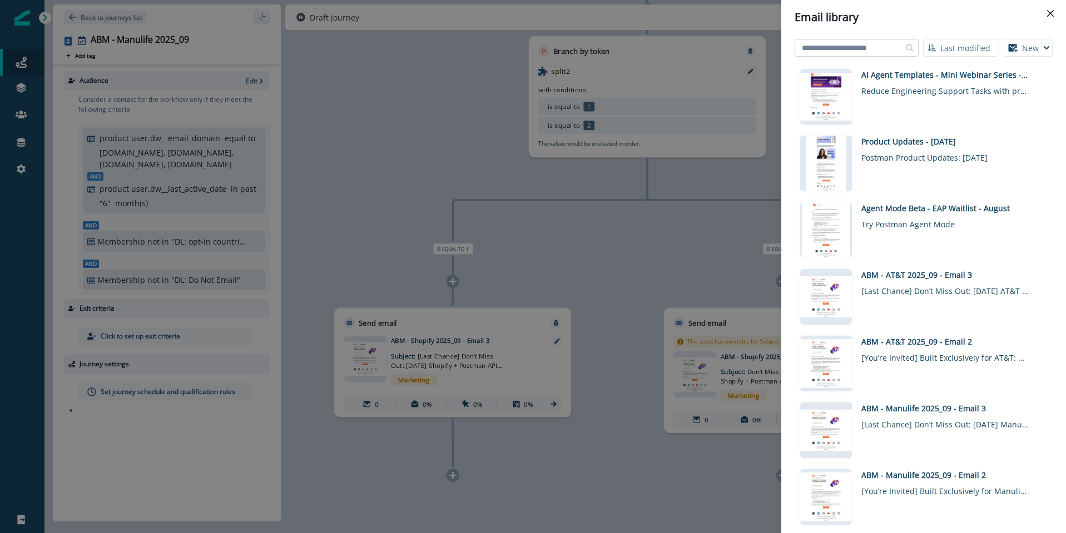
click at [855, 47] on input at bounding box center [857, 48] width 124 height 18
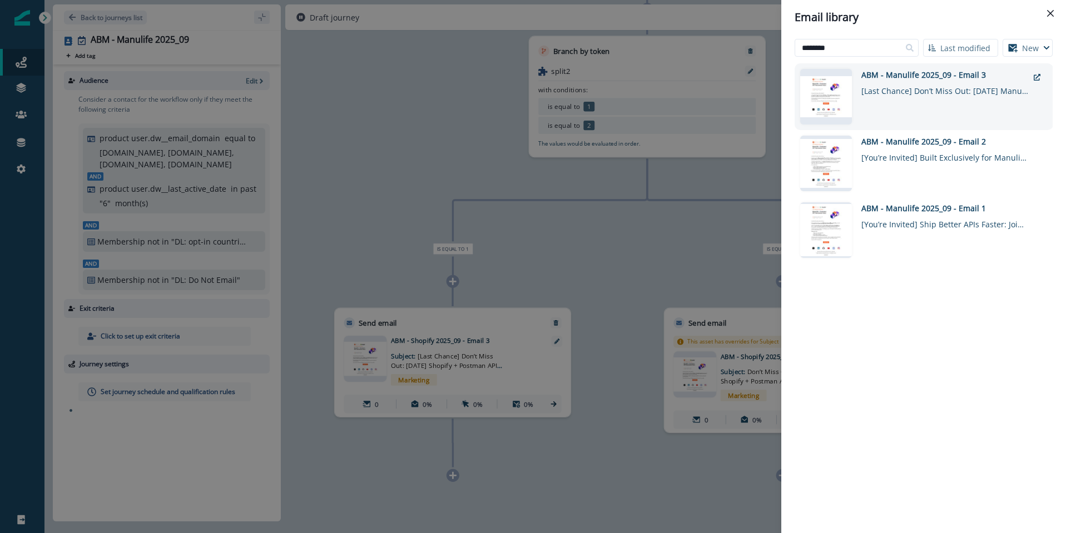
type input "********"
click at [930, 84] on div "[Last Chance] Don’t Miss Out: Tomorrow’s Manulife + Postman API Innovation Hour" at bounding box center [944, 89] width 167 height 16
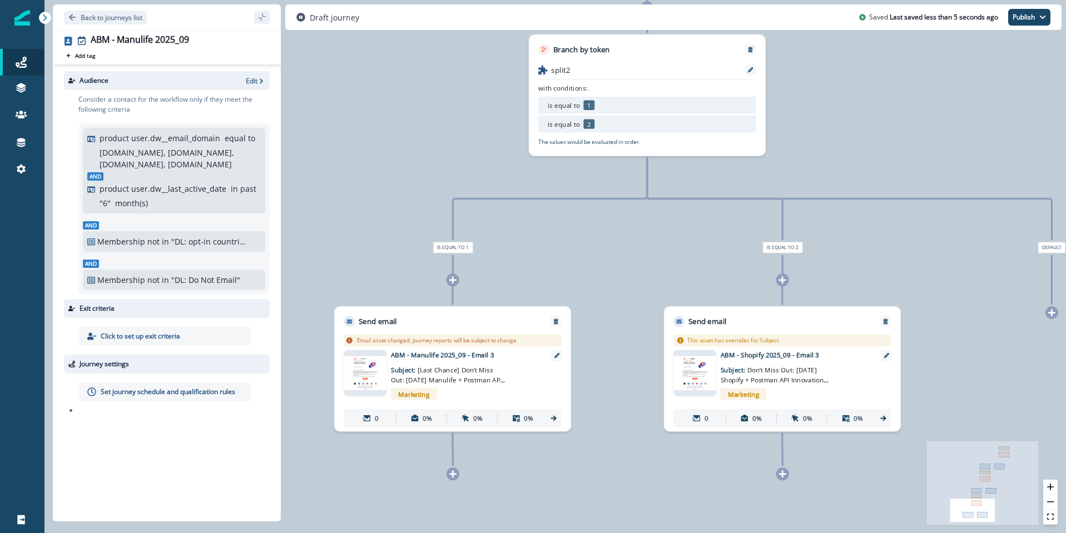
click at [824, 376] on span "Don’t Miss Out: Tomorrow’s Shopify + Postman API Innovation Hour" at bounding box center [775, 380] width 108 height 28
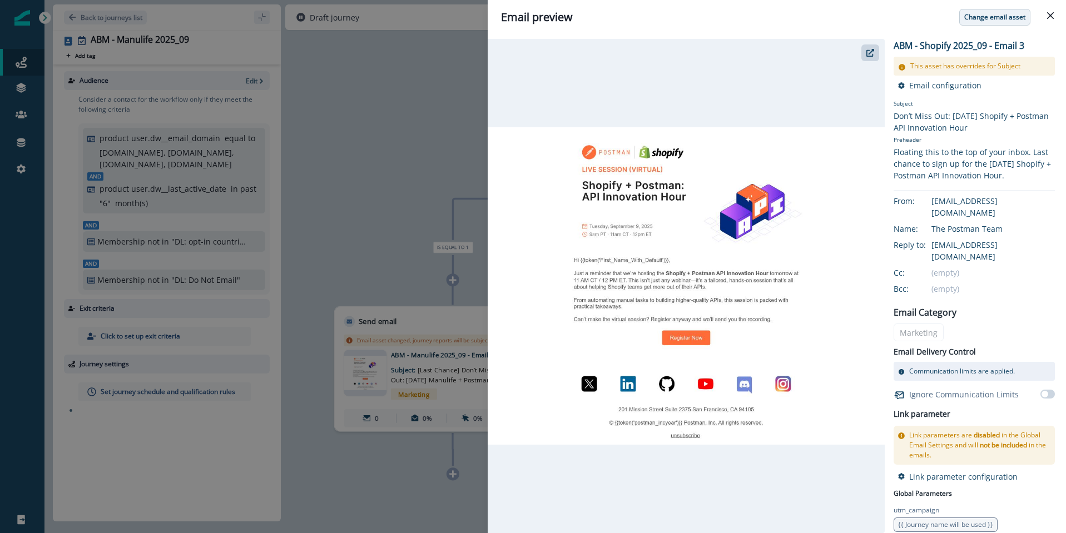
click at [984, 16] on p "Change email asset" at bounding box center [994, 17] width 61 height 8
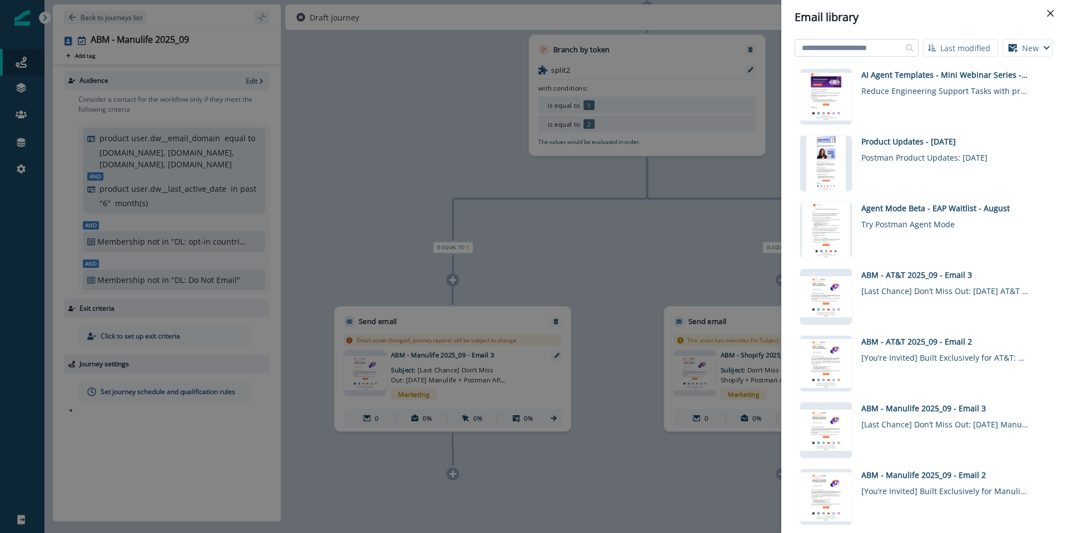
click at [841, 47] on input at bounding box center [857, 48] width 124 height 18
type input "********"
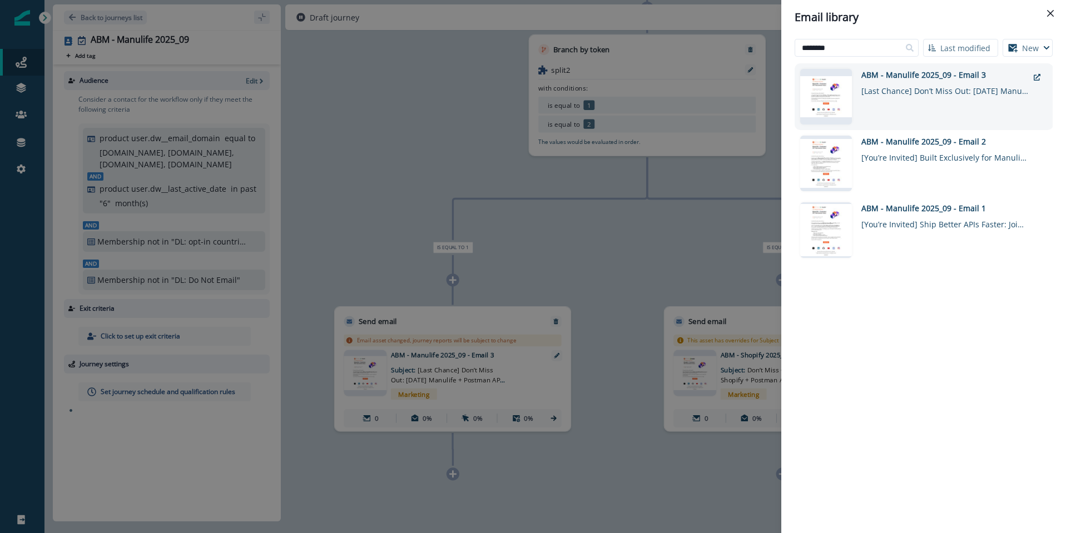
click at [901, 86] on div "[Last Chance] Don’t Miss Out: Tomorrow’s Manulife + Postman API Innovation Hour" at bounding box center [944, 89] width 167 height 16
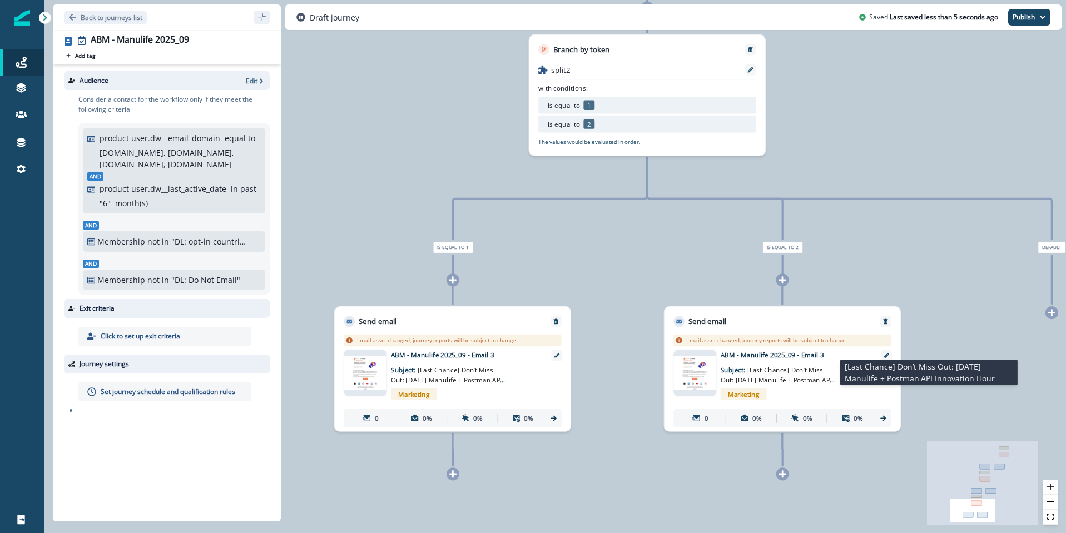
click at [815, 367] on span "[Last Chance] Don’t Miss Out: Tomorrow’s Manulife + Postman API Innovation Hour" at bounding box center [778, 380] width 115 height 28
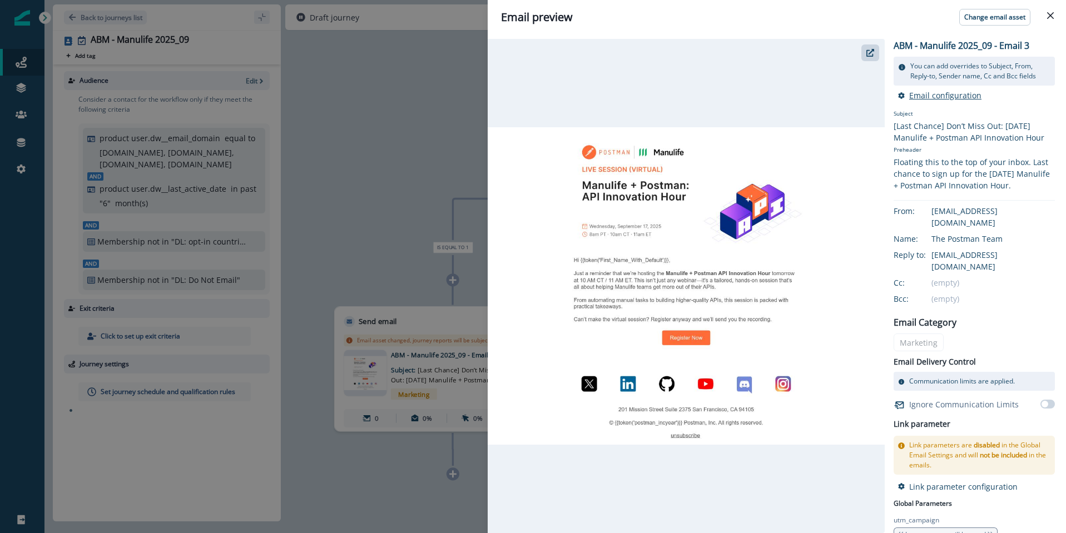
click at [949, 96] on p "Email configuration" at bounding box center [945, 95] width 72 height 11
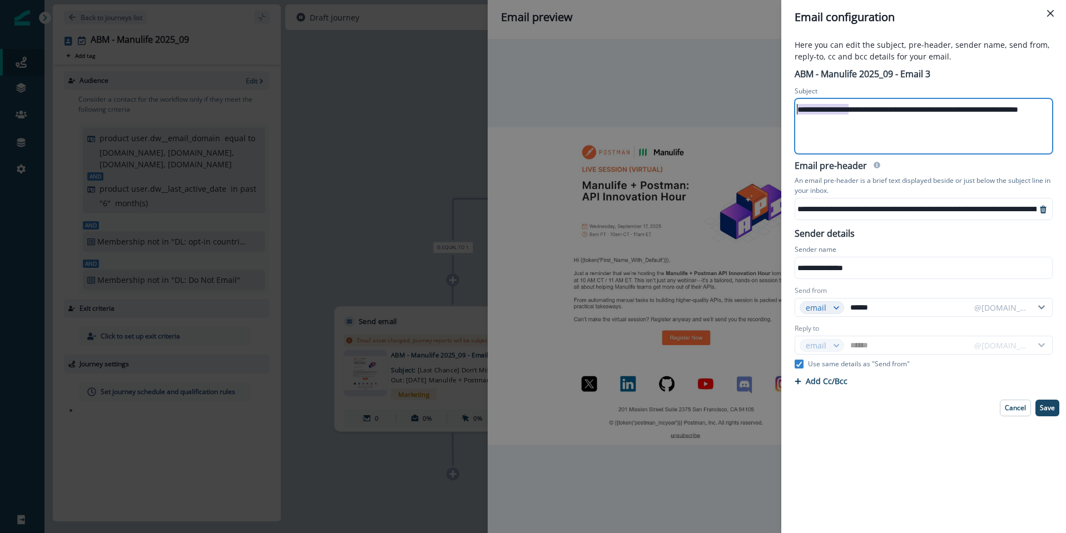
drag, startPoint x: 849, startPoint y: 108, endPoint x: 728, endPoint y: 109, distance: 120.7
click at [728, 109] on div "**********" at bounding box center [533, 266] width 1066 height 533
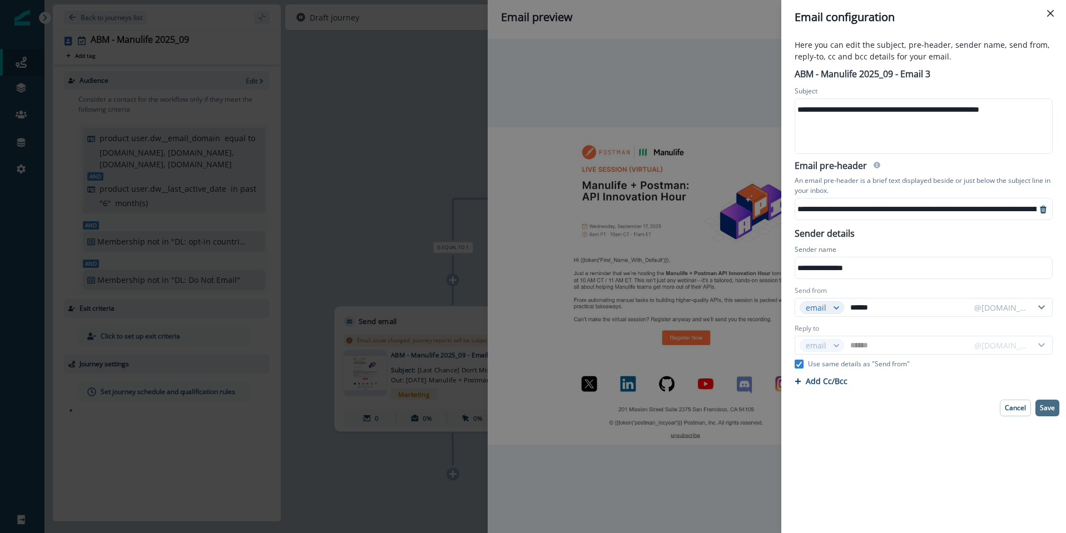
click at [1049, 413] on button "Save" at bounding box center [1047, 408] width 24 height 17
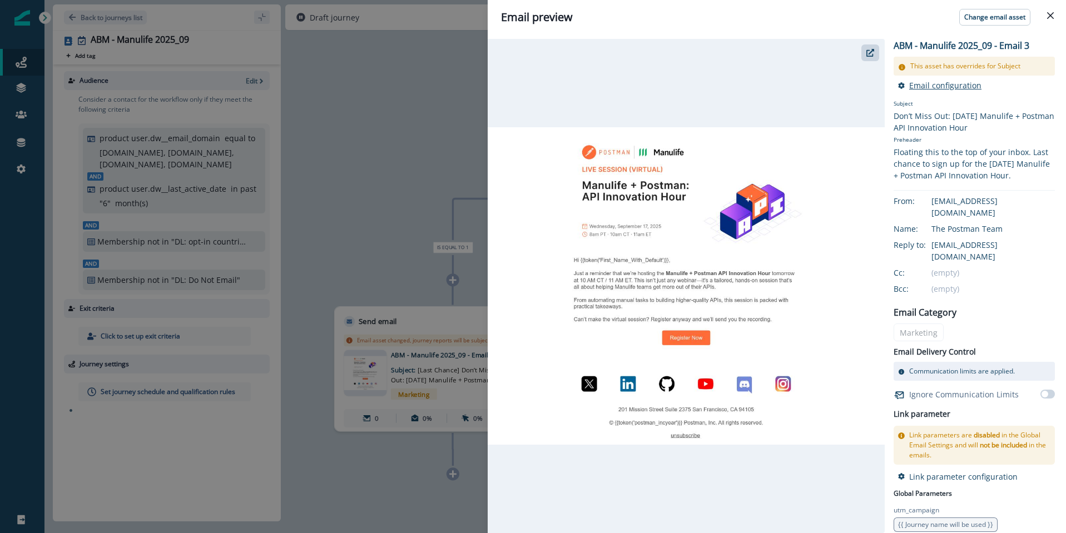
click at [931, 81] on p "Email configuration" at bounding box center [945, 85] width 72 height 11
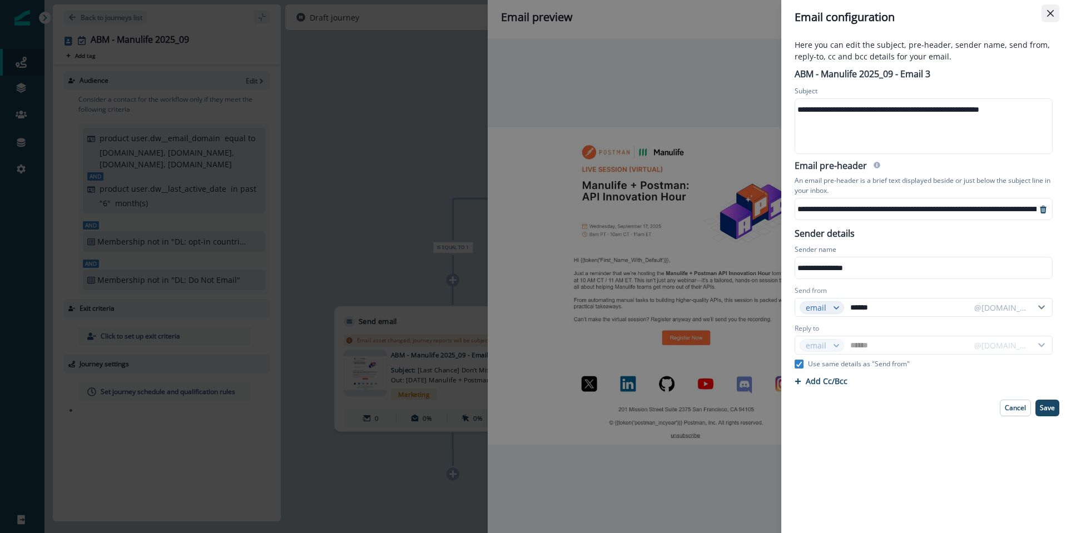
click at [1048, 10] on icon "Close" at bounding box center [1050, 13] width 7 height 7
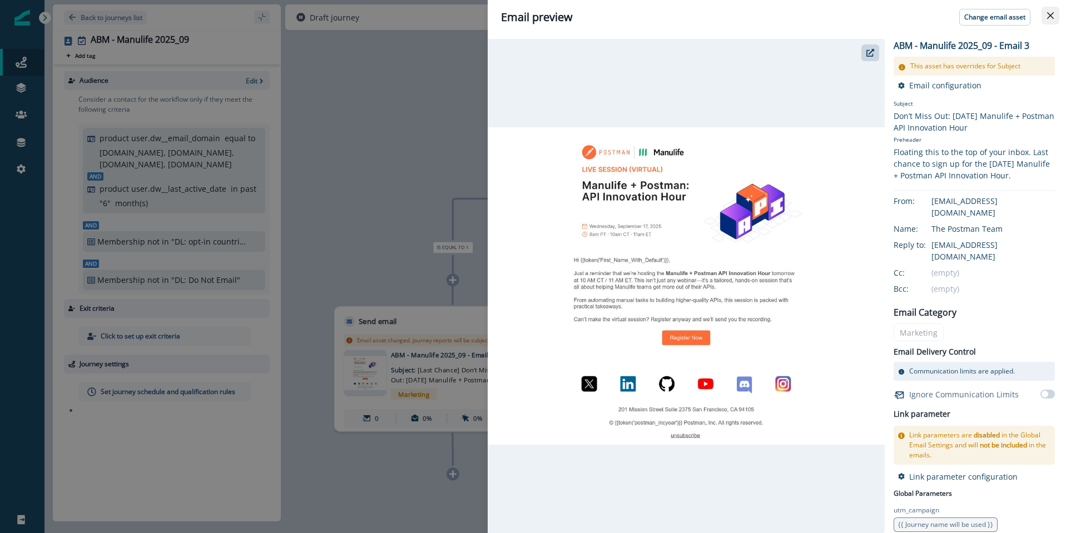
click at [1050, 13] on icon "Close" at bounding box center [1050, 15] width 7 height 7
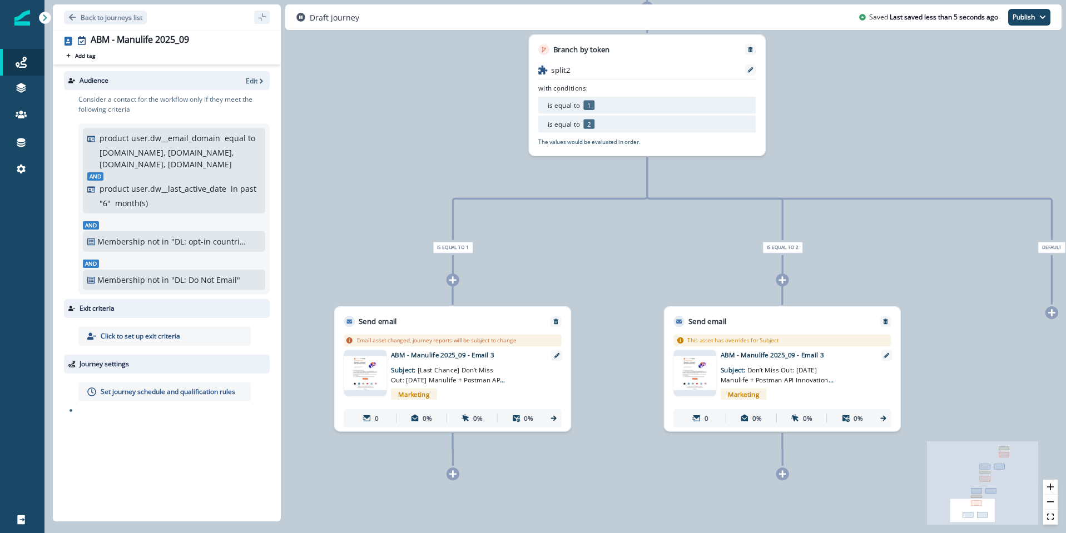
click at [390, 105] on div "0 contact has entered the journey Add delay Delay until: Aug 27, 2025 at 11:00 …" at bounding box center [555, 266] width 1022 height 533
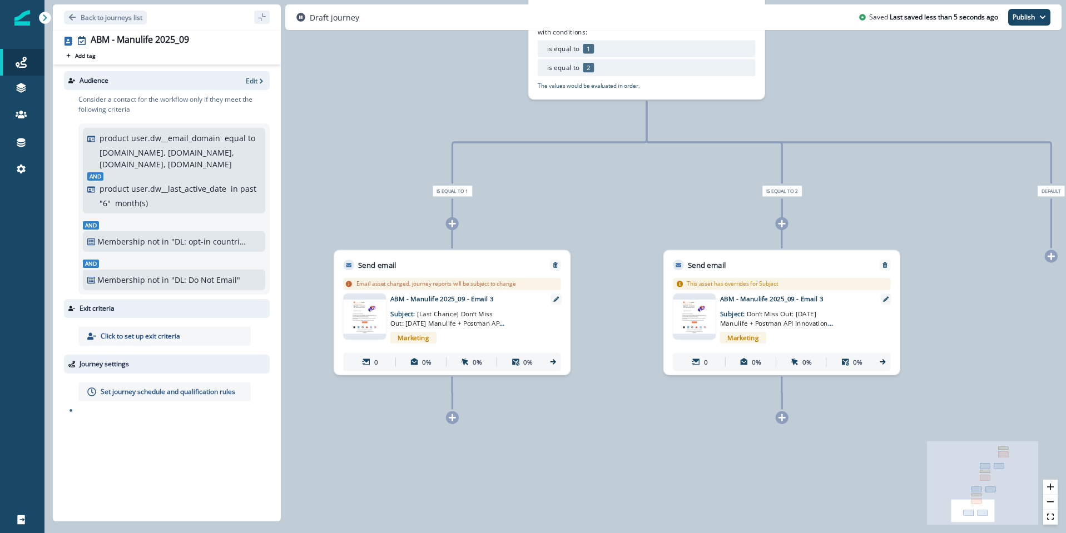
click at [185, 395] on p "Set journey schedule and qualification rules" at bounding box center [168, 392] width 135 height 10
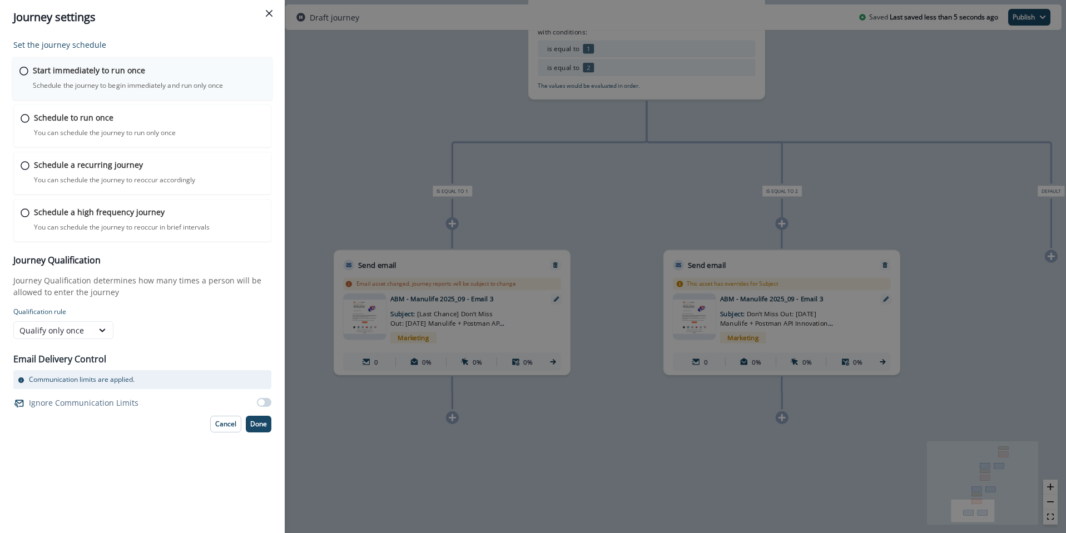
click at [79, 78] on div "Start immediately to run once Schedule the journey to begin immediately and run…" at bounding box center [149, 78] width 232 height 26
click at [271, 427] on button "Done" at bounding box center [259, 423] width 26 height 17
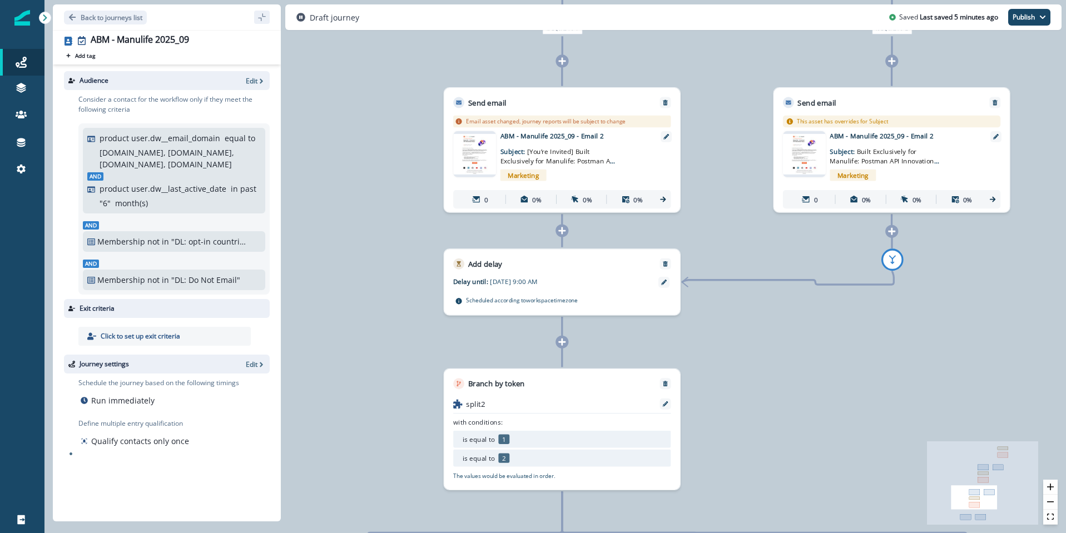
click at [490, 150] on img at bounding box center [474, 154] width 43 height 41
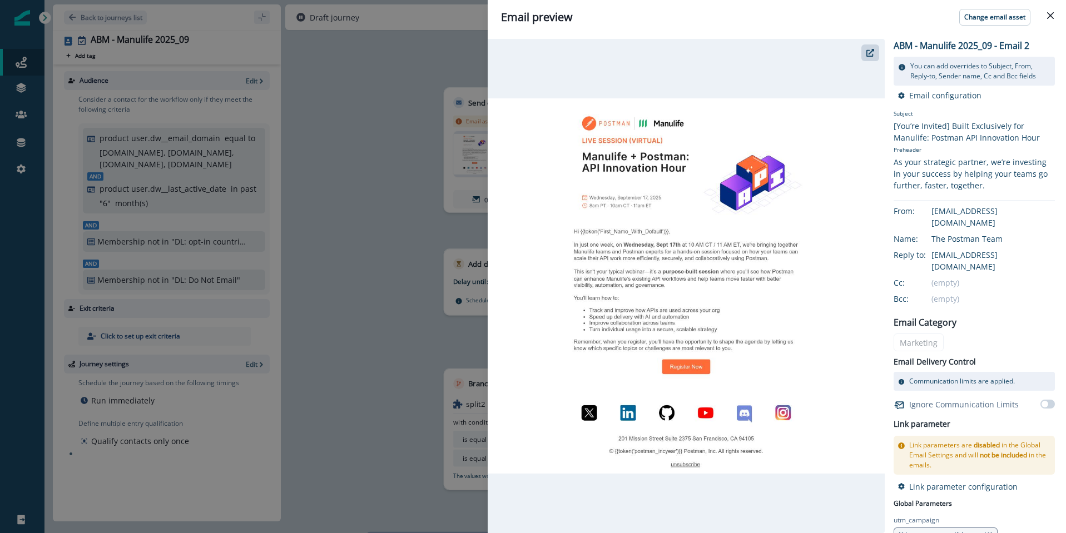
click at [714, 193] on img at bounding box center [686, 285] width 397 height 375
click at [868, 53] on icon "button" at bounding box center [870, 53] width 8 height 8
click at [1053, 13] on icon "Close" at bounding box center [1050, 15] width 7 height 7
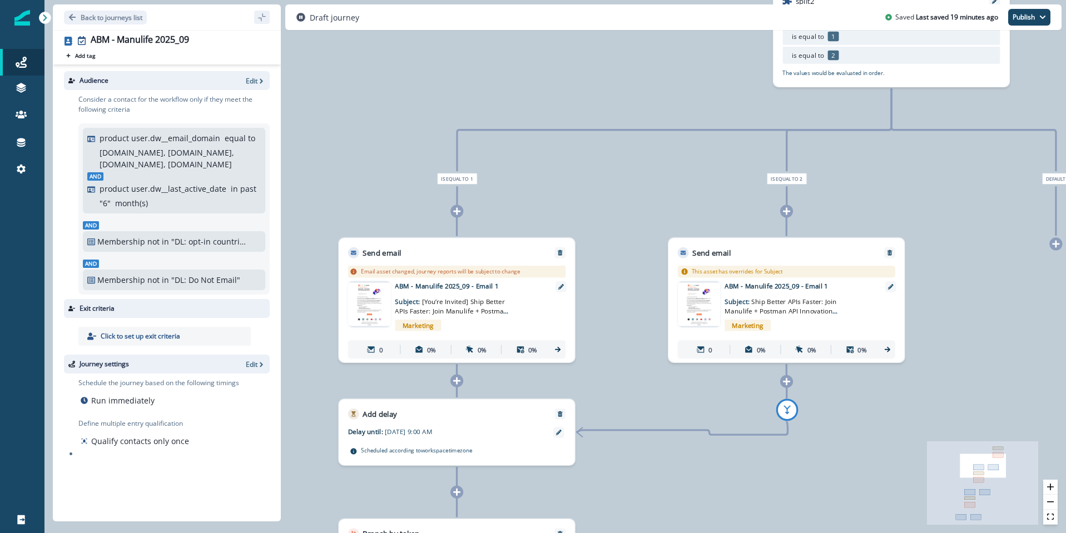
click at [363, 300] on img at bounding box center [369, 303] width 43 height 43
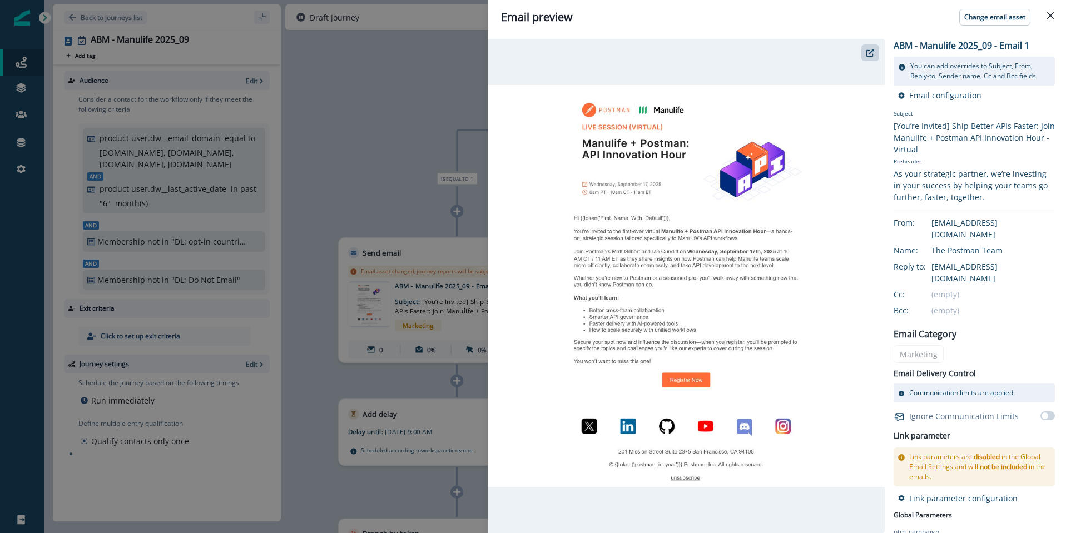
click at [618, 132] on img at bounding box center [686, 286] width 397 height 402
click at [869, 53] on icon "button" at bounding box center [870, 53] width 8 height 8
click at [1056, 13] on button "Close" at bounding box center [1051, 16] width 18 height 18
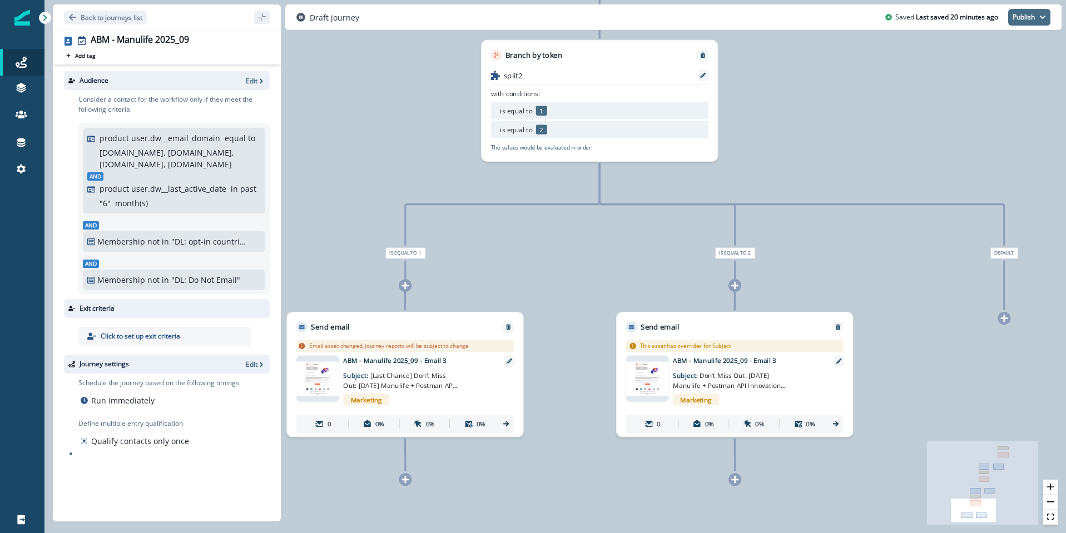
click at [1042, 21] on button "Publish" at bounding box center [1029, 17] width 42 height 17
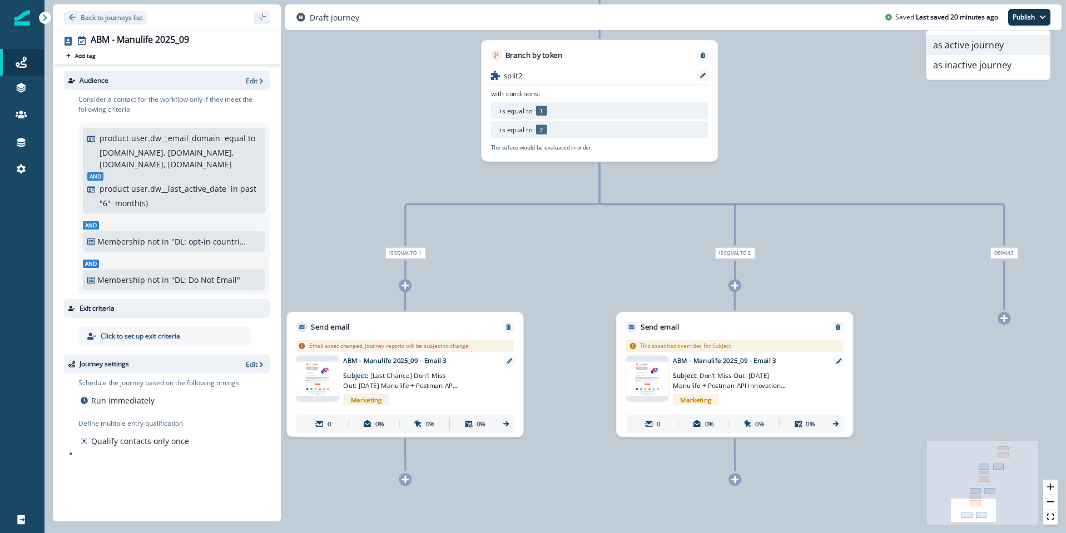
click at [993, 47] on button "as active journey" at bounding box center [987, 45] width 123 height 20
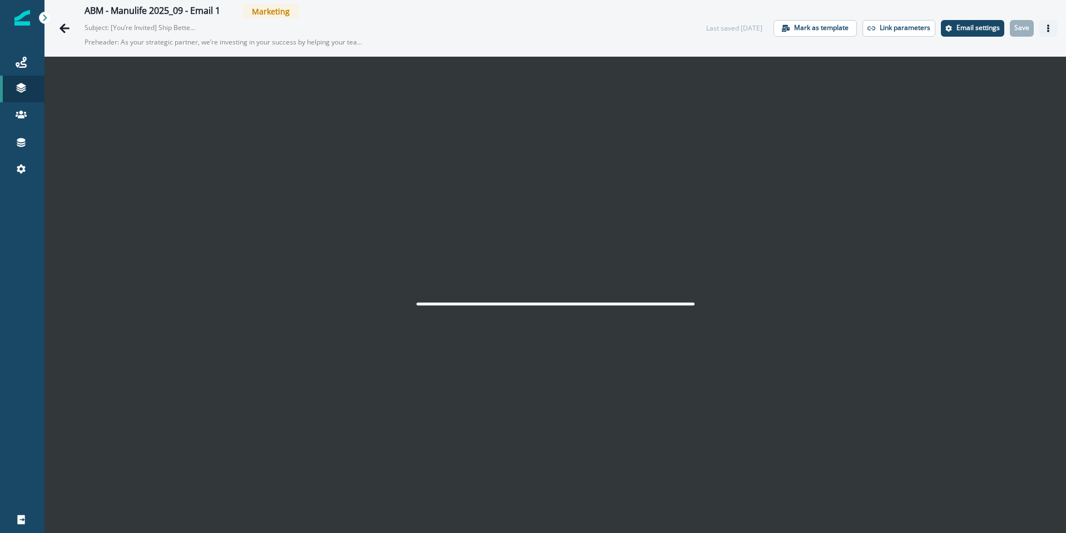
click at [1047, 27] on icon "Actions" at bounding box center [1048, 28] width 8 height 8
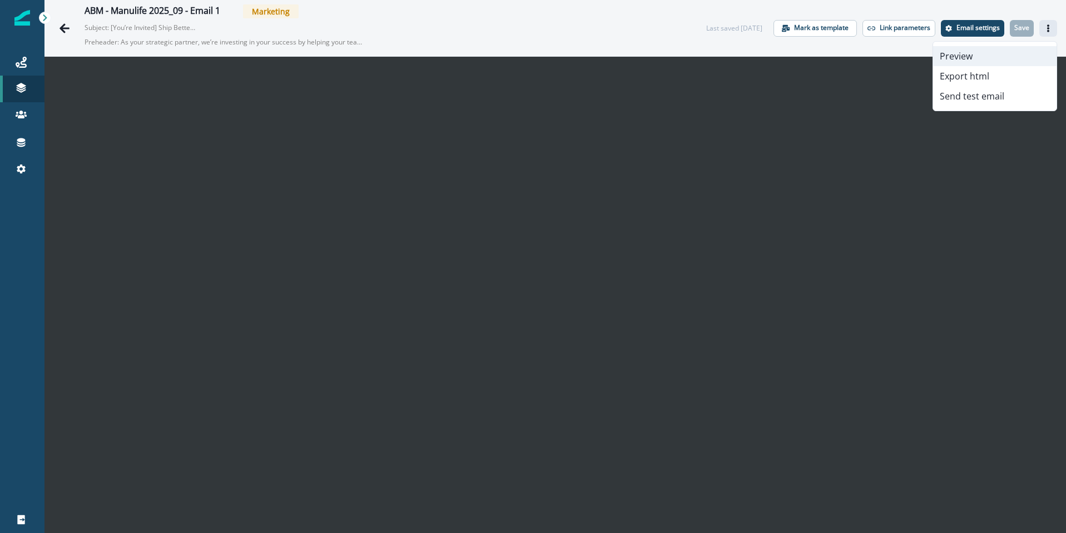
click at [982, 58] on button "Preview" at bounding box center [994, 56] width 123 height 20
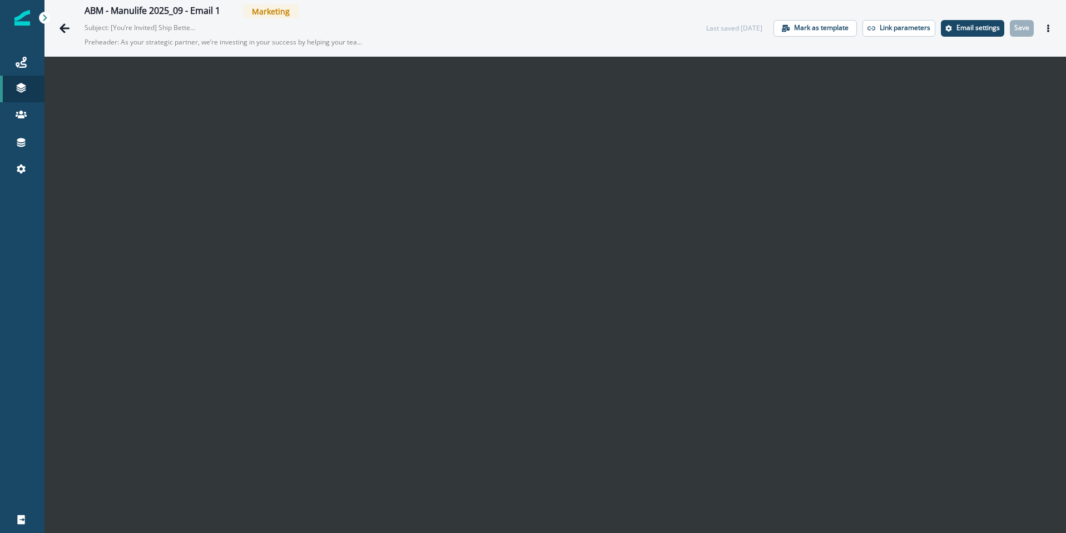
scroll to position [18, 0]
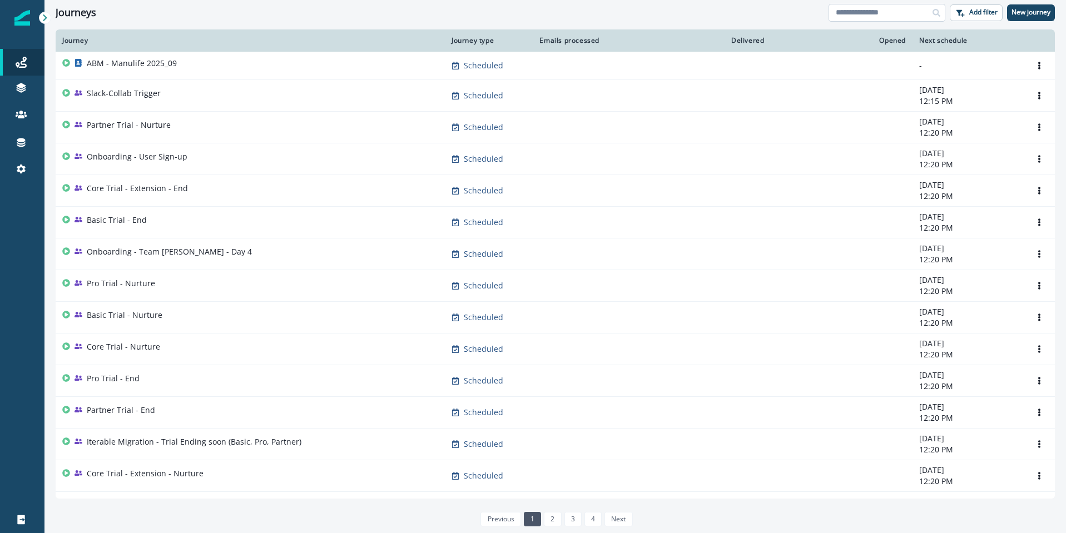
click at [891, 12] on input at bounding box center [887, 13] width 117 height 18
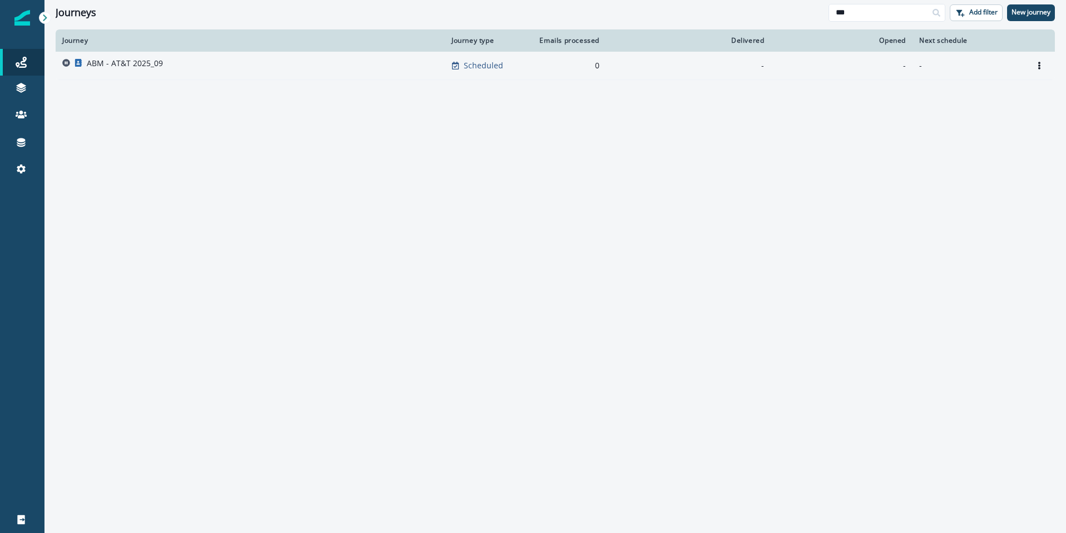
type input "***"
click at [133, 65] on p "ABM - AT&T 2025_09" at bounding box center [125, 63] width 76 height 11
click at [121, 61] on p "ABM - AT&T 2025_09" at bounding box center [125, 63] width 76 height 11
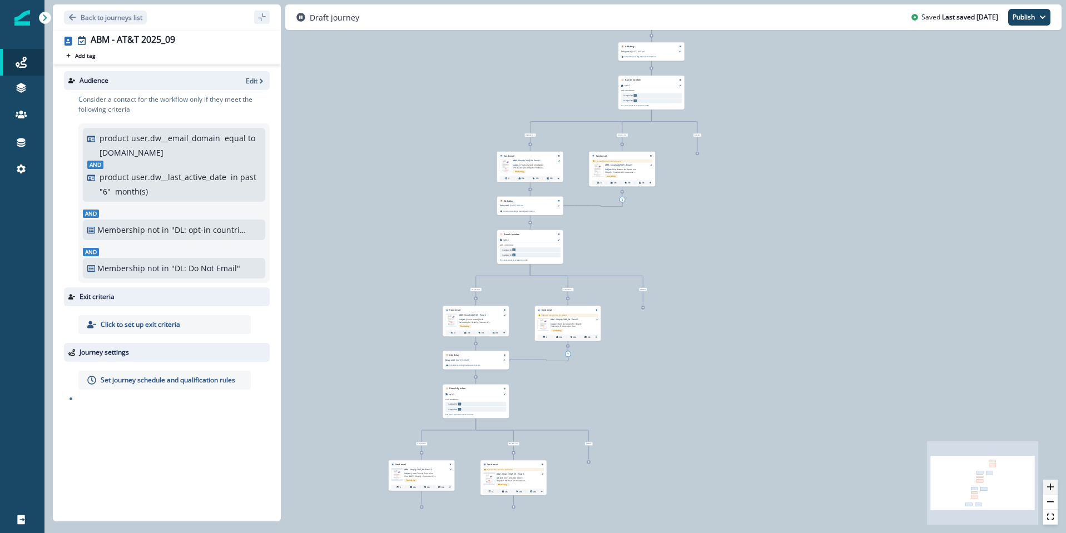
click at [1049, 487] on icon "zoom in" at bounding box center [1050, 487] width 7 height 7
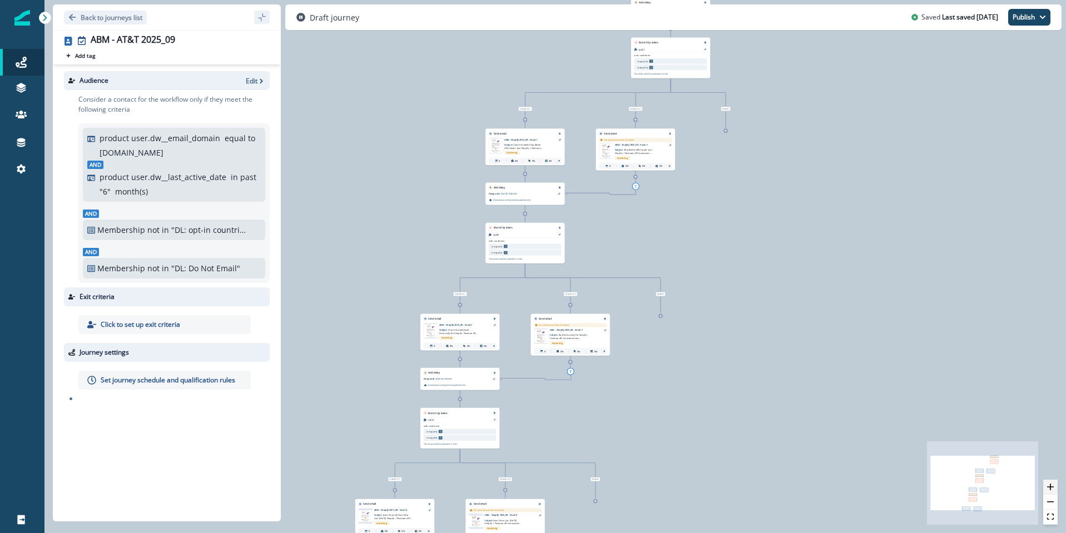
click at [1049, 487] on icon "zoom in" at bounding box center [1050, 487] width 7 height 7
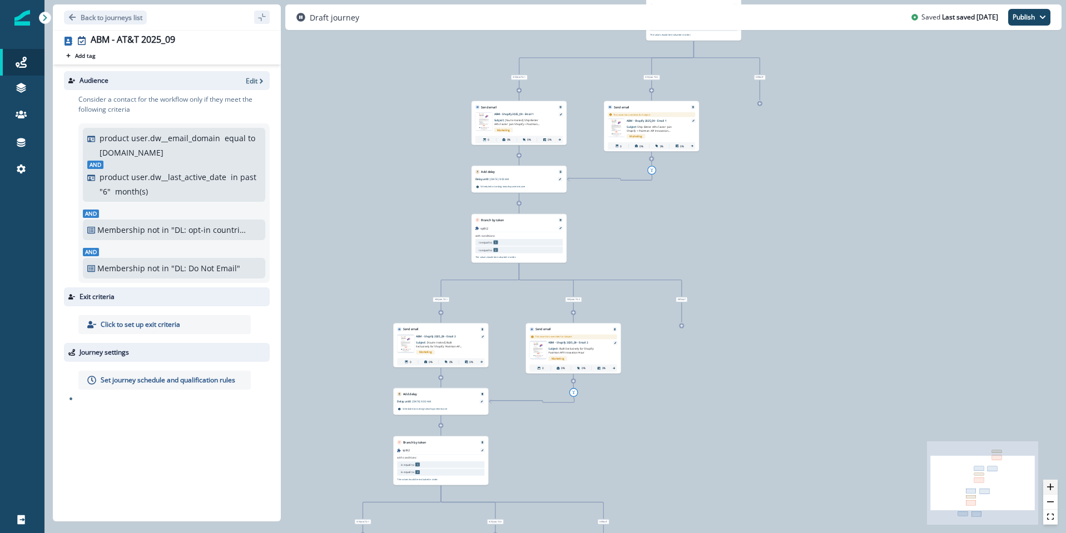
click at [1049, 487] on icon "zoom in" at bounding box center [1050, 487] width 7 height 7
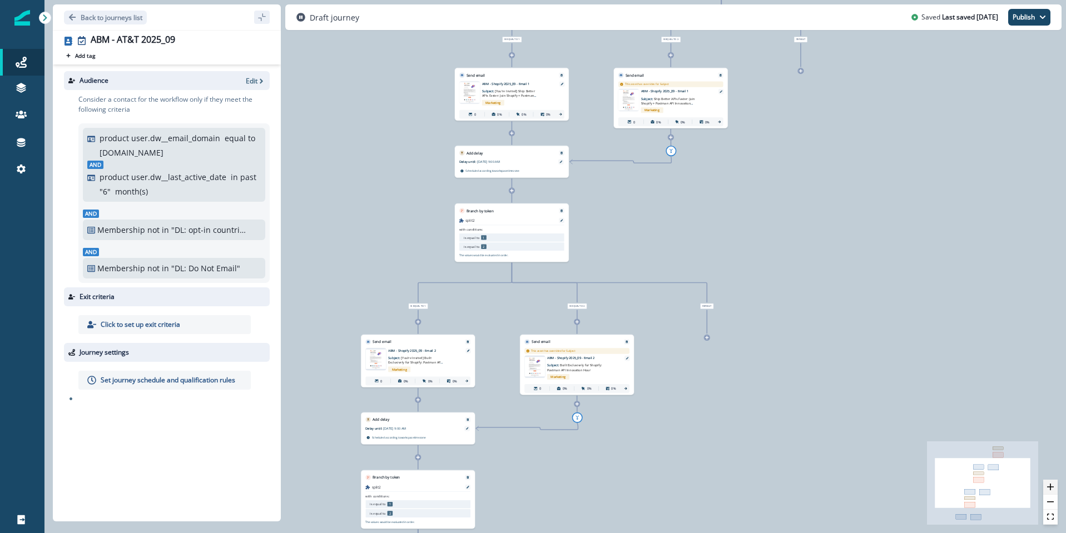
click at [1049, 487] on icon "zoom in" at bounding box center [1050, 487] width 7 height 7
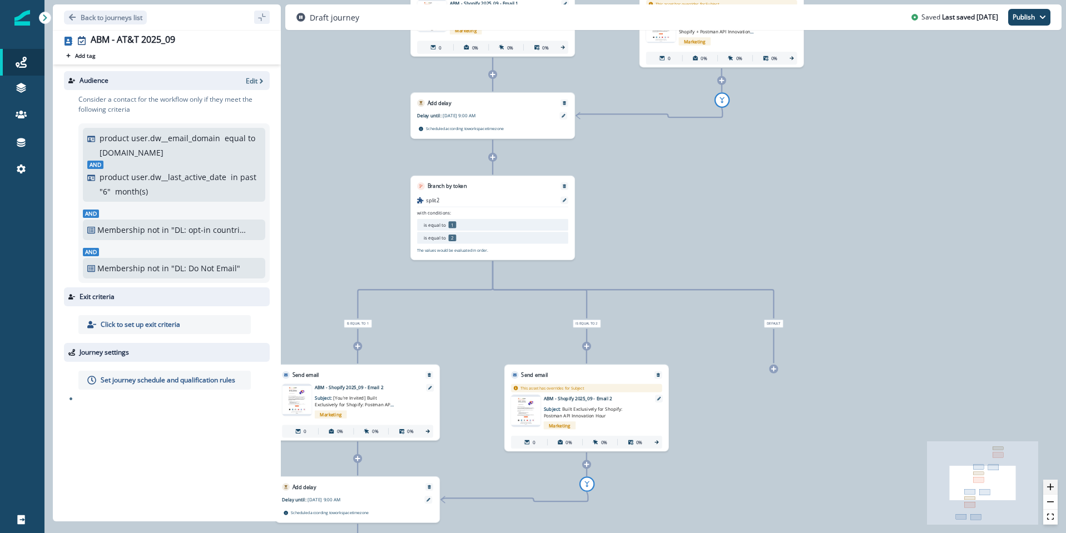
click at [1049, 487] on icon "zoom in" at bounding box center [1050, 487] width 7 height 7
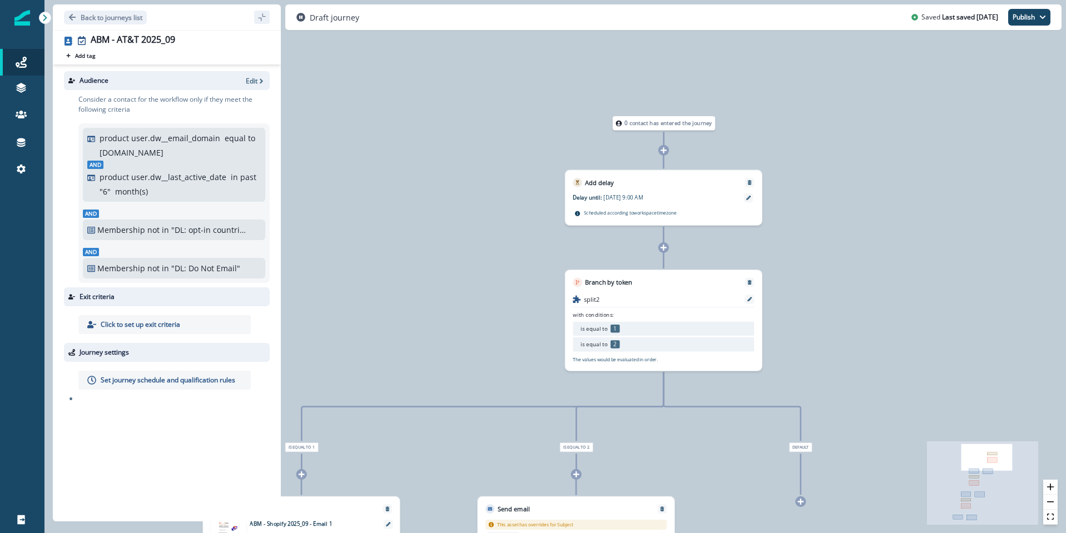
click at [627, 194] on p "[DATE] 9:00 AM" at bounding box center [651, 198] width 96 height 8
click at [632, 196] on p "[DATE] 9:00 AM" at bounding box center [651, 198] width 96 height 8
click at [746, 197] on icon at bounding box center [748, 198] width 4 height 4
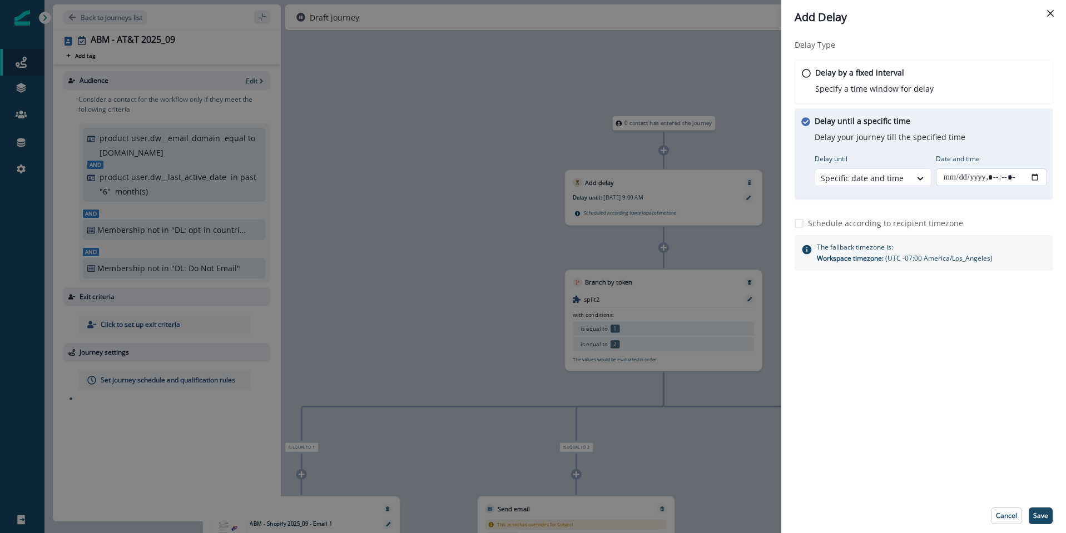
click at [958, 174] on input "Date and time" at bounding box center [991, 177] width 111 height 18
click at [1034, 177] on input "Date and time" at bounding box center [991, 177] width 111 height 18
type input "**********"
click at [930, 384] on div "Delay Type Delay by a fixed interval Specify a time window for delay Delay unti…" at bounding box center [923, 266] width 285 height 464
click at [1041, 514] on p "Save" at bounding box center [1040, 516] width 15 height 8
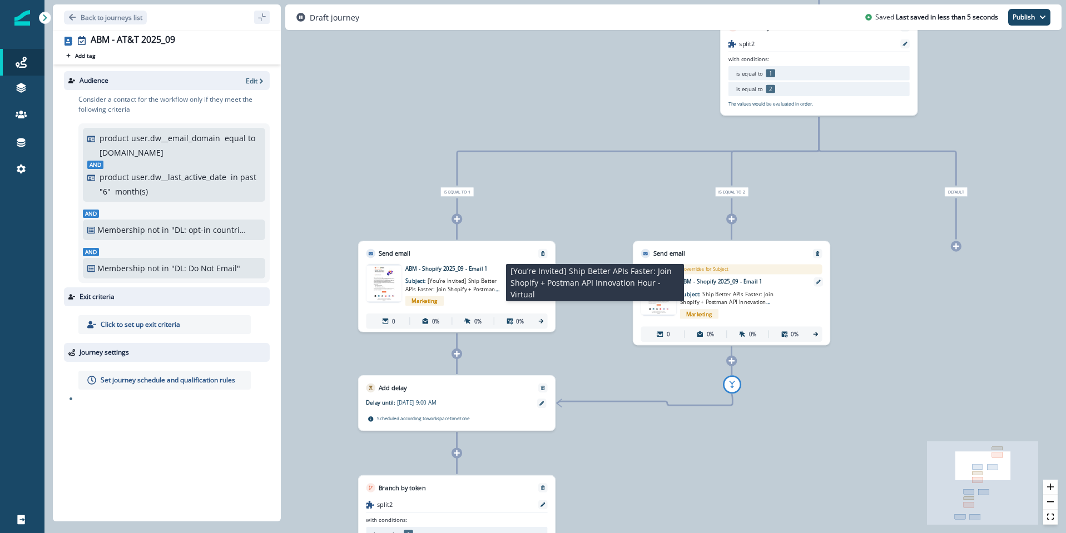
click at [437, 279] on span "[You’re Invited] Ship Better APIs Faster: Join Shopify + Postman API Innovation…" at bounding box center [452, 288] width 94 height 23
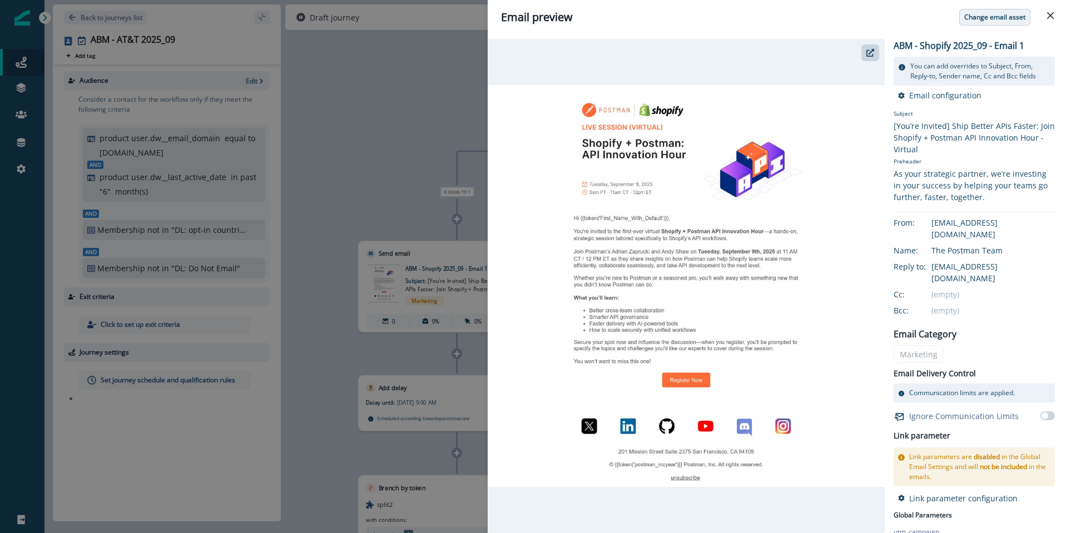
click at [1004, 24] on button "Change email asset" at bounding box center [994, 17] width 71 height 17
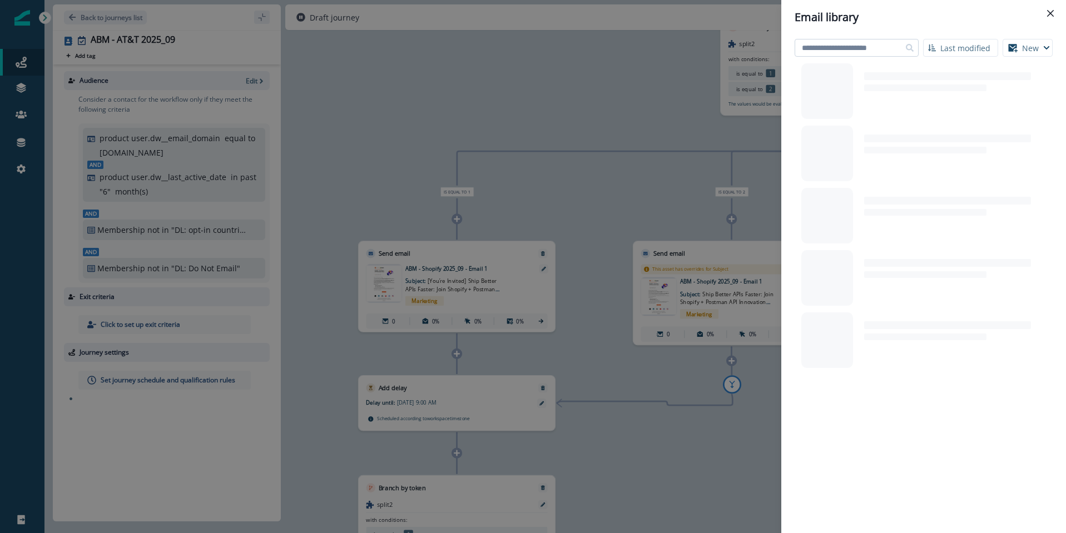
click at [863, 51] on input at bounding box center [857, 48] width 124 height 18
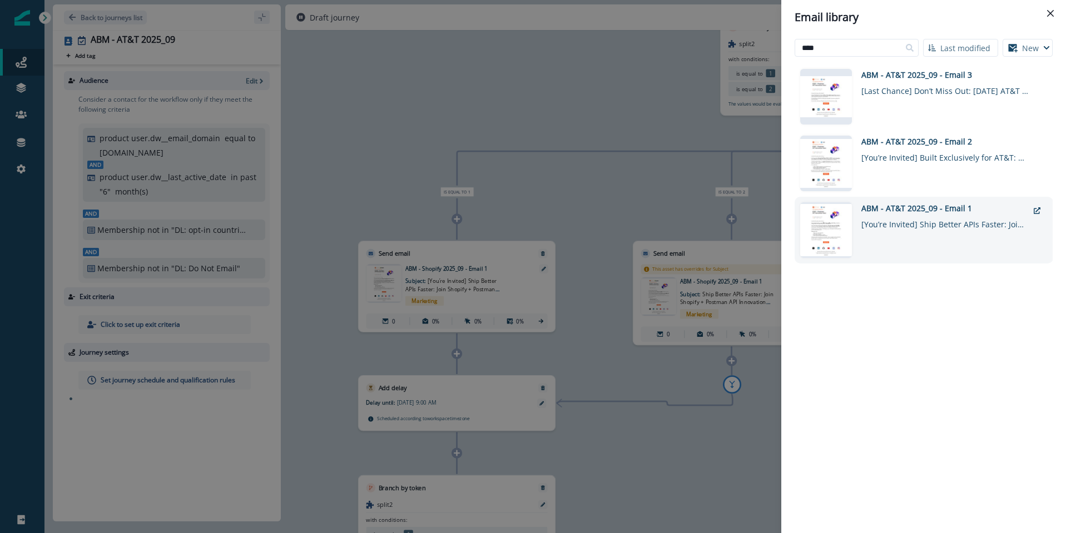
type input "****"
click at [930, 222] on div "[You’re Invited] Ship Better APIs Faster: Join AT&T + Postman API Innovation Ho…" at bounding box center [944, 222] width 167 height 16
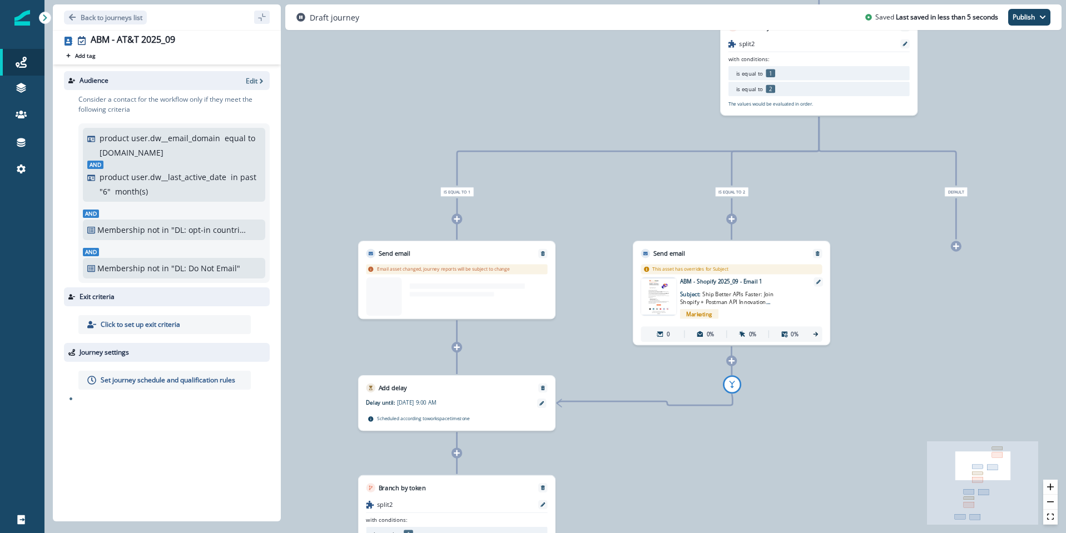
click at [930, 222] on div "0 contact has entered the journey Add delay Delay until: [DATE] 9:00 AM Delay d…" at bounding box center [555, 266] width 1022 height 533
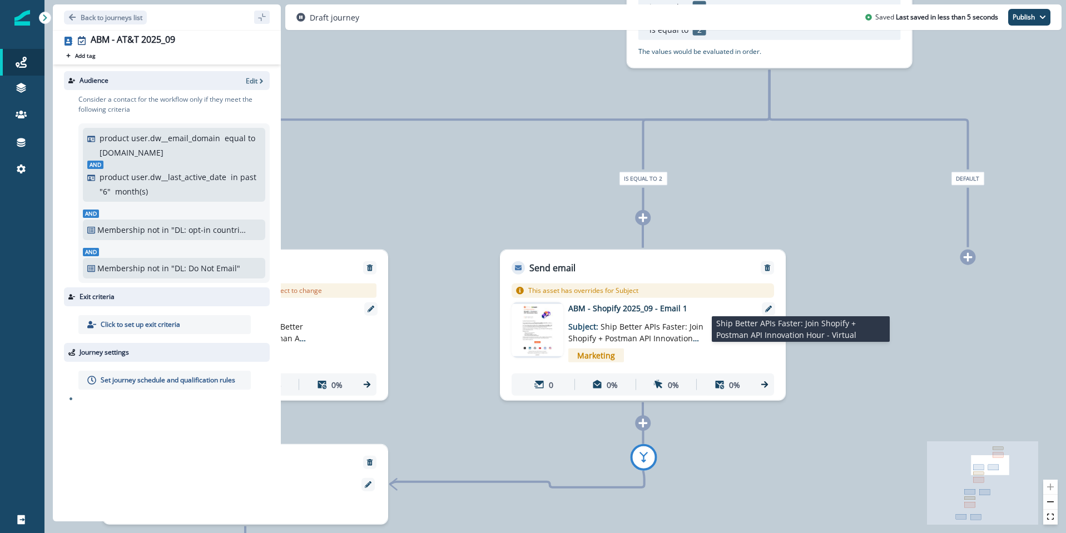
click at [694, 320] on p "Subject: Ship Better APIs Faster: Join Shopify + Postman API Innovation Hour - …" at bounding box center [637, 329] width 139 height 30
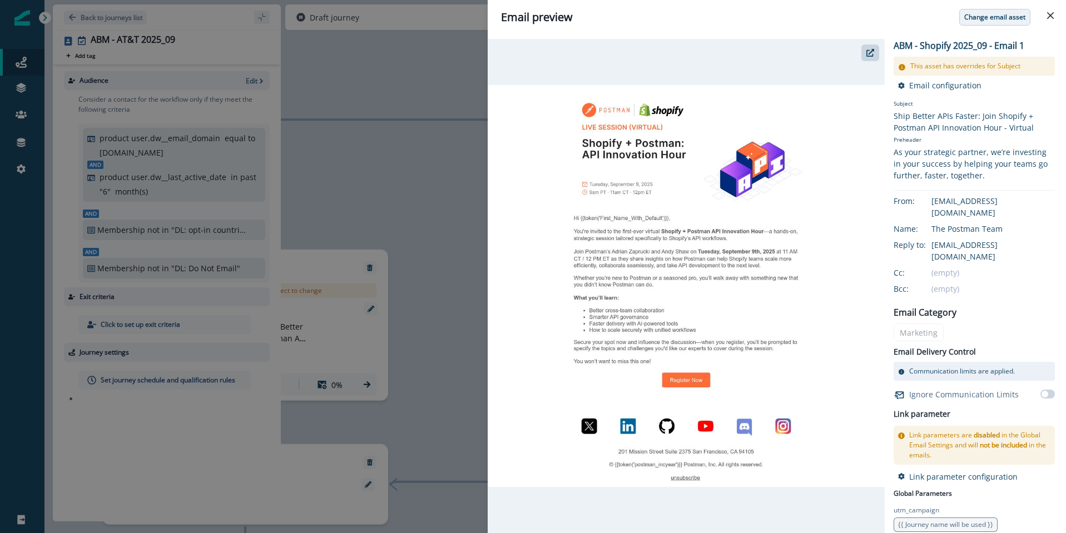
click at [1003, 14] on p "Change email asset" at bounding box center [994, 17] width 61 height 8
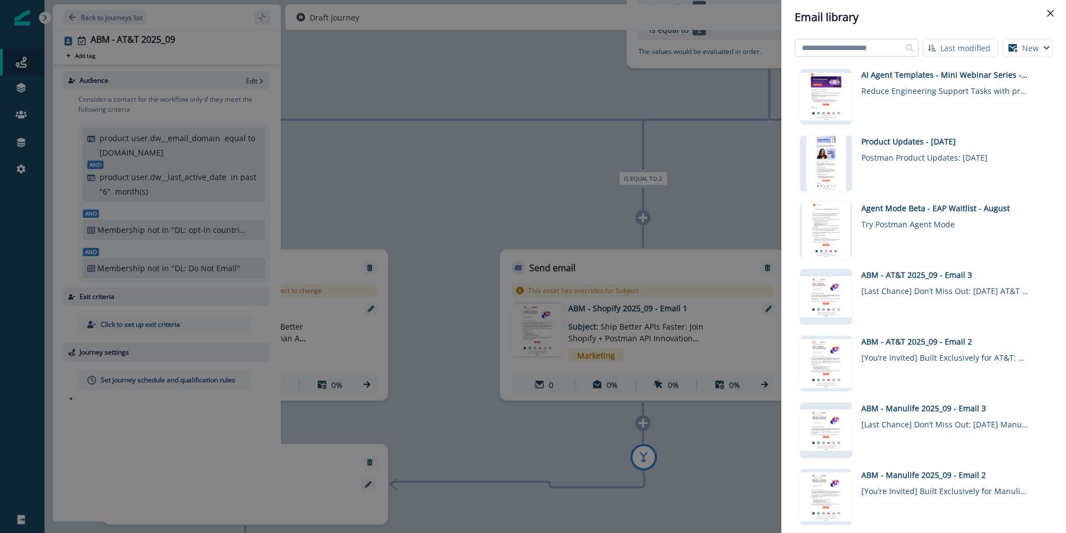
click at [865, 43] on input at bounding box center [857, 48] width 124 height 18
type input "****"
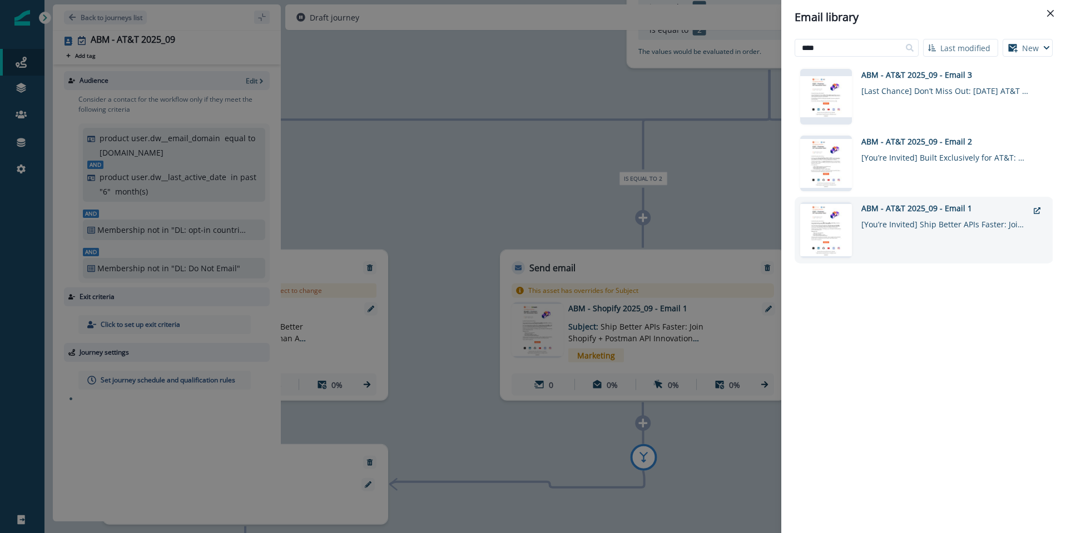
click at [902, 209] on div "ABM - AT&T 2025_09 - Email 1" at bounding box center [944, 208] width 167 height 12
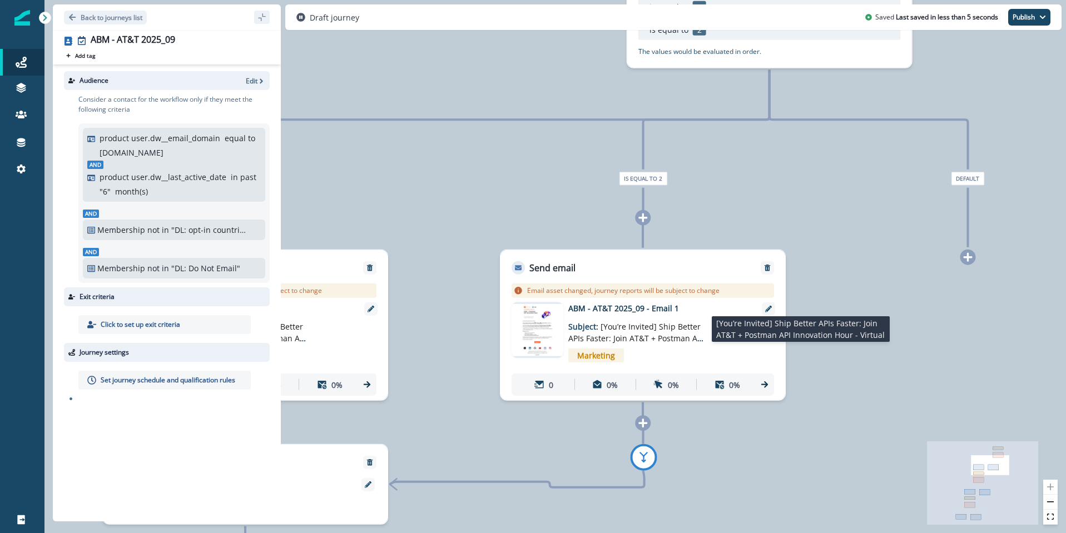
click at [653, 325] on span "[You’re Invited] Ship Better APIs Faster: Join AT&T + Postman API Innovation Ho…" at bounding box center [636, 338] width 136 height 34
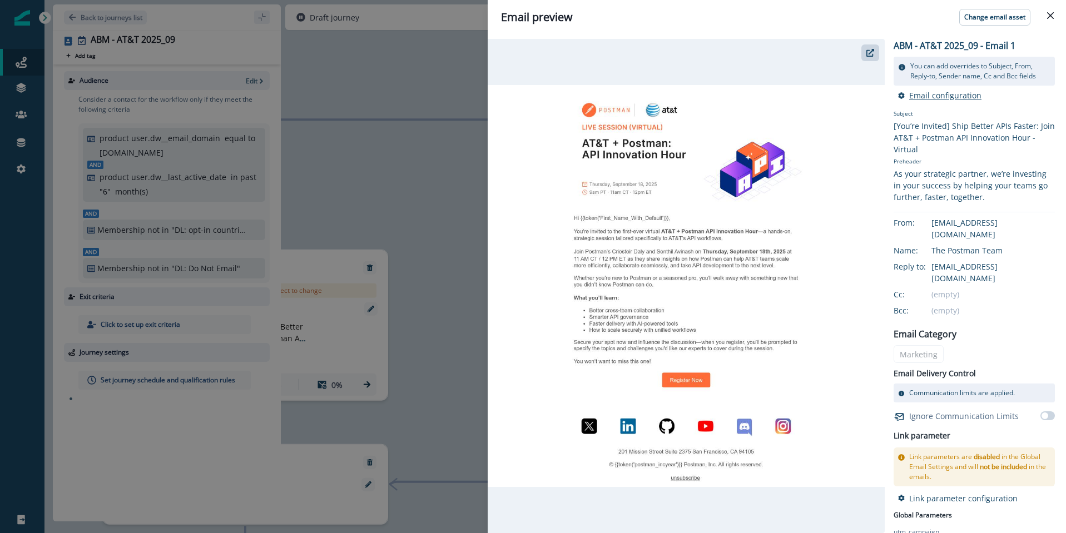
click at [951, 94] on p "Email configuration" at bounding box center [945, 95] width 72 height 11
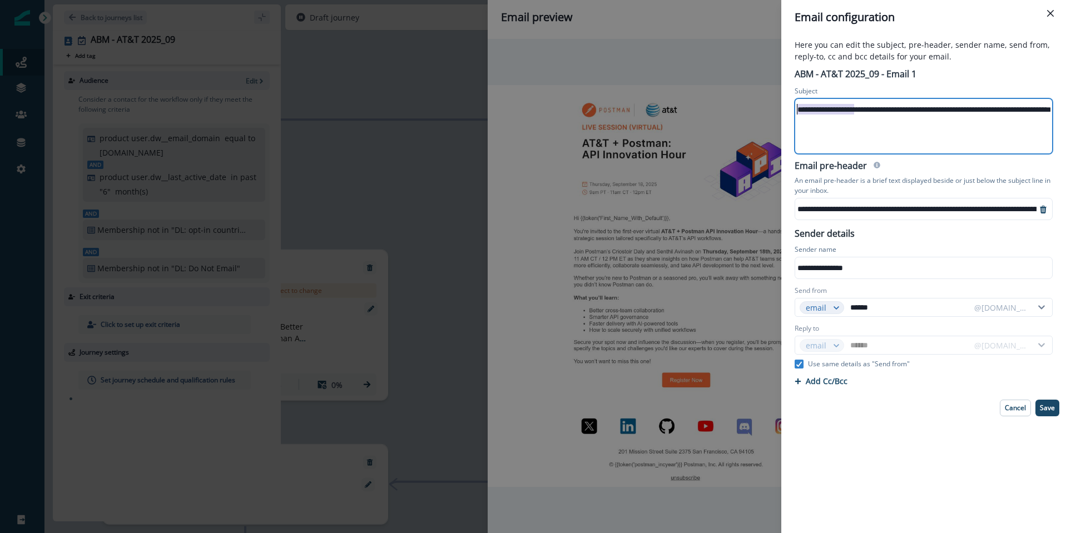
drag, startPoint x: 856, startPoint y: 109, endPoint x: 755, endPoint y: 107, distance: 101.2
click at [755, 107] on div "**********" at bounding box center [533, 266] width 1066 height 533
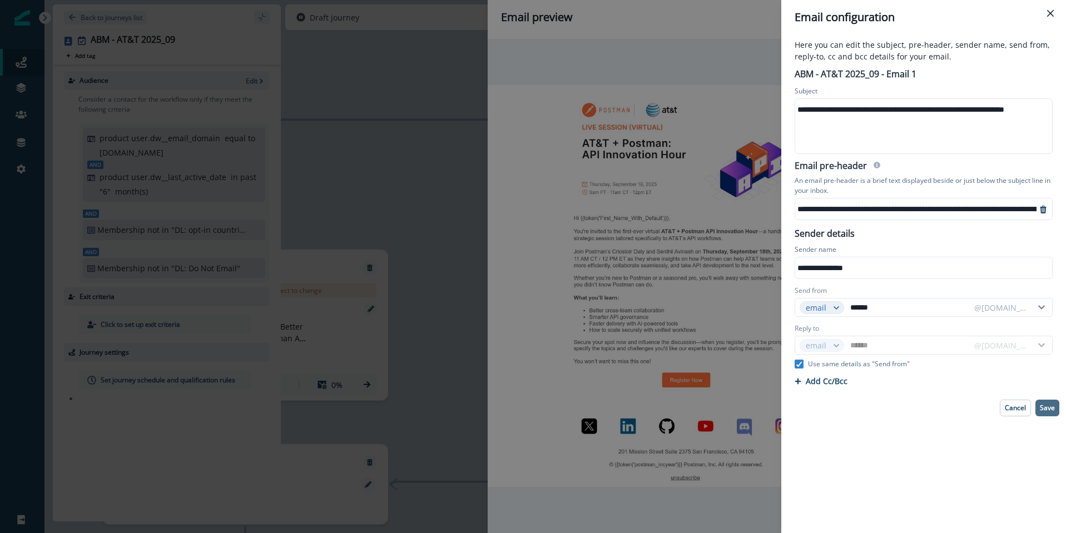
click at [1044, 408] on p "Save" at bounding box center [1047, 408] width 15 height 8
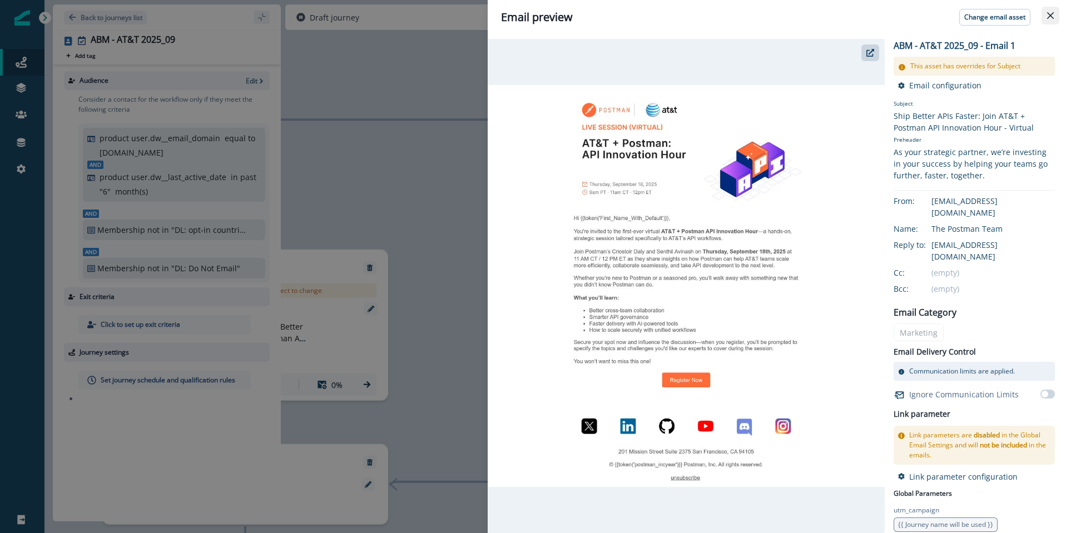
click at [1053, 14] on icon "Close" at bounding box center [1050, 15] width 7 height 7
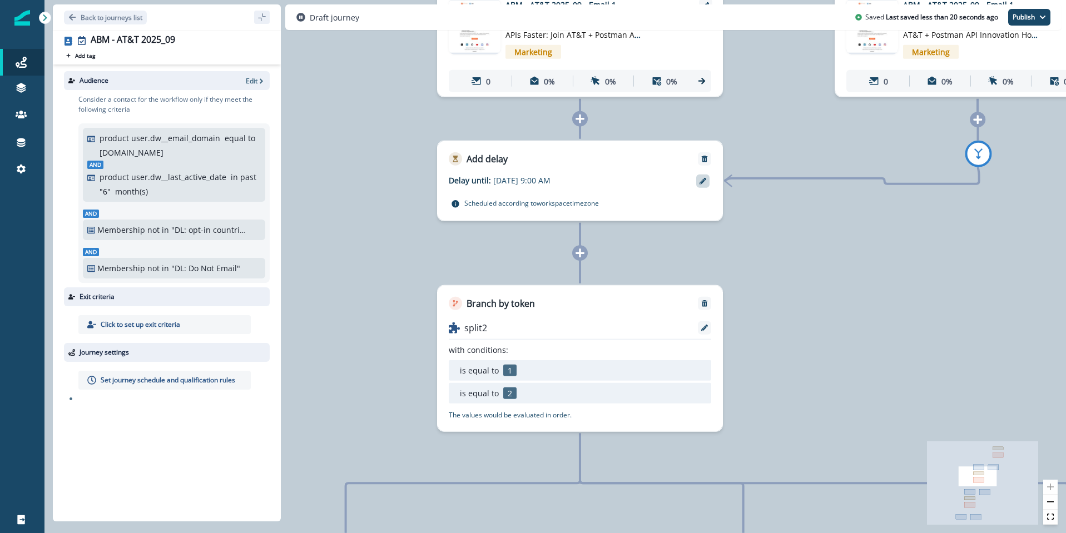
click at [702, 181] on icon at bounding box center [703, 181] width 7 height 7
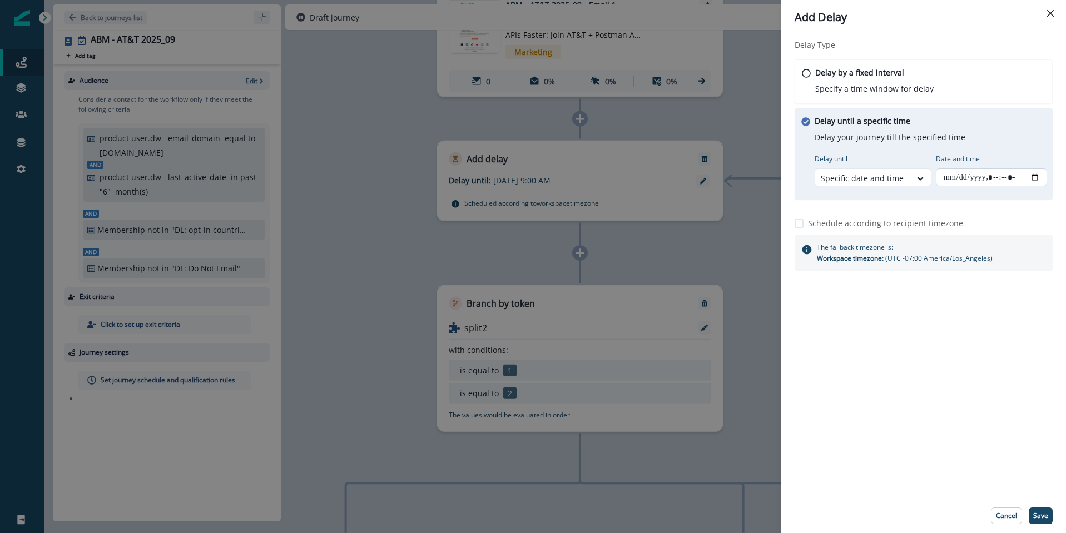
click at [981, 180] on input "Date and time" at bounding box center [991, 177] width 111 height 18
click at [1034, 176] on input "Date and time" at bounding box center [991, 177] width 111 height 18
click at [1032, 178] on input "Date and time" at bounding box center [991, 177] width 111 height 18
type input "**********"
click at [956, 427] on div "Delay Type Delay by a fixed interval Specify a time window for delay Delay unti…" at bounding box center [923, 266] width 285 height 464
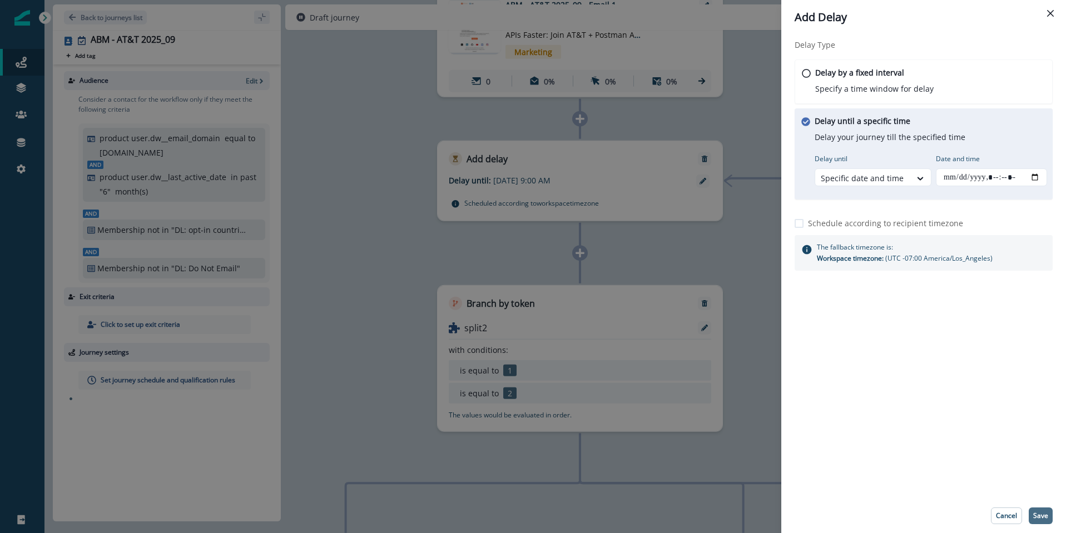
drag, startPoint x: 1042, startPoint y: 518, endPoint x: 1035, endPoint y: 514, distance: 7.7
click at [1042, 518] on p "Save" at bounding box center [1040, 516] width 15 height 8
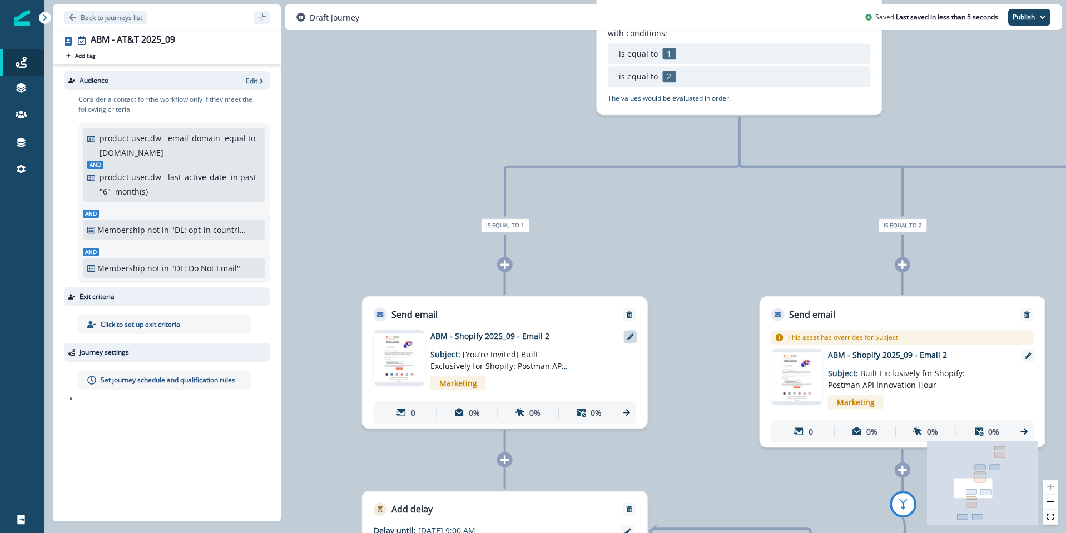
click at [631, 340] on icon at bounding box center [630, 337] width 7 height 7
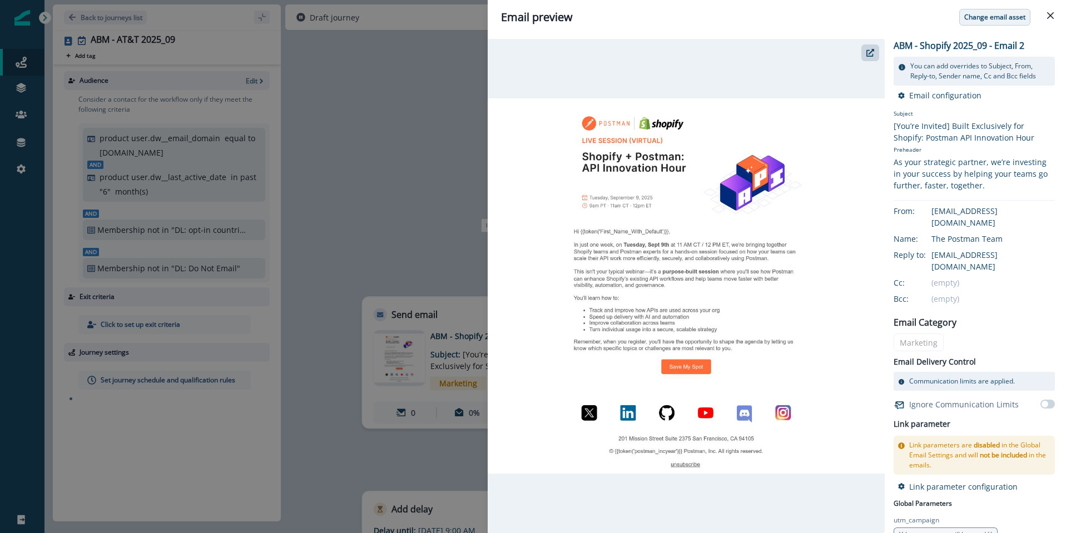
click at [980, 18] on p "Change email asset" at bounding box center [994, 17] width 61 height 8
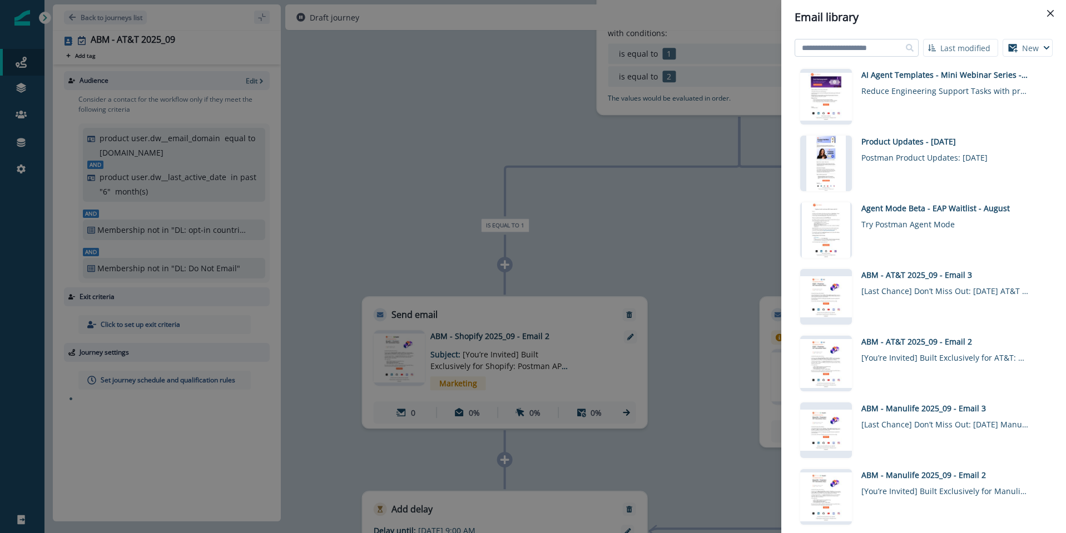
click at [840, 46] on input at bounding box center [857, 48] width 124 height 18
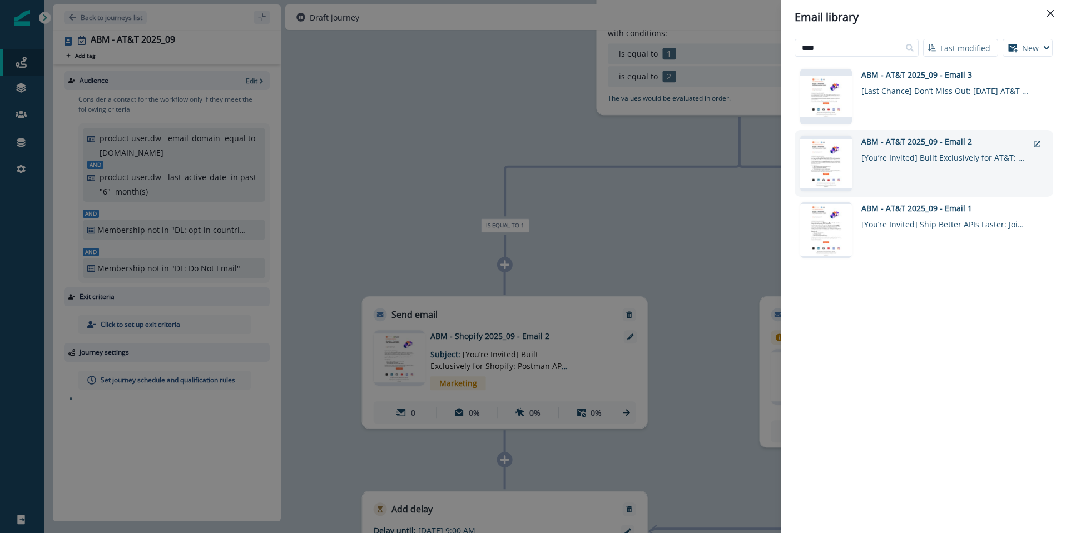
type input "****"
click at [933, 148] on div "[You’re Invited] Built Exclusively for AT&T: Postman API Innovation Hour" at bounding box center [944, 155] width 167 height 16
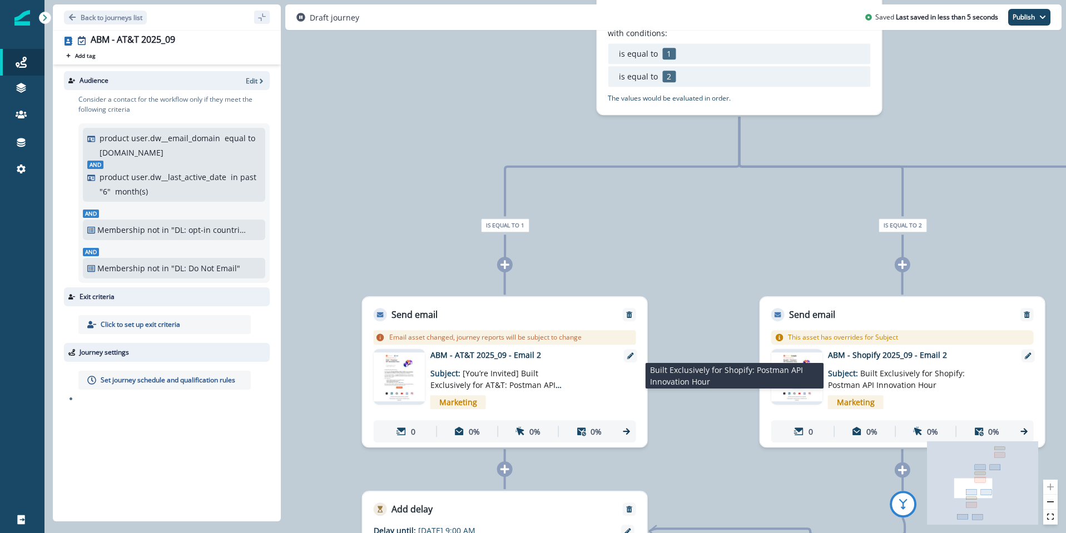
click at [901, 375] on span "Built Exclusively for Shopify: Postman API Innovation Hour" at bounding box center [896, 379] width 137 height 22
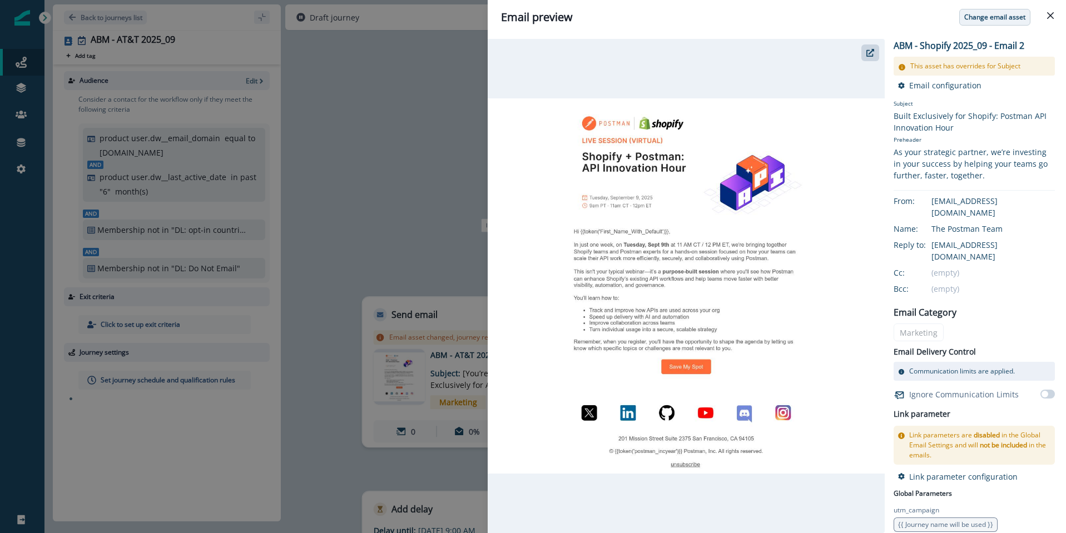
click at [989, 17] on p "Change email asset" at bounding box center [994, 17] width 61 height 8
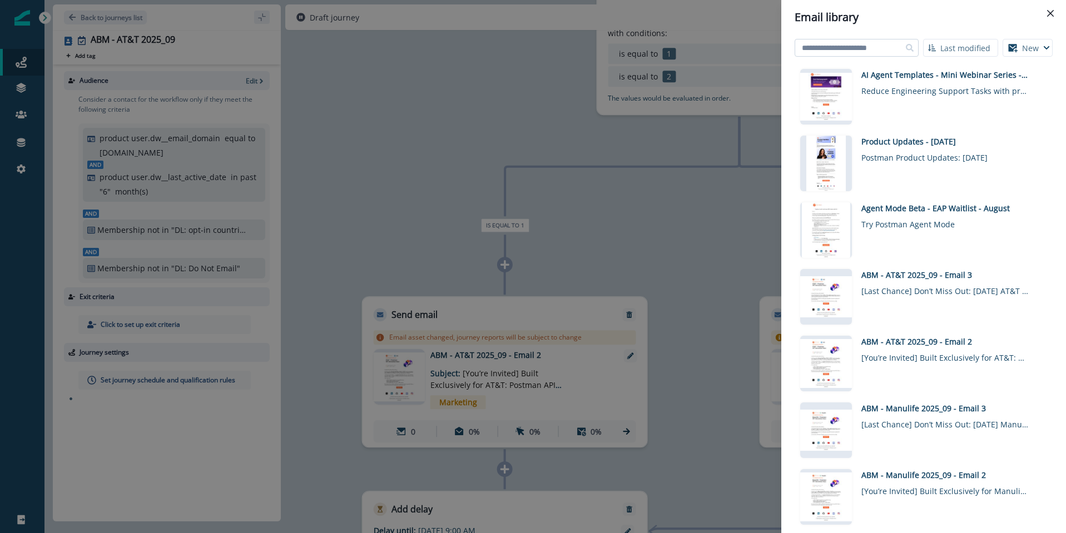
click at [869, 47] on input at bounding box center [857, 48] width 124 height 18
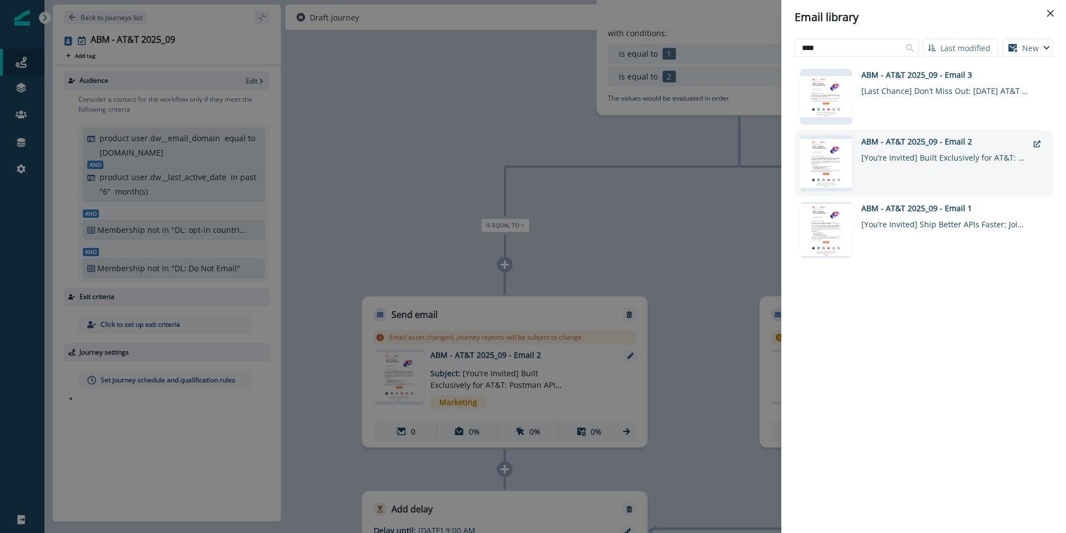
type input "****"
click at [930, 148] on div "[You’re Invited] Built Exclusively for AT&T: Postman API Innovation Hour" at bounding box center [944, 155] width 167 height 16
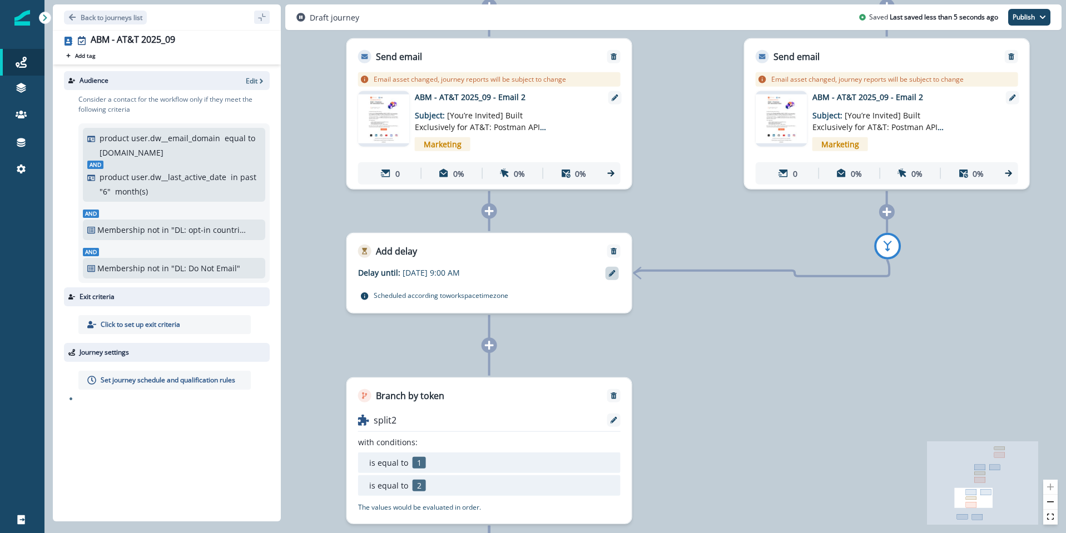
click at [613, 276] on icon at bounding box center [612, 273] width 7 height 7
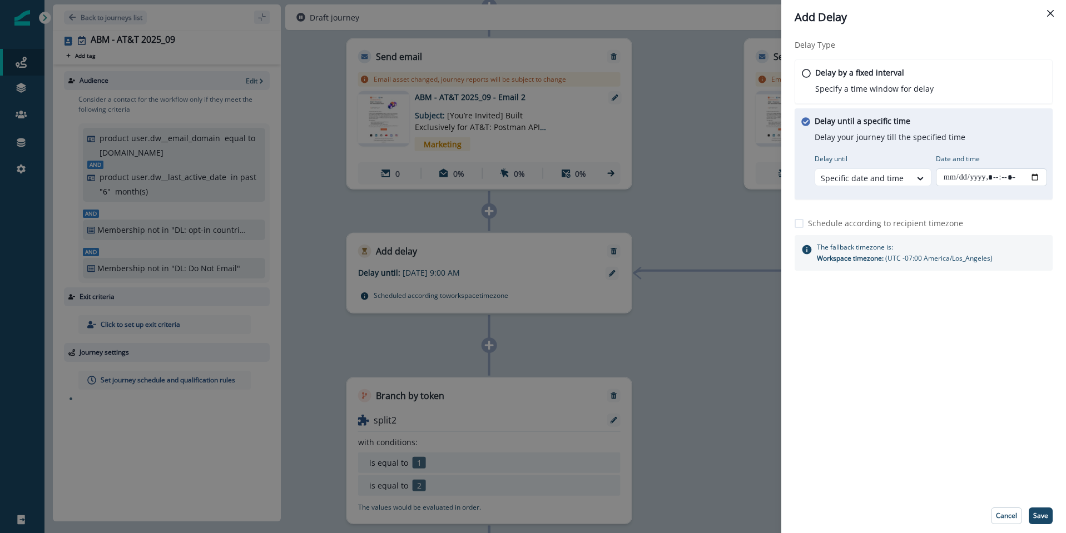
click at [1002, 179] on input "Date and time" at bounding box center [991, 177] width 111 height 18
click at [1033, 177] on input "Date and time" at bounding box center [991, 177] width 111 height 18
type input "**********"
click at [949, 386] on div "Delay Type Delay by a fixed interval Specify a time window for delay Delay unti…" at bounding box center [923, 266] width 285 height 464
click at [1038, 514] on p "Save" at bounding box center [1040, 516] width 15 height 8
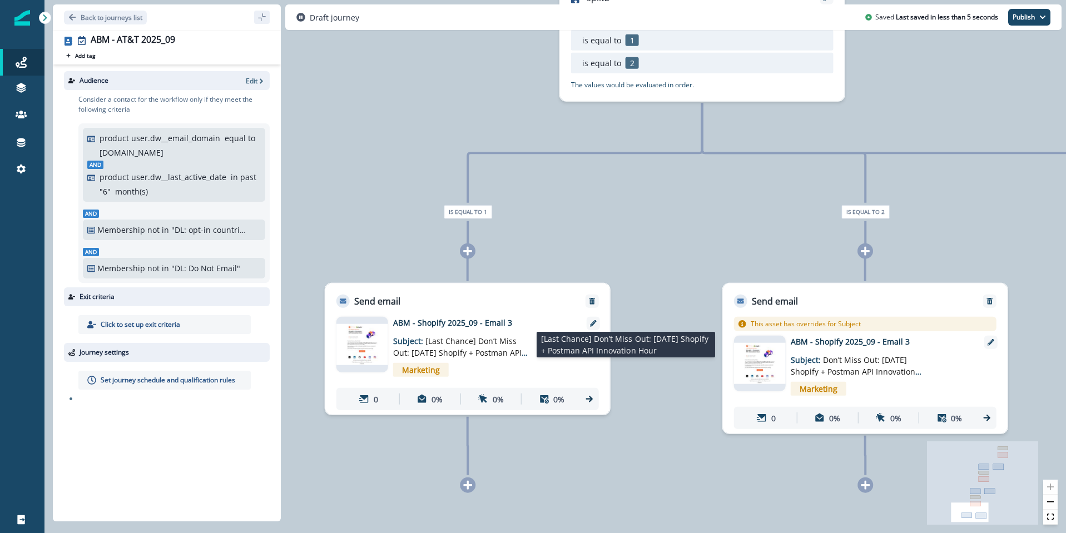
click at [499, 337] on span "[Last Chance] Don’t Miss Out: Tomorrow’s Shopify + Postman API Innovation Hour" at bounding box center [460, 353] width 135 height 34
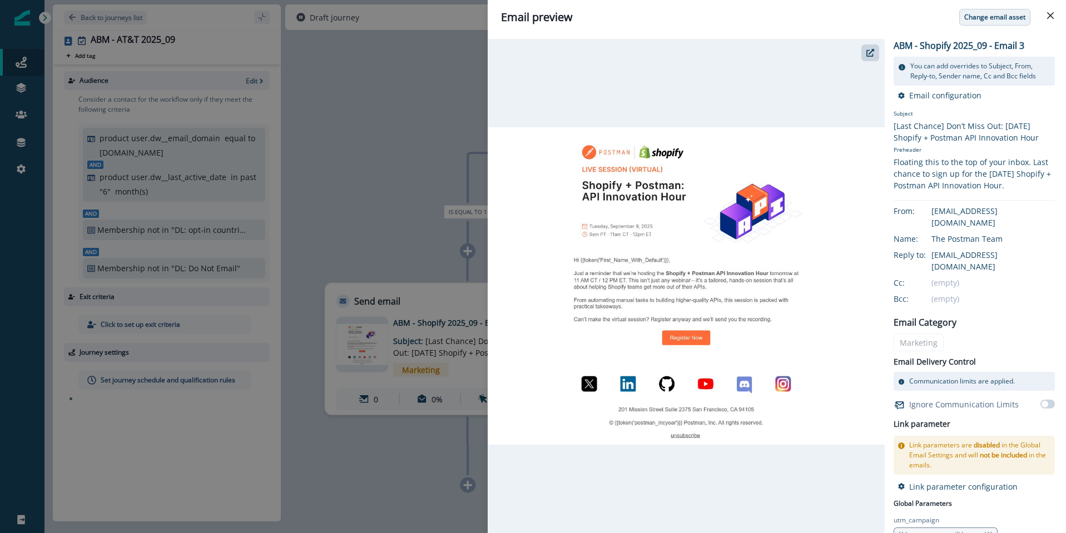
click at [994, 23] on button "Change email asset" at bounding box center [994, 17] width 71 height 17
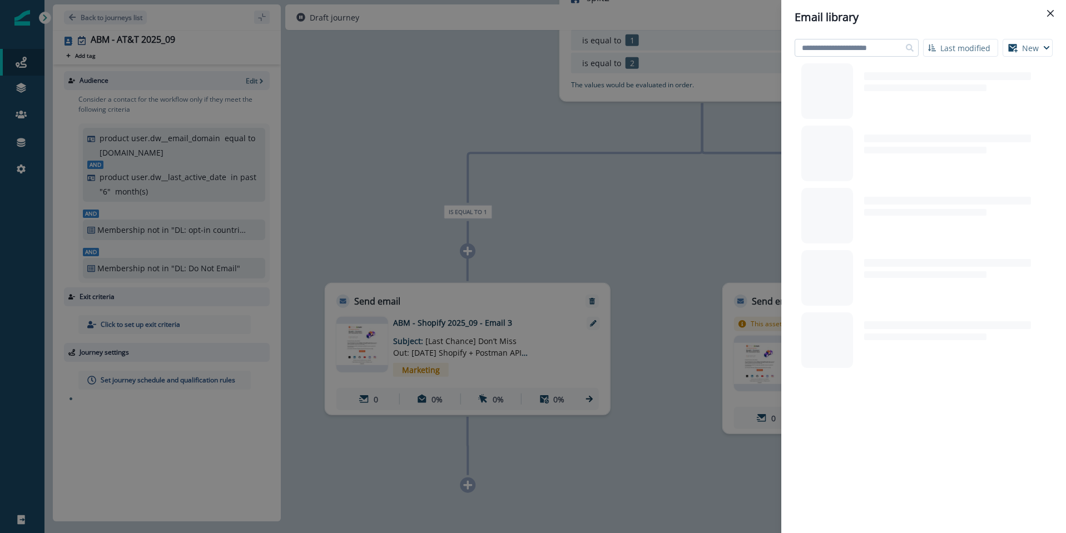
click at [840, 50] on input at bounding box center [857, 48] width 124 height 18
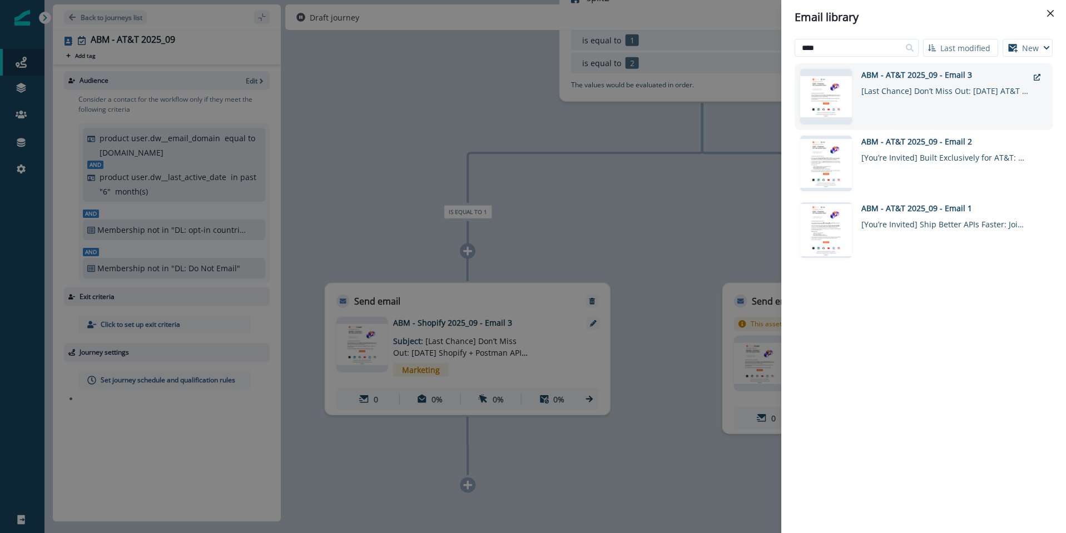
type input "****"
click at [908, 86] on div "[Last Chance] Don’t Miss Out: Tomorrow’s AT&T + Postman API Innovation Hour" at bounding box center [944, 89] width 167 height 16
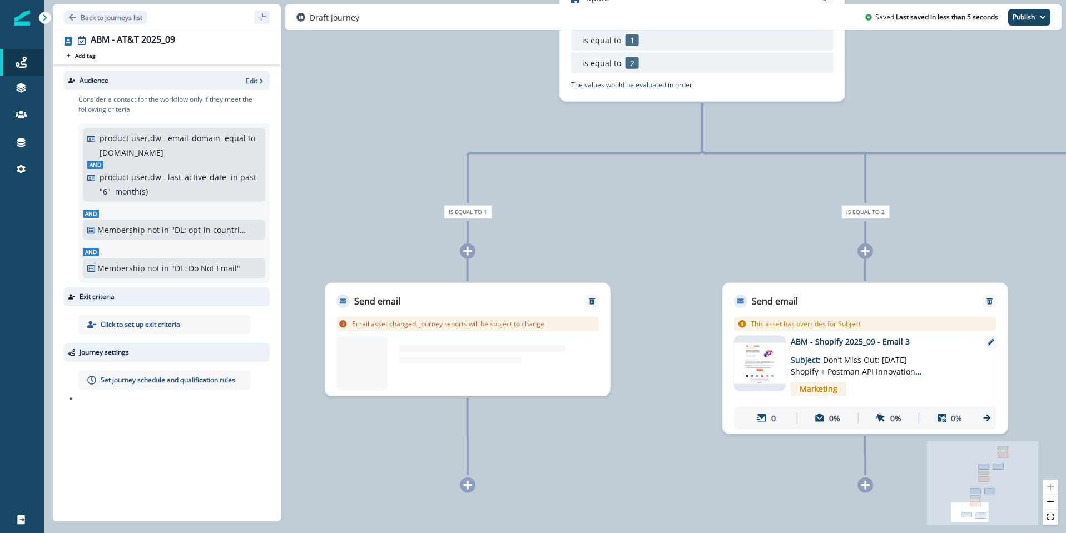
click at [908, 86] on div "0 contact has entered the journey Add delay Delay until: Aug 28, 2025 at 9:00 A…" at bounding box center [555, 266] width 1022 height 533
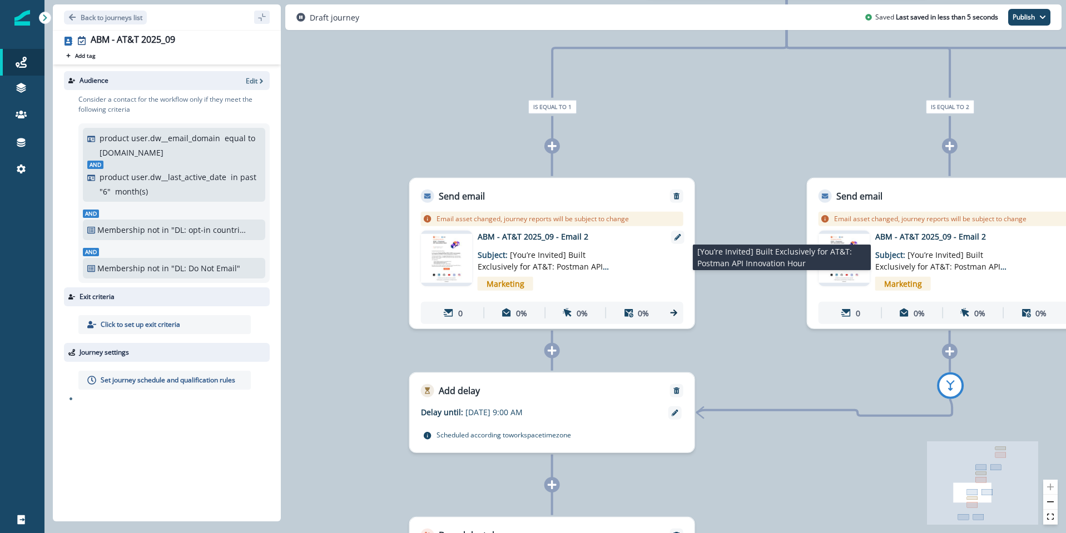
click at [949, 267] on span "[You’re Invited] Built Exclusively for AT&T: Postman API Innovation Hour" at bounding box center [940, 267] width 131 height 34
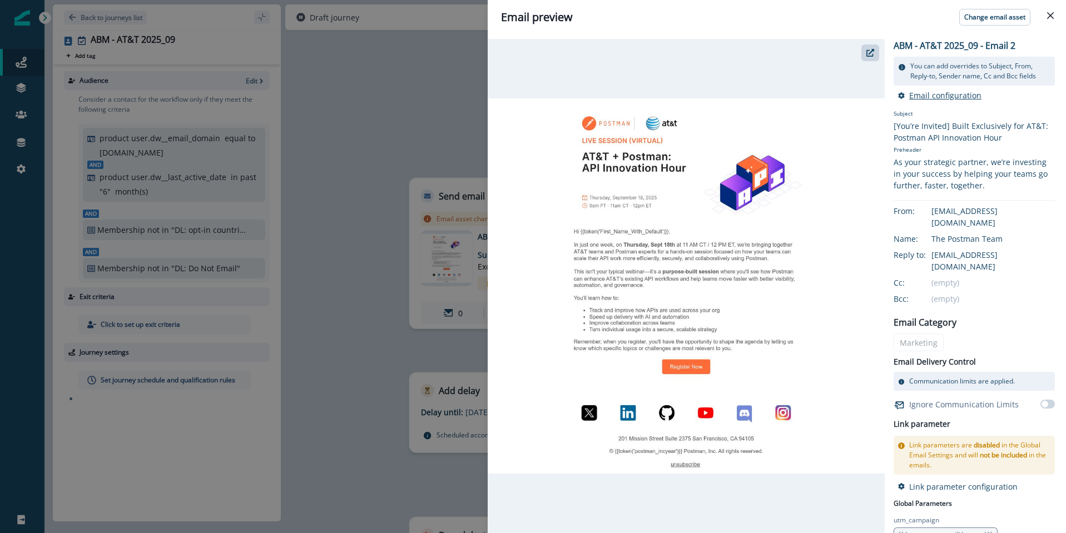
click at [940, 98] on p "Email configuration" at bounding box center [945, 95] width 72 height 11
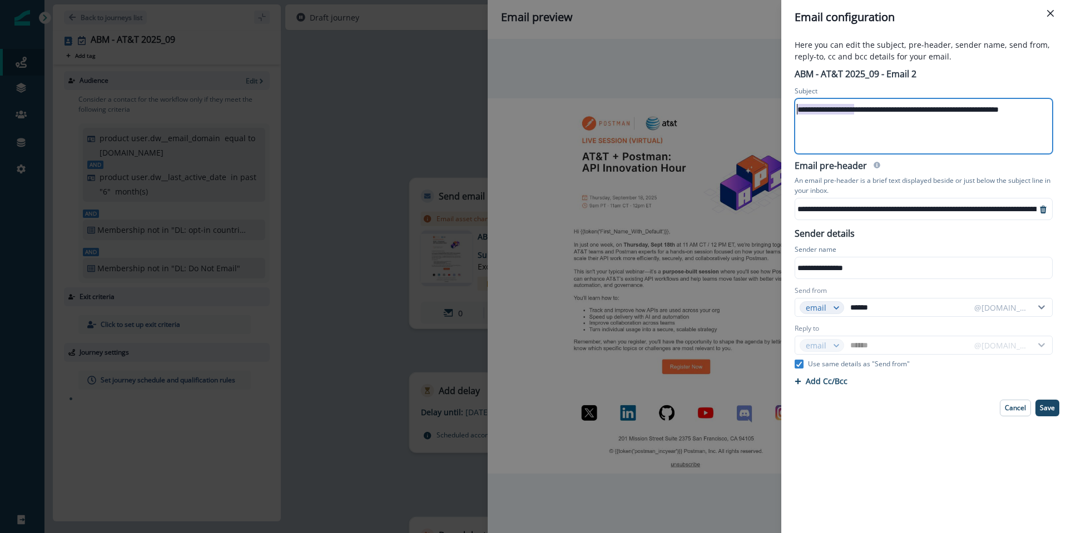
drag, startPoint x: 855, startPoint y: 108, endPoint x: 742, endPoint y: 103, distance: 112.4
click at [742, 103] on div "**********" at bounding box center [533, 266] width 1066 height 533
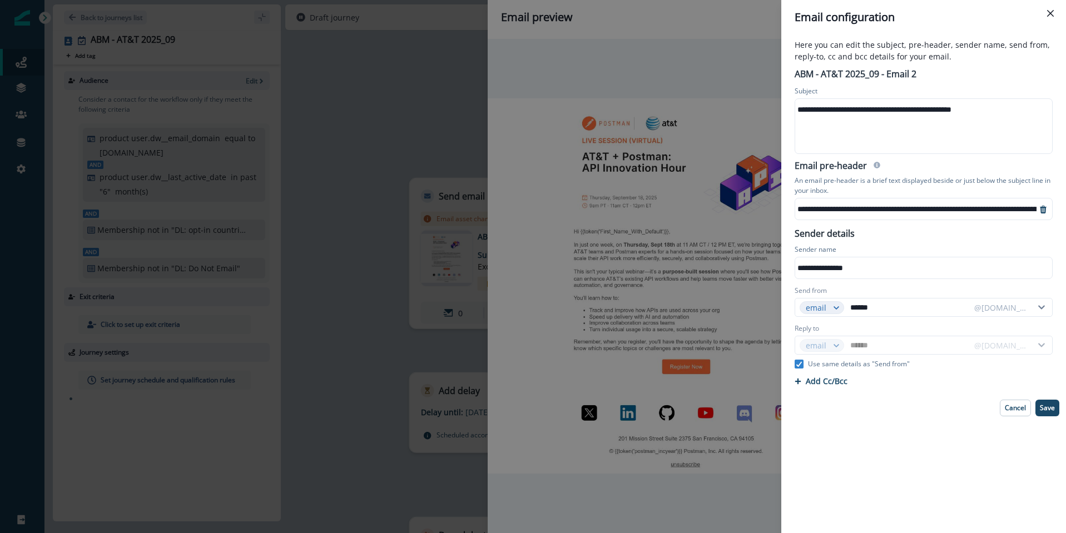
drag, startPoint x: 1047, startPoint y: 403, endPoint x: 1052, endPoint y: 370, distance: 33.1
click at [1047, 404] on p "Save" at bounding box center [1047, 408] width 15 height 8
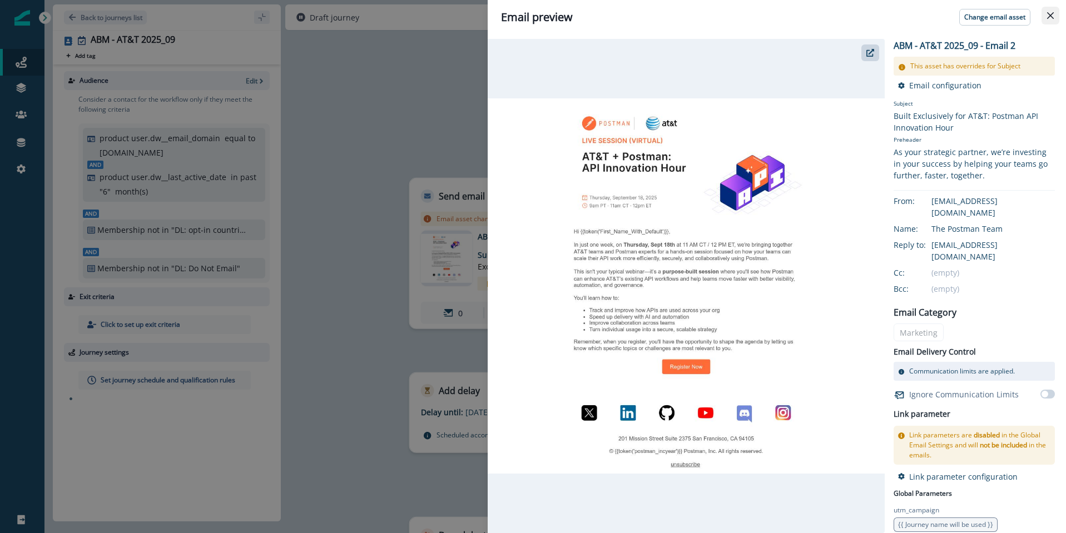
click at [1052, 15] on icon "Close" at bounding box center [1050, 15] width 7 height 7
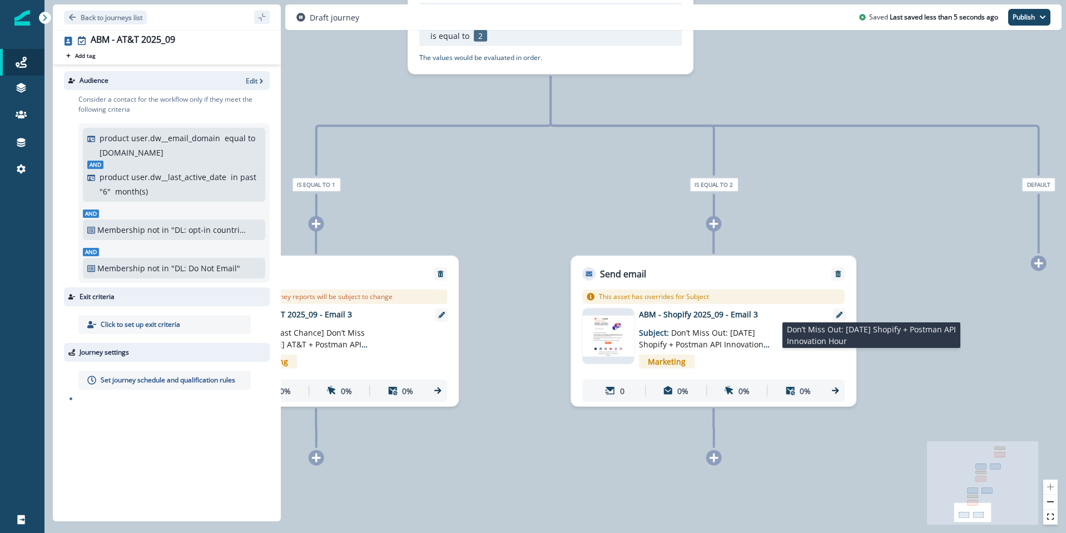
click at [713, 346] on span "Don’t Miss Out: Tomorrow’s Shopify + Postman API Innovation Hour" at bounding box center [704, 345] width 131 height 34
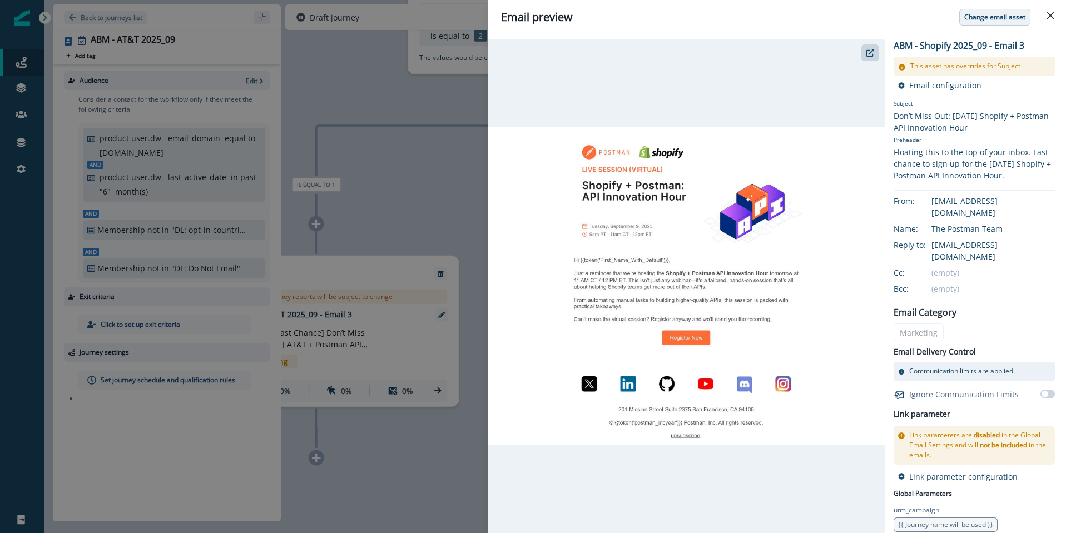
click at [996, 14] on p "Change email asset" at bounding box center [994, 17] width 61 height 8
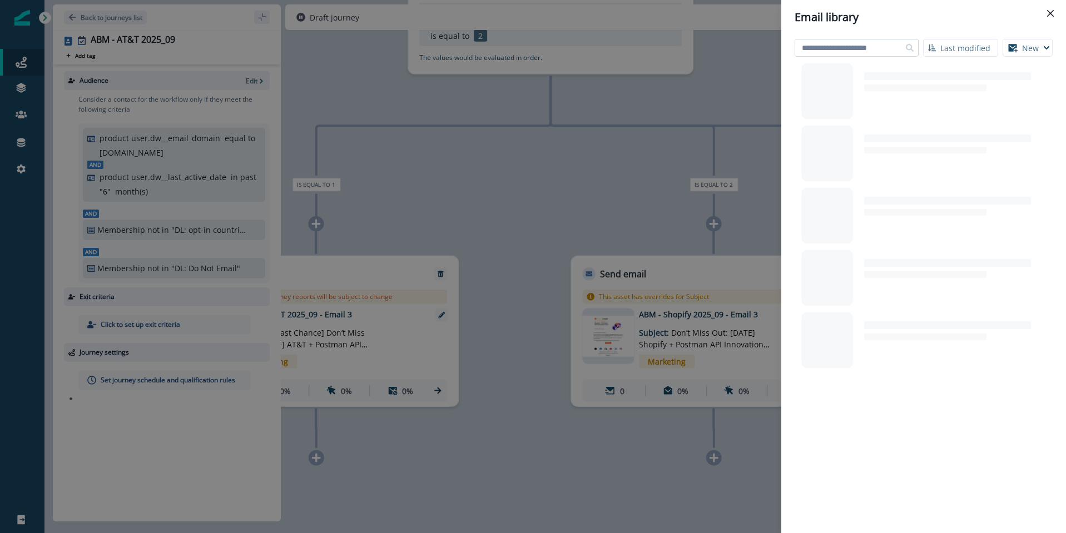
click at [876, 51] on input at bounding box center [857, 48] width 124 height 18
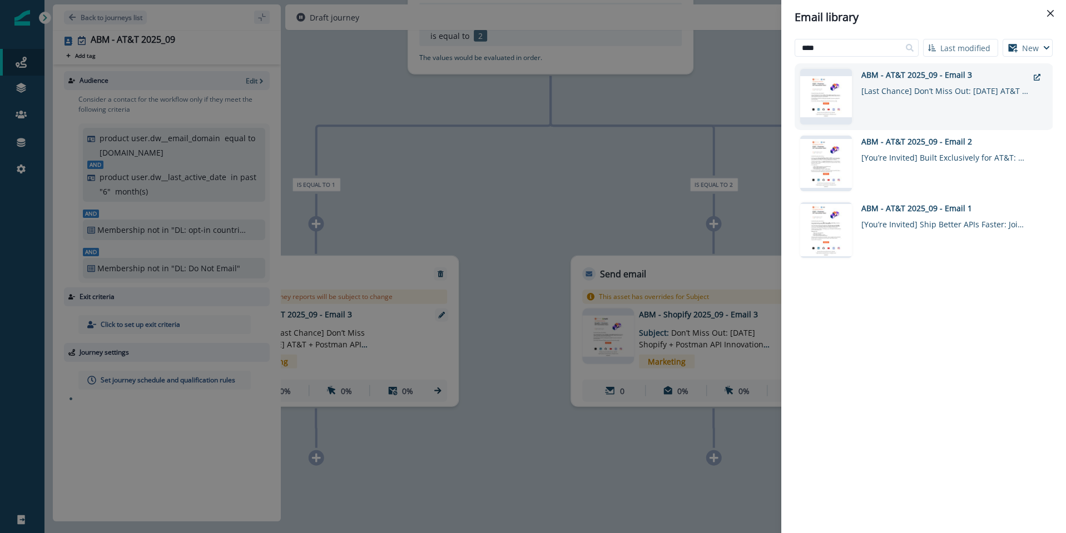
type input "****"
click at [912, 90] on div "[Last Chance] Don’t Miss Out: Tomorrow’s AT&T + Postman API Innovation Hour" at bounding box center [944, 89] width 167 height 16
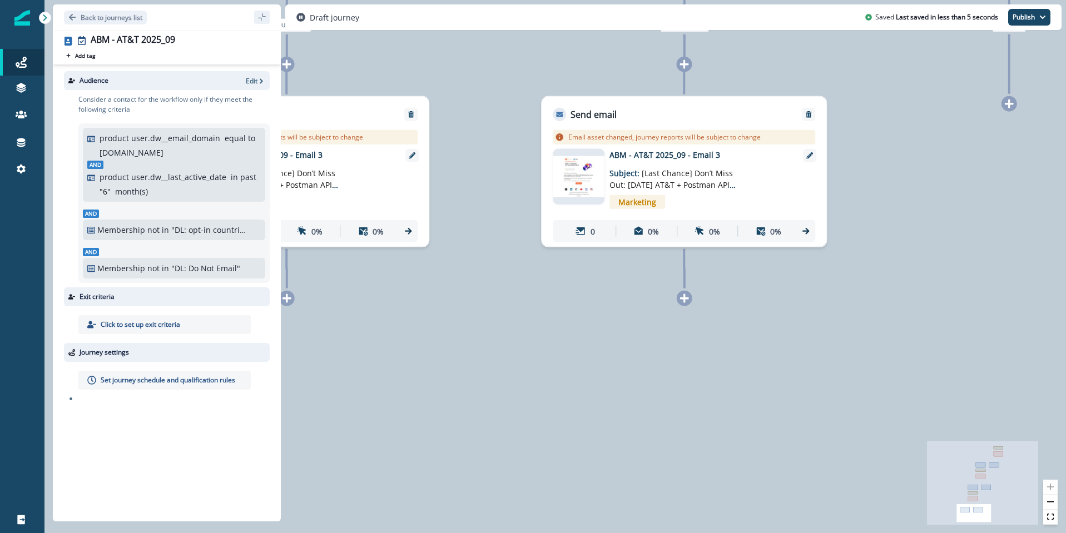
click at [720, 180] on span "[Last Chance] Don’t Miss Out: Tomorrow’s AT&T + Postman API Innovation Hour" at bounding box center [672, 185] width 126 height 34
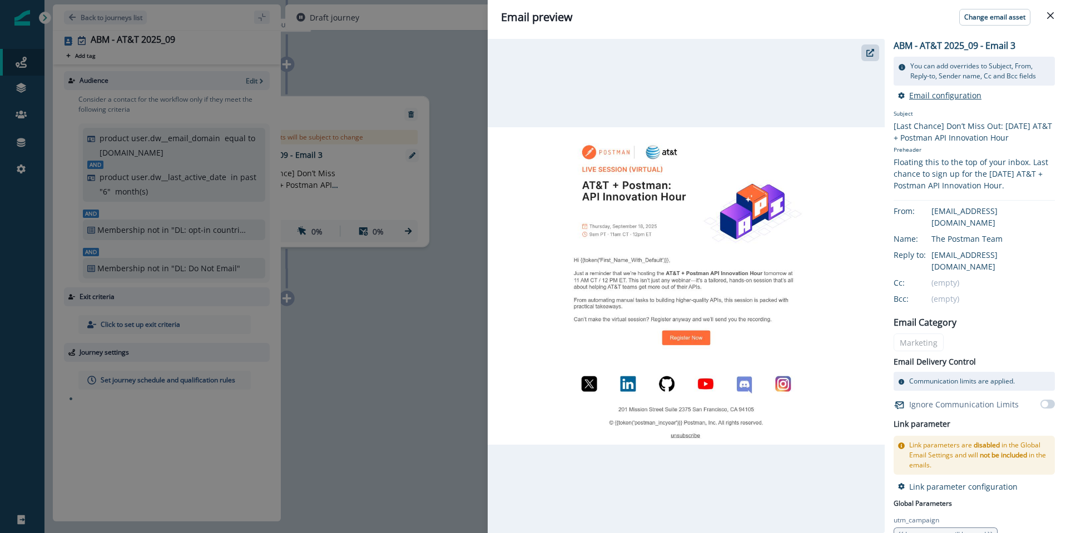
click at [936, 95] on p "Email configuration" at bounding box center [945, 95] width 72 height 11
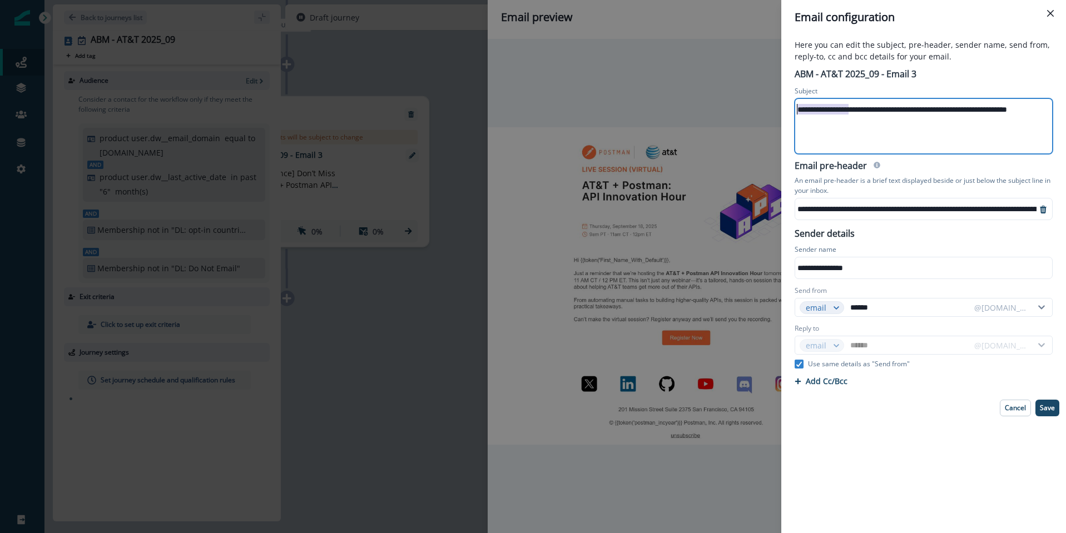
drag, startPoint x: 850, startPoint y: 108, endPoint x: 776, endPoint y: 108, distance: 74.5
click at [776, 108] on div "**********" at bounding box center [533, 266] width 1066 height 533
click at [1052, 407] on p "Save" at bounding box center [1047, 408] width 15 height 8
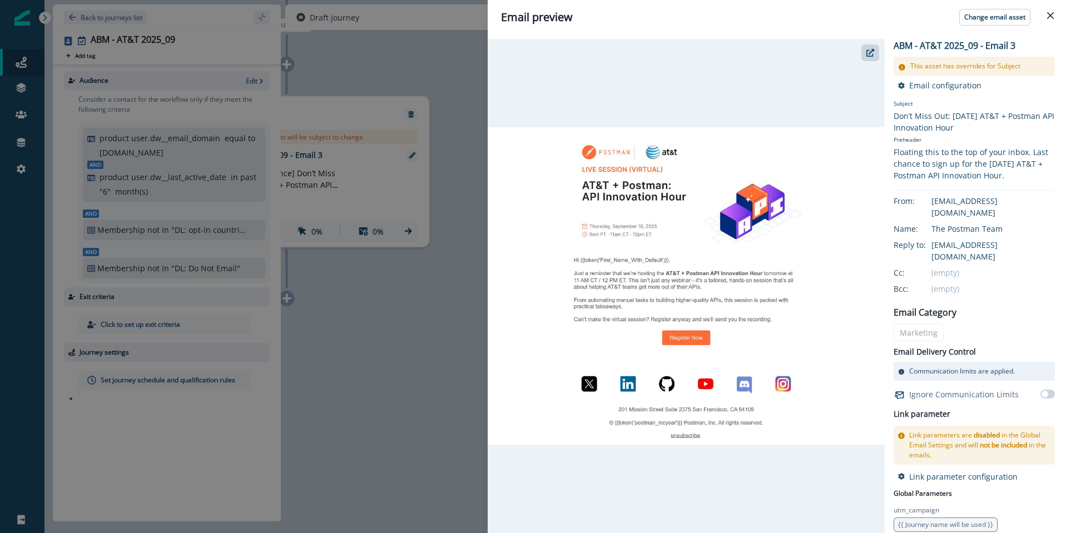
click at [1054, 17] on button "Close" at bounding box center [1051, 16] width 18 height 18
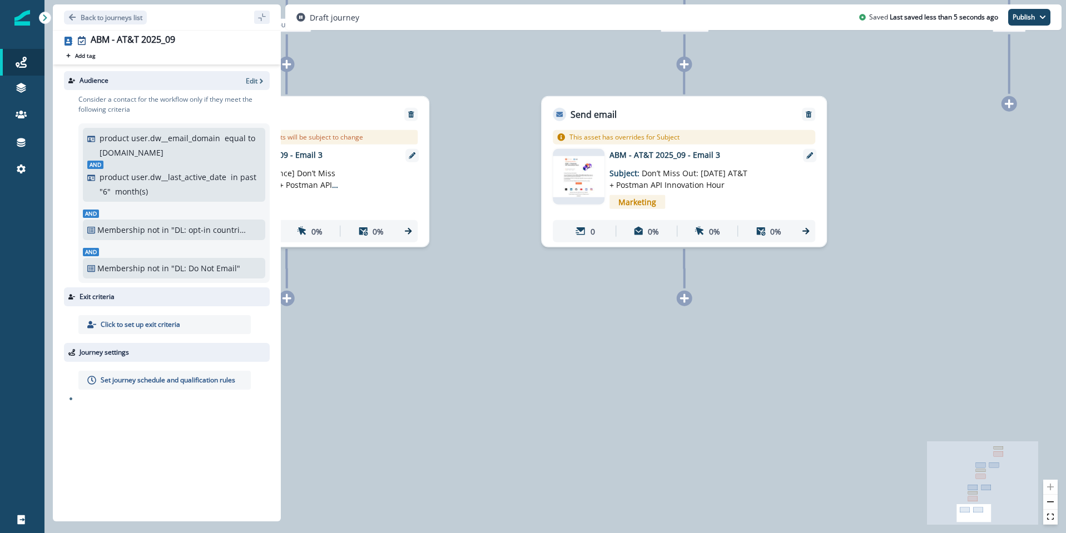
click at [632, 352] on div "0 contact has entered the journey Add delay Delay until: Aug 28, 2025 at 9:00 A…" at bounding box center [555, 266] width 1022 height 533
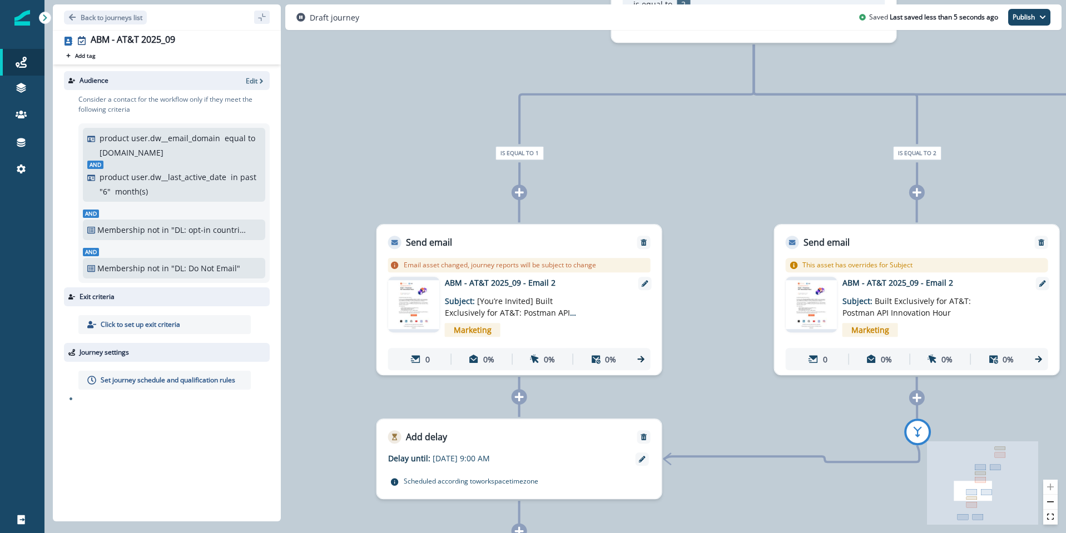
click at [147, 325] on p "Click to set up exit criteria" at bounding box center [141, 325] width 80 height 10
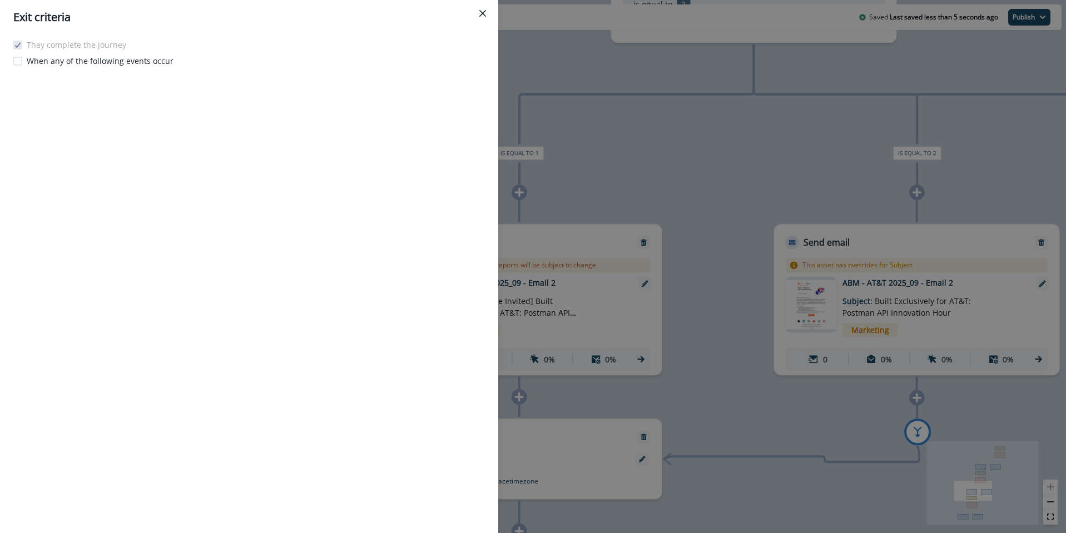
click at [486, 13] on button "Close" at bounding box center [483, 13] width 18 height 18
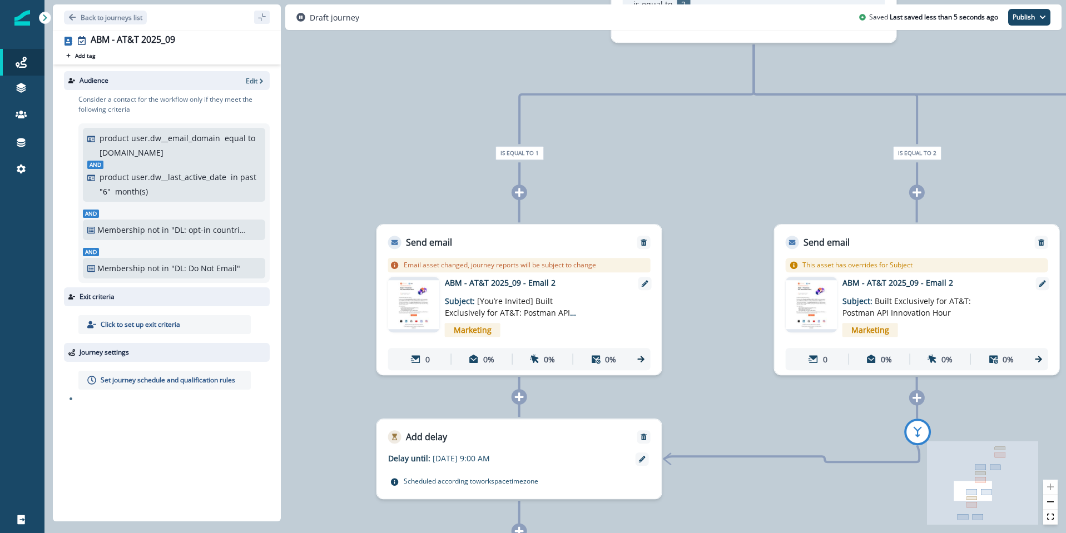
click at [166, 380] on p "Set journey schedule and qualification rules" at bounding box center [168, 380] width 135 height 10
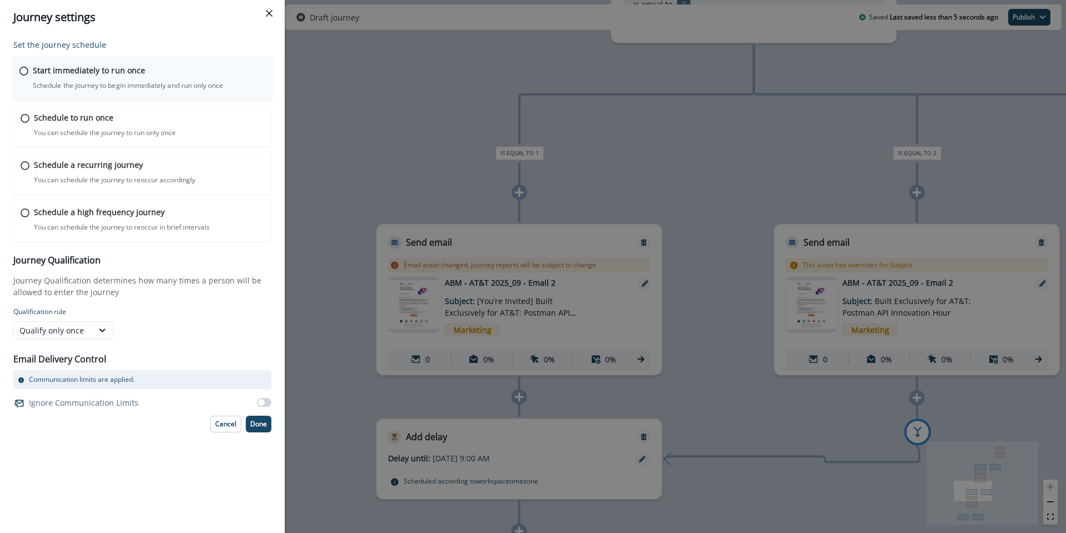
click at [149, 78] on div "Start immediately to run once Schedule the journey to begin immediately and run…" at bounding box center [149, 78] width 232 height 26
click at [257, 424] on p "Done" at bounding box center [258, 423] width 17 height 8
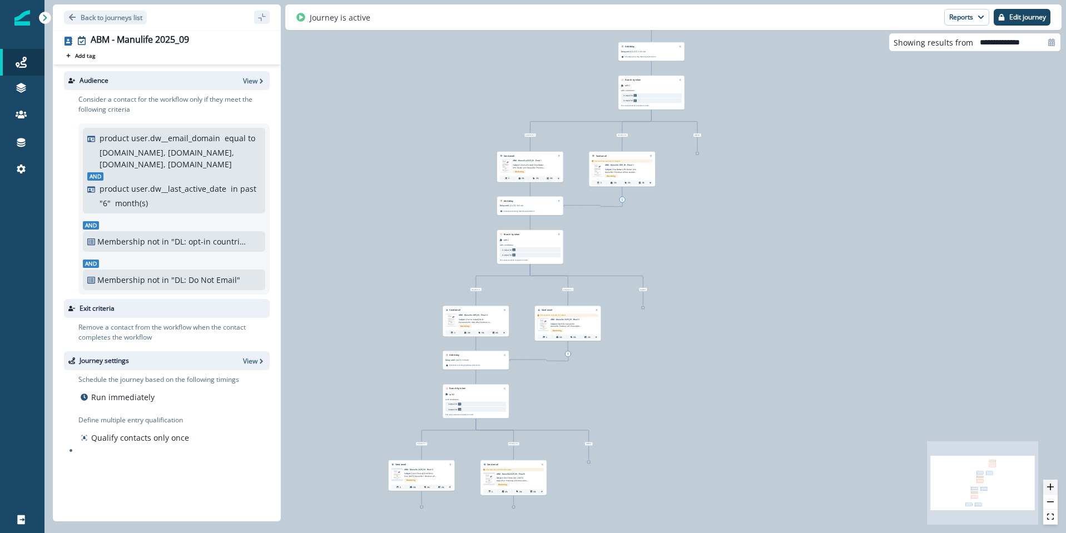
click at [1053, 484] on icon "zoom in" at bounding box center [1050, 487] width 7 height 7
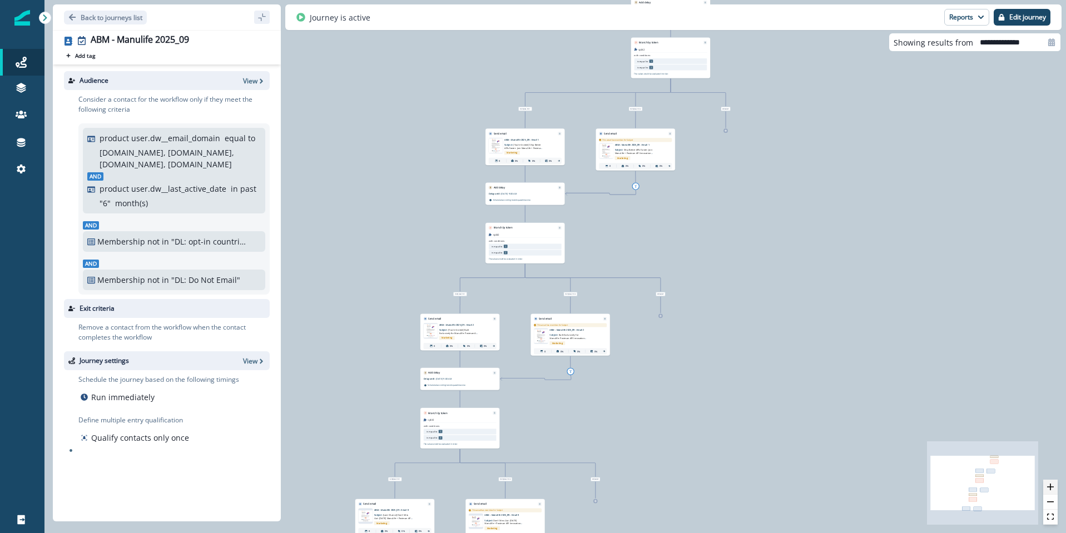
click at [1053, 484] on icon "zoom in" at bounding box center [1050, 487] width 7 height 7
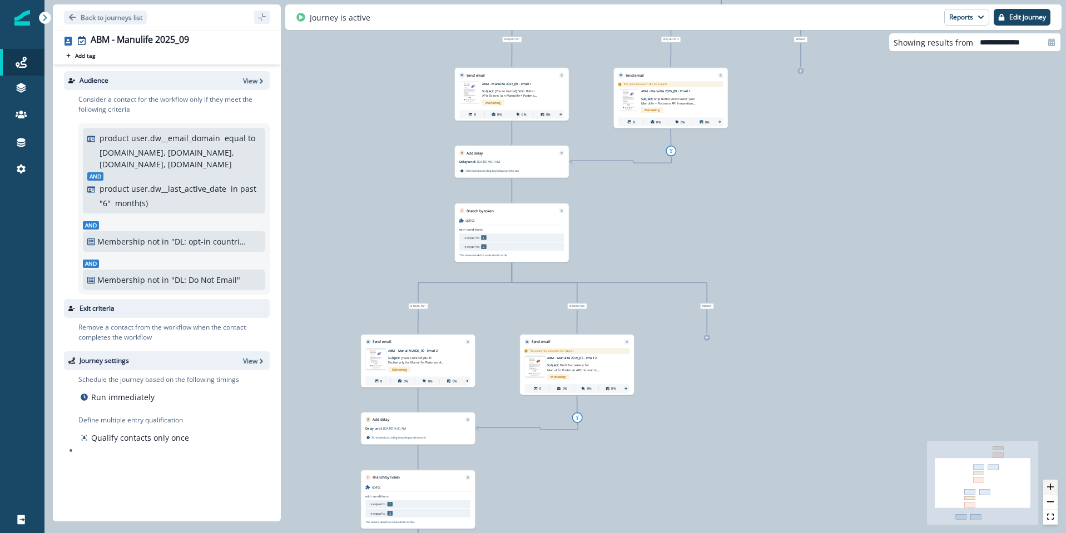
click at [1053, 484] on icon "zoom in" at bounding box center [1050, 487] width 7 height 7
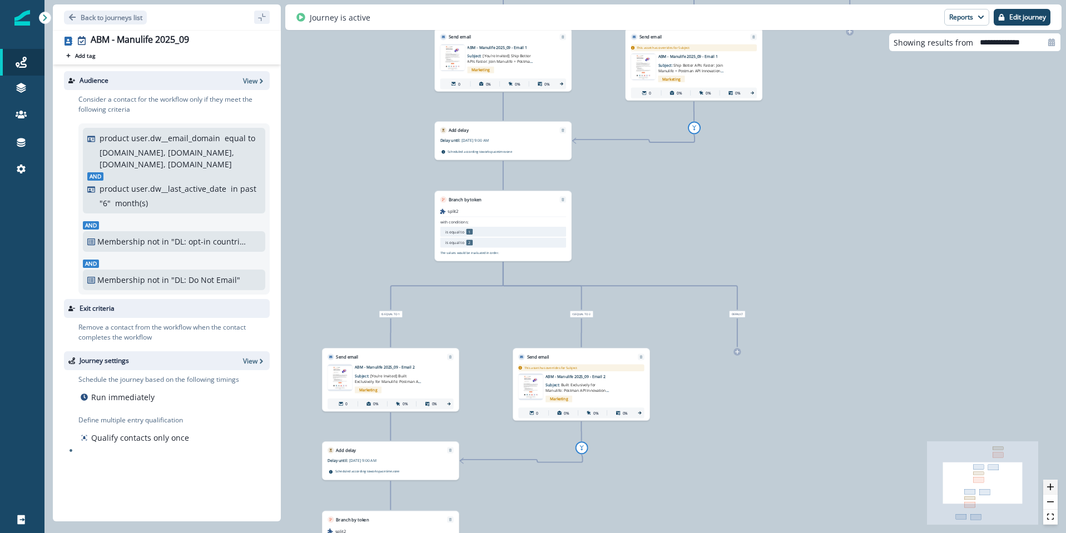
click at [1053, 484] on icon "zoom in" at bounding box center [1050, 487] width 7 height 7
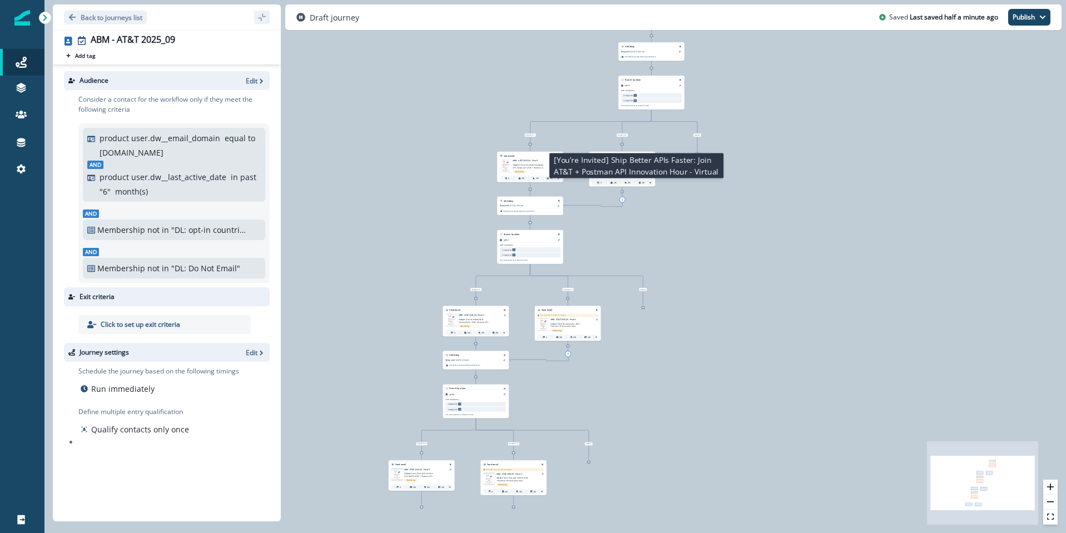
click at [527, 164] on span "[You’re Invited] Ship Better APIs Faster: Join AT&T + Postman API Innovation Ho…" at bounding box center [528, 168] width 31 height 8
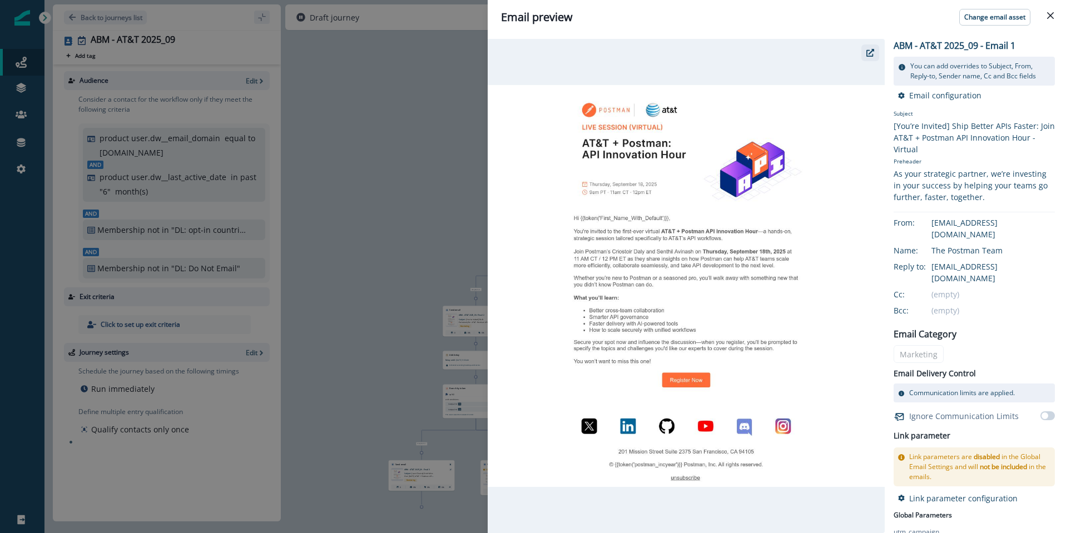
click at [862, 53] on button "button" at bounding box center [870, 52] width 18 height 17
click at [1047, 14] on icon "Close" at bounding box center [1050, 15] width 7 height 7
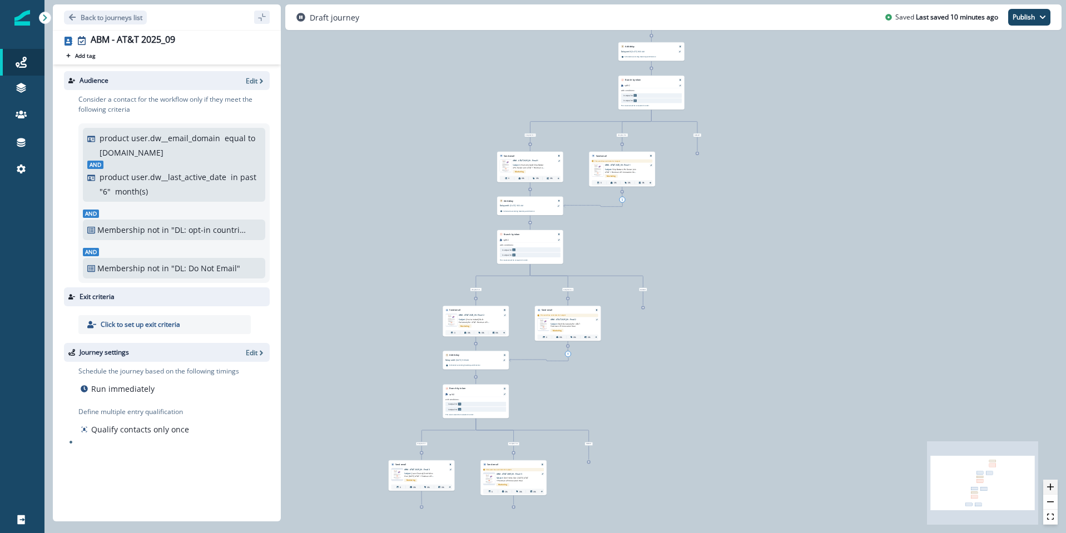
click at [1052, 486] on icon "zoom in" at bounding box center [1050, 487] width 7 height 7
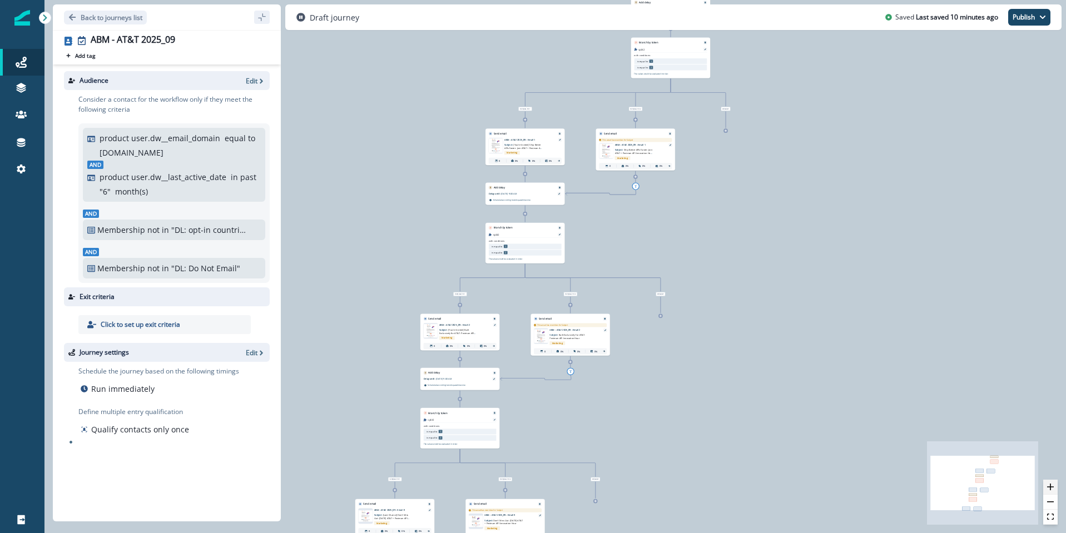
click at [1052, 486] on icon "zoom in" at bounding box center [1050, 487] width 7 height 7
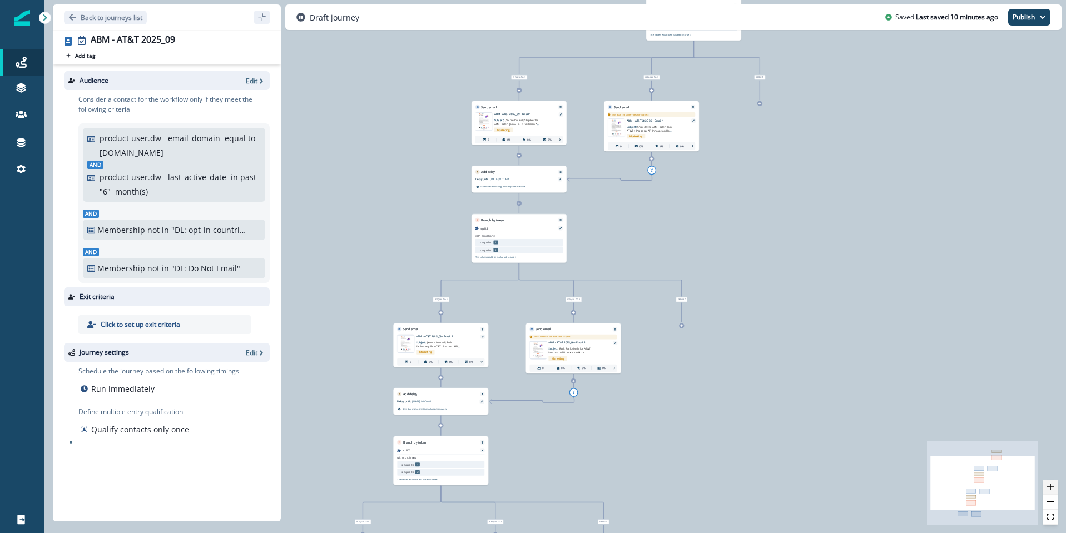
click at [1052, 486] on icon "zoom in" at bounding box center [1050, 487] width 7 height 7
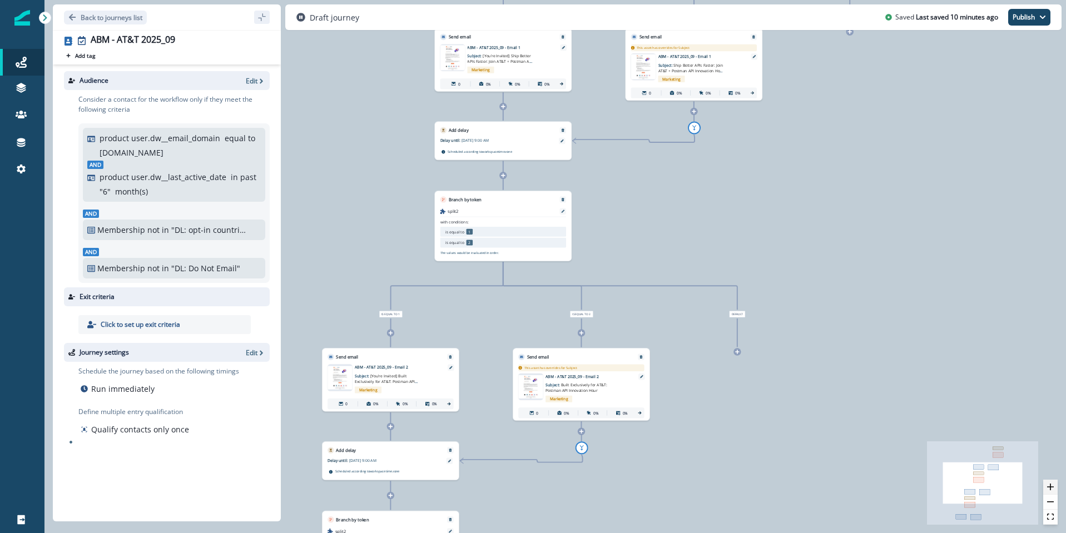
click at [1052, 486] on icon "zoom in" at bounding box center [1050, 487] width 7 height 7
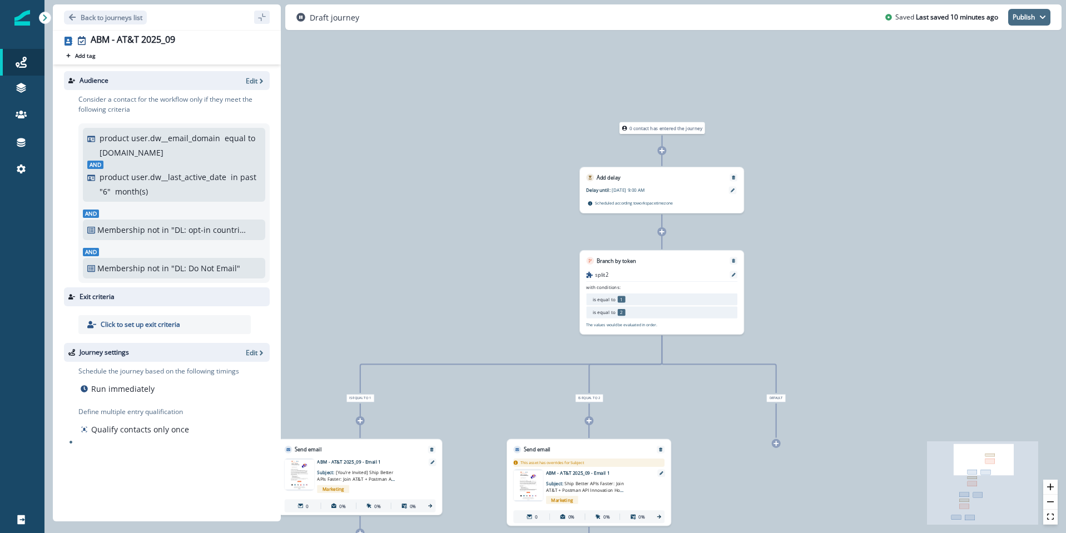
click at [1031, 21] on button "Publish" at bounding box center [1029, 17] width 42 height 17
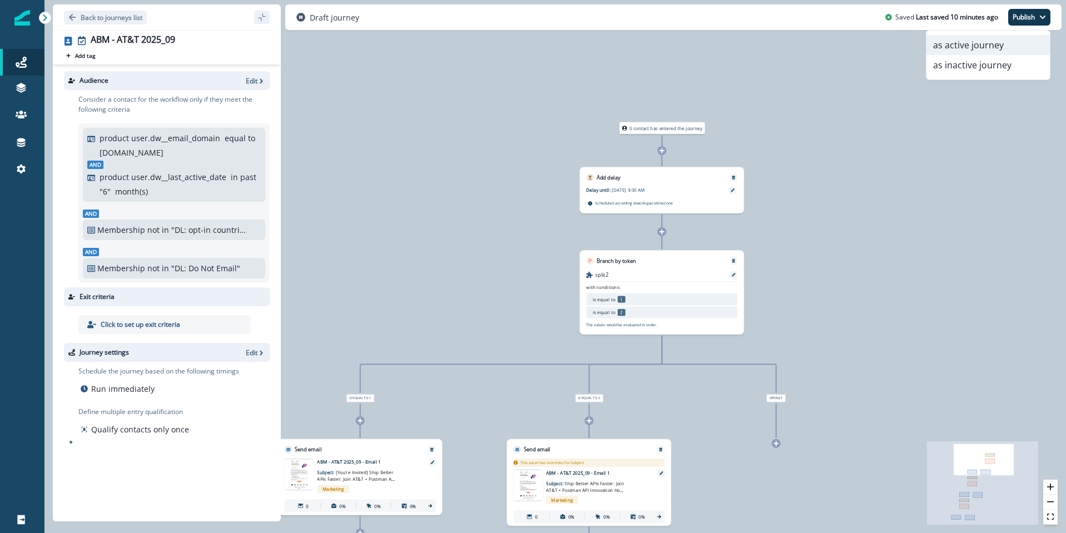
click at [977, 47] on button "as active journey" at bounding box center [987, 45] width 123 height 20
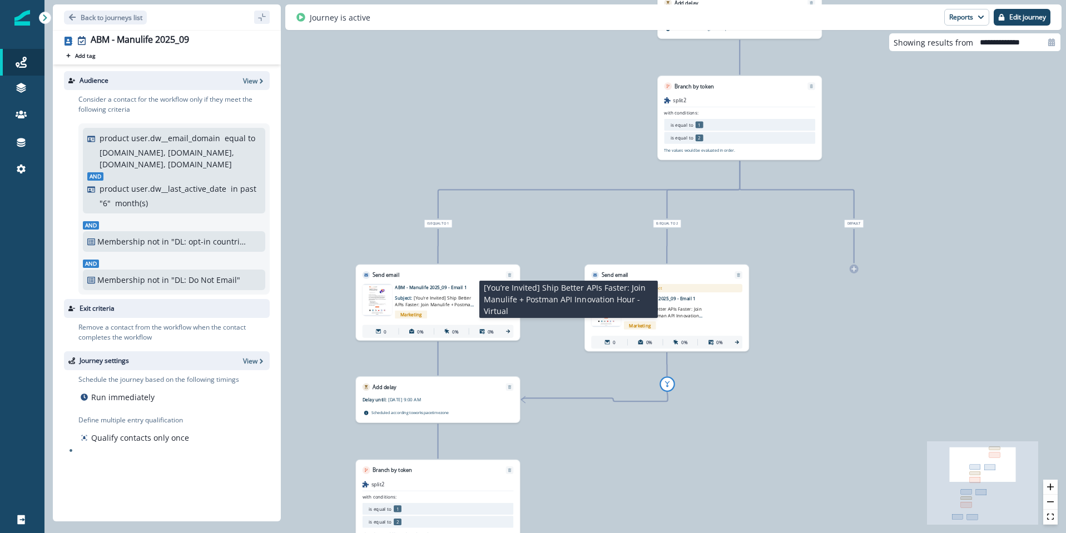
click at [412, 293] on p "Subject: [You’re Invited] Ship Better APIs Faster: Join Manulife + Postman API …" at bounding box center [435, 299] width 80 height 17
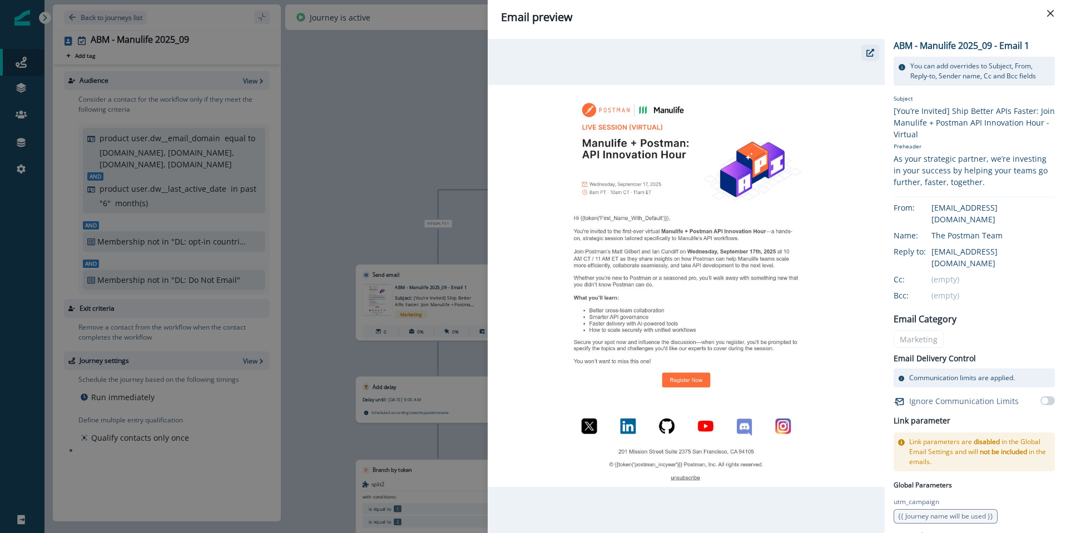
click at [871, 54] on icon "button" at bounding box center [870, 53] width 8 height 8
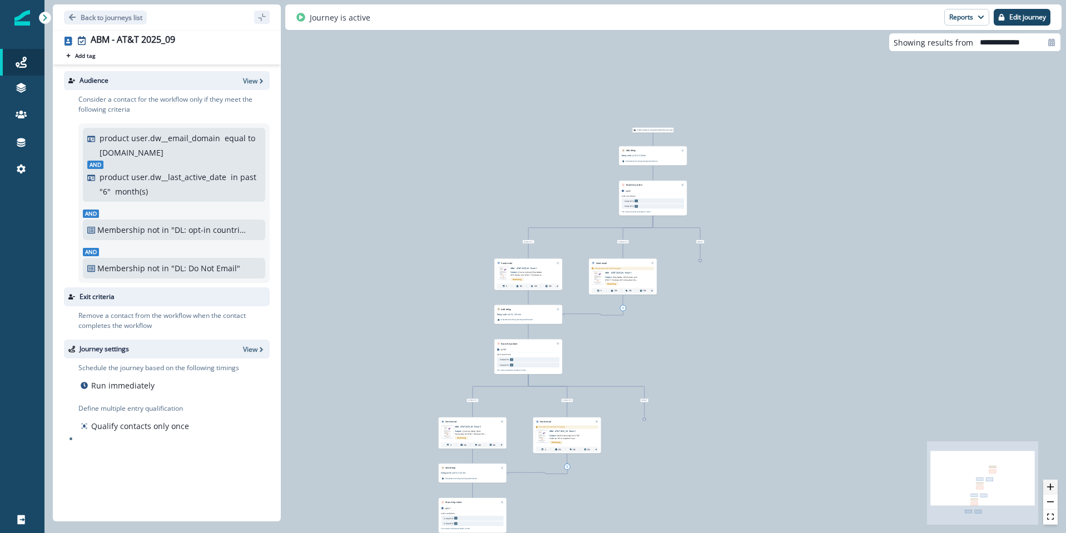
click at [1051, 488] on icon "zoom in" at bounding box center [1050, 487] width 7 height 7
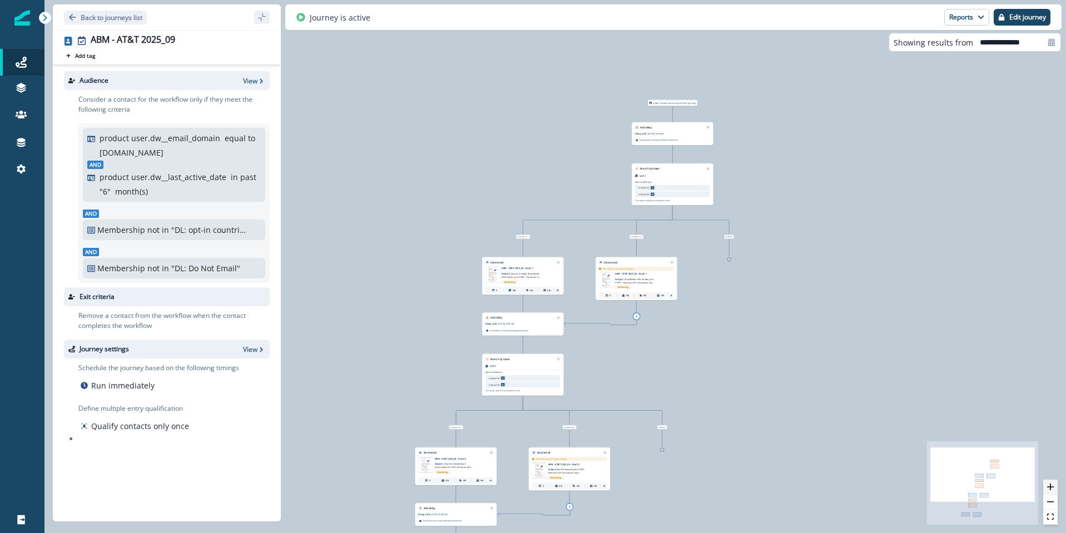
click at [1051, 488] on icon "zoom in" at bounding box center [1050, 487] width 7 height 7
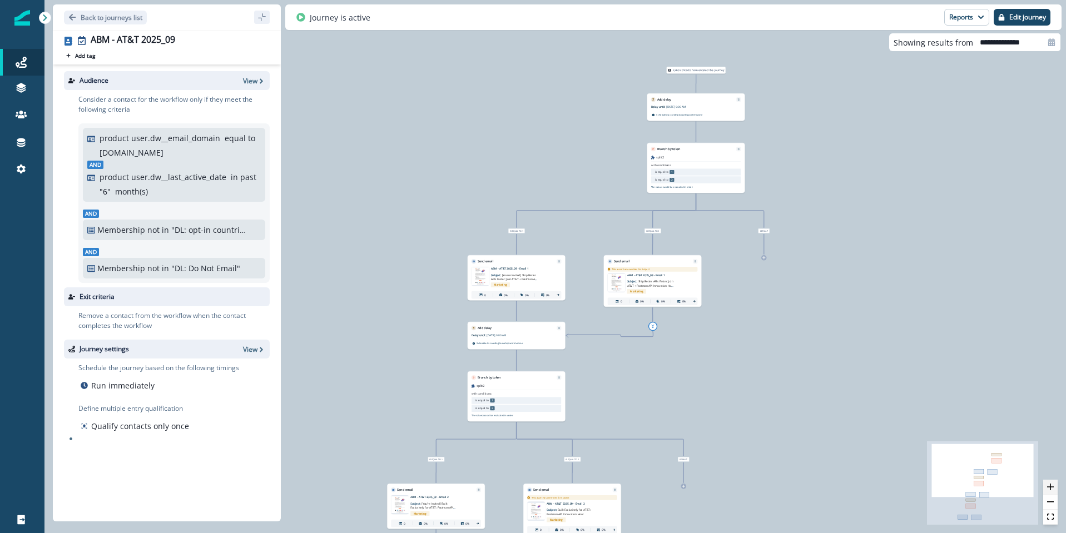
click at [1051, 488] on icon "zoom in" at bounding box center [1050, 487] width 7 height 7
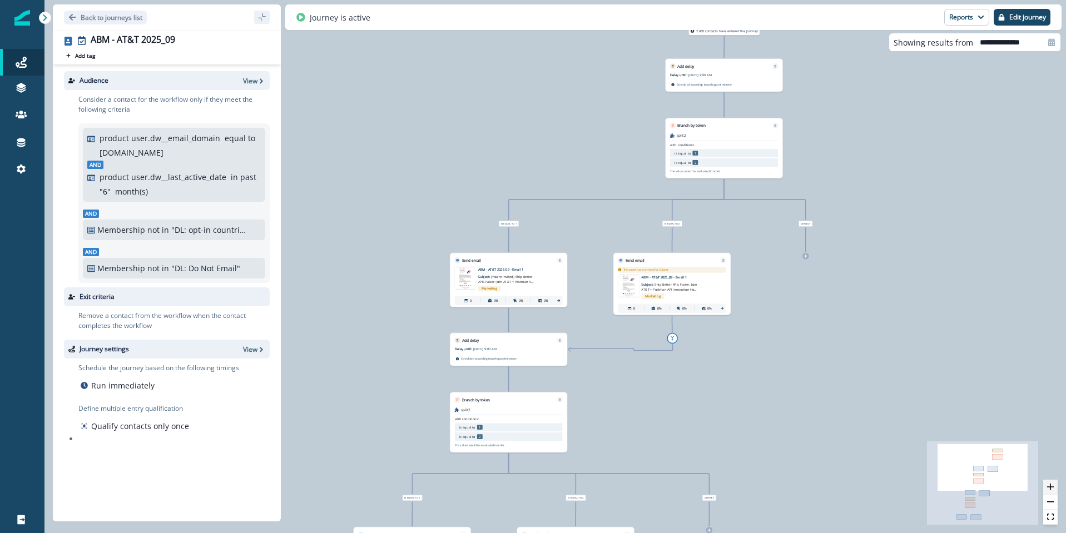
click at [1051, 488] on icon "zoom in" at bounding box center [1050, 487] width 7 height 7
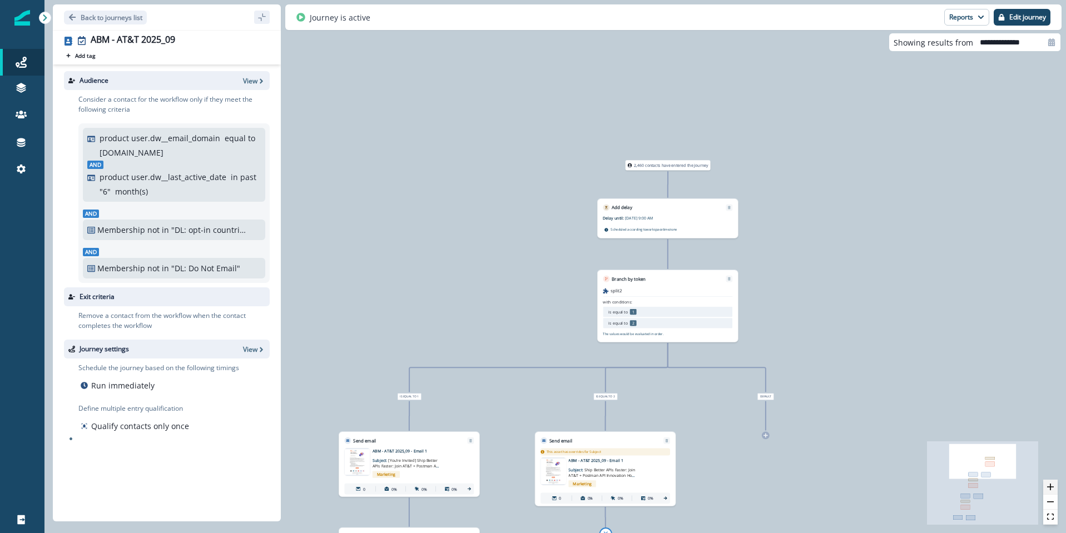
click at [1054, 487] on button "zoom in" at bounding box center [1050, 487] width 14 height 15
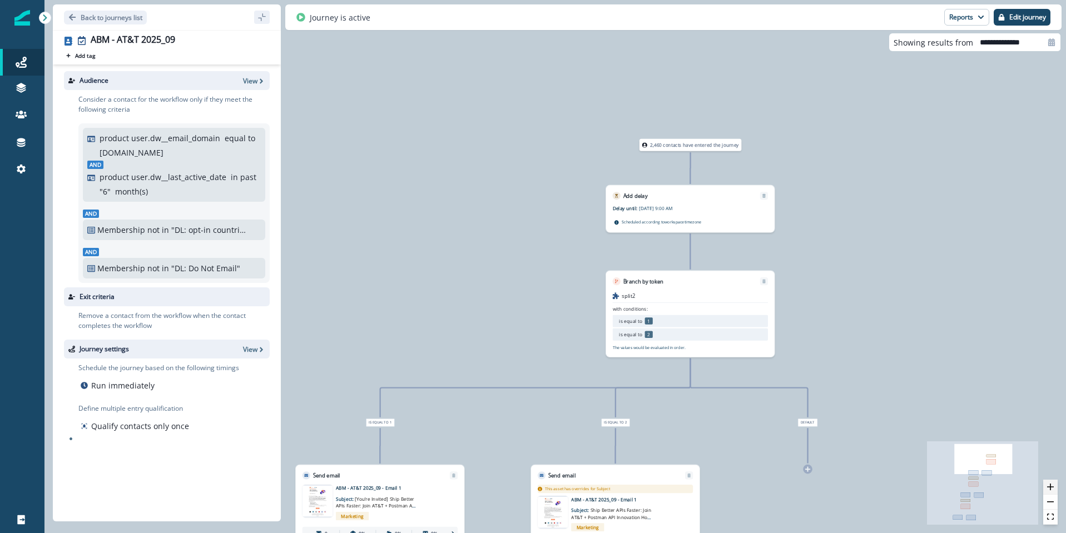
click at [1054, 487] on button "zoom in" at bounding box center [1050, 487] width 14 height 15
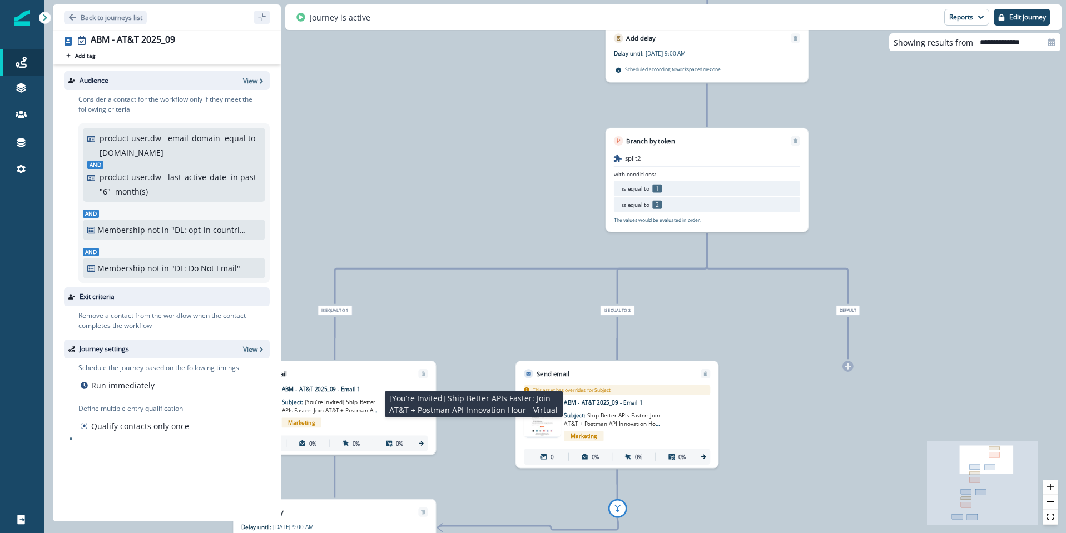
click at [373, 407] on span "[You’re Invited] Ship Better APIs Faster: Join AT&T + Postman API Innovation Ho…" at bounding box center [330, 411] width 96 height 24
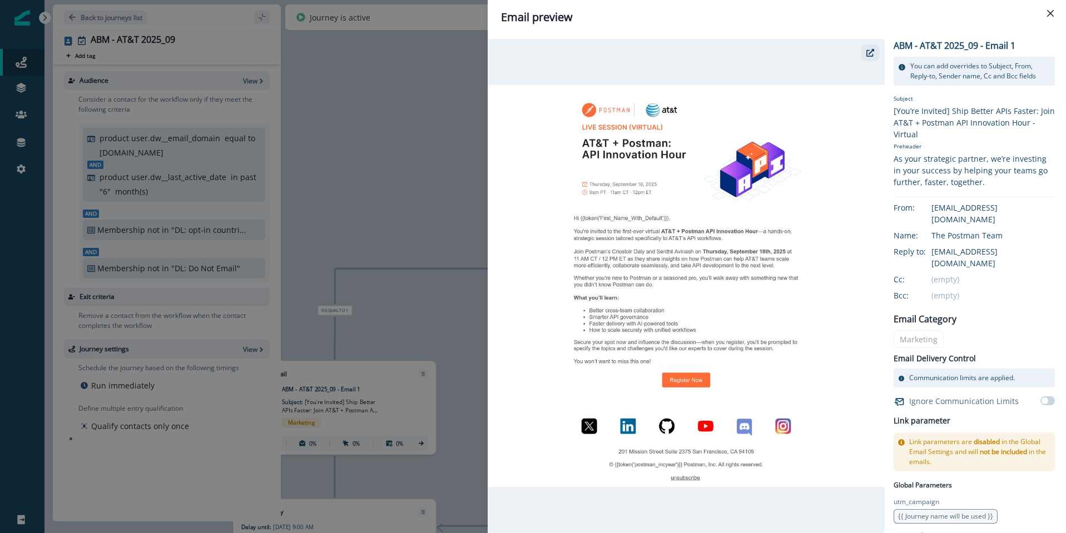
click at [870, 54] on icon "button" at bounding box center [870, 53] width 8 height 8
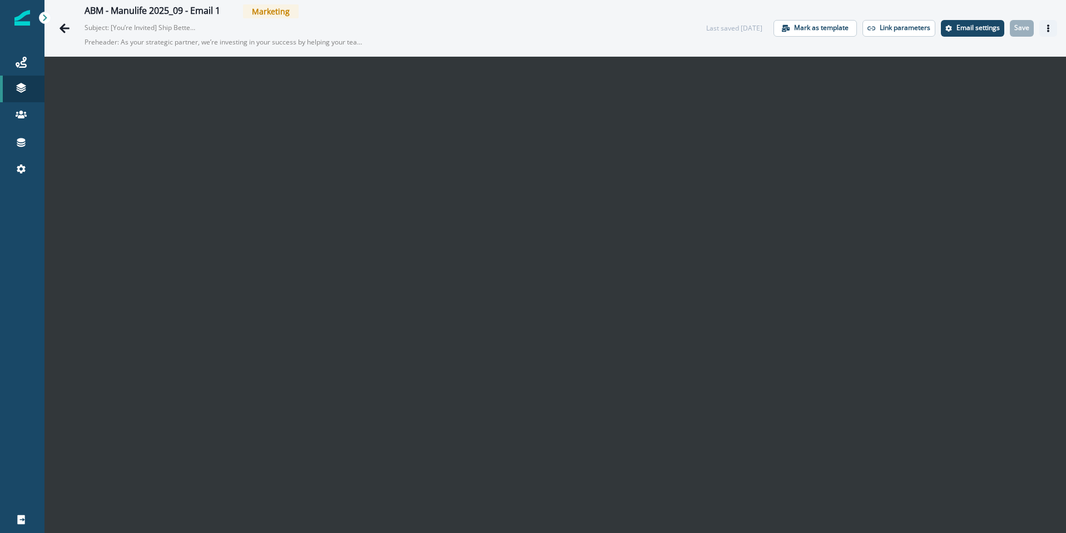
click at [1049, 34] on button "Actions" at bounding box center [1048, 28] width 18 height 17
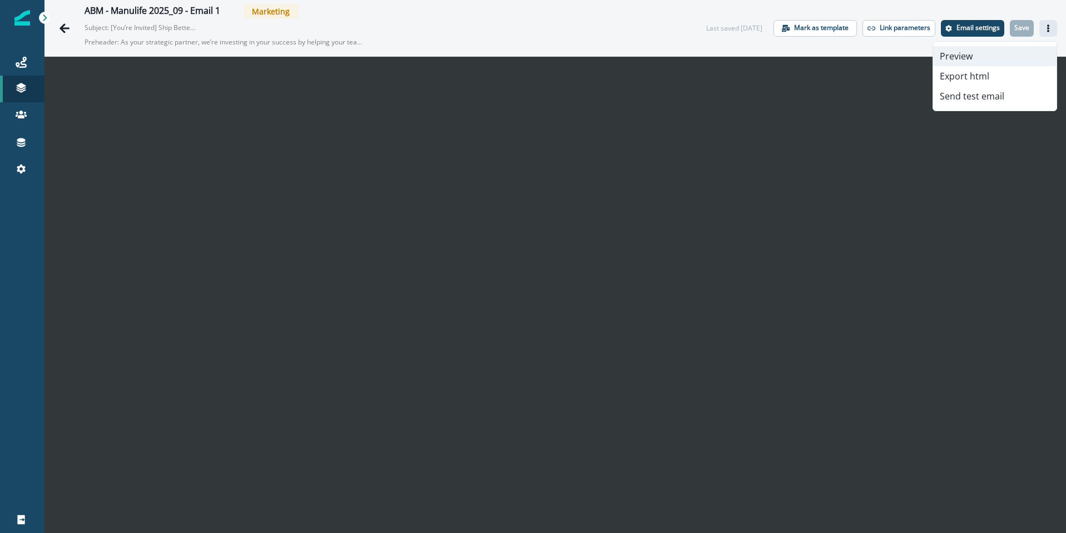
drag, startPoint x: 970, startPoint y: 55, endPoint x: 933, endPoint y: 58, distance: 37.4
click at [970, 55] on button "Preview" at bounding box center [994, 56] width 123 height 20
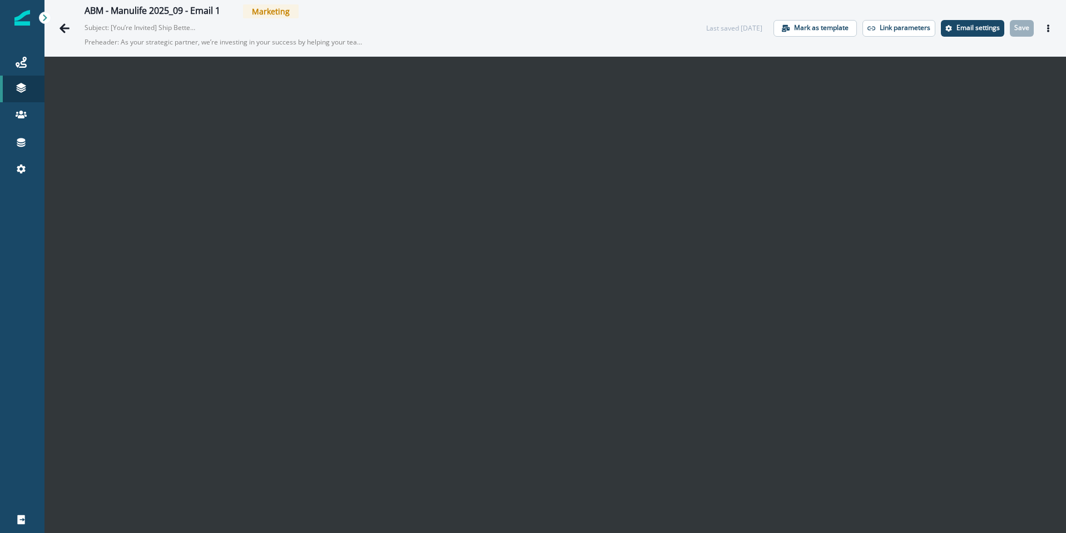
scroll to position [18, 0]
click at [1050, 32] on button "Actions" at bounding box center [1048, 28] width 18 height 17
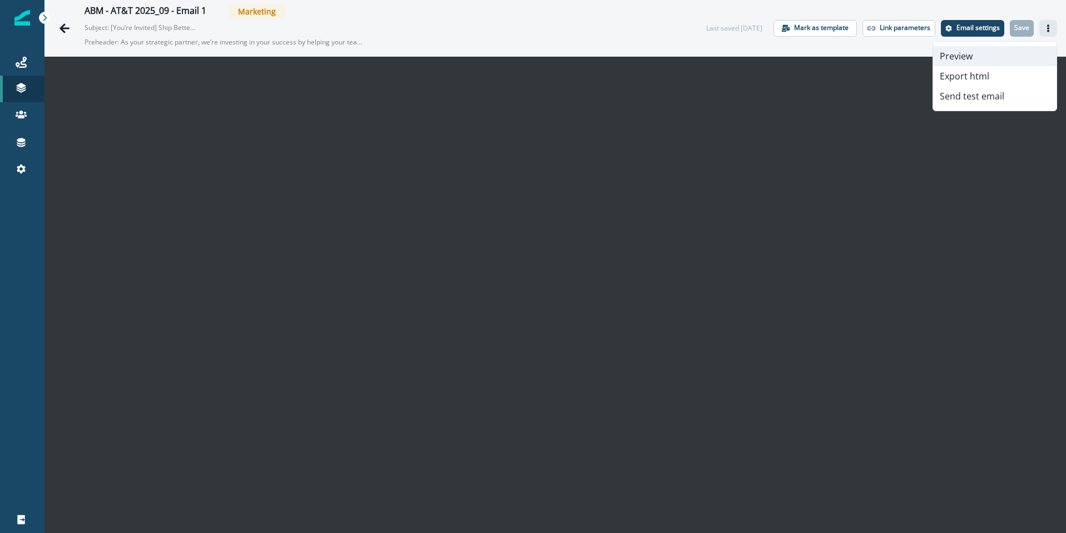
click at [981, 53] on button "Preview" at bounding box center [994, 56] width 123 height 20
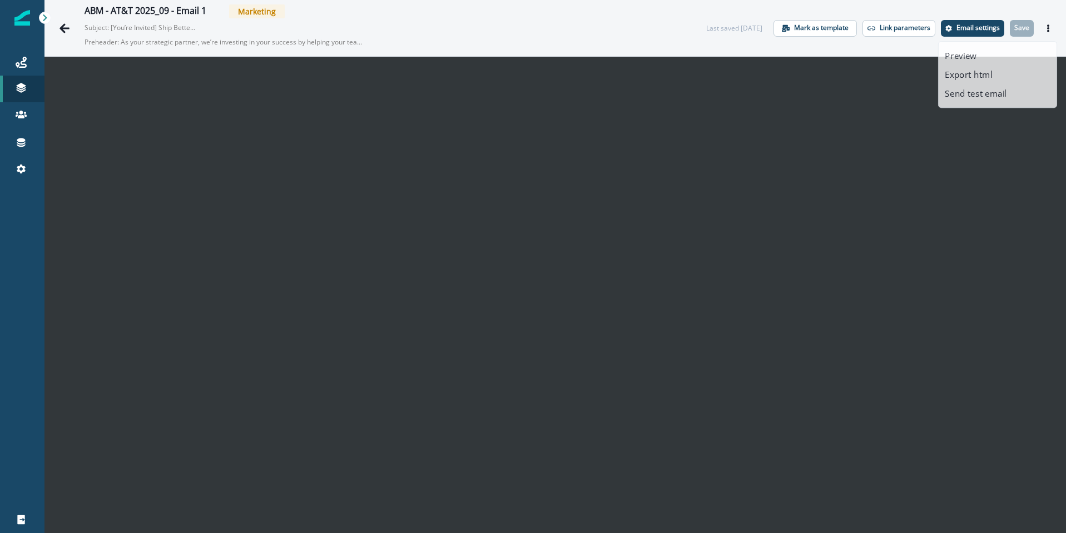
scroll to position [18, 0]
